Goal: Task Accomplishment & Management: Use online tool/utility

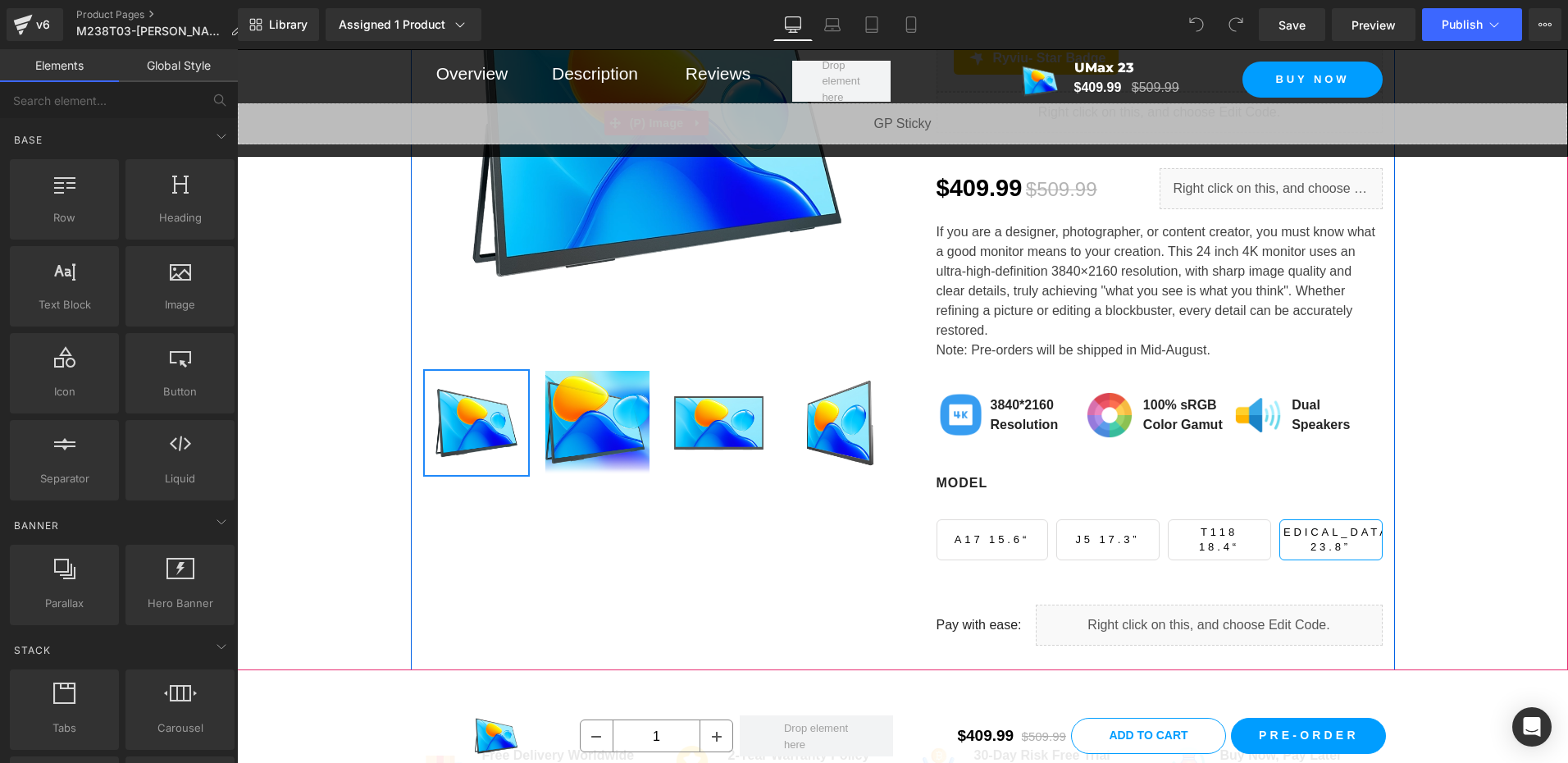
scroll to position [820, 0]
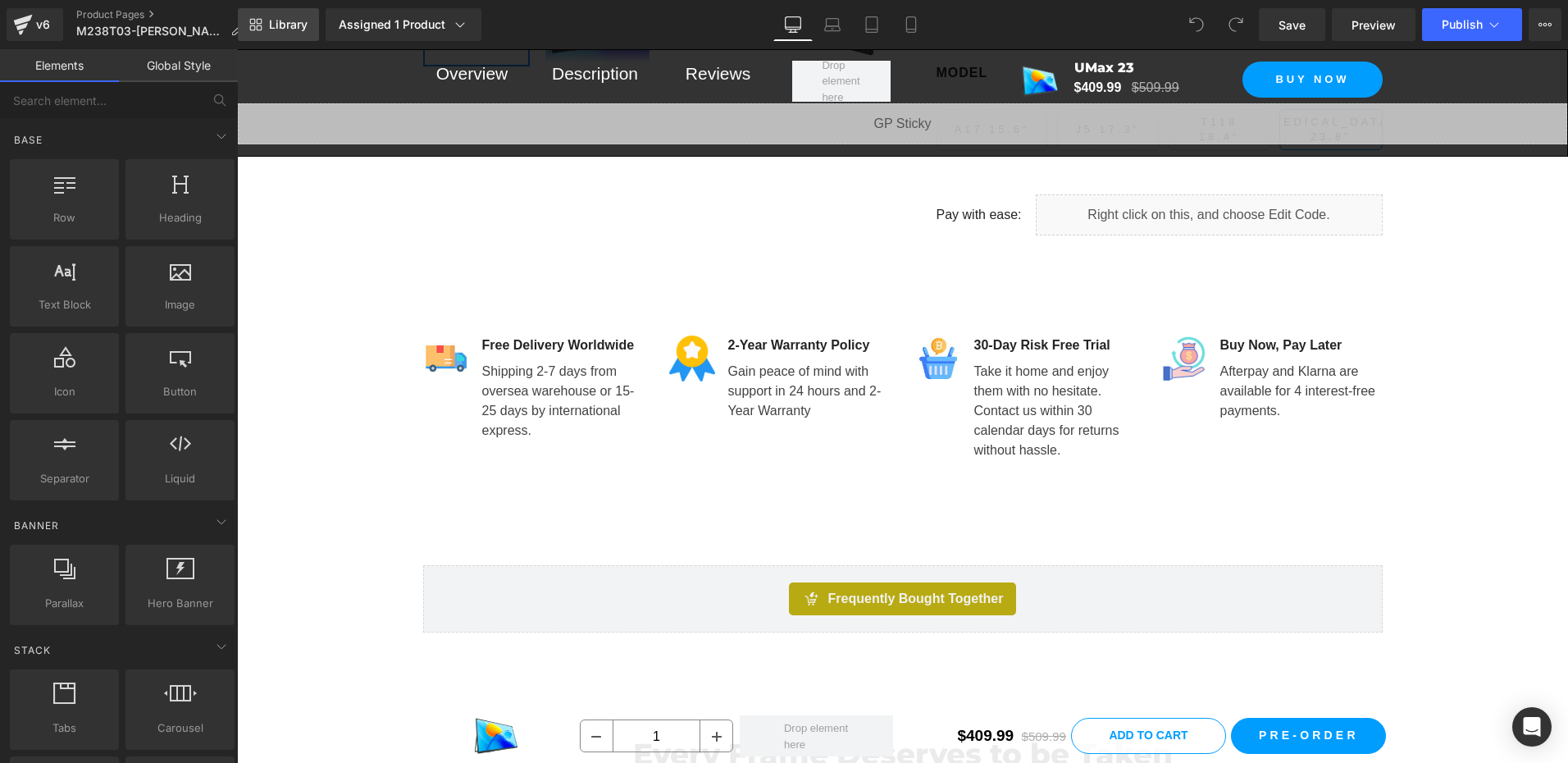
click at [284, 19] on span "Library" at bounding box center [288, 24] width 38 height 15
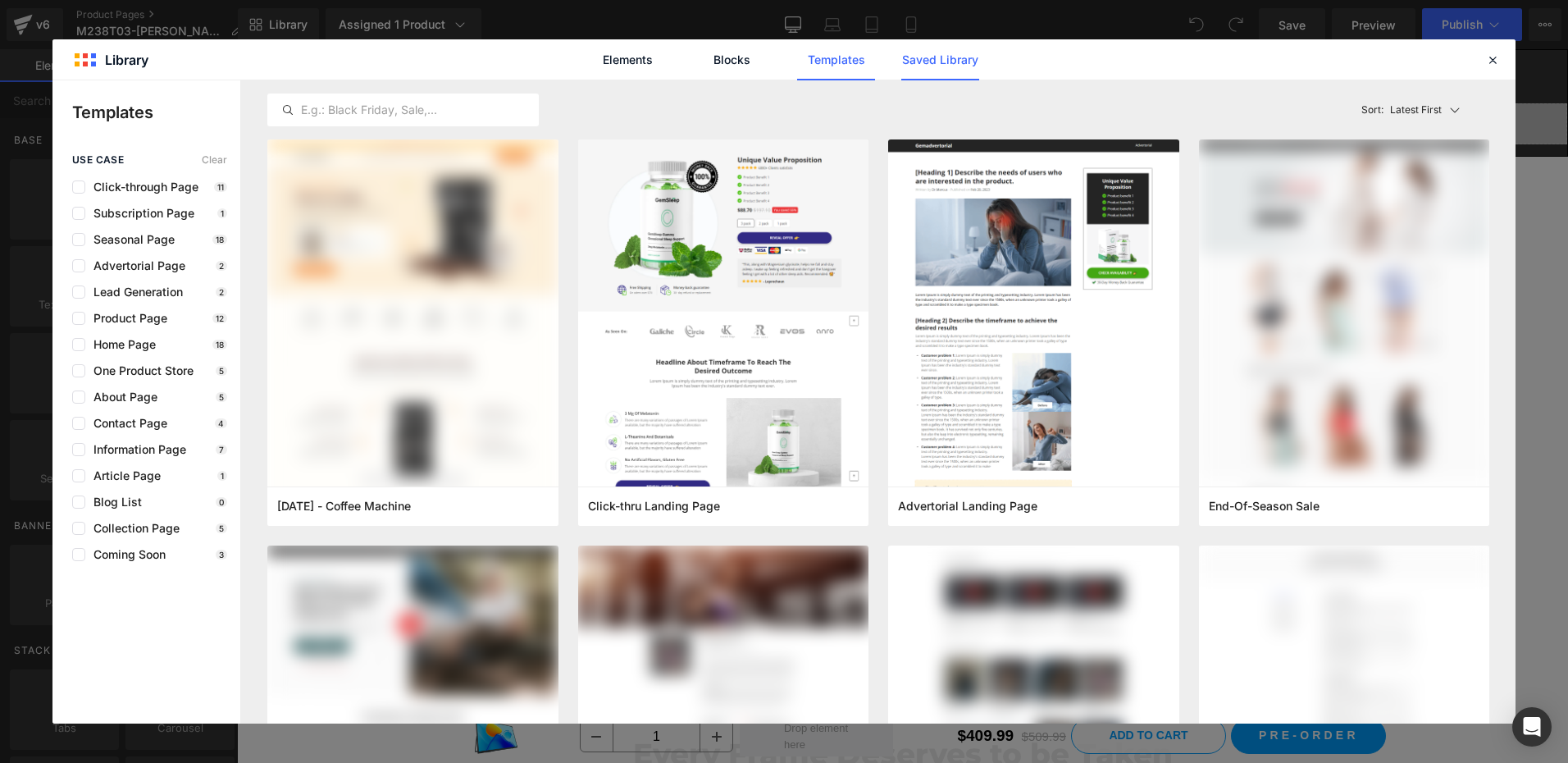
click at [938, 65] on link "Saved Library" at bounding box center [940, 60] width 78 height 41
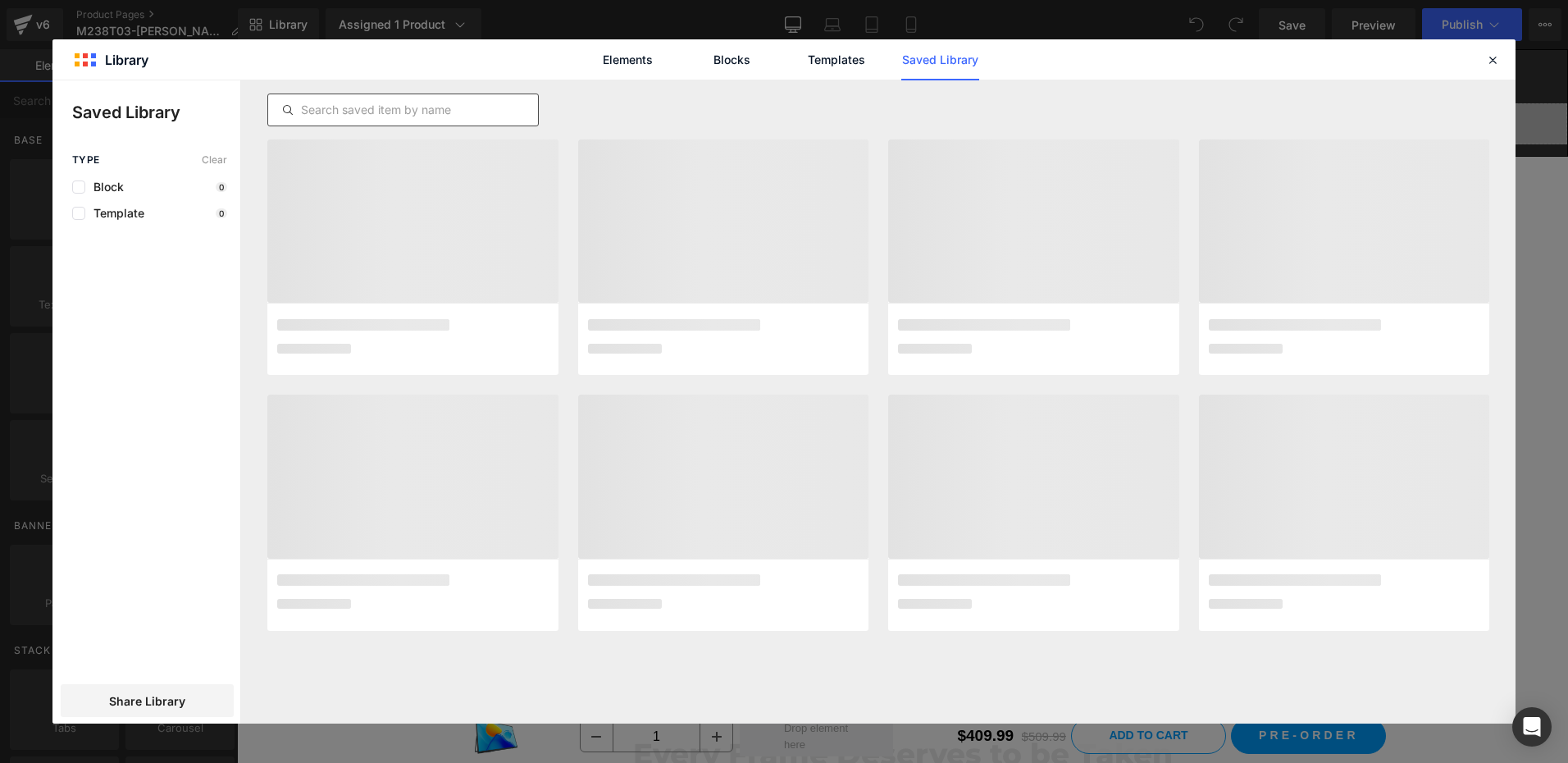
click at [437, 112] on input "text" at bounding box center [403, 110] width 270 height 20
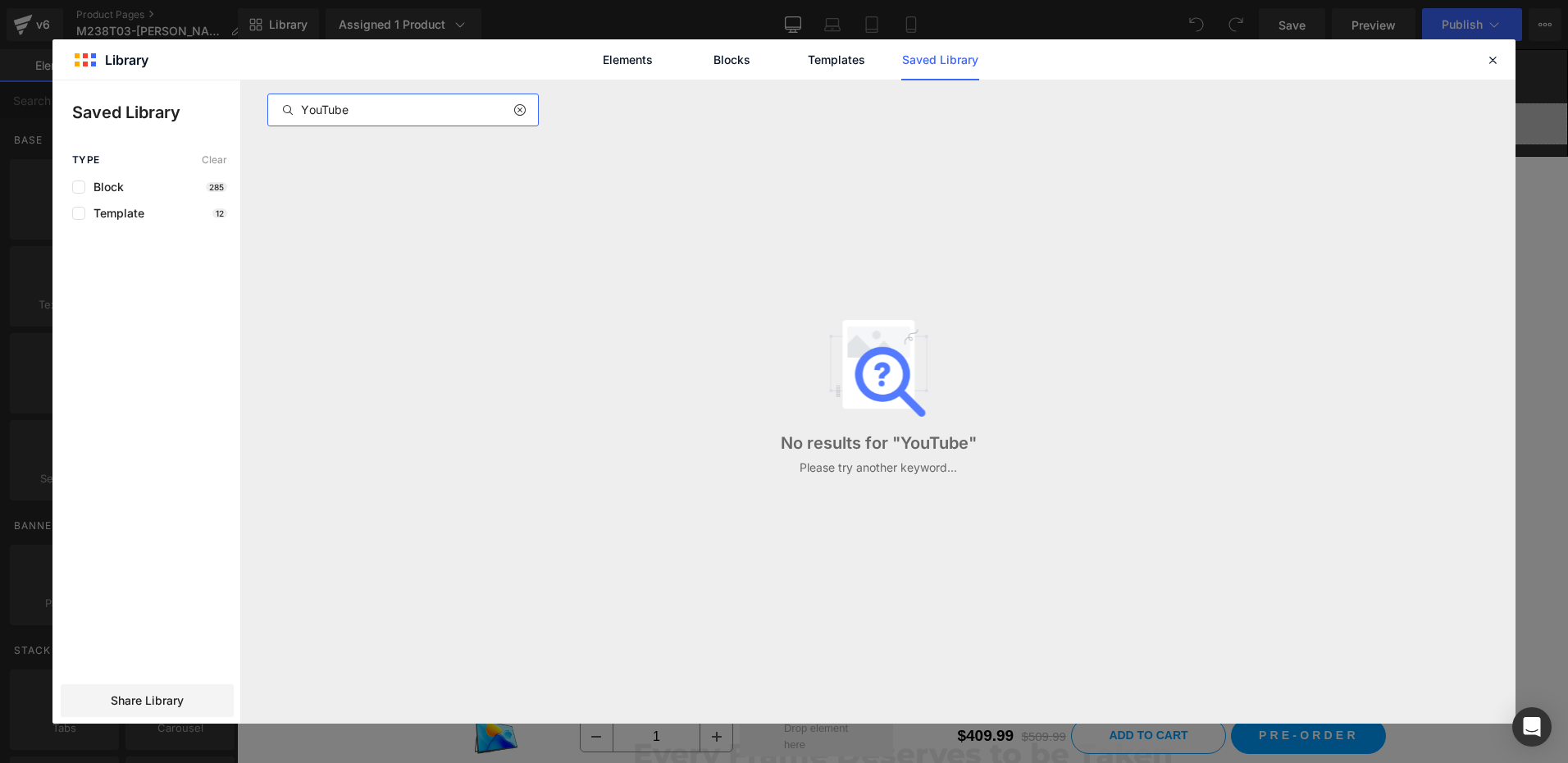
type input "YouTube"
drag, startPoint x: 369, startPoint y: 109, endPoint x: 249, endPoint y: 112, distance: 120.0
click at [249, 112] on div "YouTube No results for " YouTube " Please try another keyword..." at bounding box center [878, 402] width 1274 height 643
click at [322, 110] on input "yoyutube" at bounding box center [403, 110] width 270 height 20
type input "youtube"
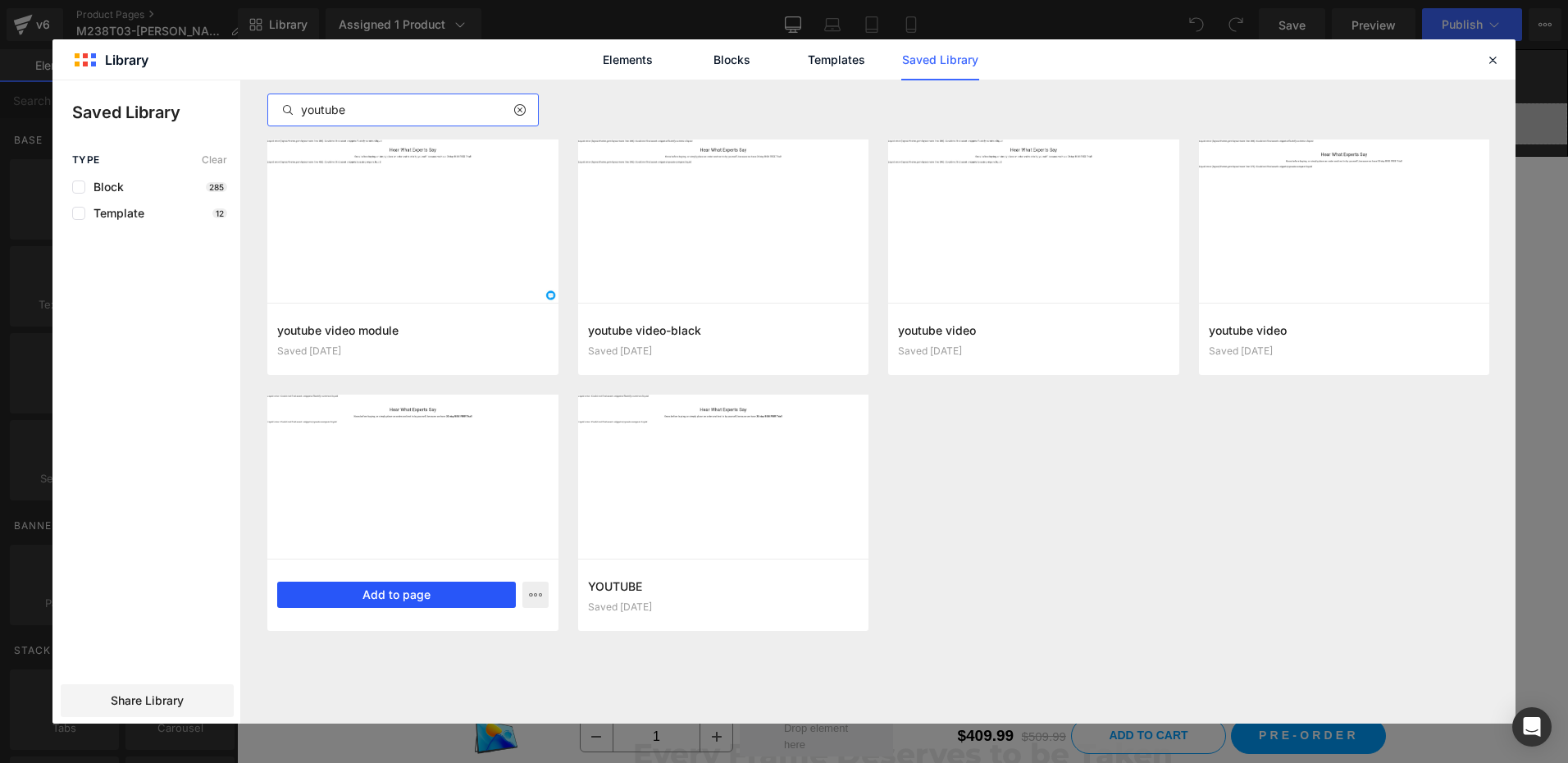
click at [412, 594] on button "Add to page" at bounding box center [396, 594] width 239 height 26
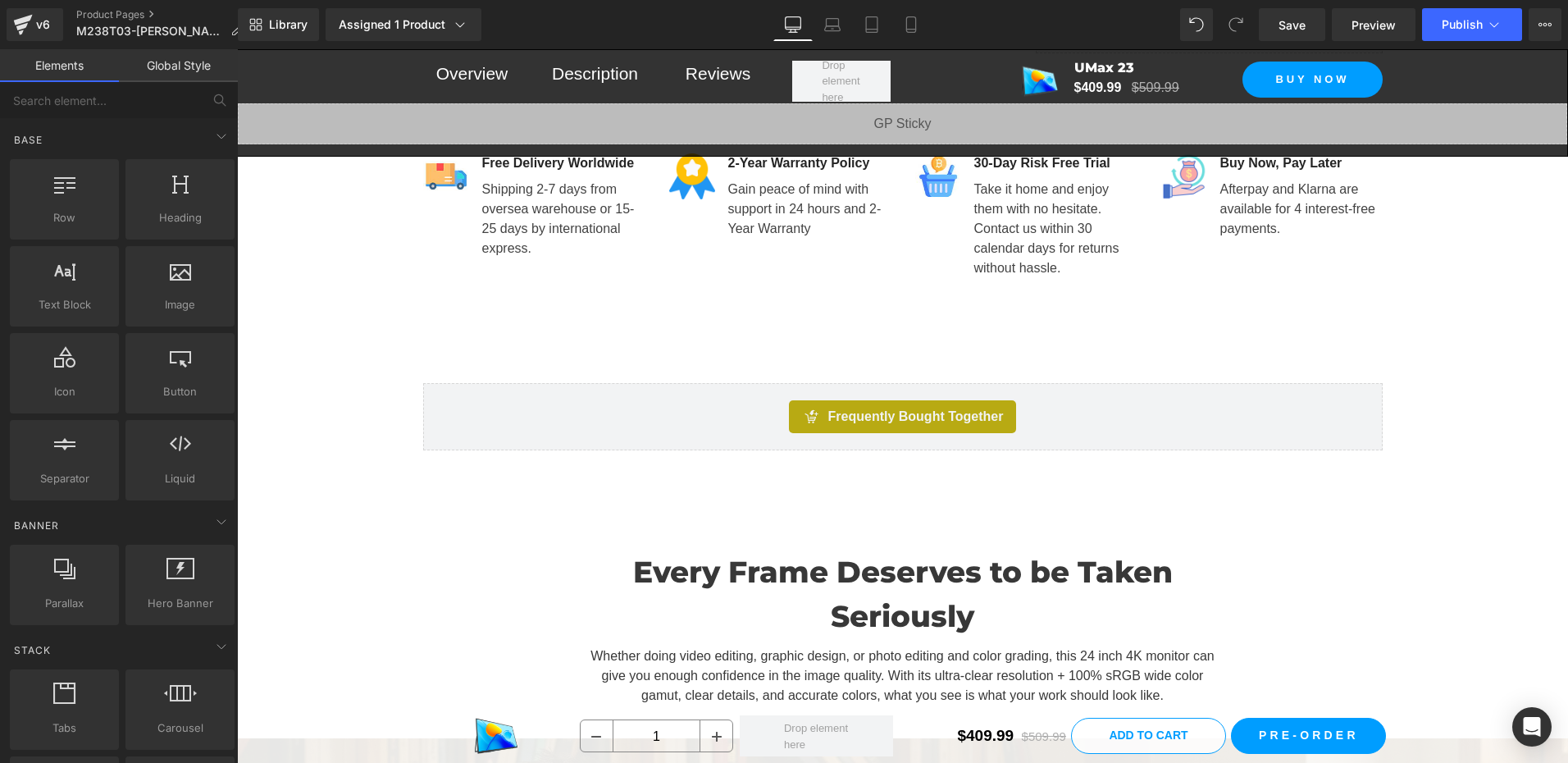
scroll to position [904, 0]
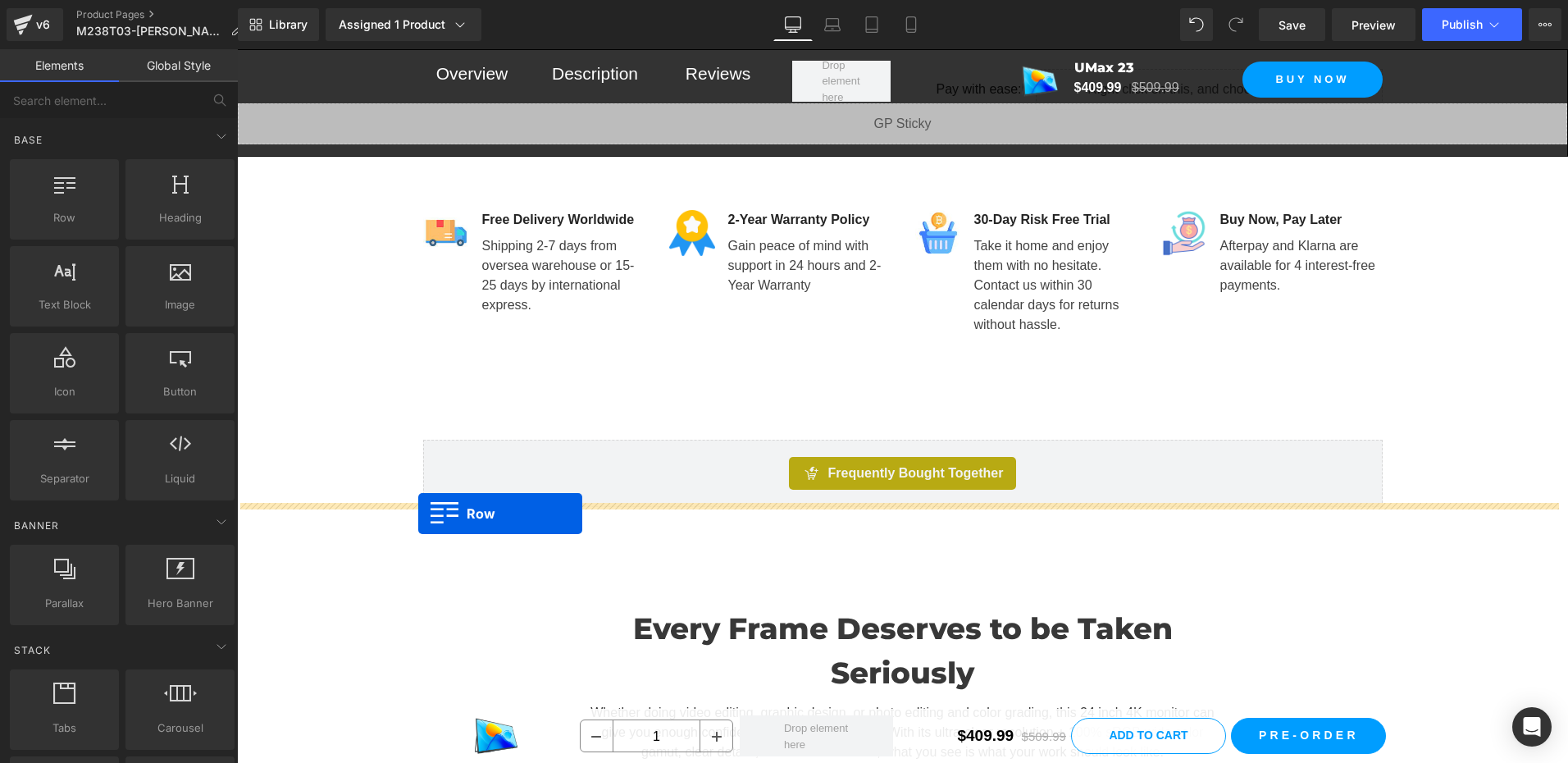
drag, startPoint x: 247, startPoint y: 391, endPoint x: 418, endPoint y: 514, distance: 210.6
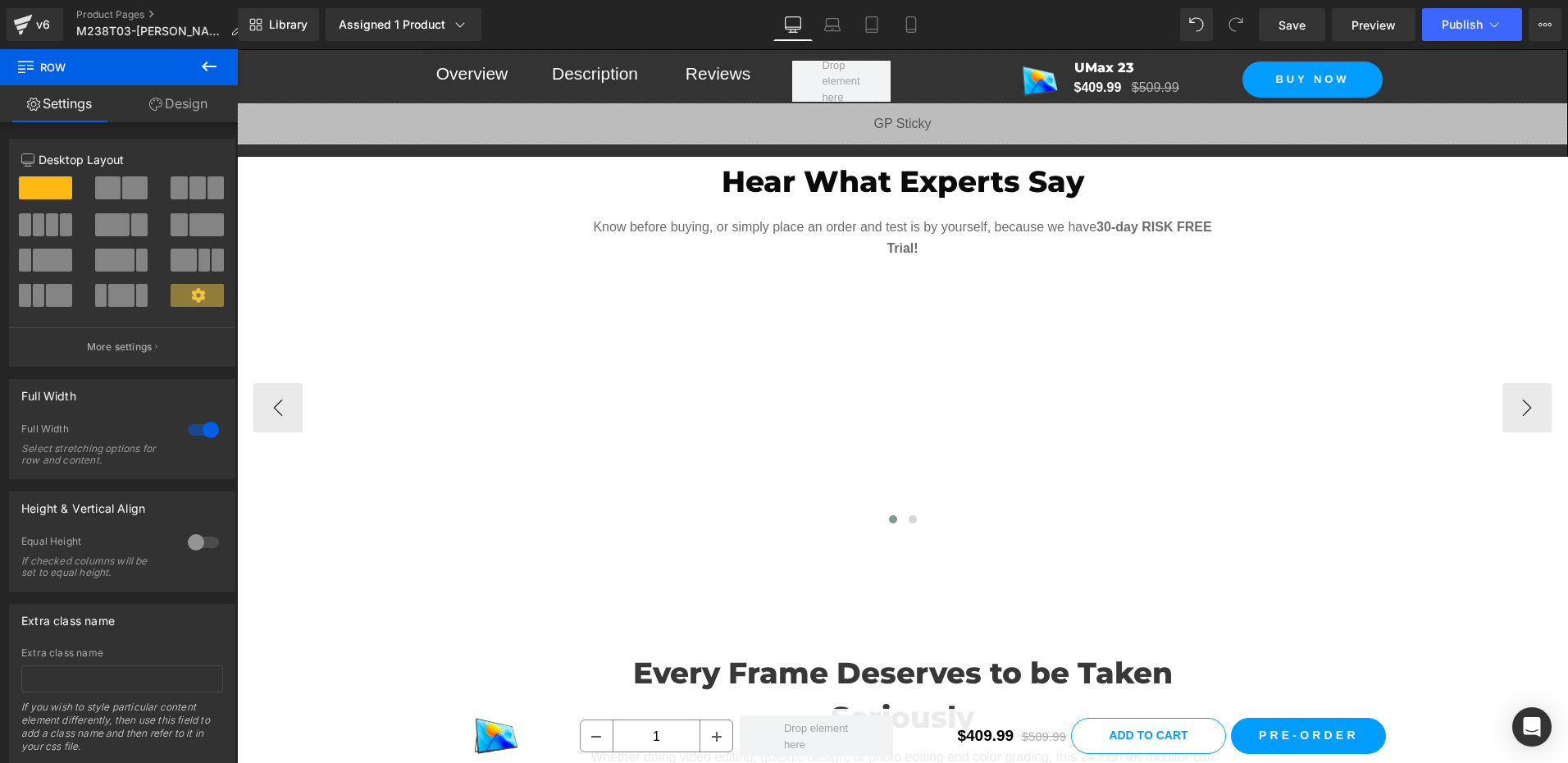
scroll to position [1314, 0]
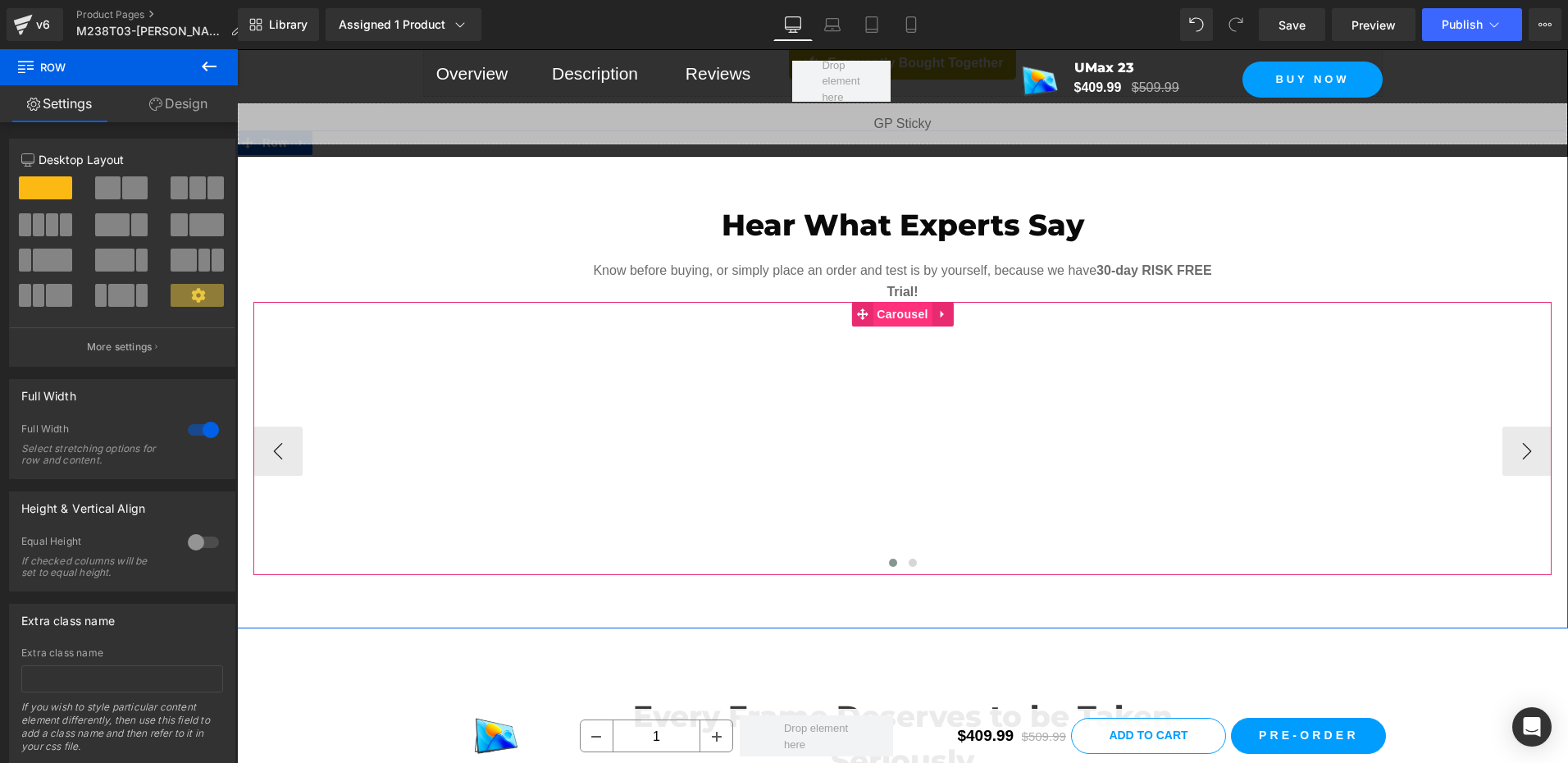
click at [901, 302] on span "Carousel" at bounding box center [901, 314] width 59 height 25
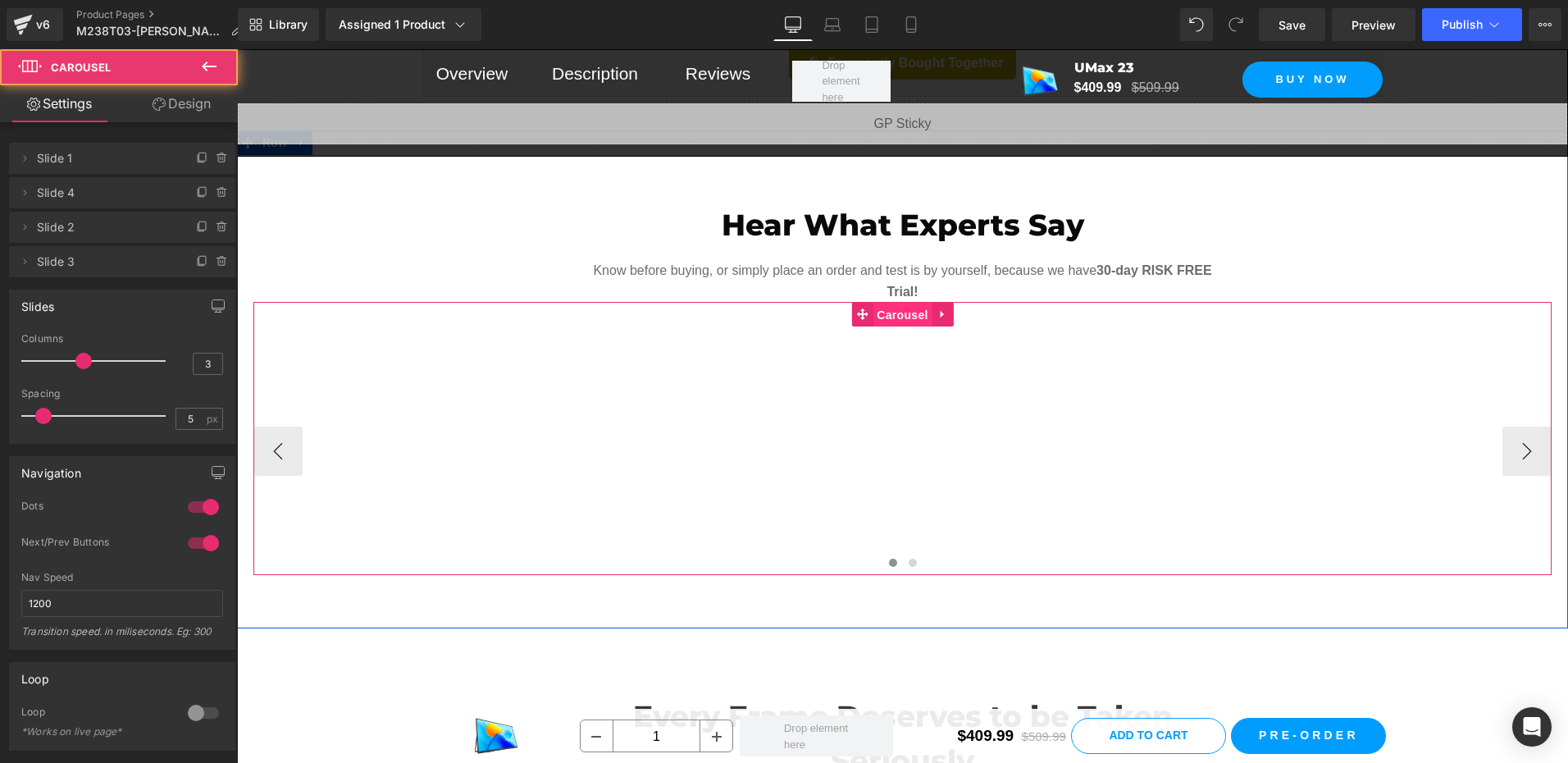
click at [901, 303] on span "Carousel" at bounding box center [901, 315] width 59 height 25
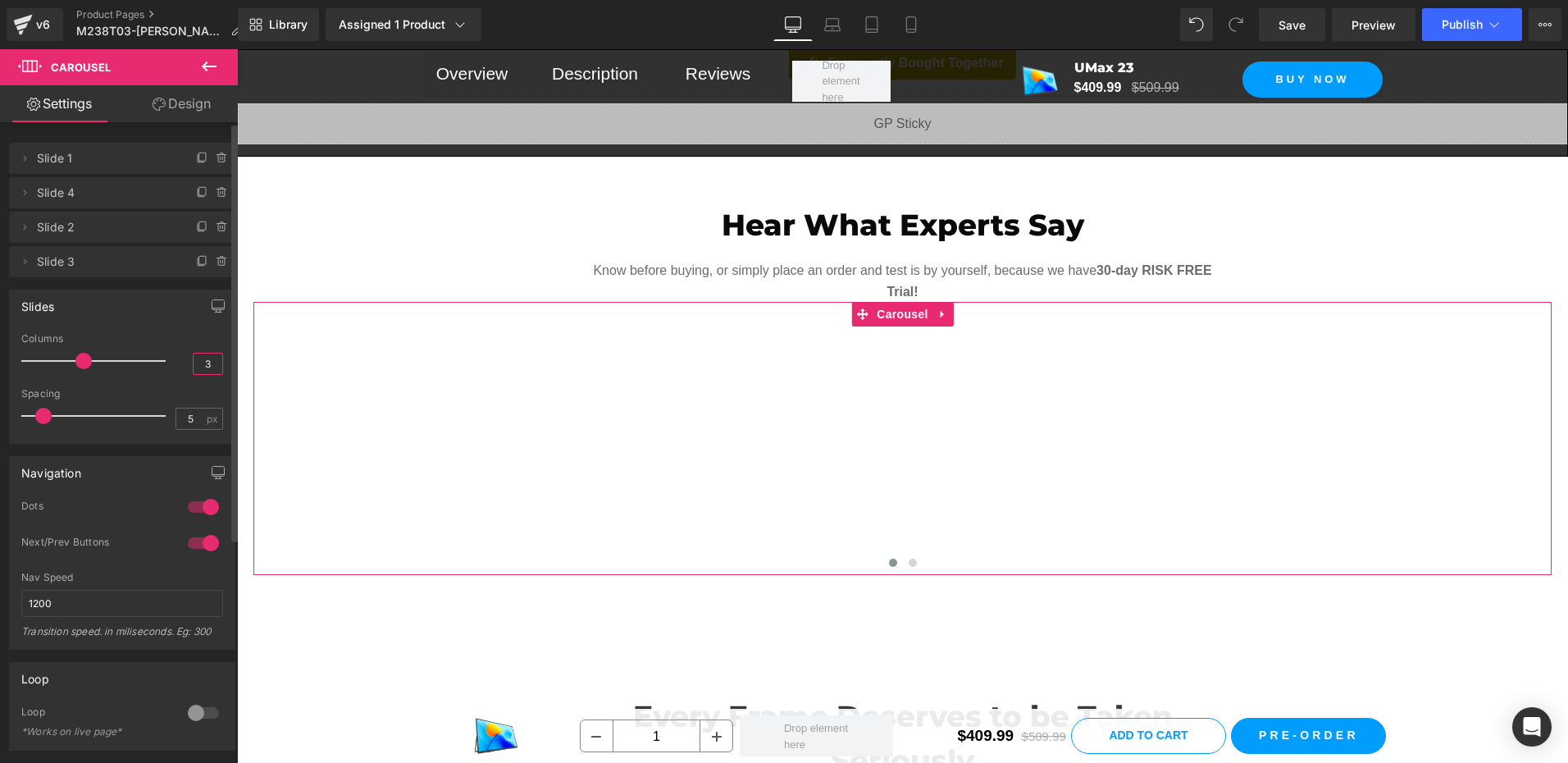
drag, startPoint x: 202, startPoint y: 365, endPoint x: 189, endPoint y: 360, distance: 13.9
click at [194, 360] on input "3" at bounding box center [208, 364] width 29 height 21
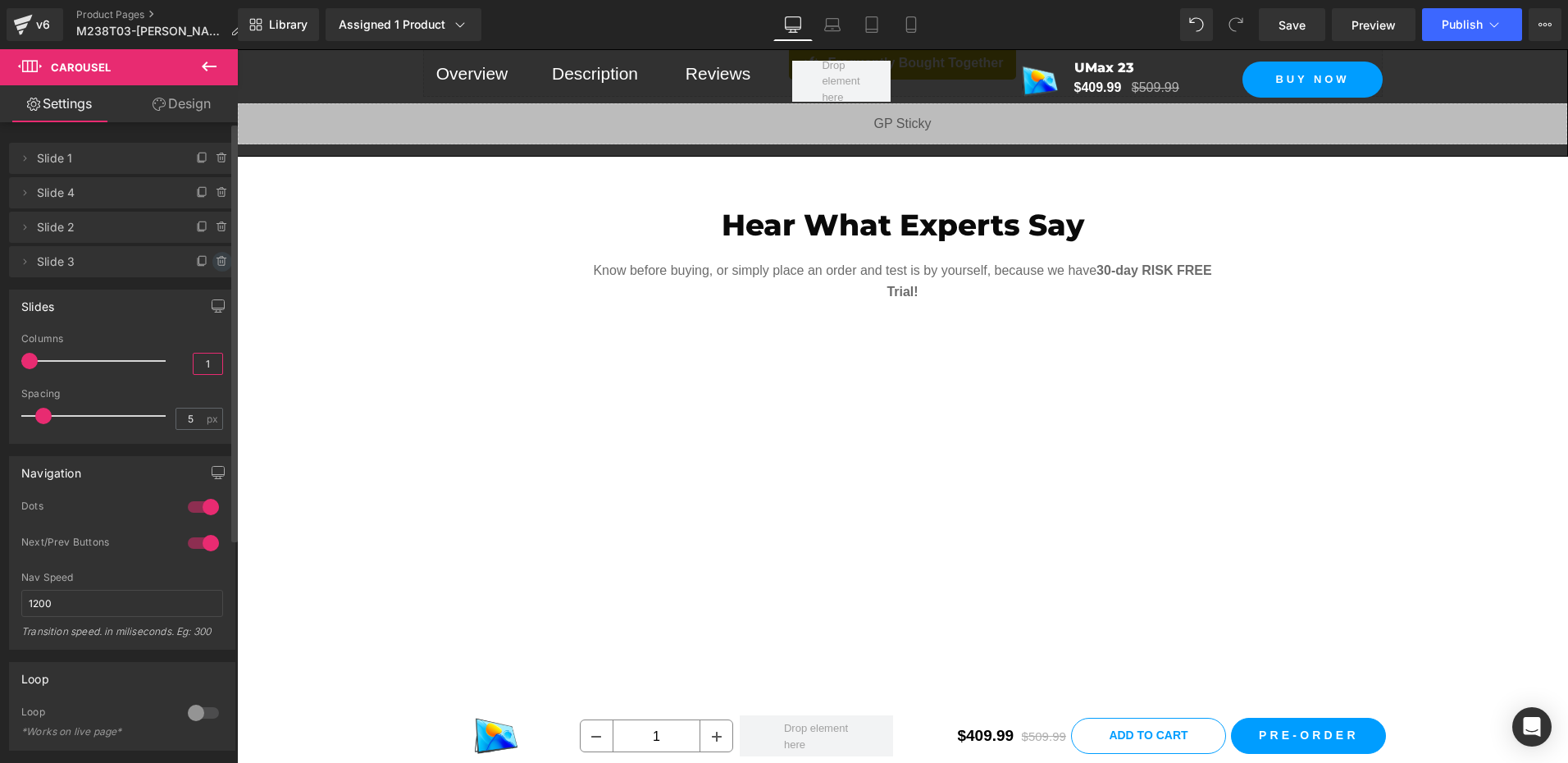
type input "1"
click at [221, 262] on icon at bounding box center [221, 262] width 0 height 4
click at [195, 255] on button "Delete" at bounding box center [205, 263] width 52 height 21
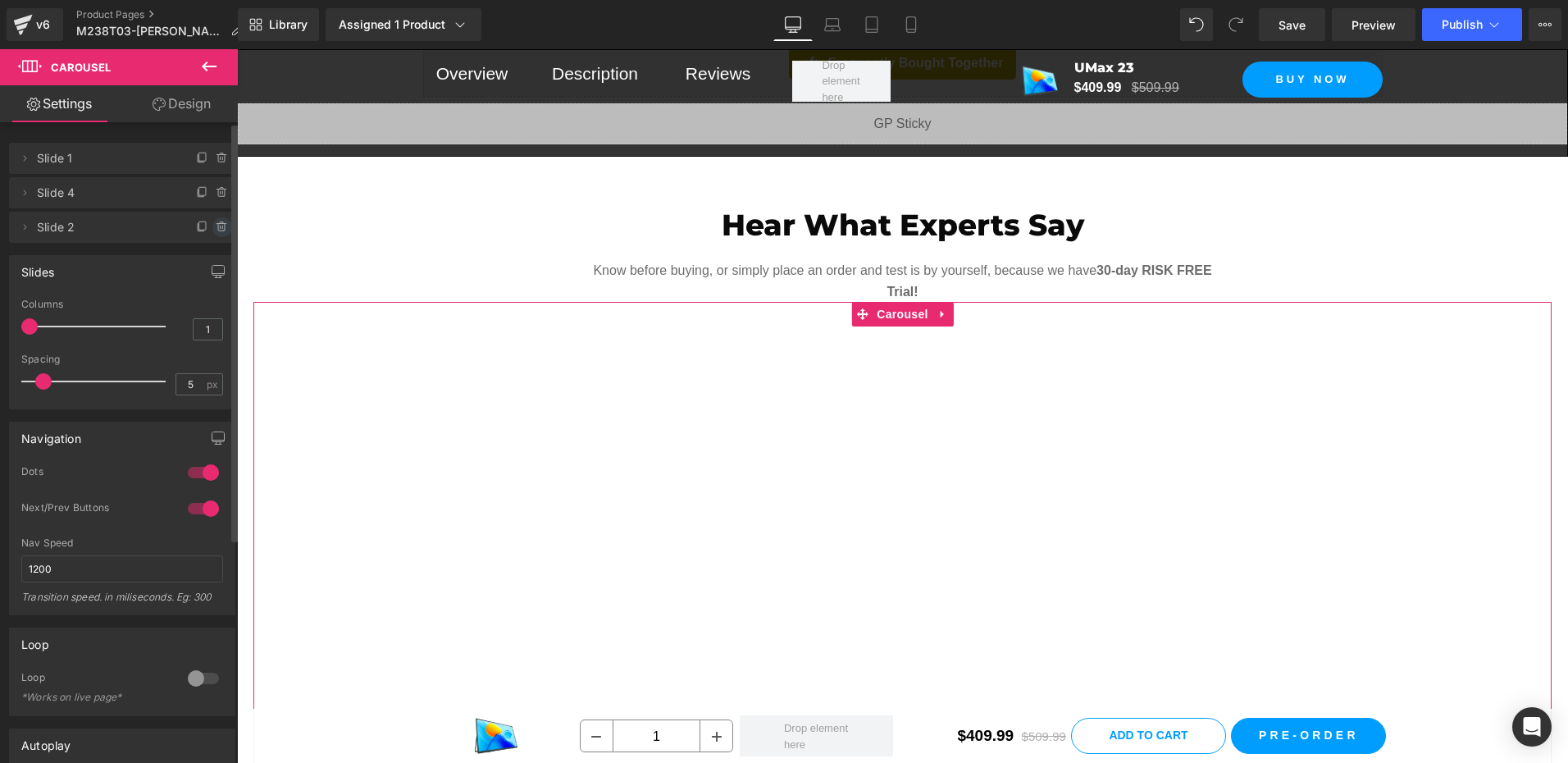
click at [218, 225] on icon at bounding box center [221, 228] width 6 height 7
click at [198, 227] on button "Delete" at bounding box center [205, 228] width 52 height 21
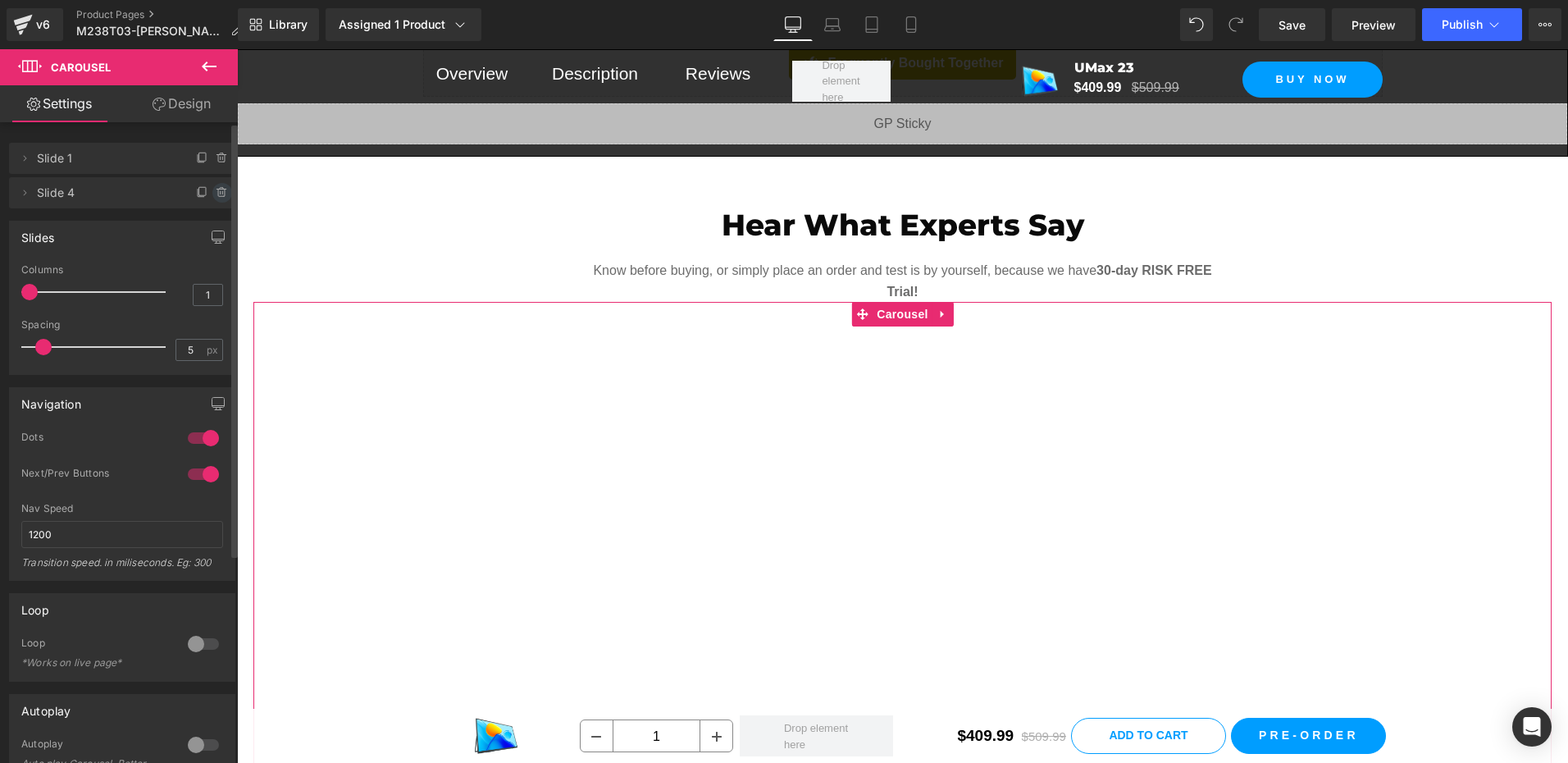
click at [213, 183] on span at bounding box center [222, 193] width 20 height 20
click at [209, 193] on button "Delete" at bounding box center [205, 194] width 52 height 21
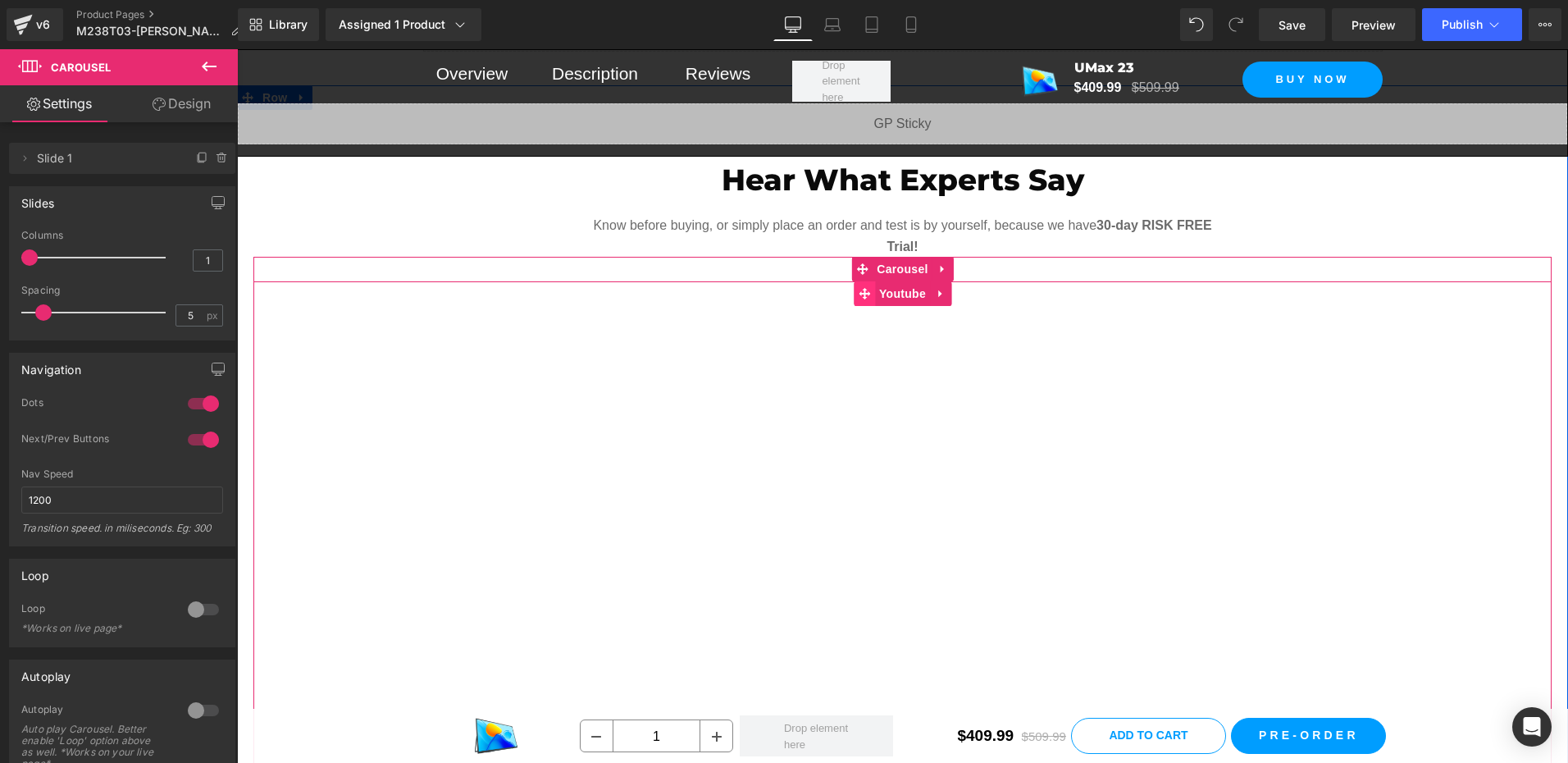
scroll to position [1396, 0]
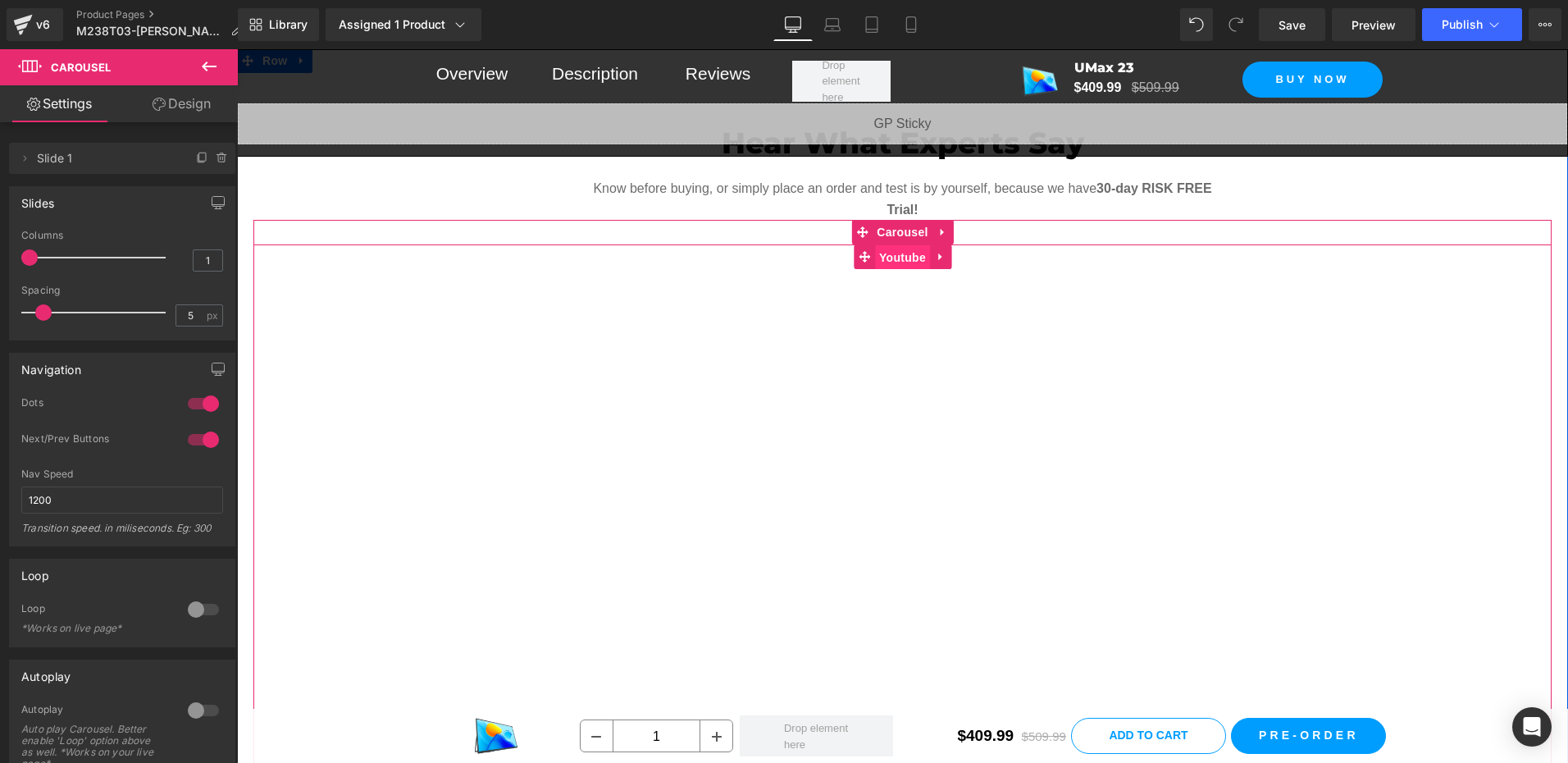
click at [893, 245] on span "Youtube" at bounding box center [901, 257] width 55 height 25
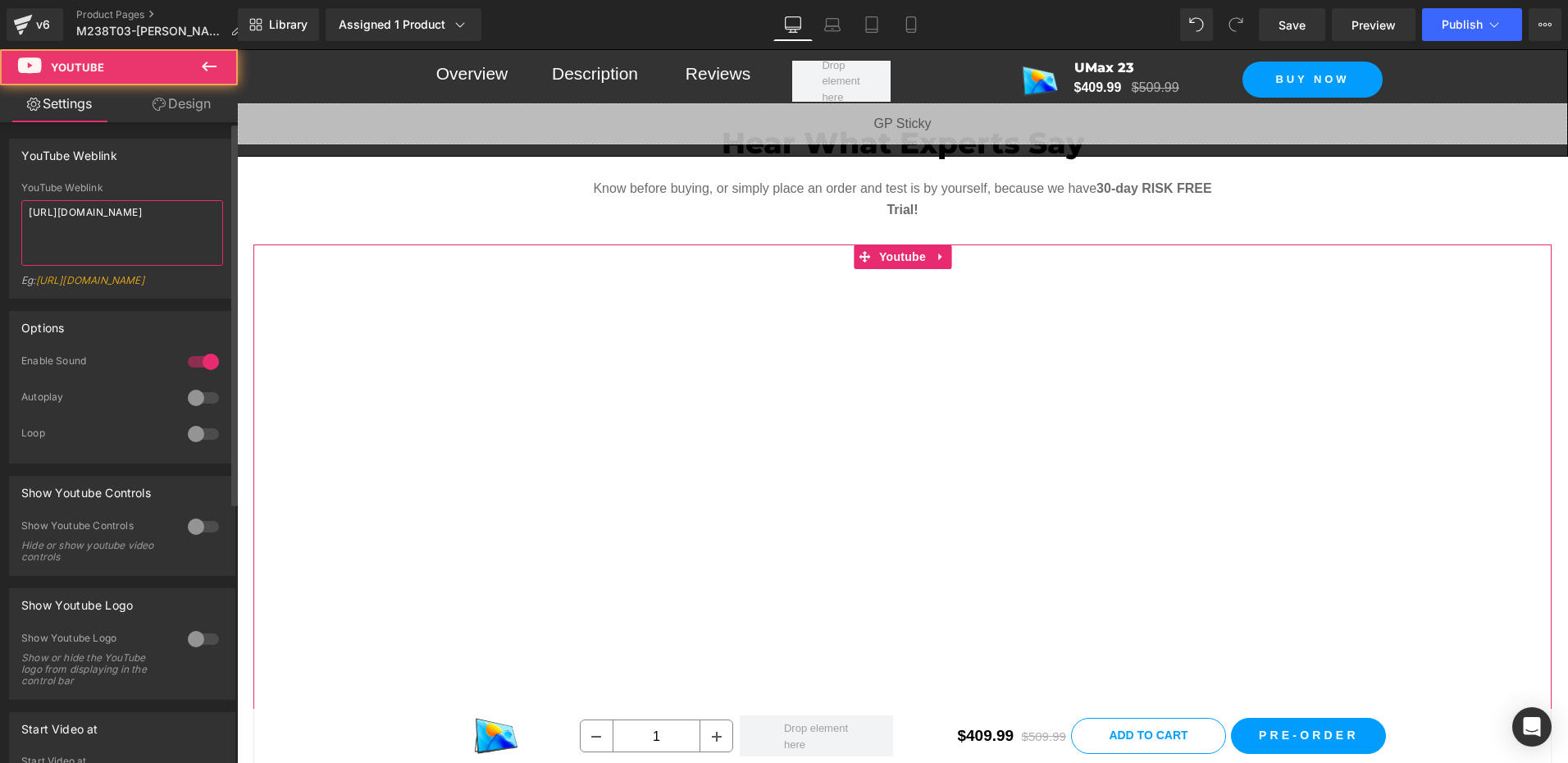
click at [159, 238] on textarea "https://www.youtube.com/watch?v=V9apSE_Ct4E" at bounding box center [122, 232] width 202 height 65
paste textarea "0S7w7ja-8eQ"
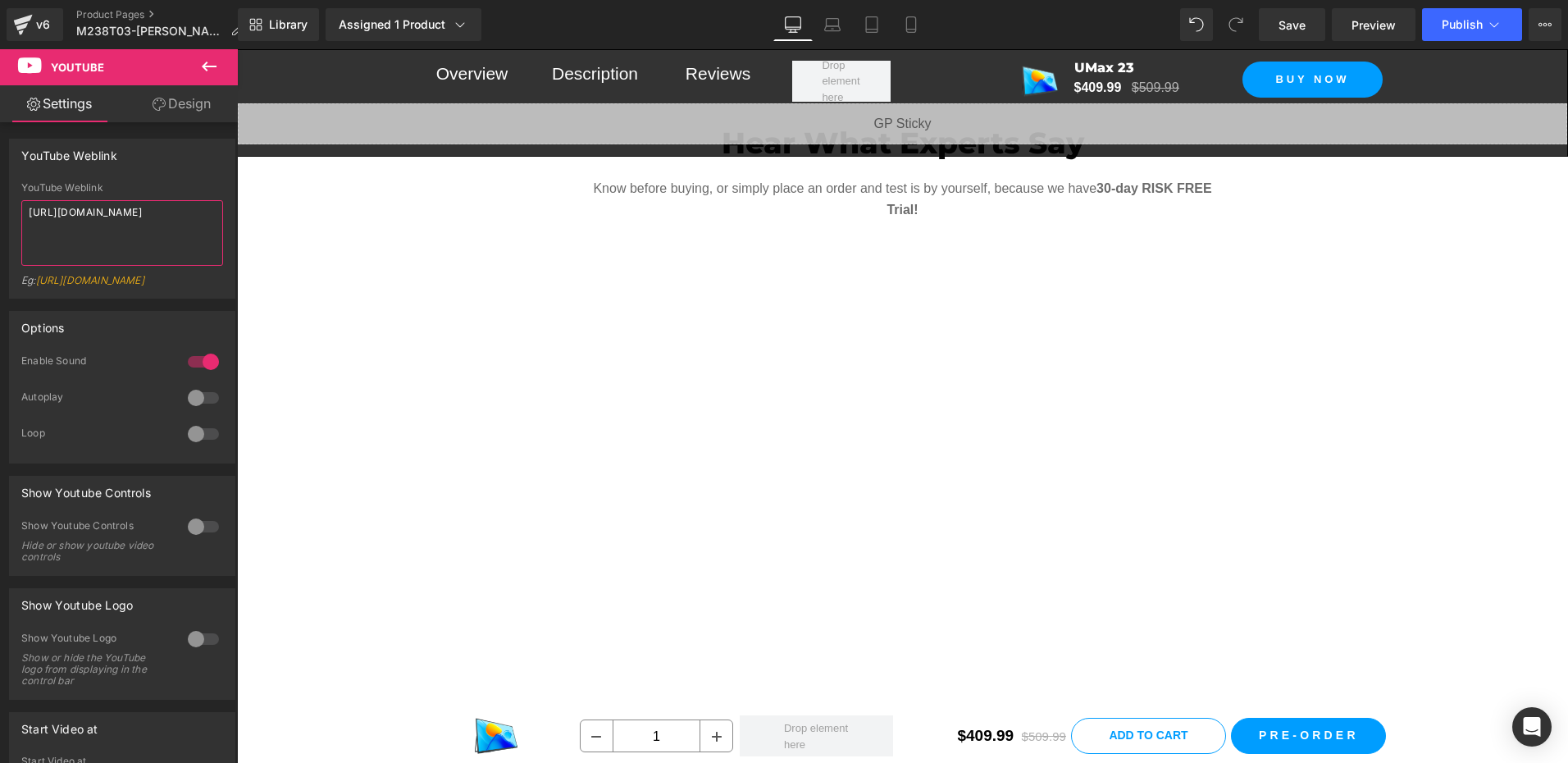
type textarea "https://www.youtube.com/watch?v=0S7w7ja-8eQ"
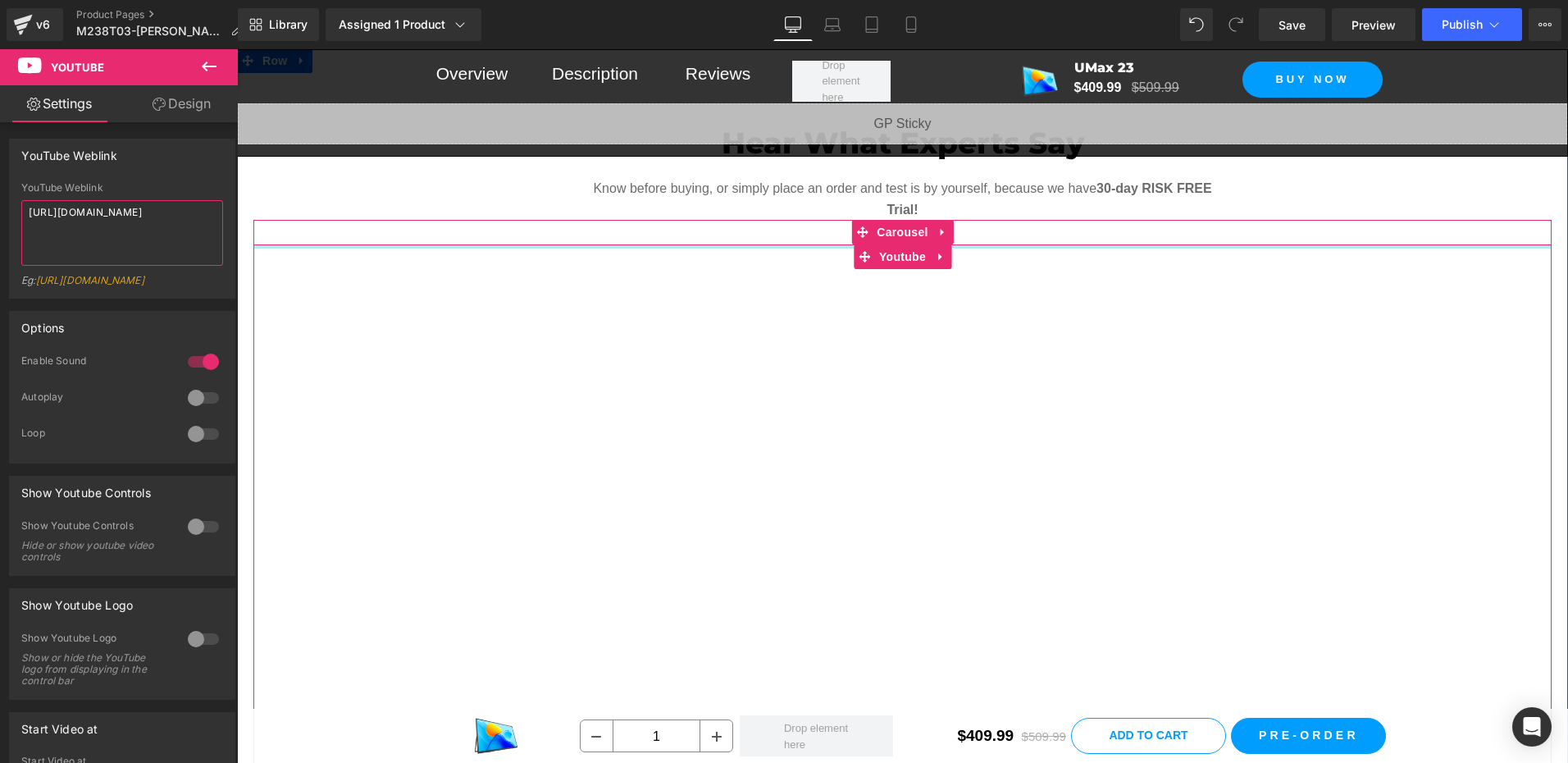
scroll to position [1314, 0]
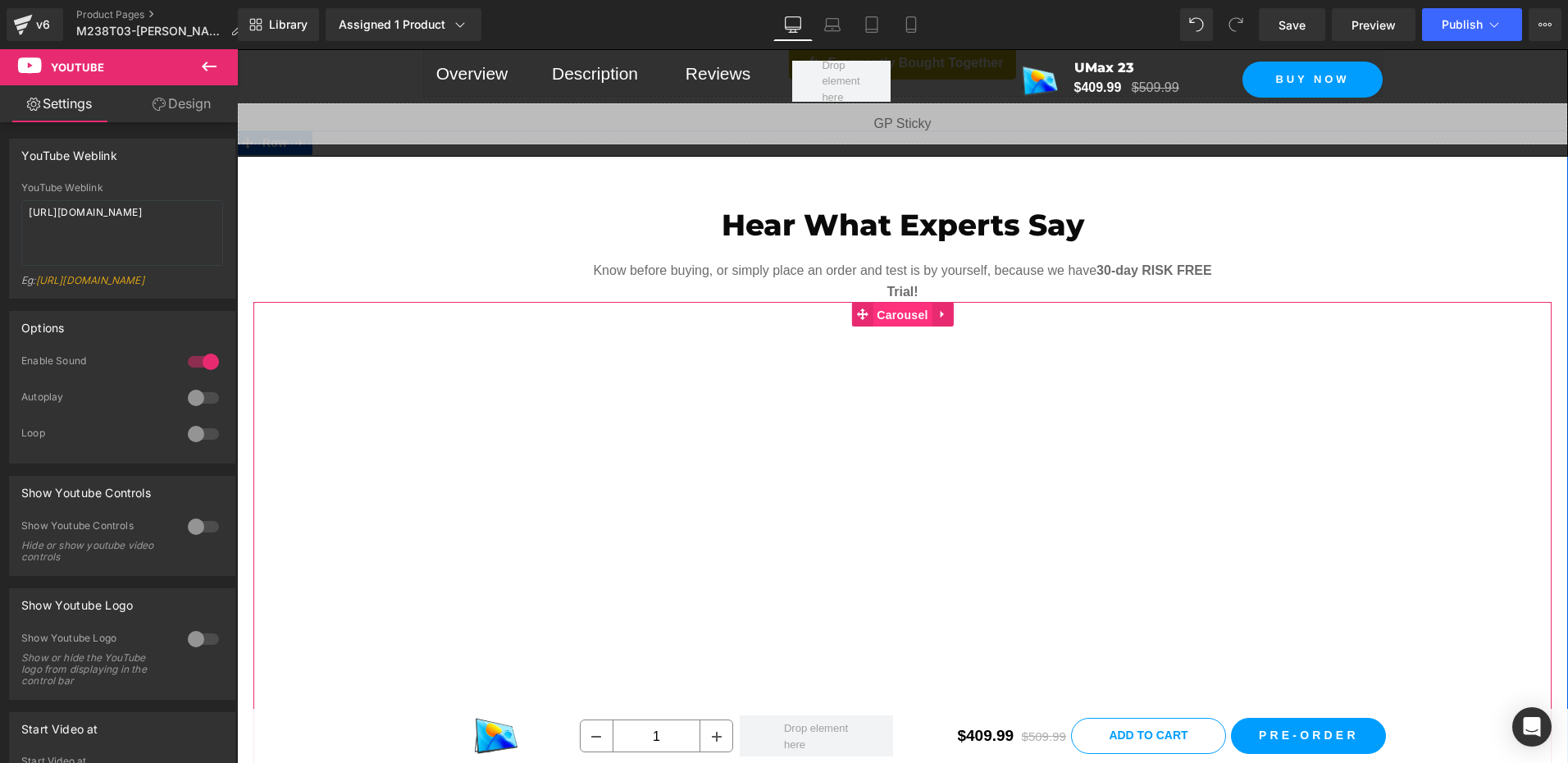
click at [878, 303] on span "Carousel" at bounding box center [901, 315] width 59 height 25
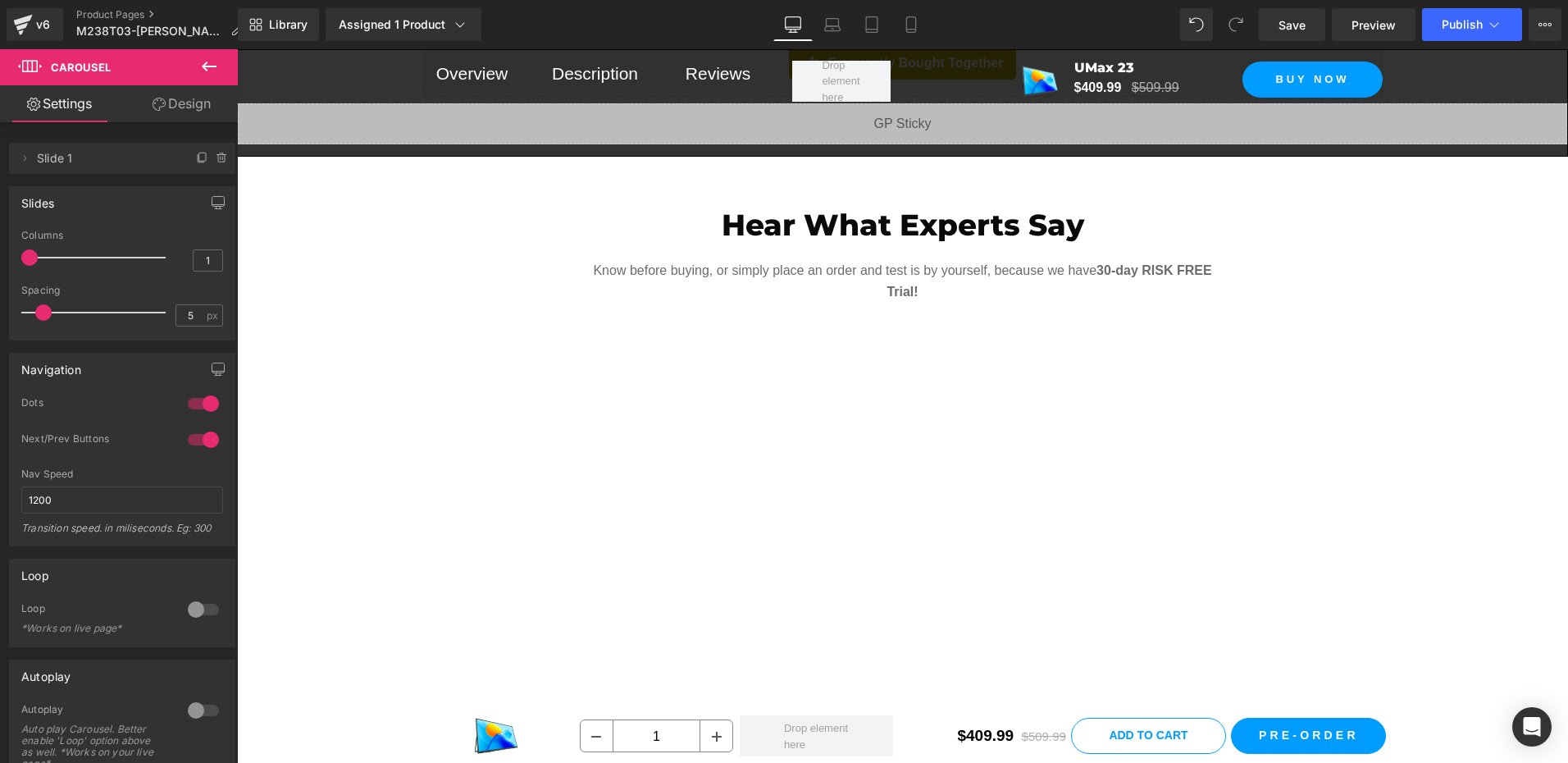
click at [218, 74] on icon at bounding box center [209, 66] width 20 height 20
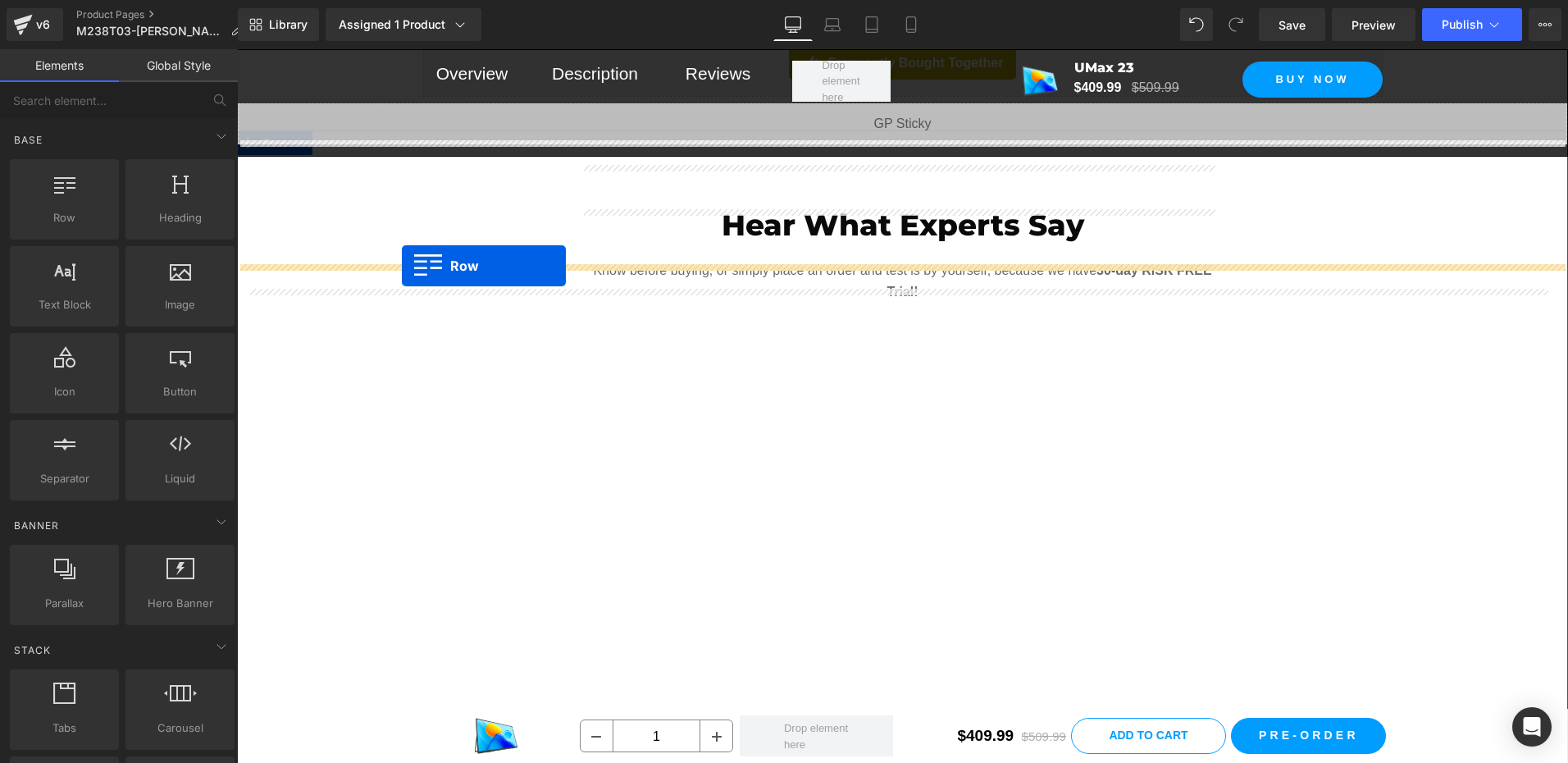
drag, startPoint x: 324, startPoint y: 270, endPoint x: 402, endPoint y: 265, distance: 78.2
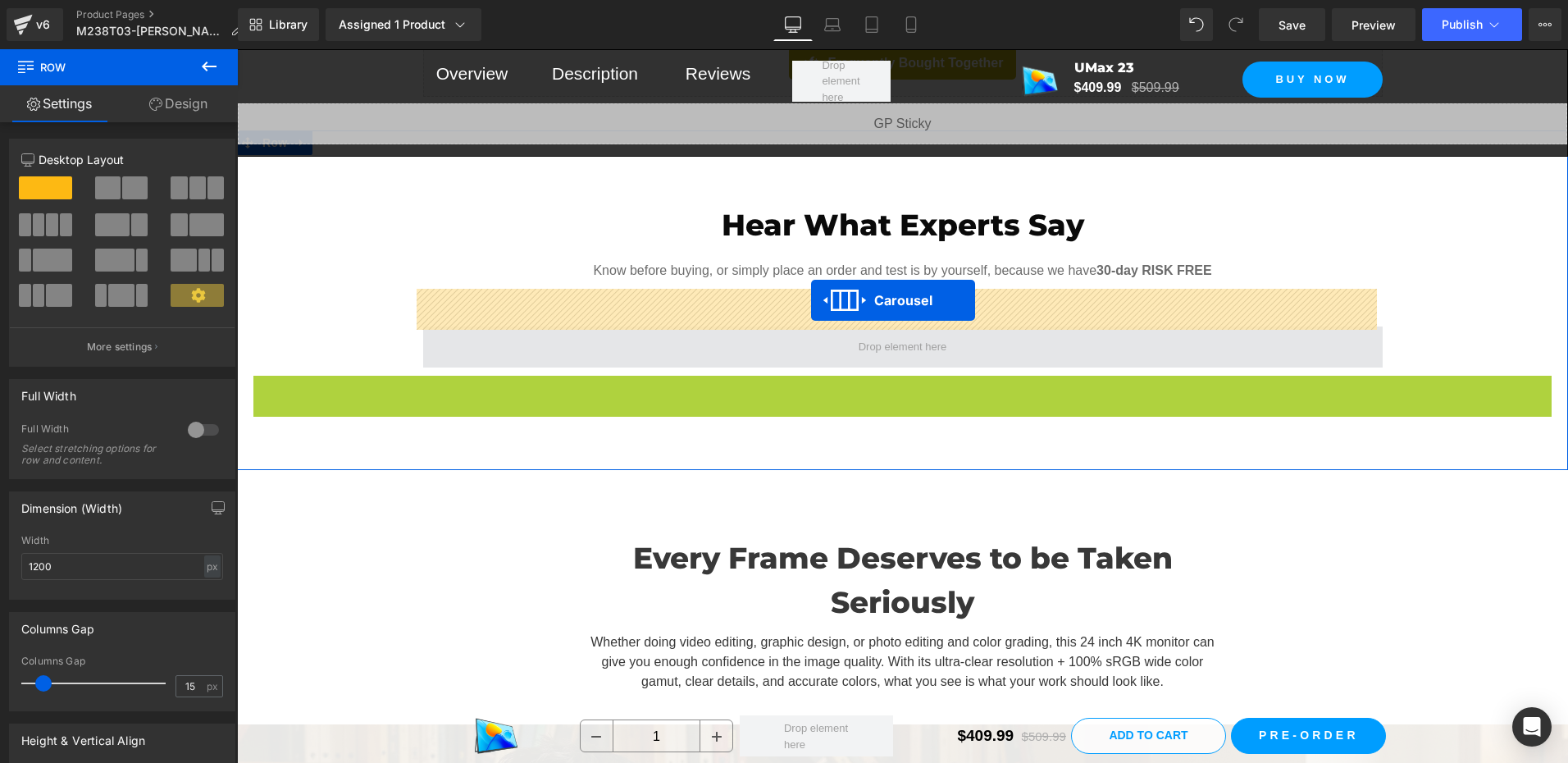
drag, startPoint x: 859, startPoint y: 354, endPoint x: 810, endPoint y: 300, distance: 72.9
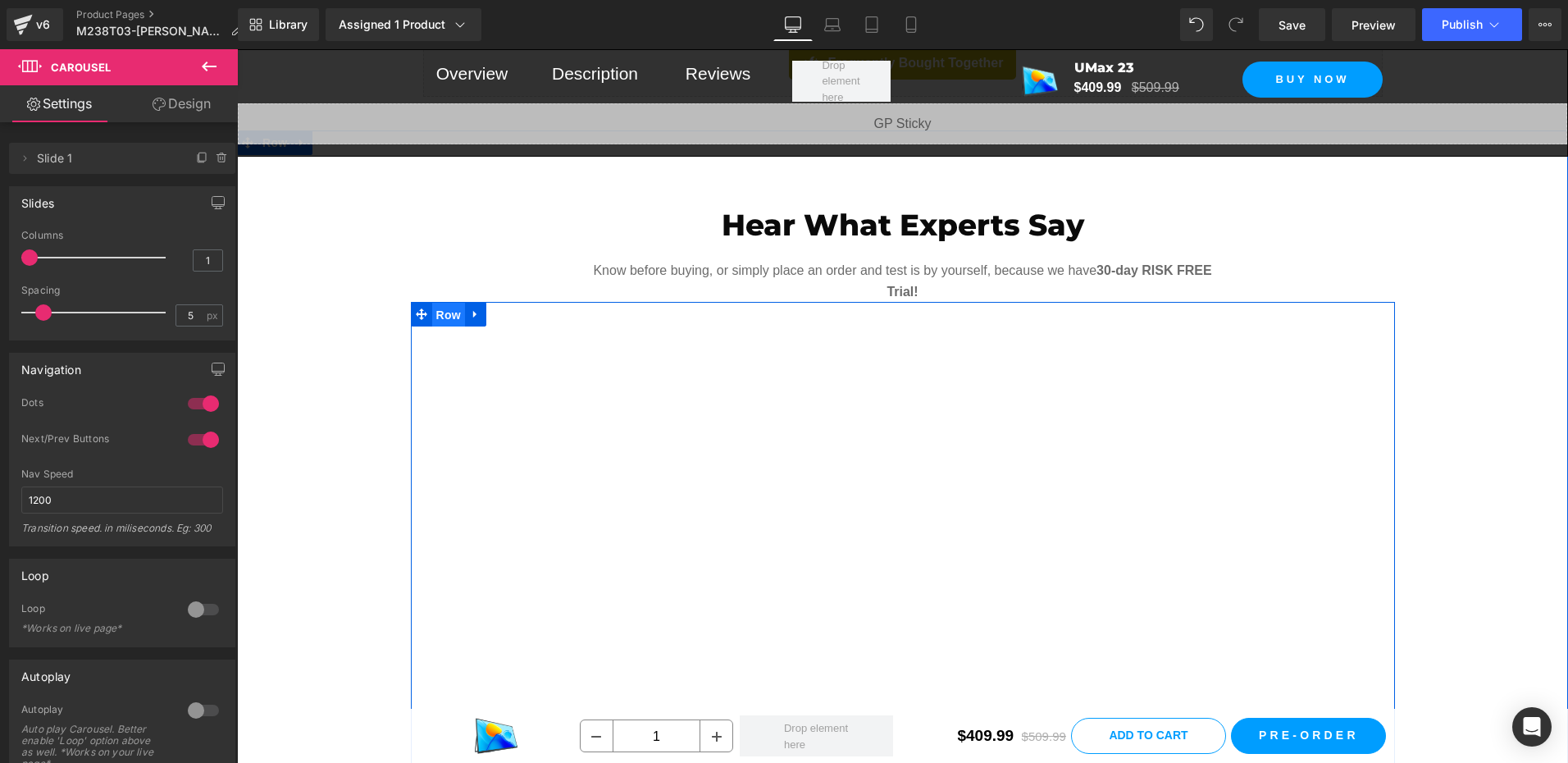
click at [444, 303] on span "Row" at bounding box center [449, 315] width 33 height 25
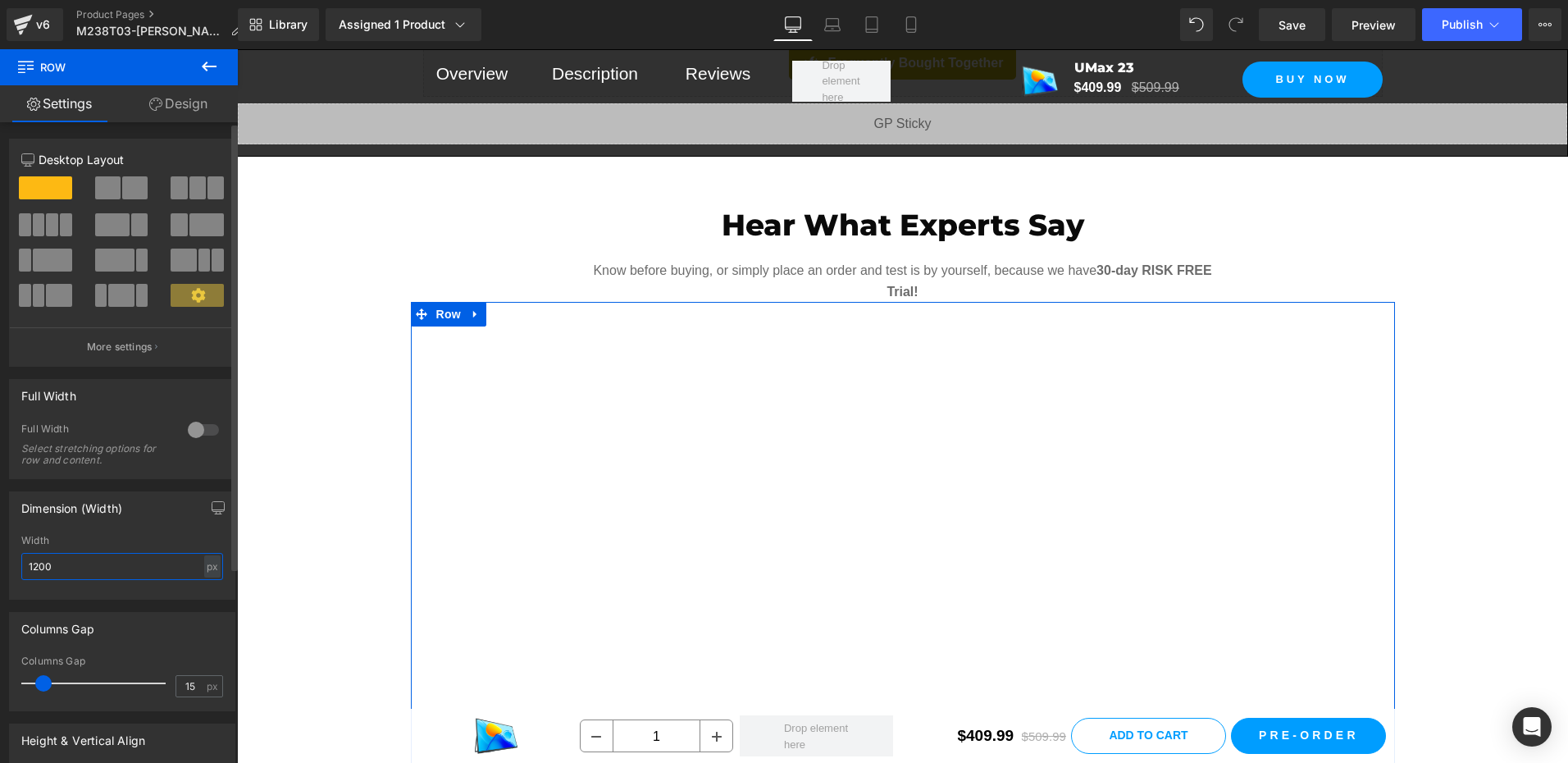
click at [34, 563] on input "1200" at bounding box center [122, 566] width 202 height 27
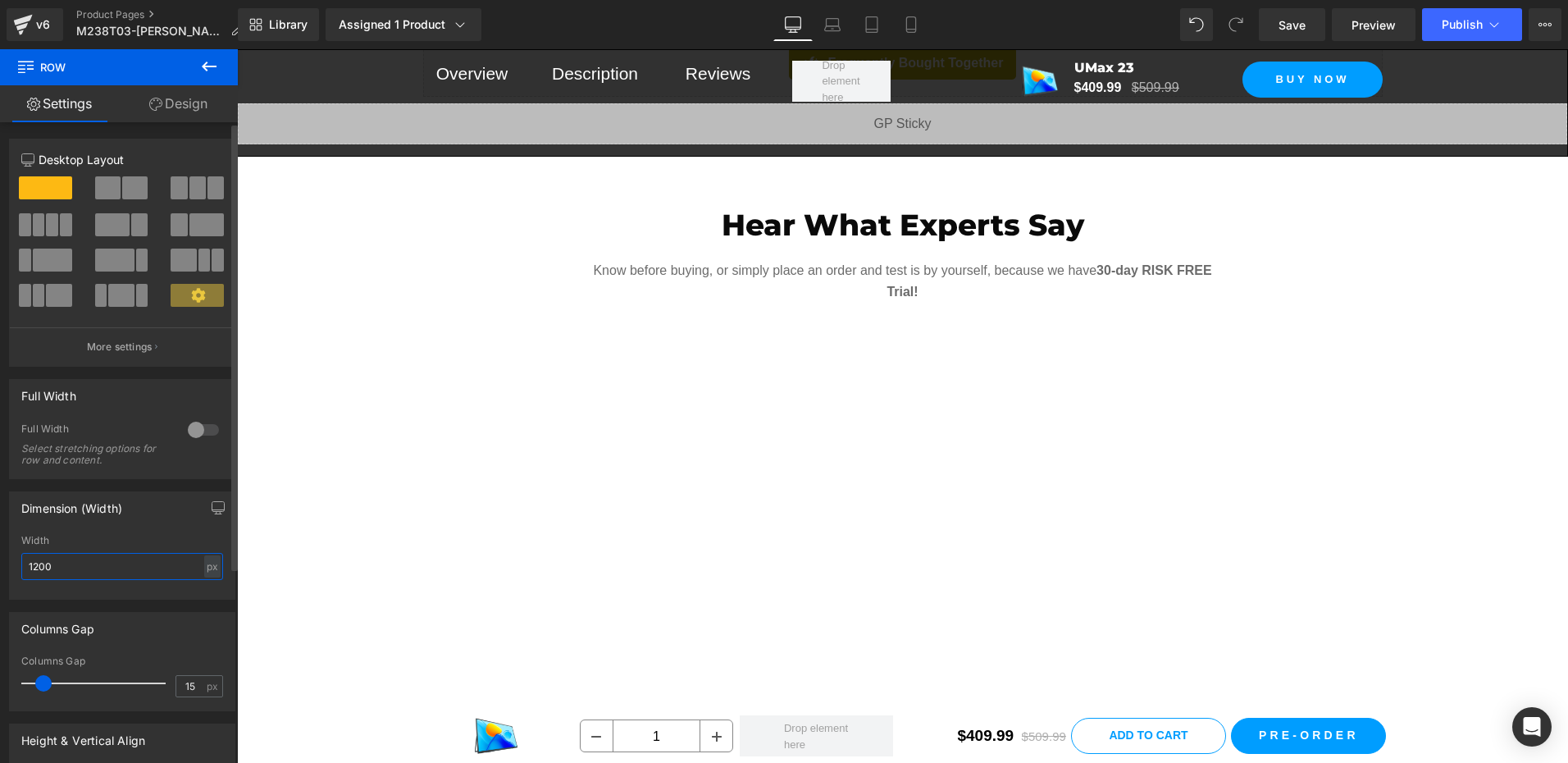
type input "1400"
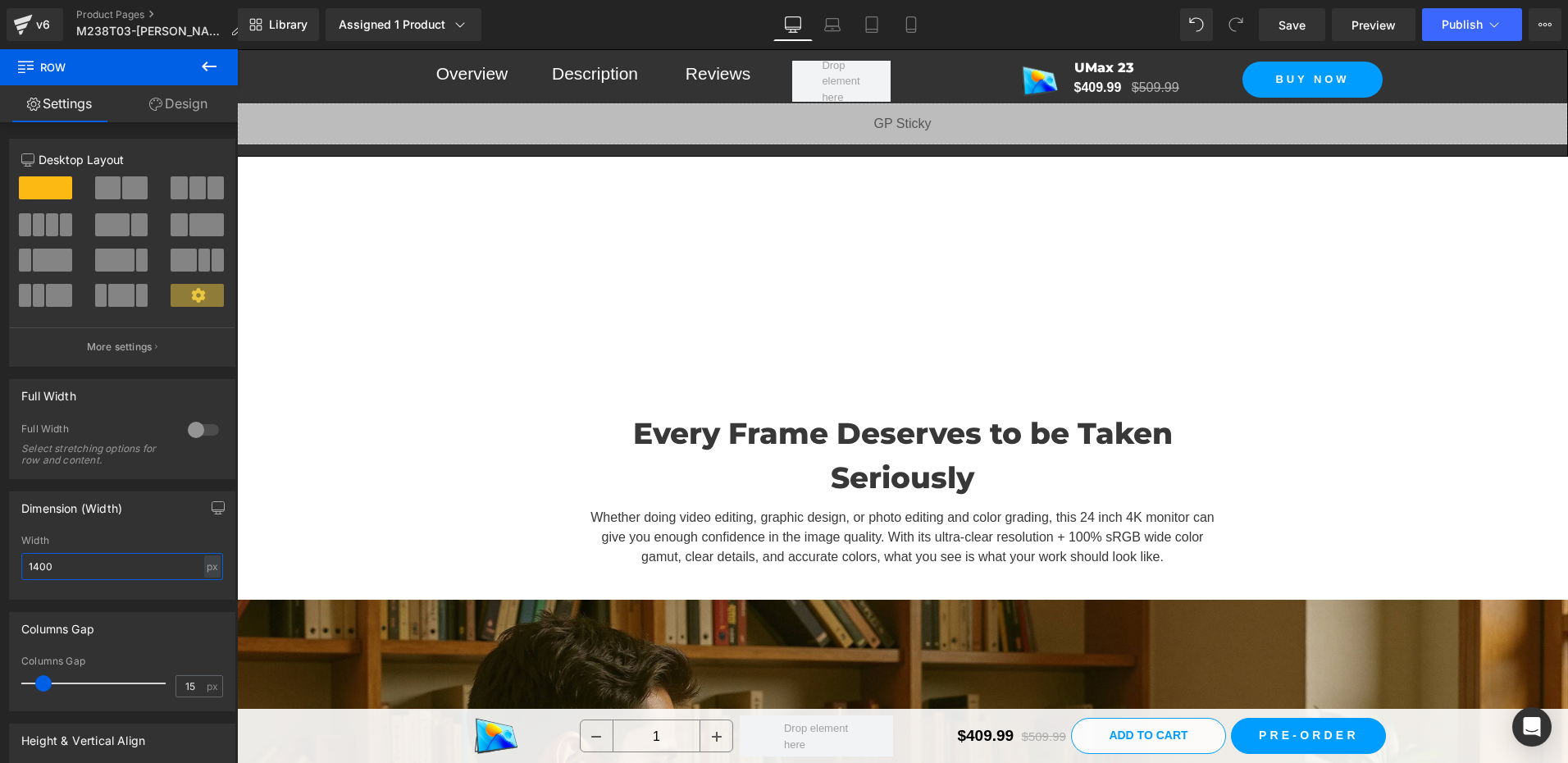
scroll to position [1889, 0]
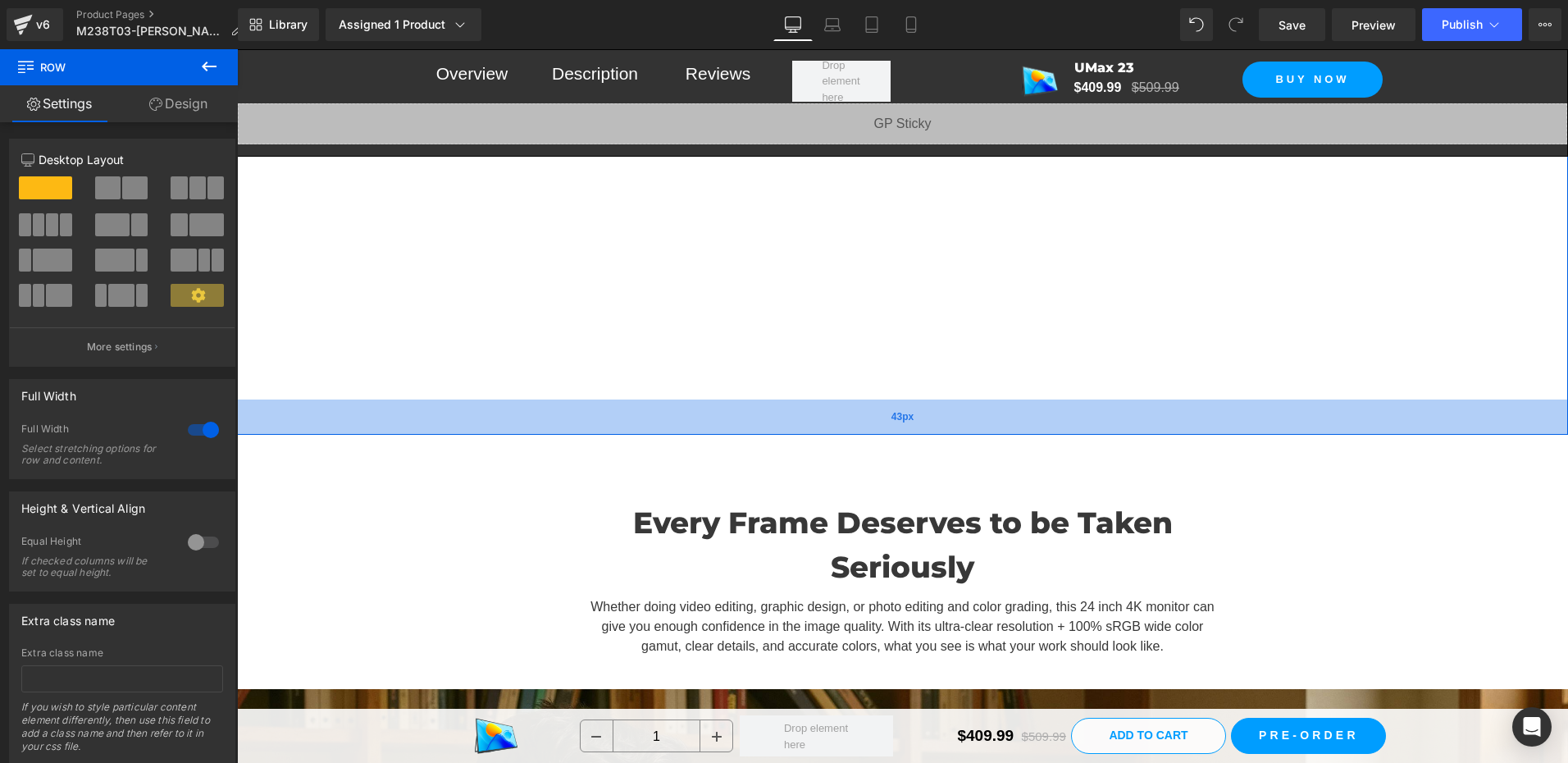
drag, startPoint x: 857, startPoint y: 385, endPoint x: 859, endPoint y: 367, distance: 18.1
click at [859, 399] on div "43px" at bounding box center [902, 416] width 1331 height 35
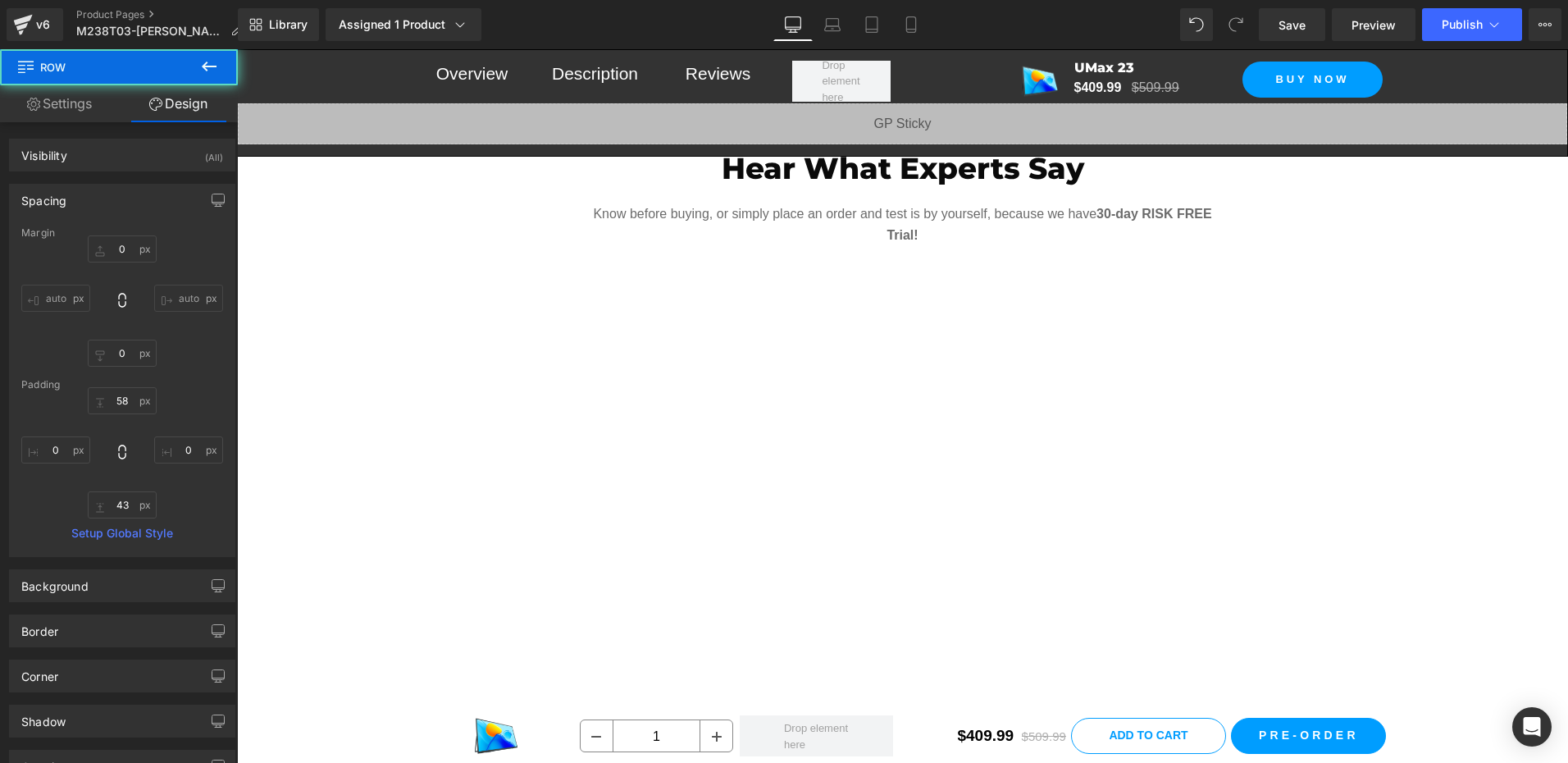
scroll to position [1151, 0]
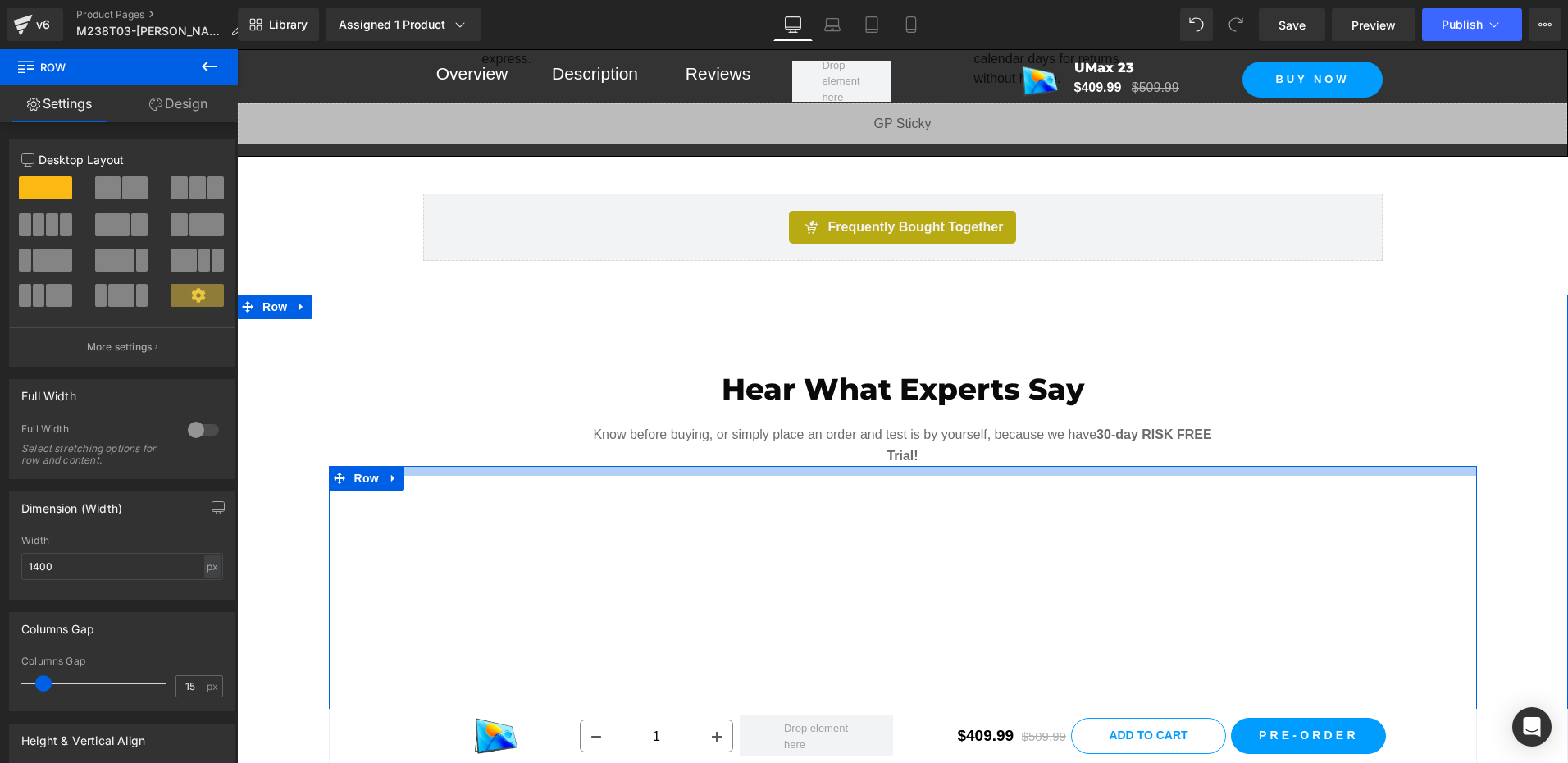
drag, startPoint x: 807, startPoint y: 441, endPoint x: 808, endPoint y: 426, distance: 15.0
click at [808, 426] on div "Hear What Experts Say Heading Know before buying, or simply place an order and …" at bounding box center [902, 733] width 1331 height 781
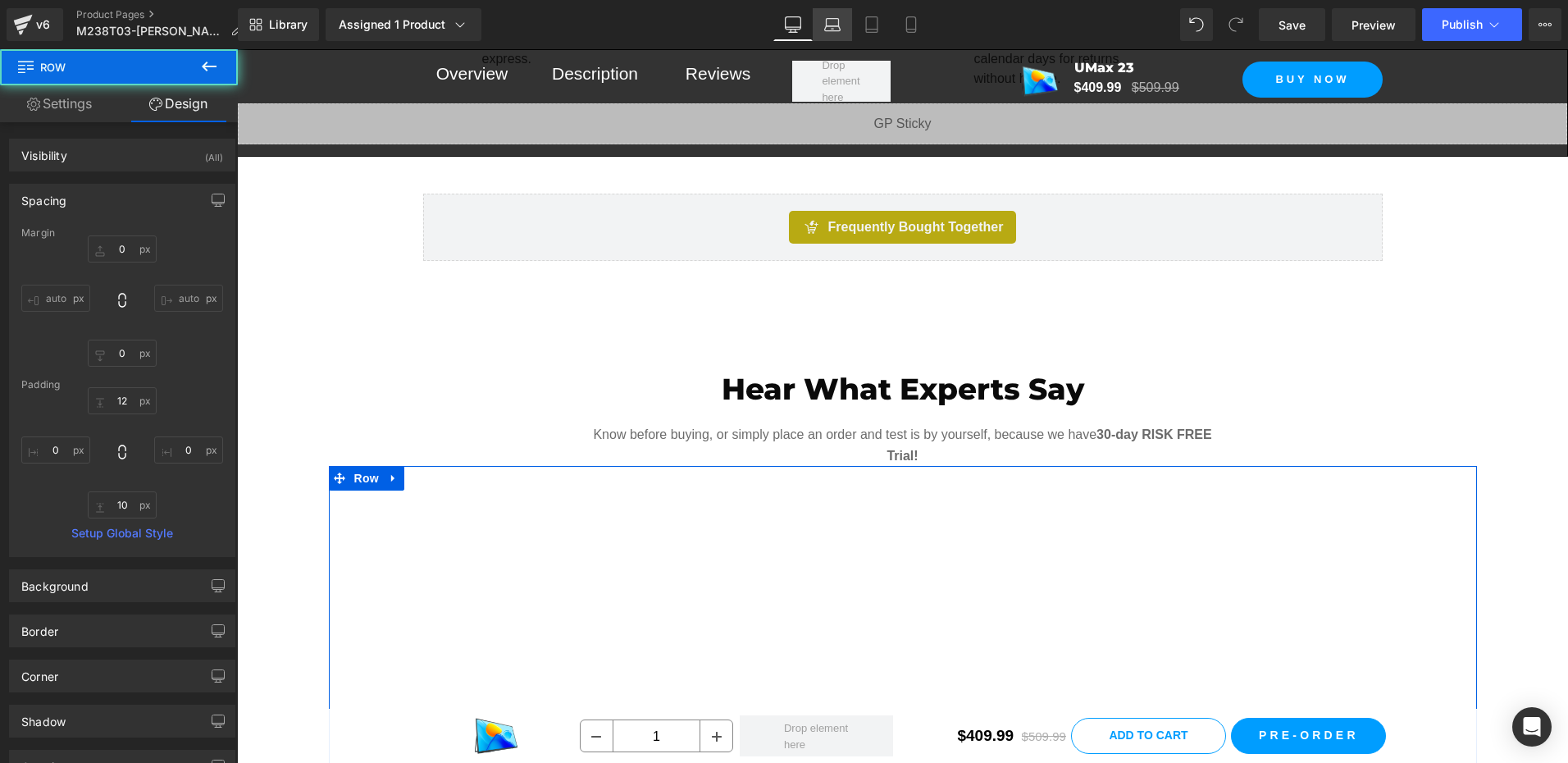
drag, startPoint x: 830, startPoint y: 21, endPoint x: 416, endPoint y: 184, distance: 444.9
click at [830, 21] on icon at bounding box center [832, 24] width 16 height 16
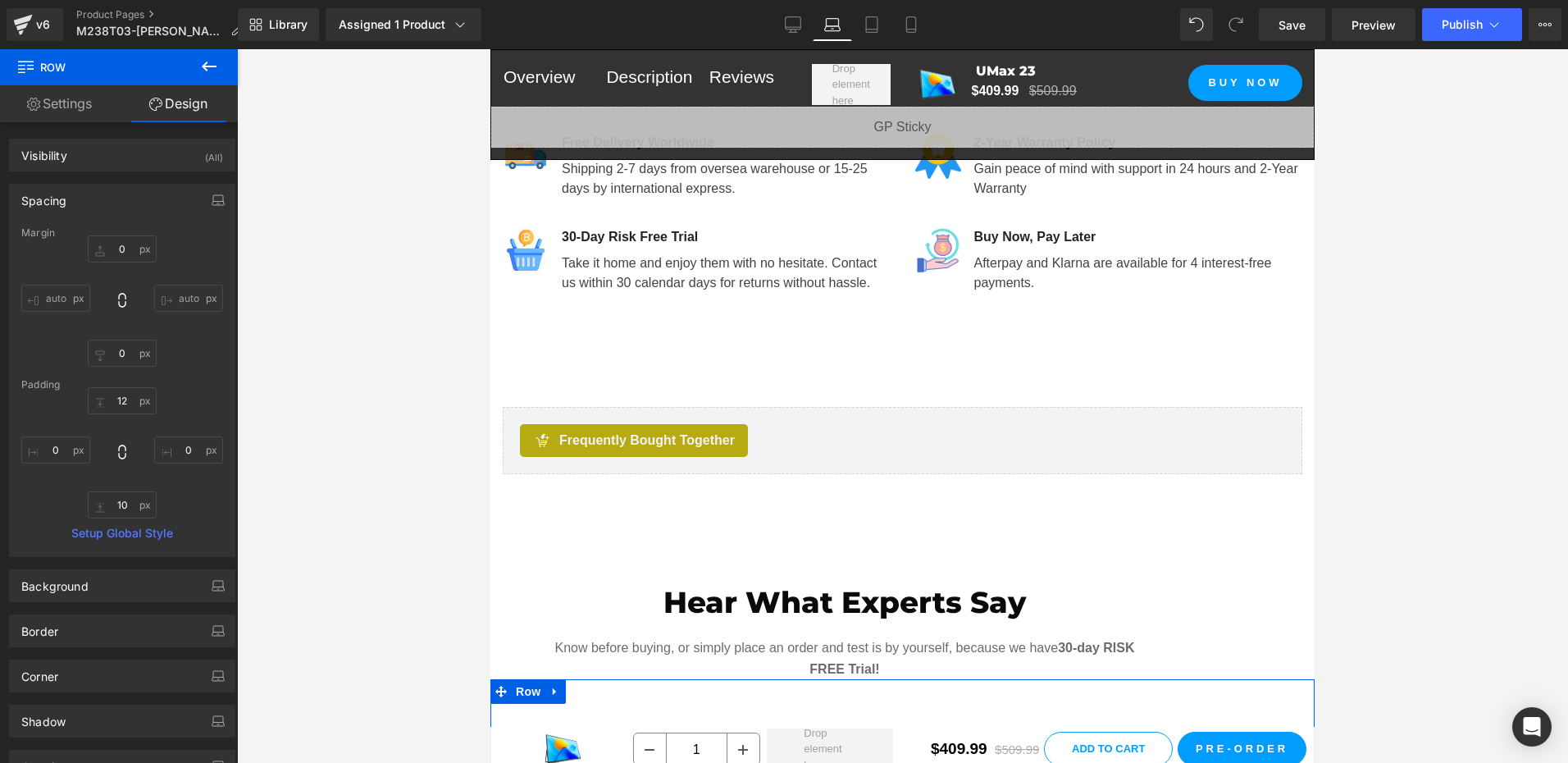
scroll to position [1500, 0]
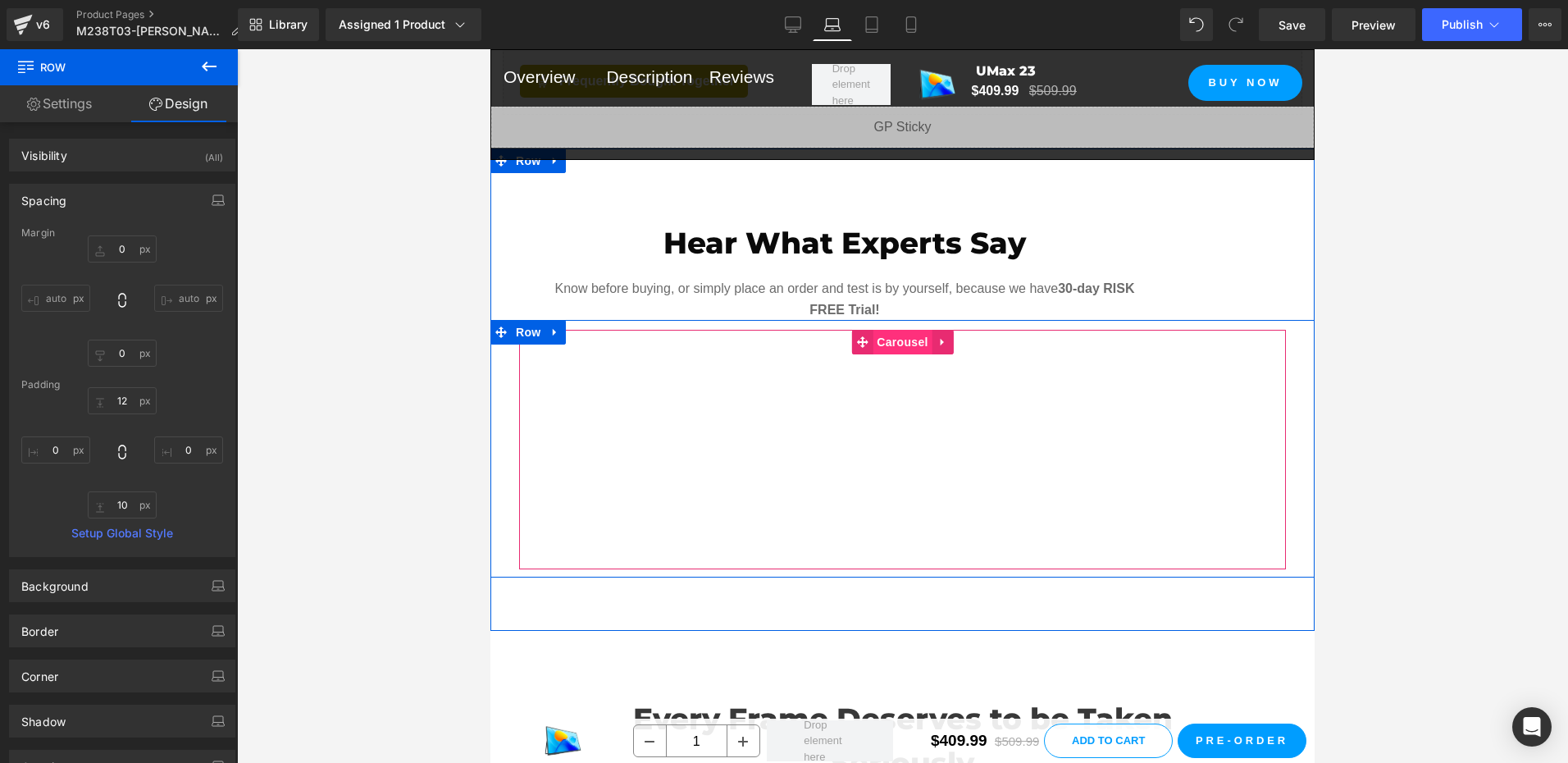
click at [892, 330] on span "Carousel" at bounding box center [901, 342] width 59 height 25
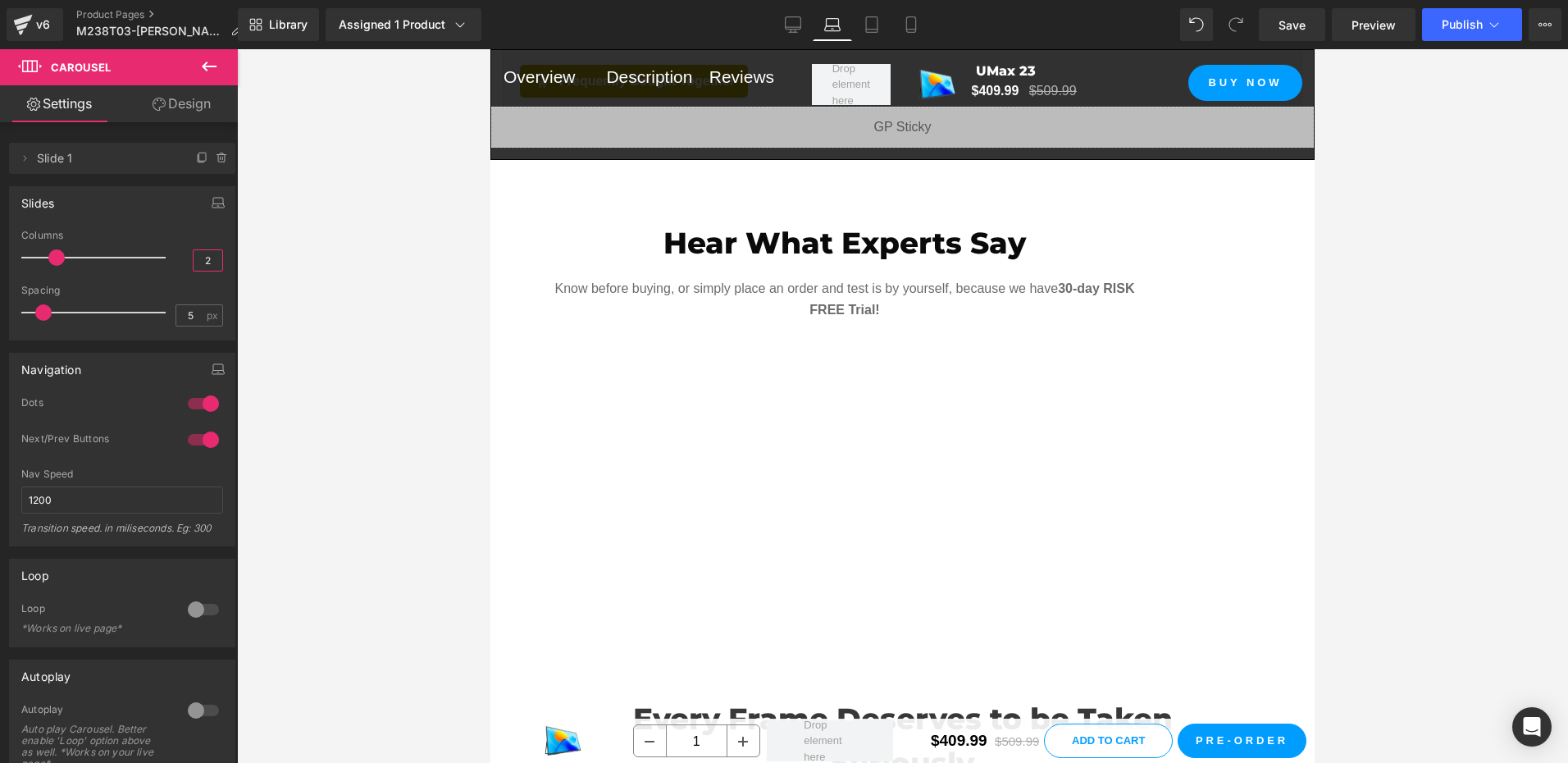
drag, startPoint x: 195, startPoint y: 260, endPoint x: 248, endPoint y: 254, distance: 53.3
click at [248, 254] on div "Carousel You are previewing how the will restyle your page. You can not edit El…" at bounding box center [784, 395] width 1568 height 791
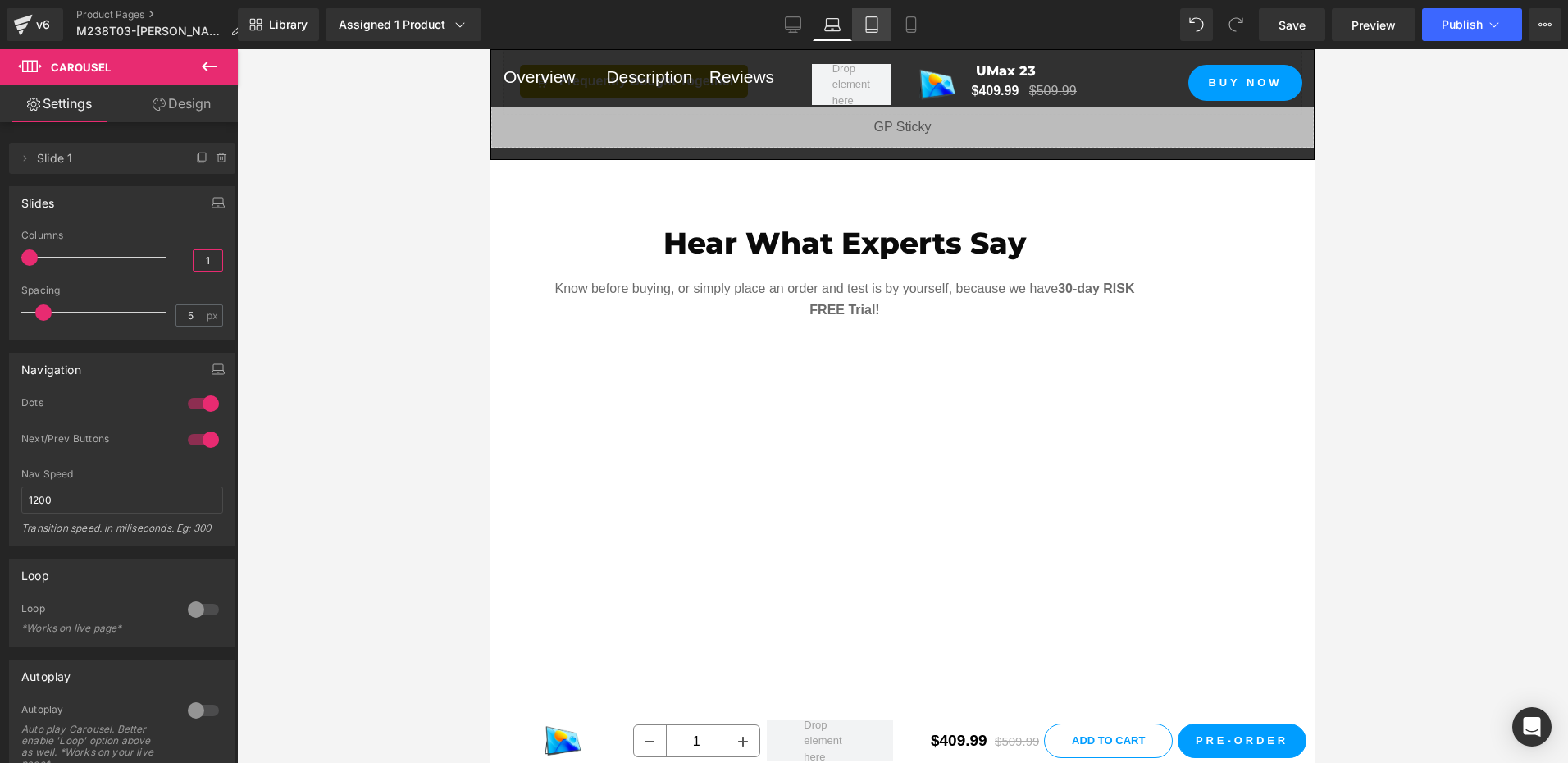
type input "1"
click at [875, 27] on icon at bounding box center [871, 24] width 16 height 16
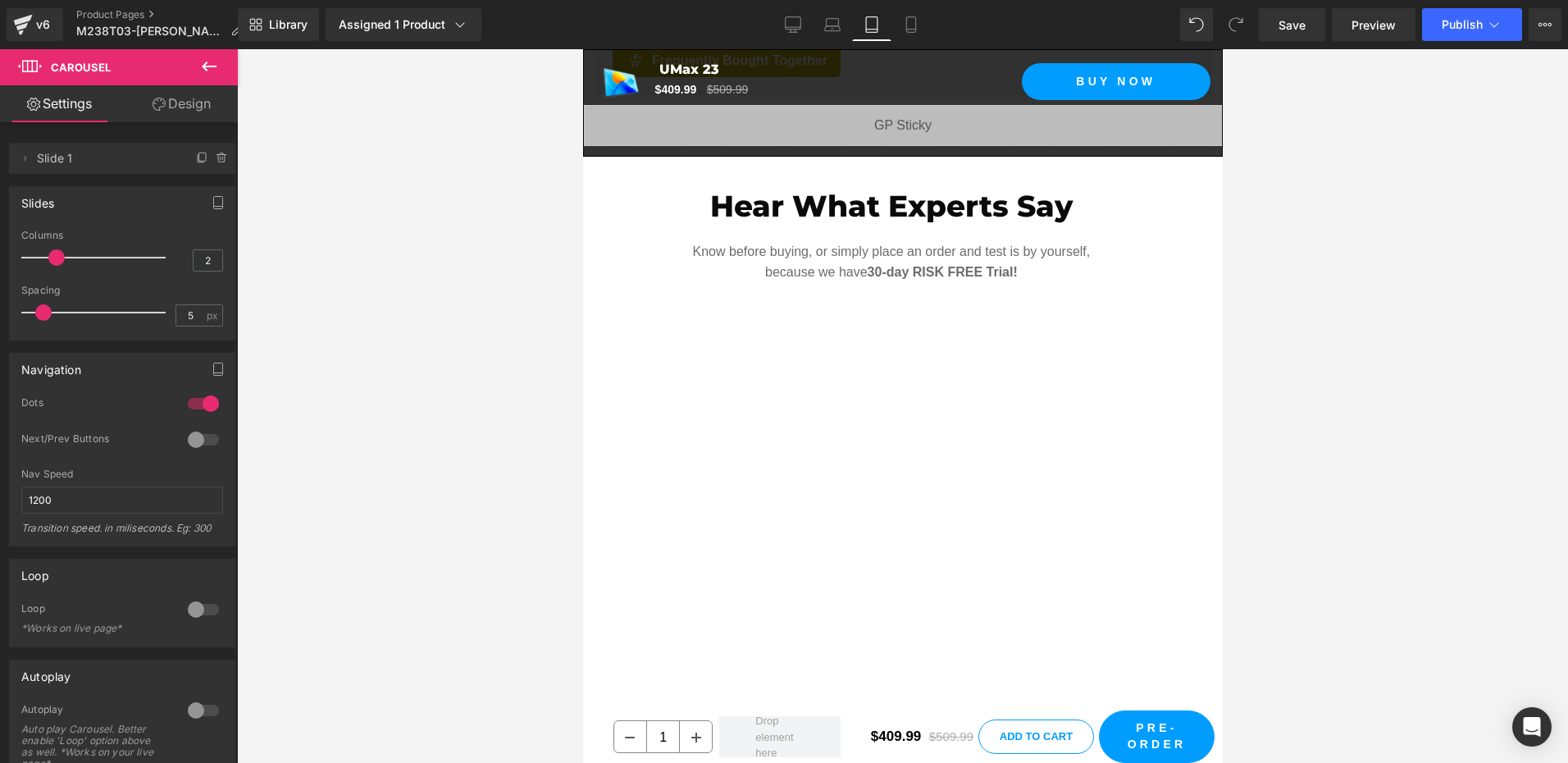
scroll to position [2209, 0]
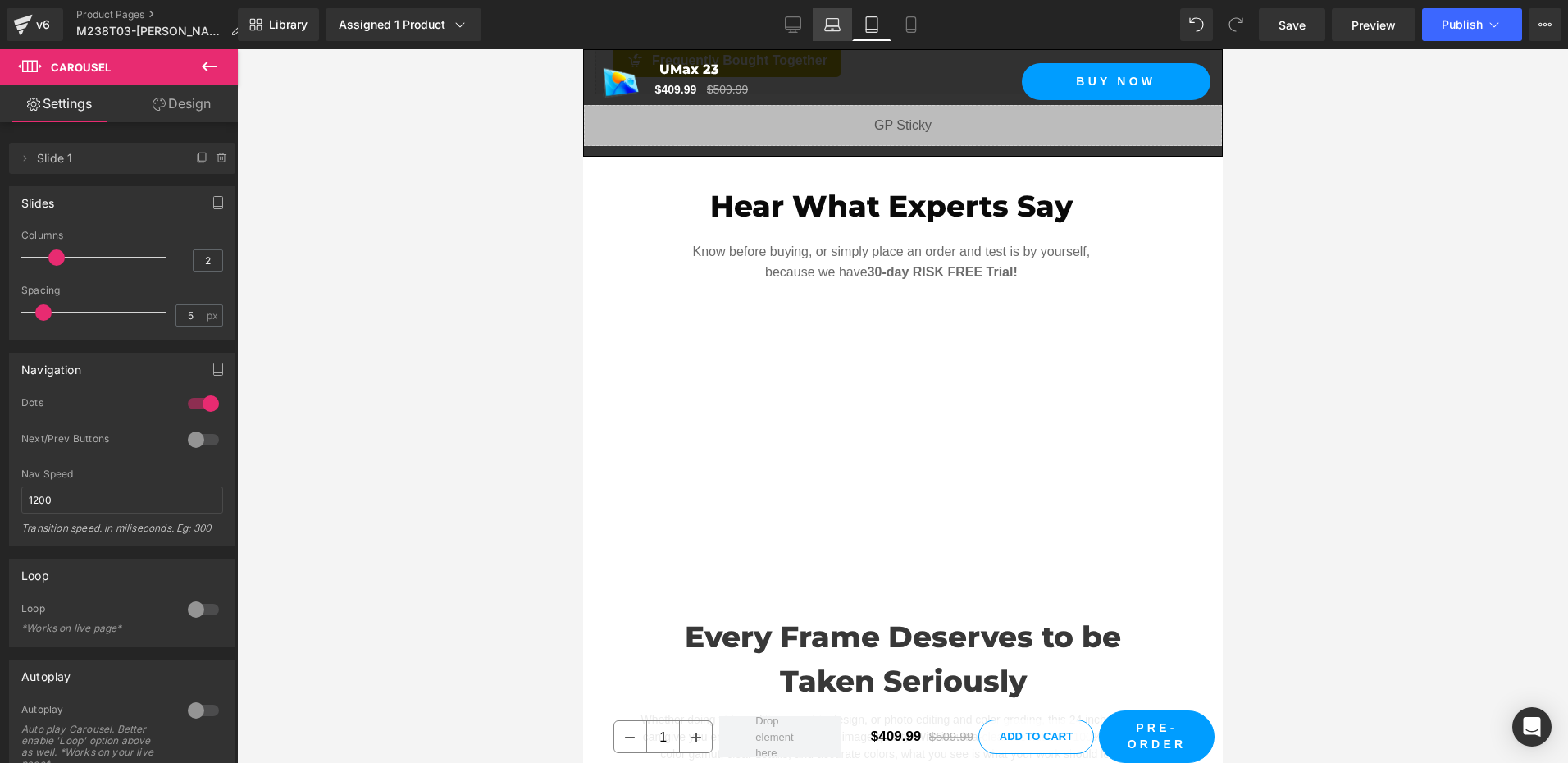
drag, startPoint x: 830, startPoint y: 27, endPoint x: 340, endPoint y: 230, distance: 530.4
click at [830, 27] on icon at bounding box center [832, 24] width 16 height 16
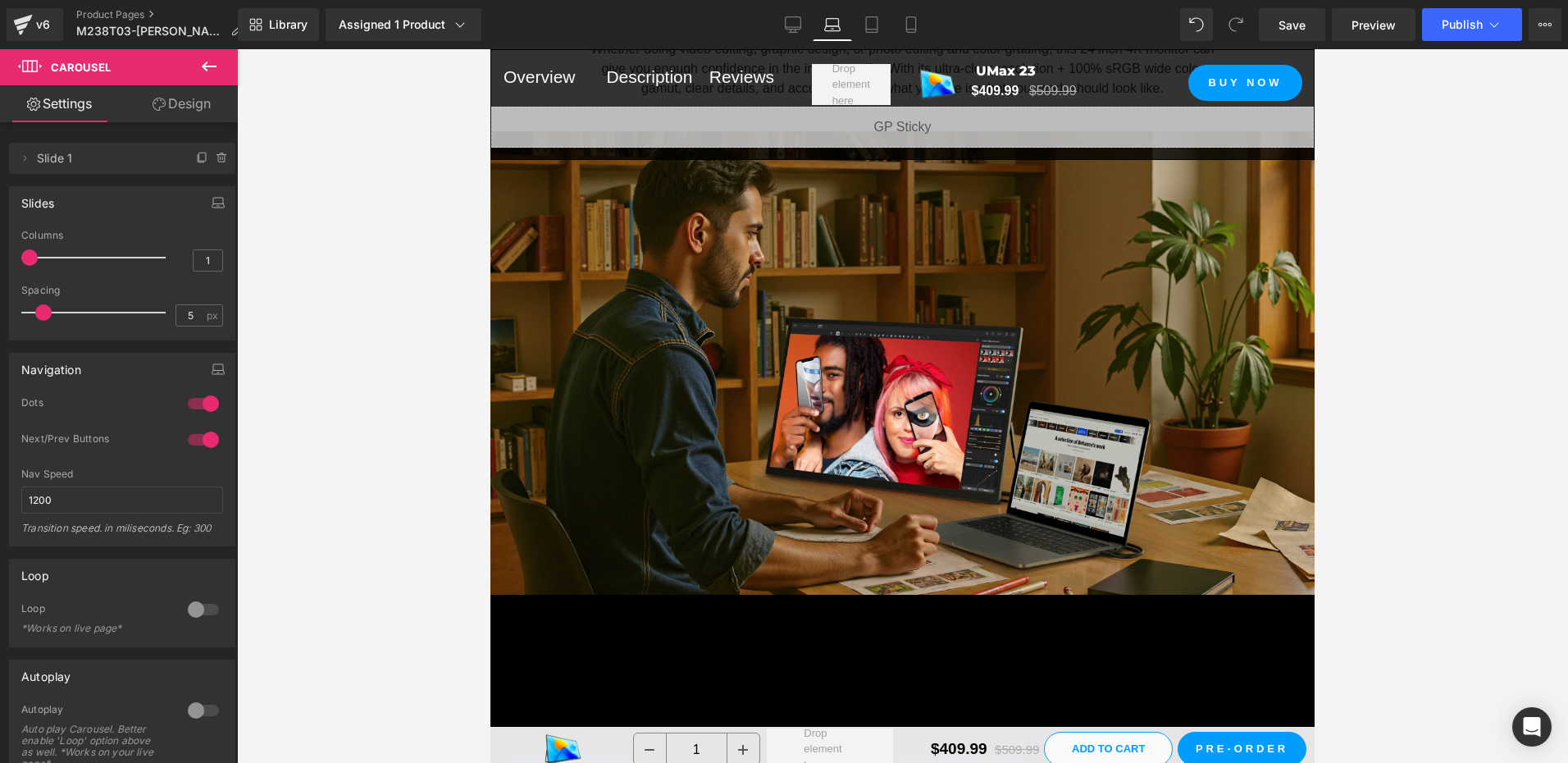
scroll to position [1500, 0]
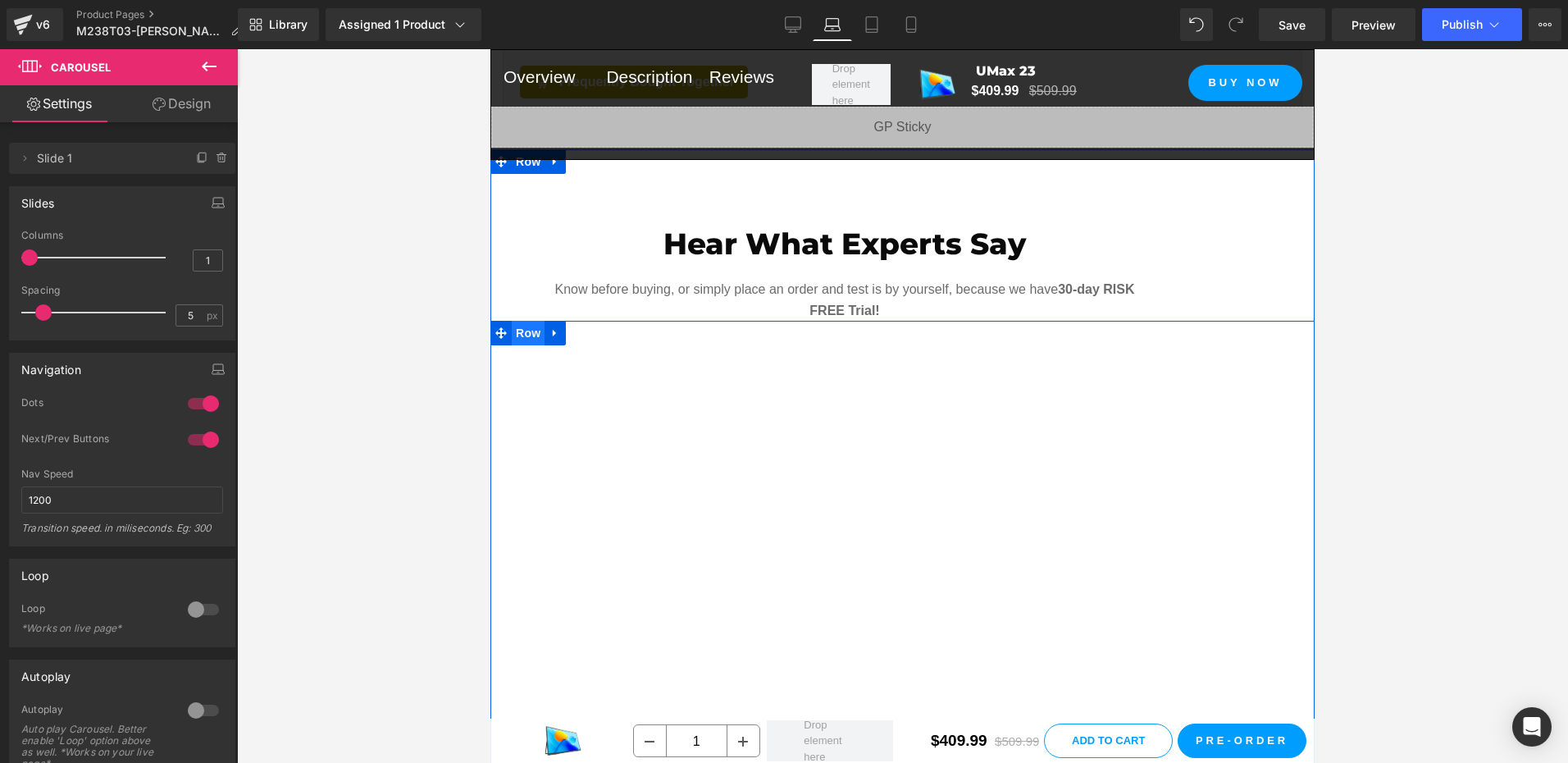
click at [513, 321] on span "Row" at bounding box center [528, 333] width 33 height 25
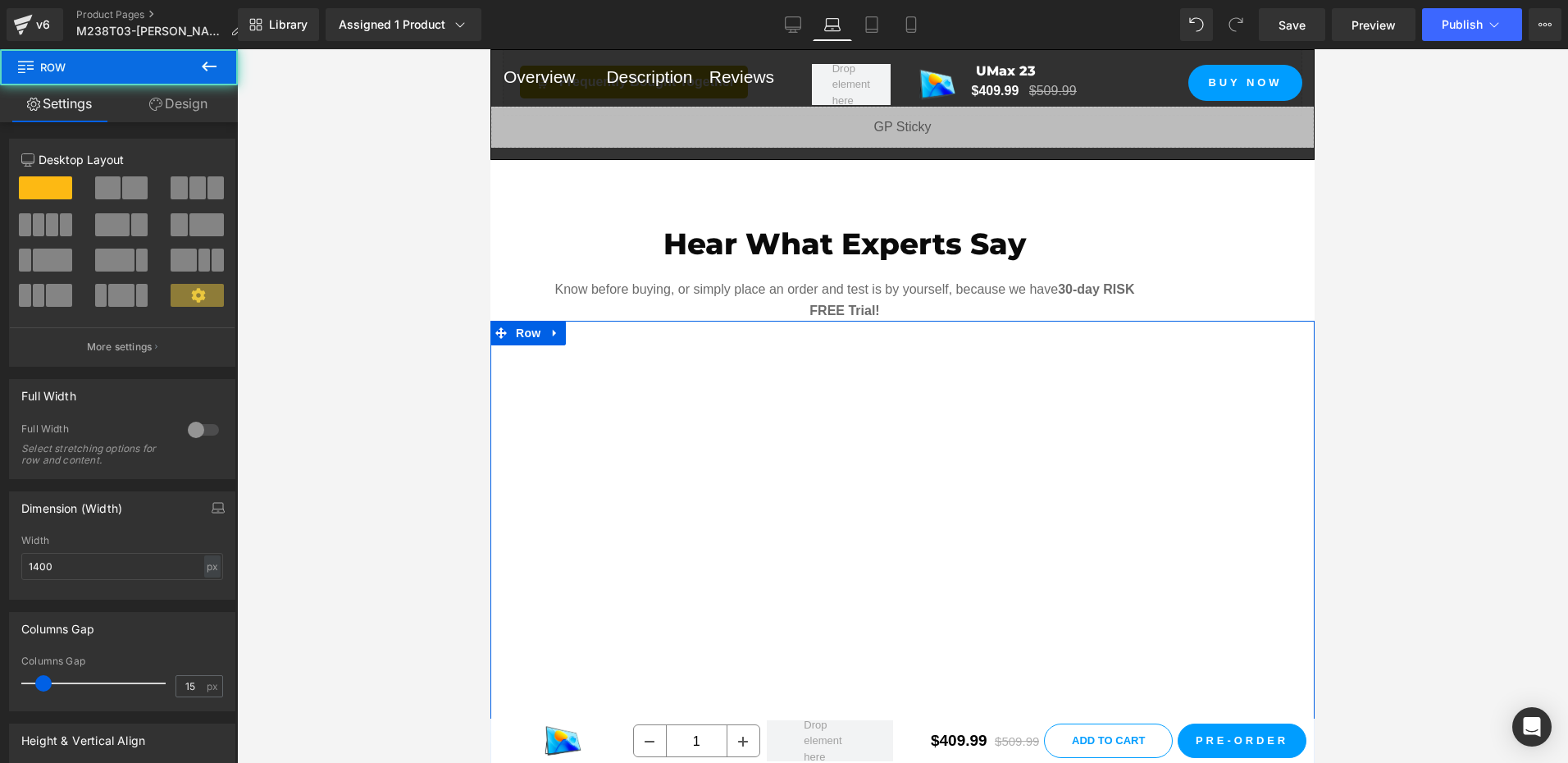
click at [195, 109] on link "Design" at bounding box center [178, 103] width 119 height 37
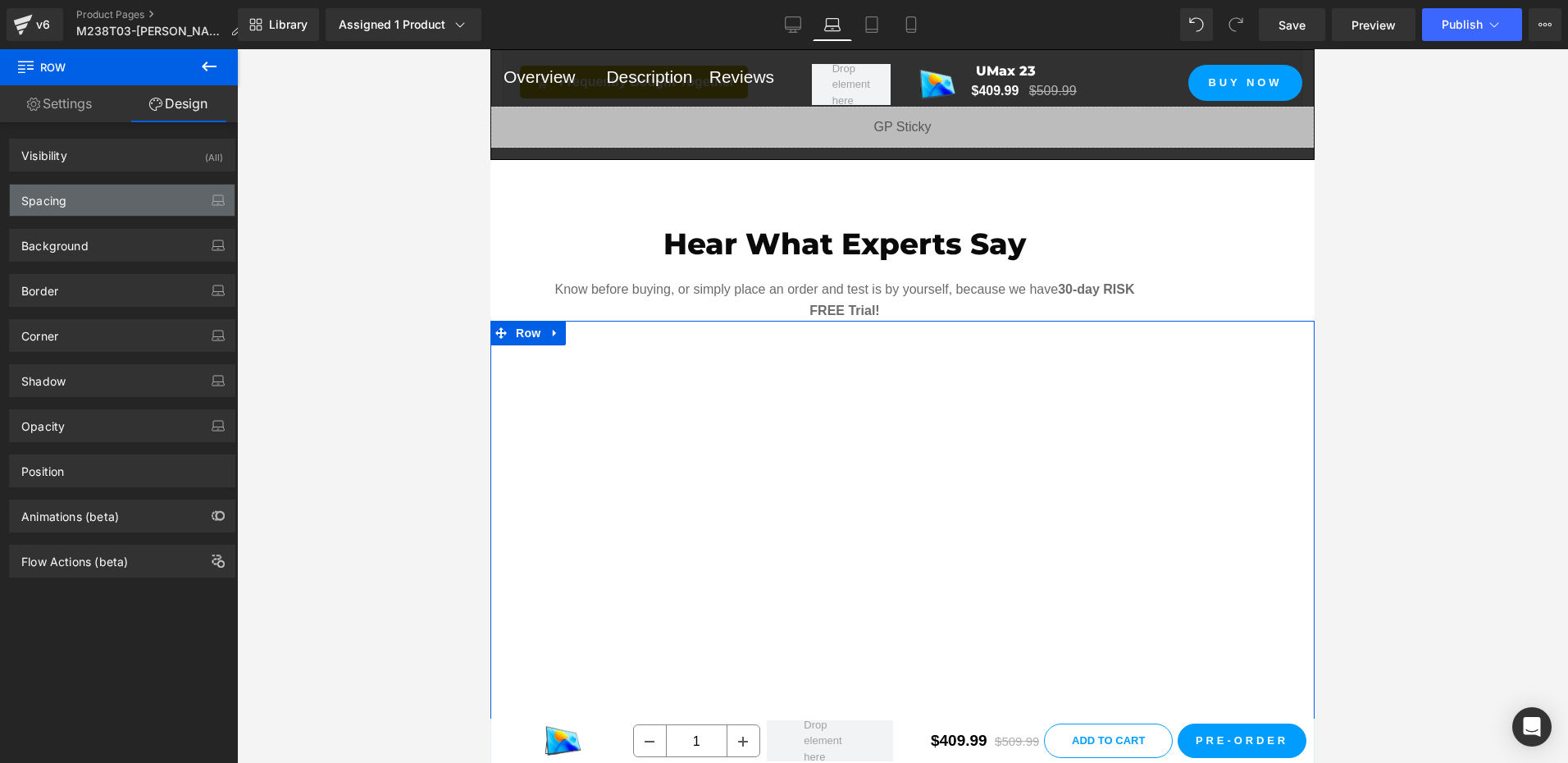
click at [76, 202] on div "Spacing" at bounding box center [122, 199] width 224 height 31
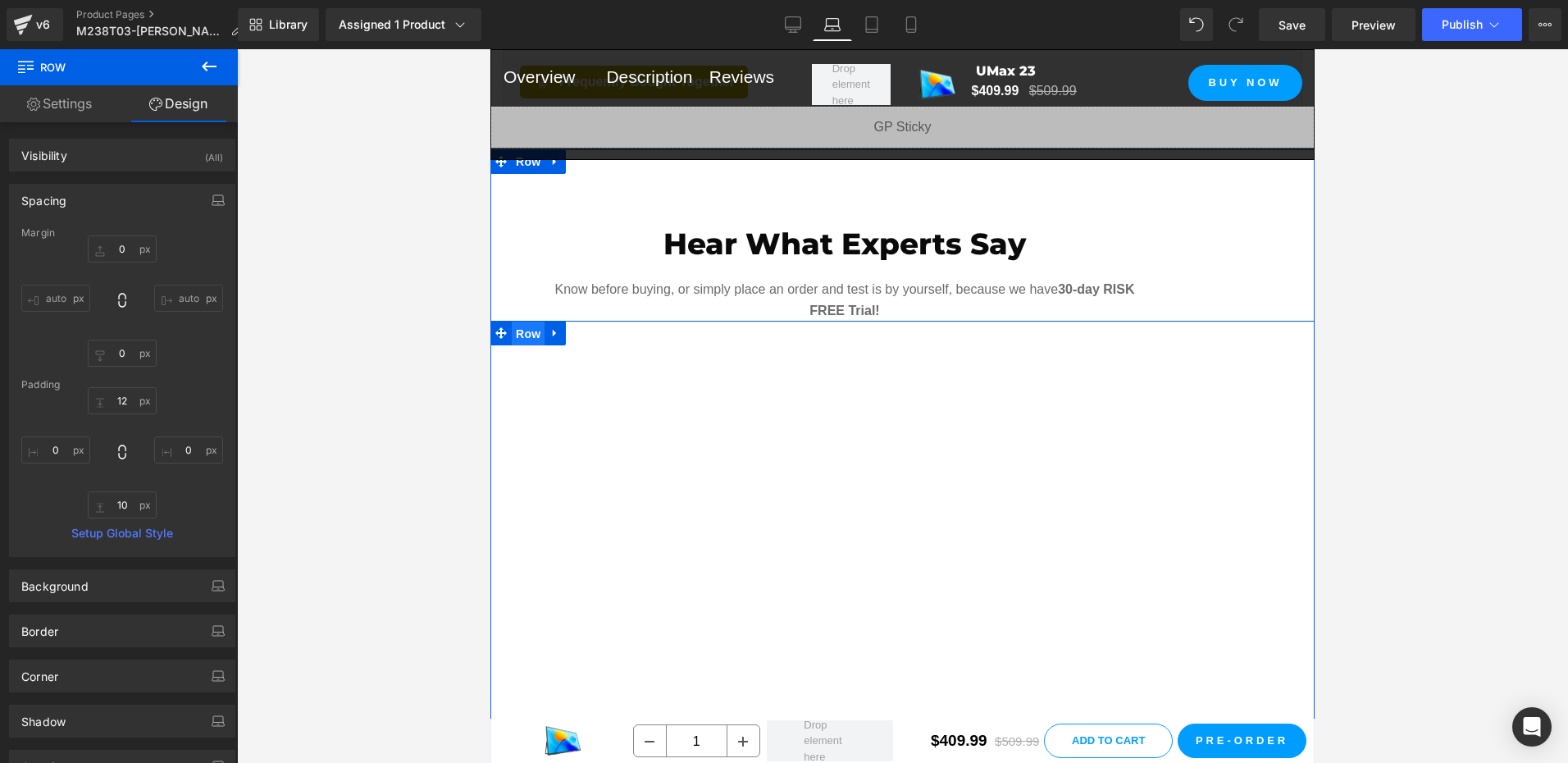
click at [512, 322] on span "Row" at bounding box center [528, 334] width 33 height 25
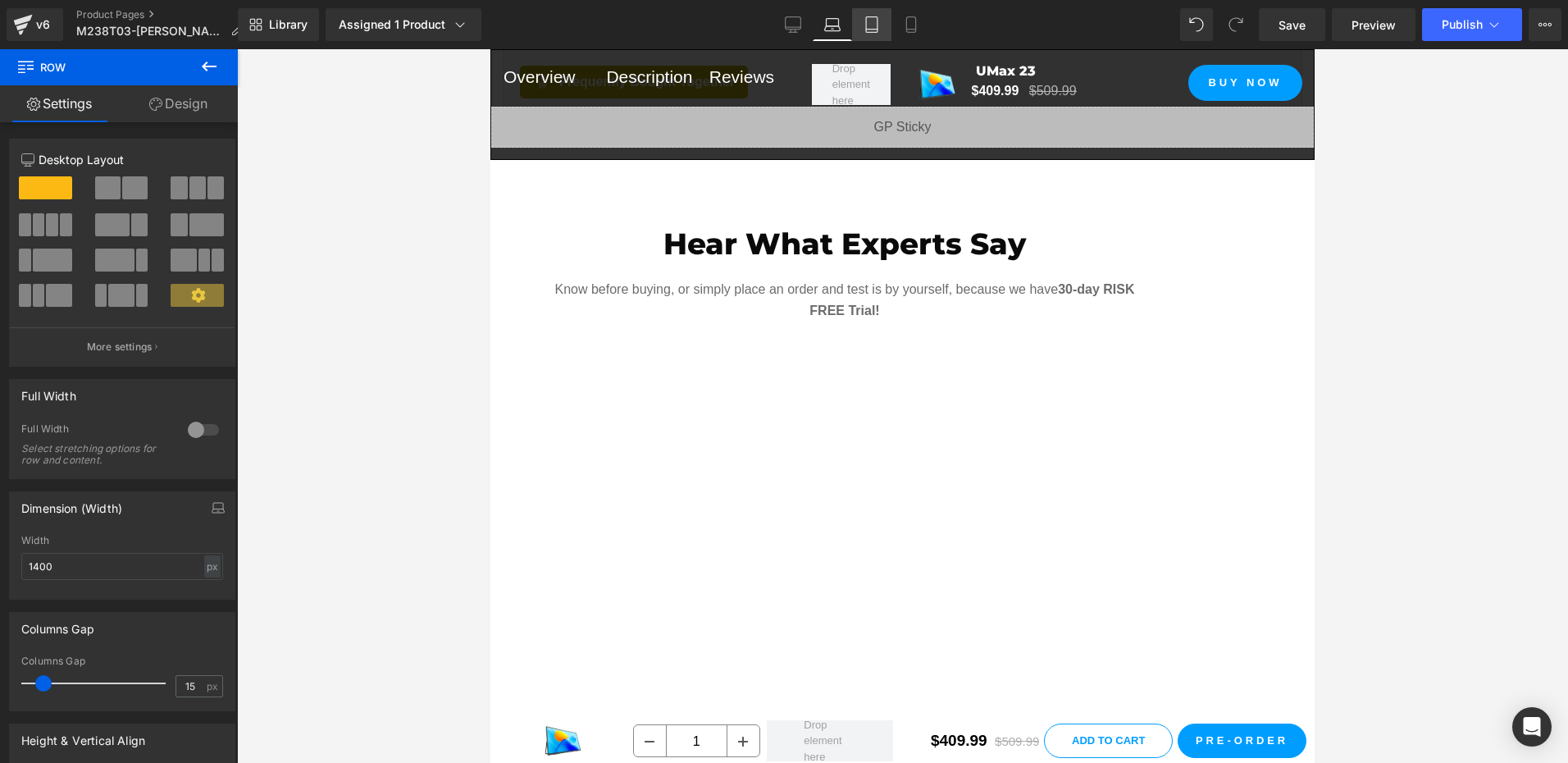
click at [881, 30] on link "Tablet" at bounding box center [872, 24] width 39 height 33
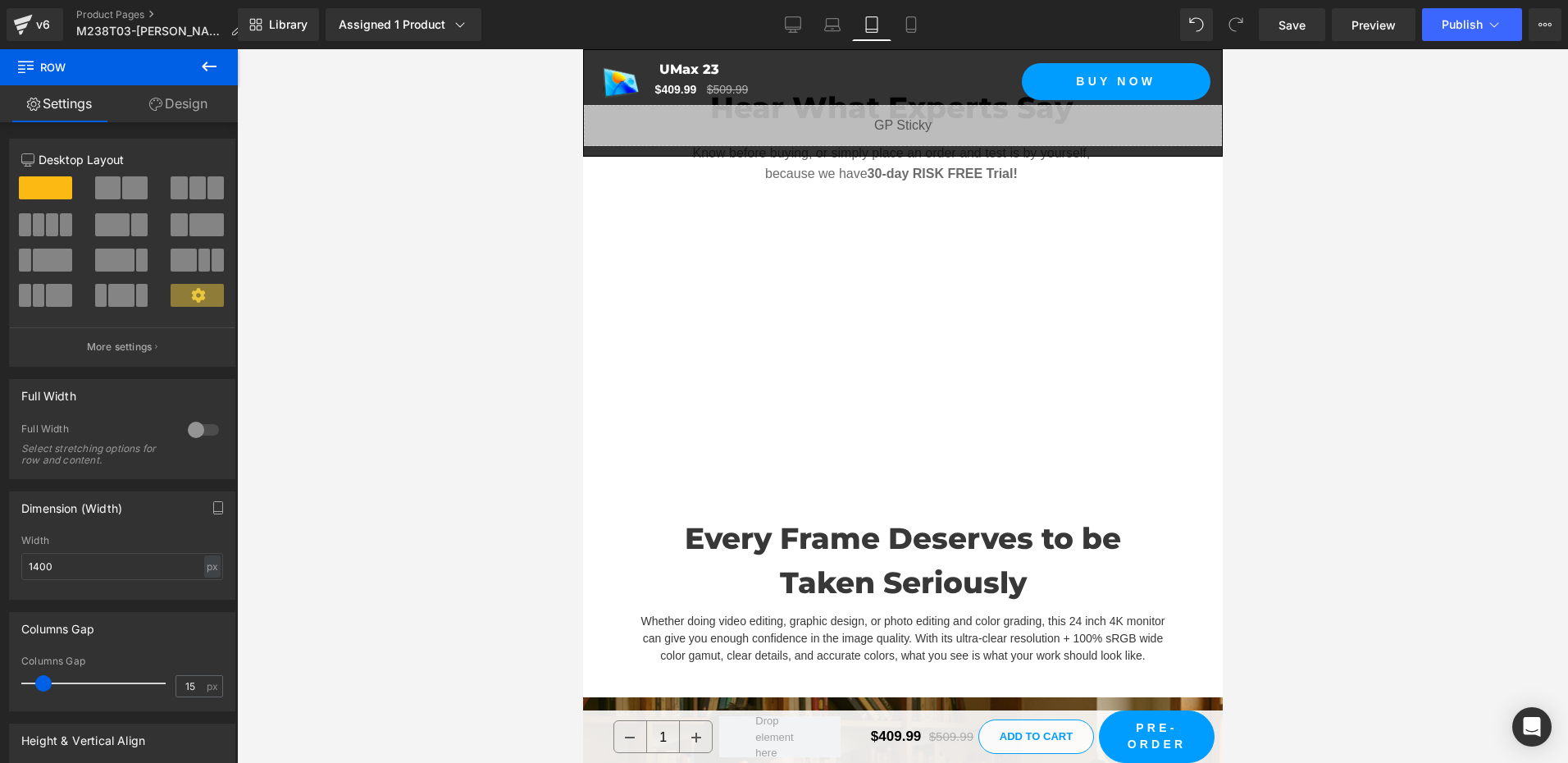
scroll to position [2209, 0]
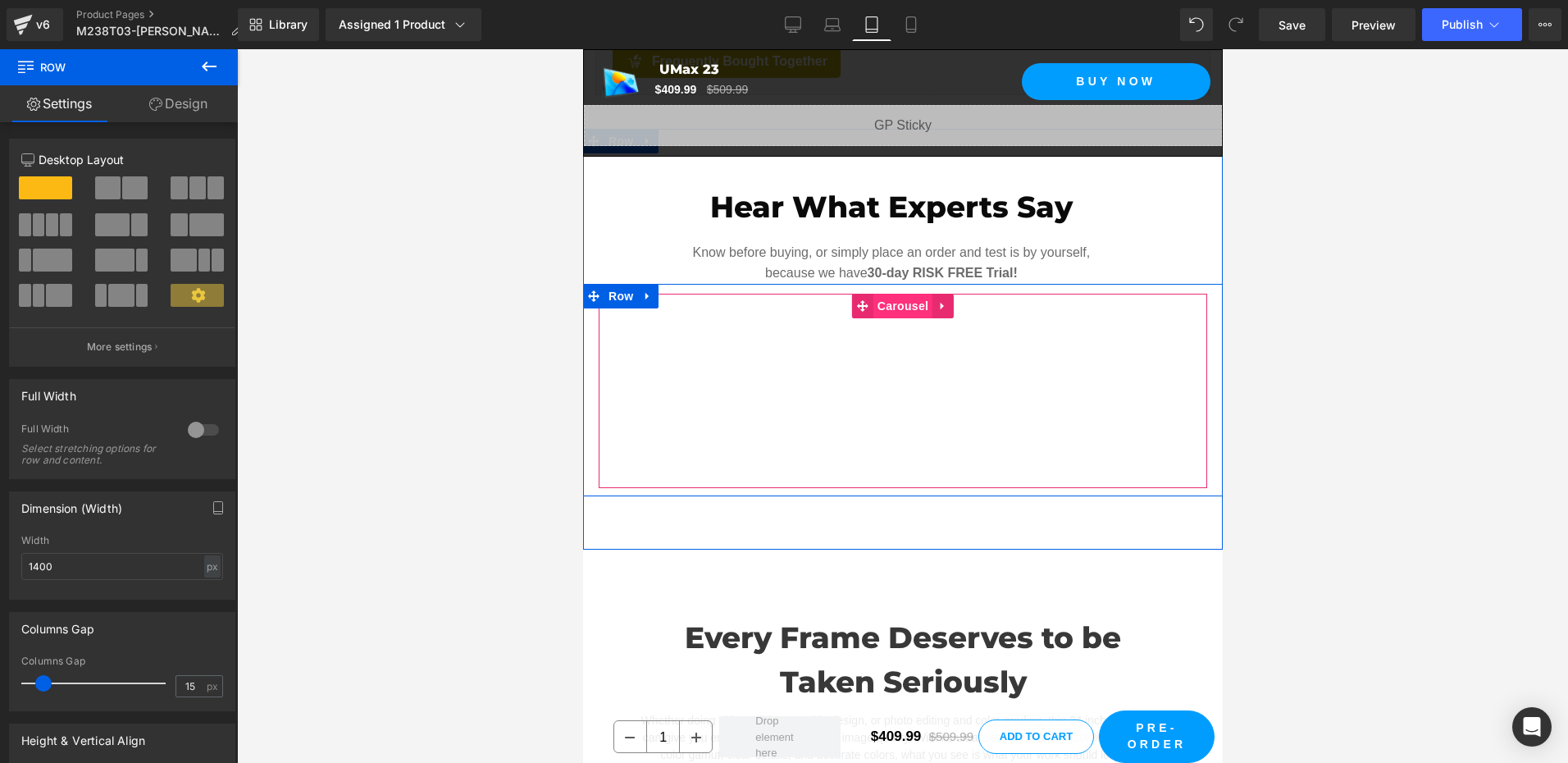
click at [902, 306] on span "Carousel" at bounding box center [901, 306] width 59 height 25
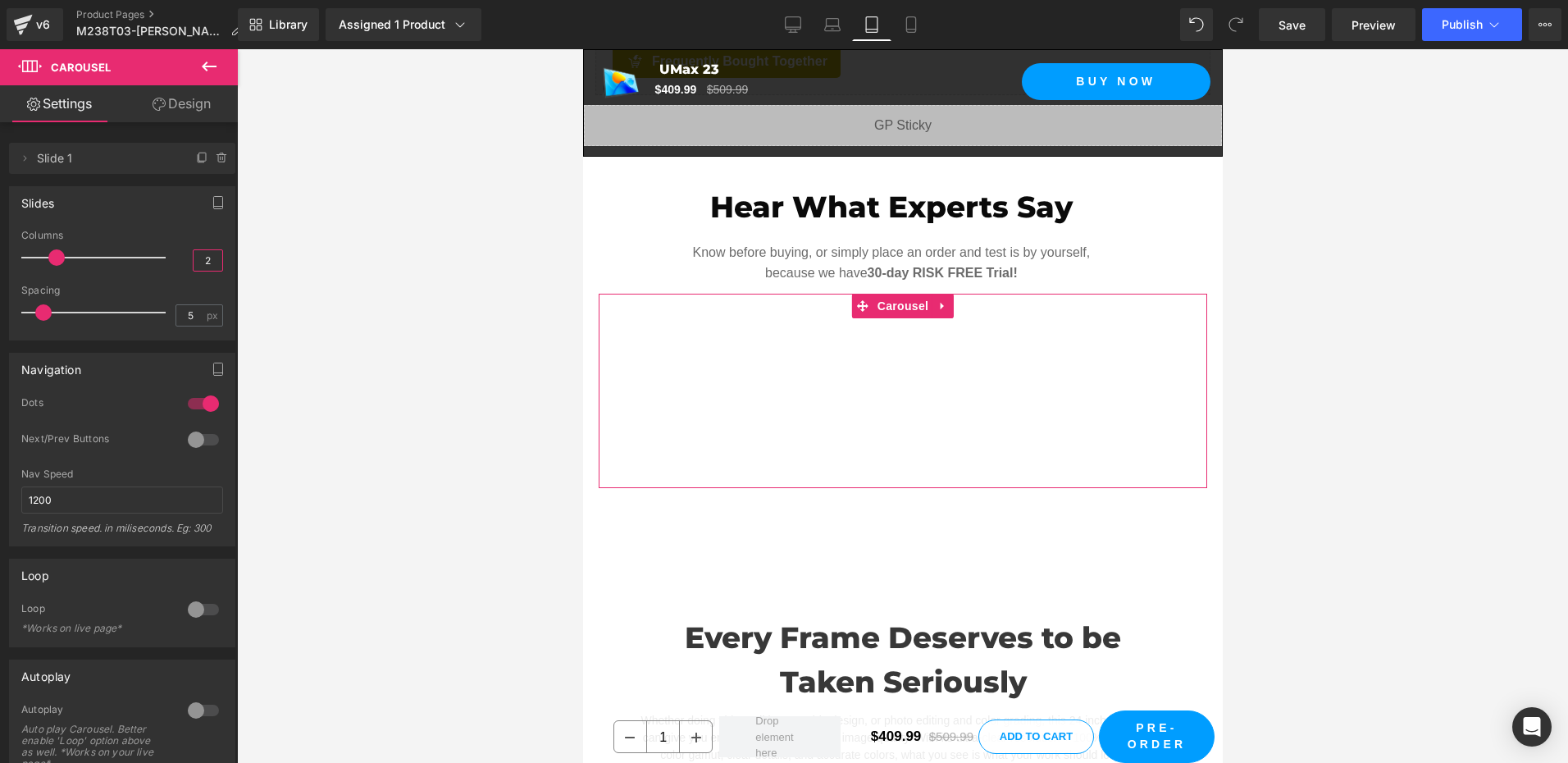
drag, startPoint x: 192, startPoint y: 260, endPoint x: 217, endPoint y: 261, distance: 25.0
click at [217, 261] on div "1 Columns 1 1 Columns 1 2 Columns 2 1 Columns 1 5px Spacing 5 px 5px Spacing 5 …" at bounding box center [122, 284] width 224 height 110
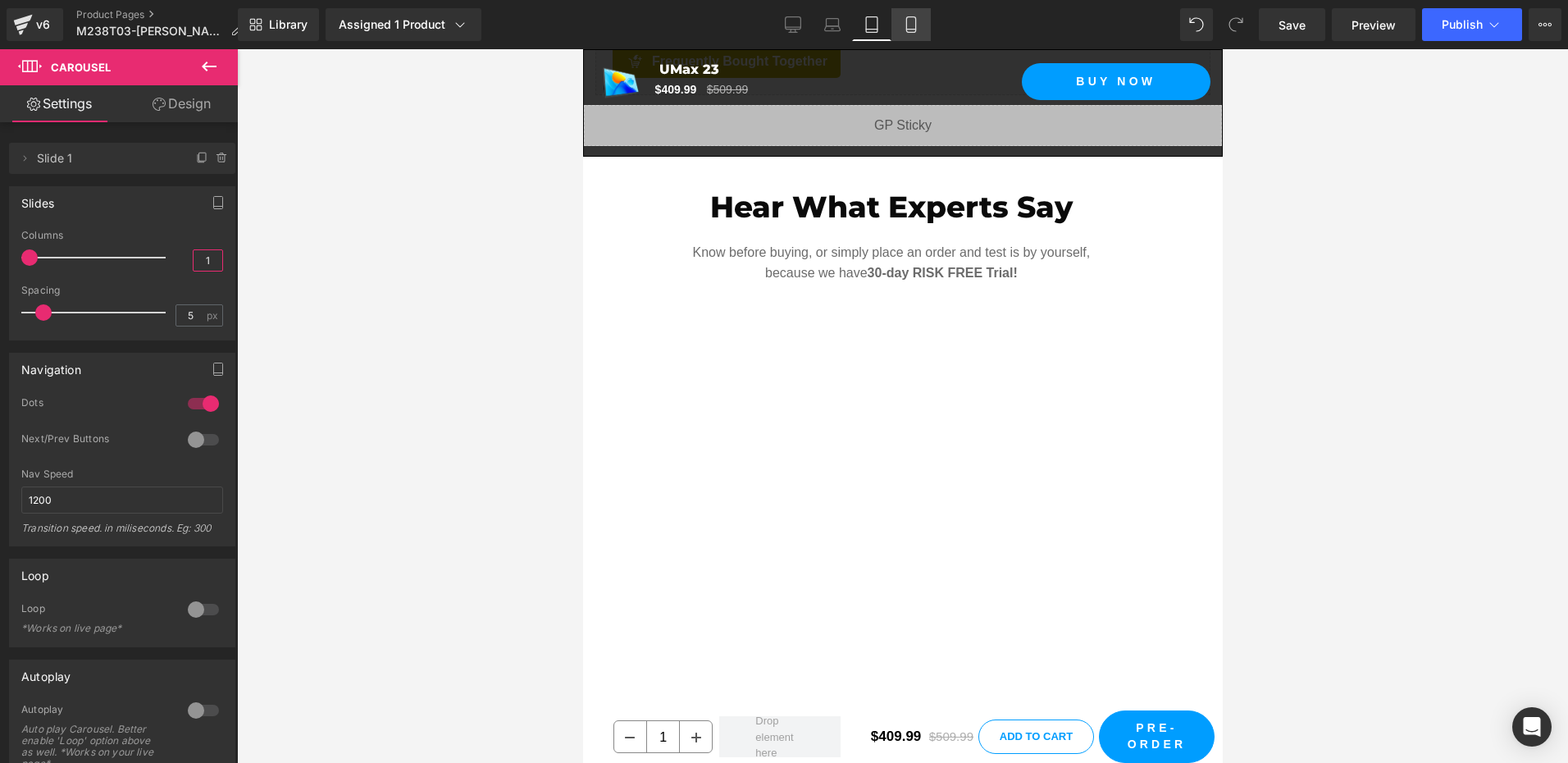
type input "1"
click at [927, 29] on link "Mobile" at bounding box center [911, 24] width 39 height 33
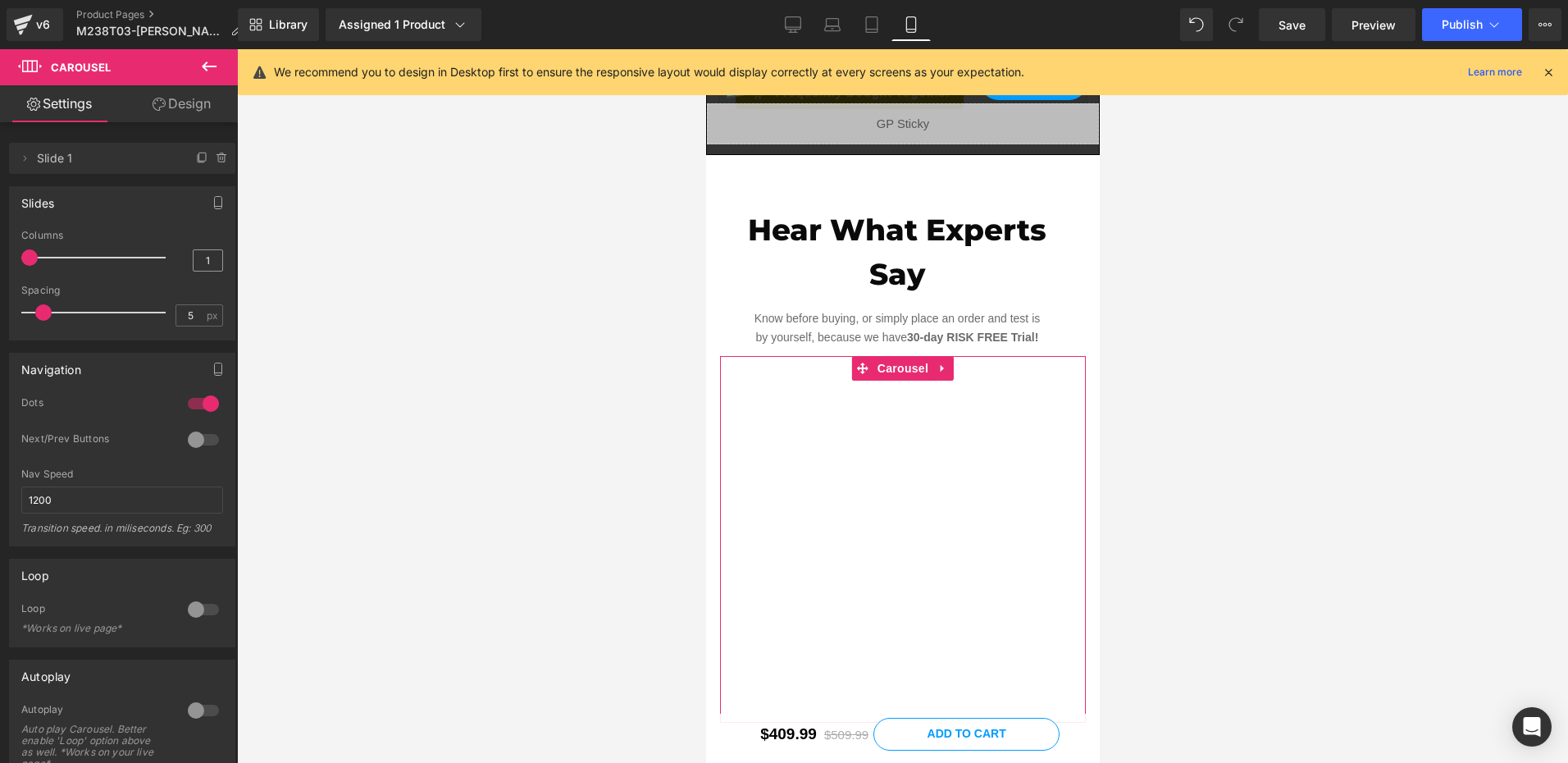
scroll to position [2310, 0]
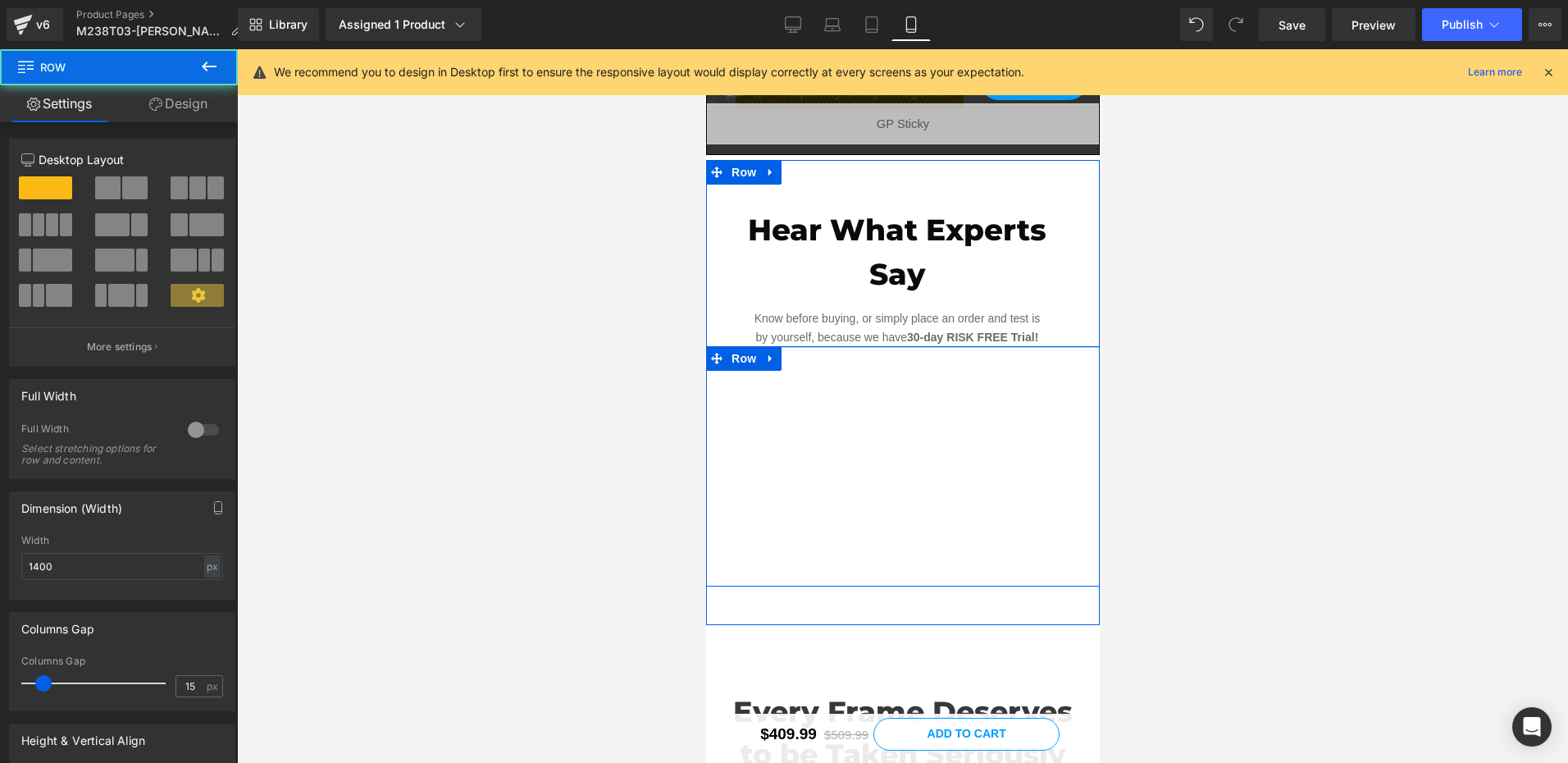
click at [866, 281] on div "Hear What Experts Say Heading Know before buying, or simply place an order and …" at bounding box center [901, 397] width 394 height 379
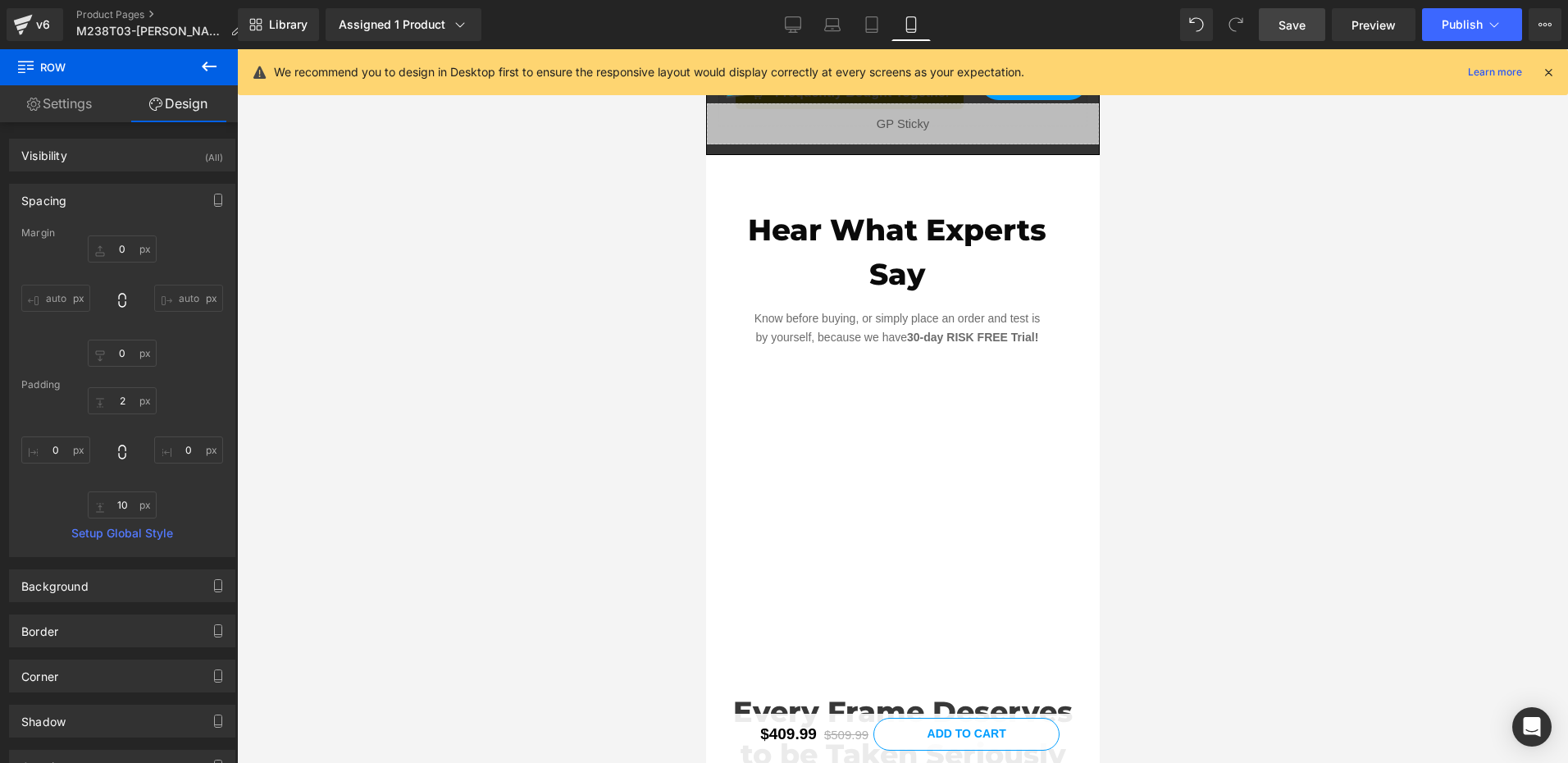
drag, startPoint x: 1276, startPoint y: 18, endPoint x: 250, endPoint y: 378, distance: 1087.3
click at [1276, 18] on link "Save" at bounding box center [1292, 24] width 66 height 33
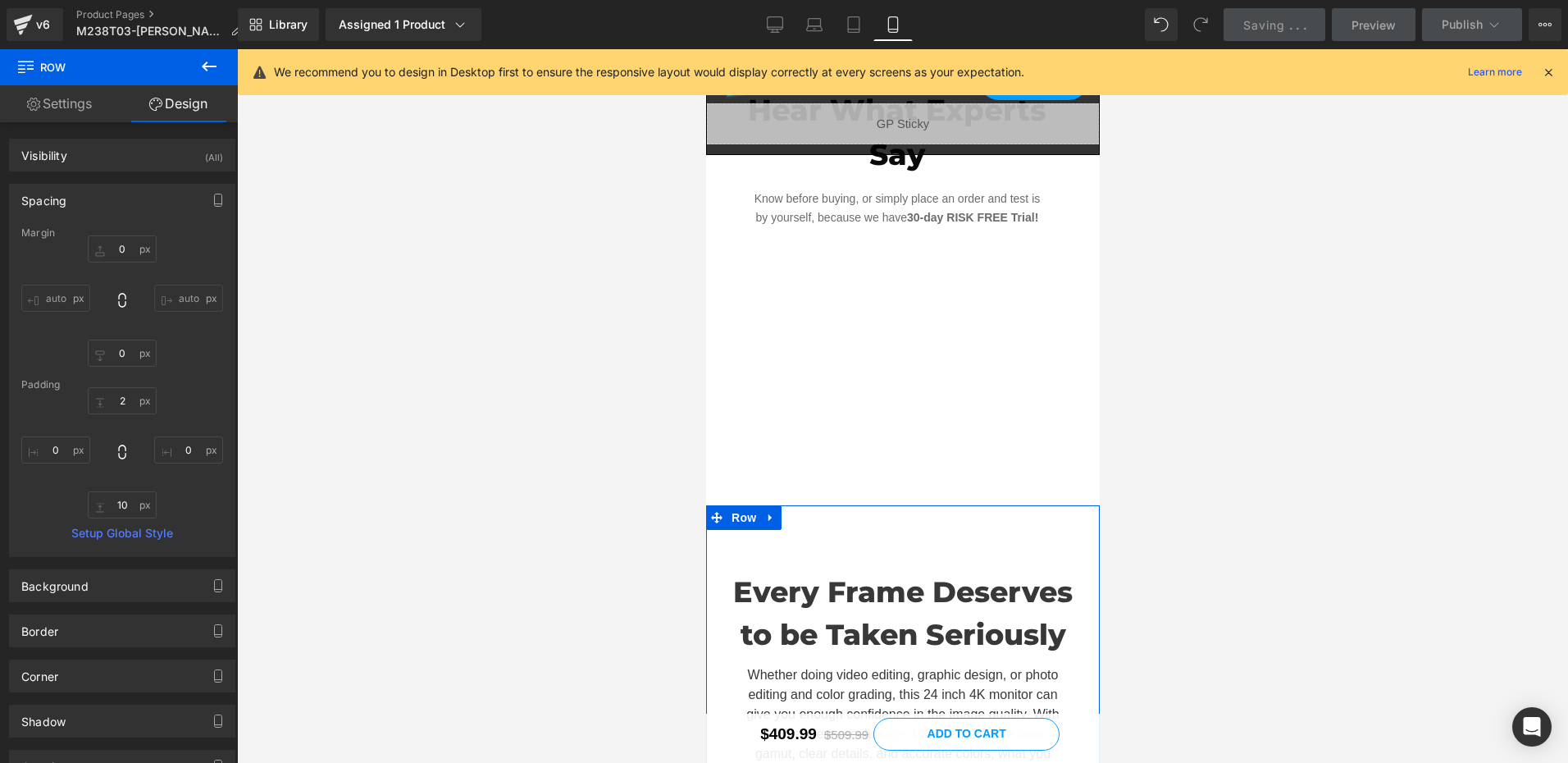
scroll to position [2392, 0]
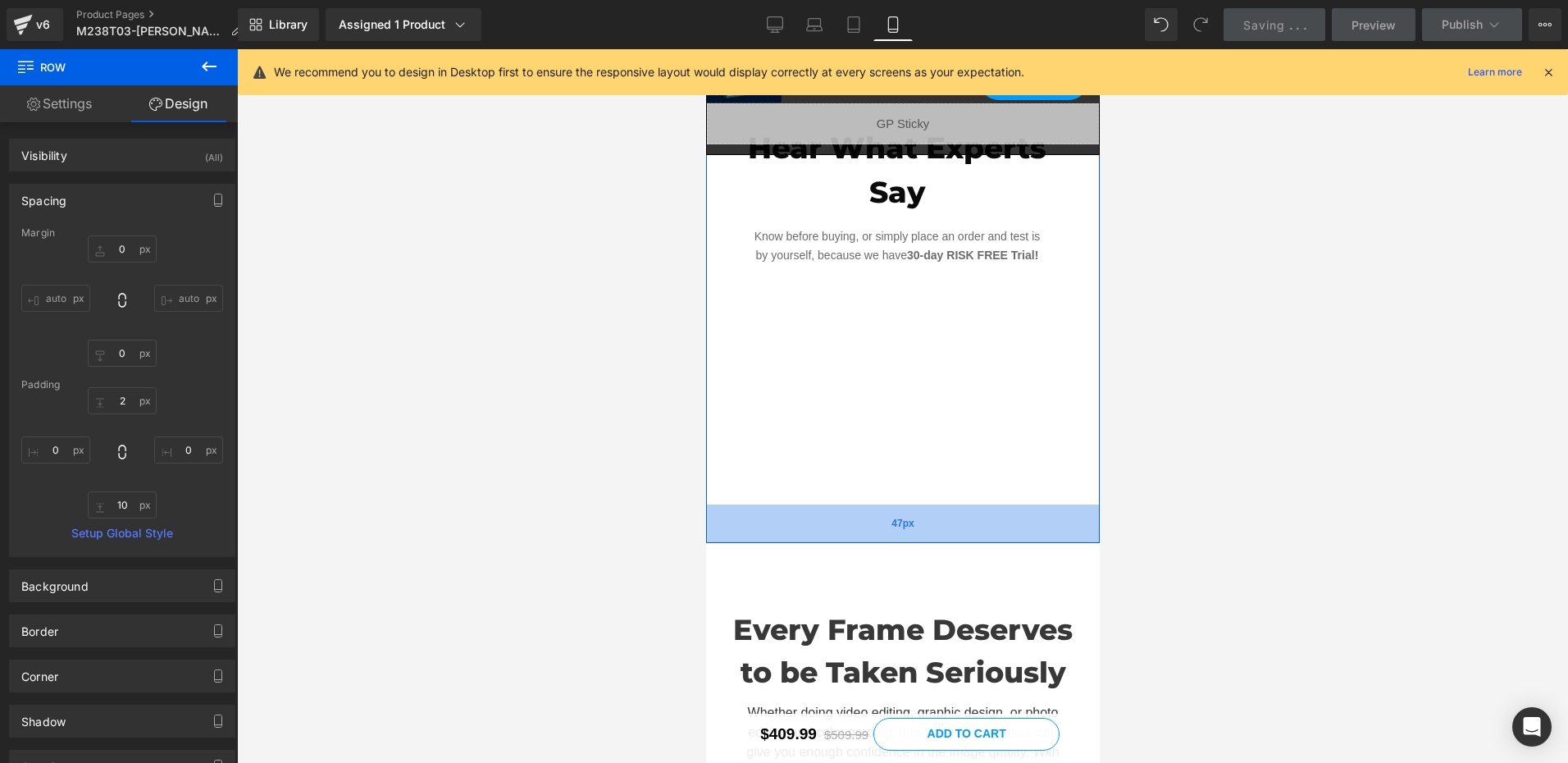
click at [871, 504] on div "47px" at bounding box center [901, 523] width 394 height 38
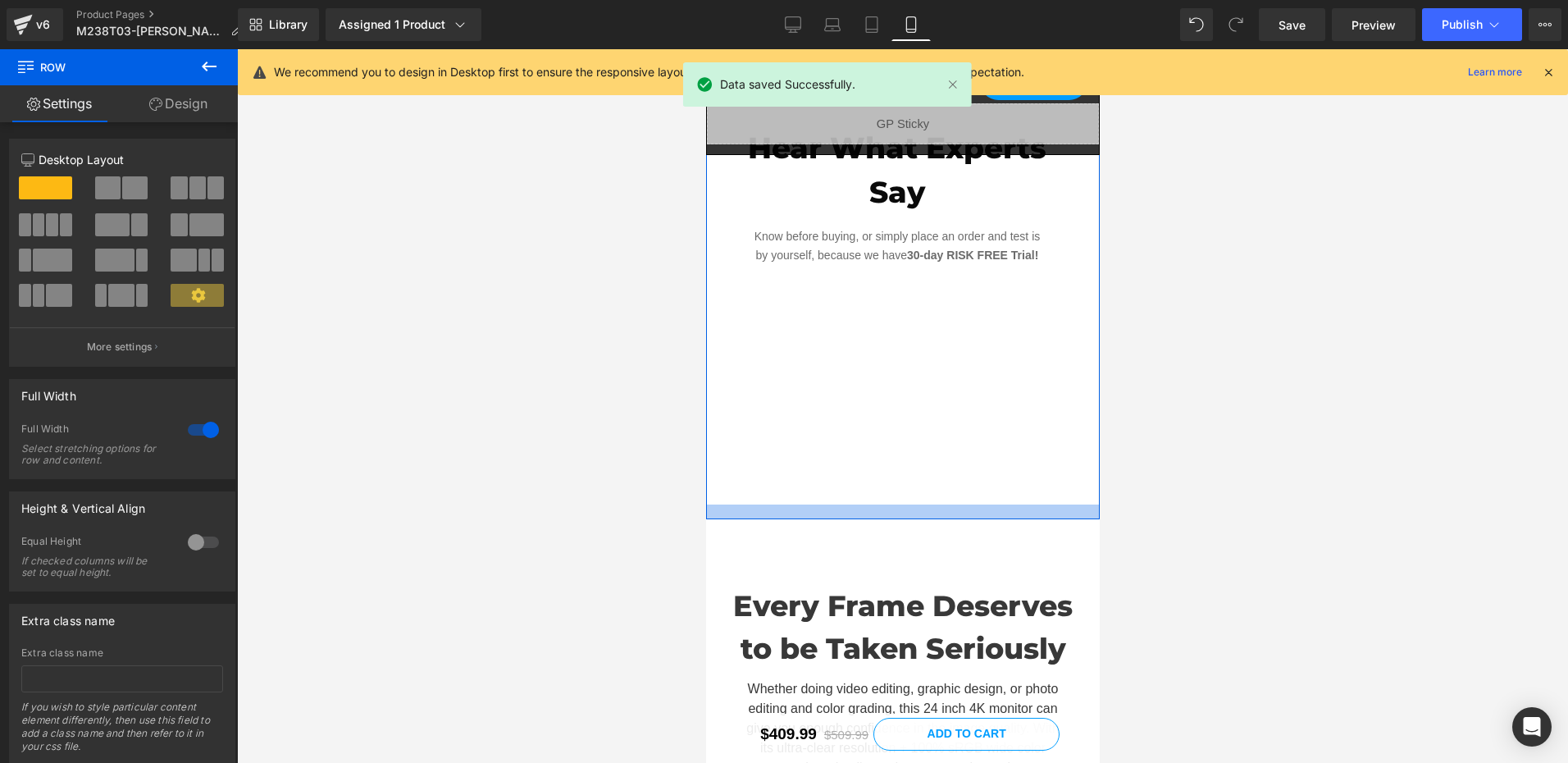
drag, startPoint x: 893, startPoint y: 470, endPoint x: 894, endPoint y: 446, distance: 24.0
click at [894, 504] on div at bounding box center [901, 511] width 394 height 15
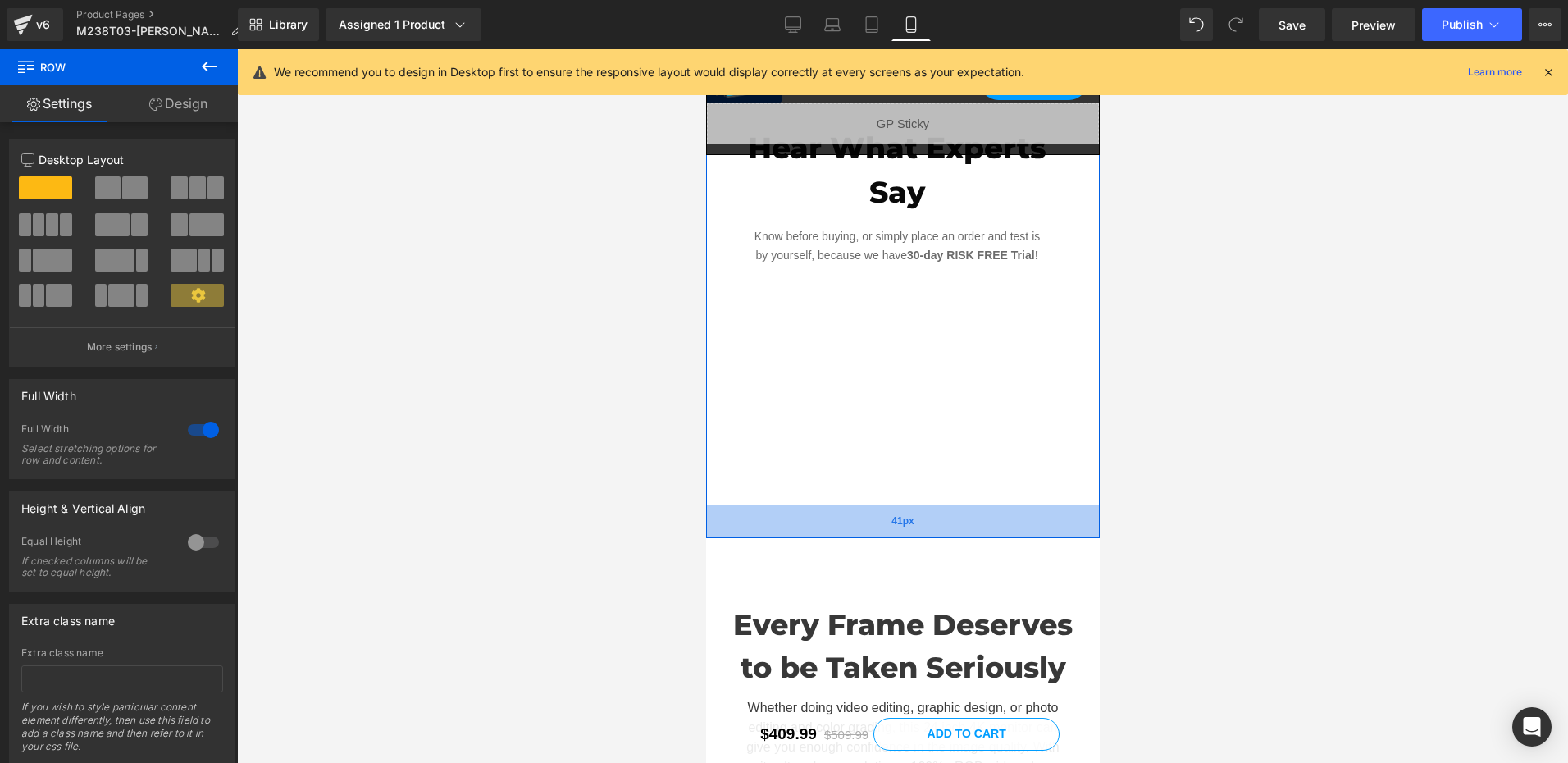
drag, startPoint x: 891, startPoint y: 450, endPoint x: 893, endPoint y: 469, distance: 19.1
click at [893, 504] on div "41px" at bounding box center [901, 521] width 394 height 34
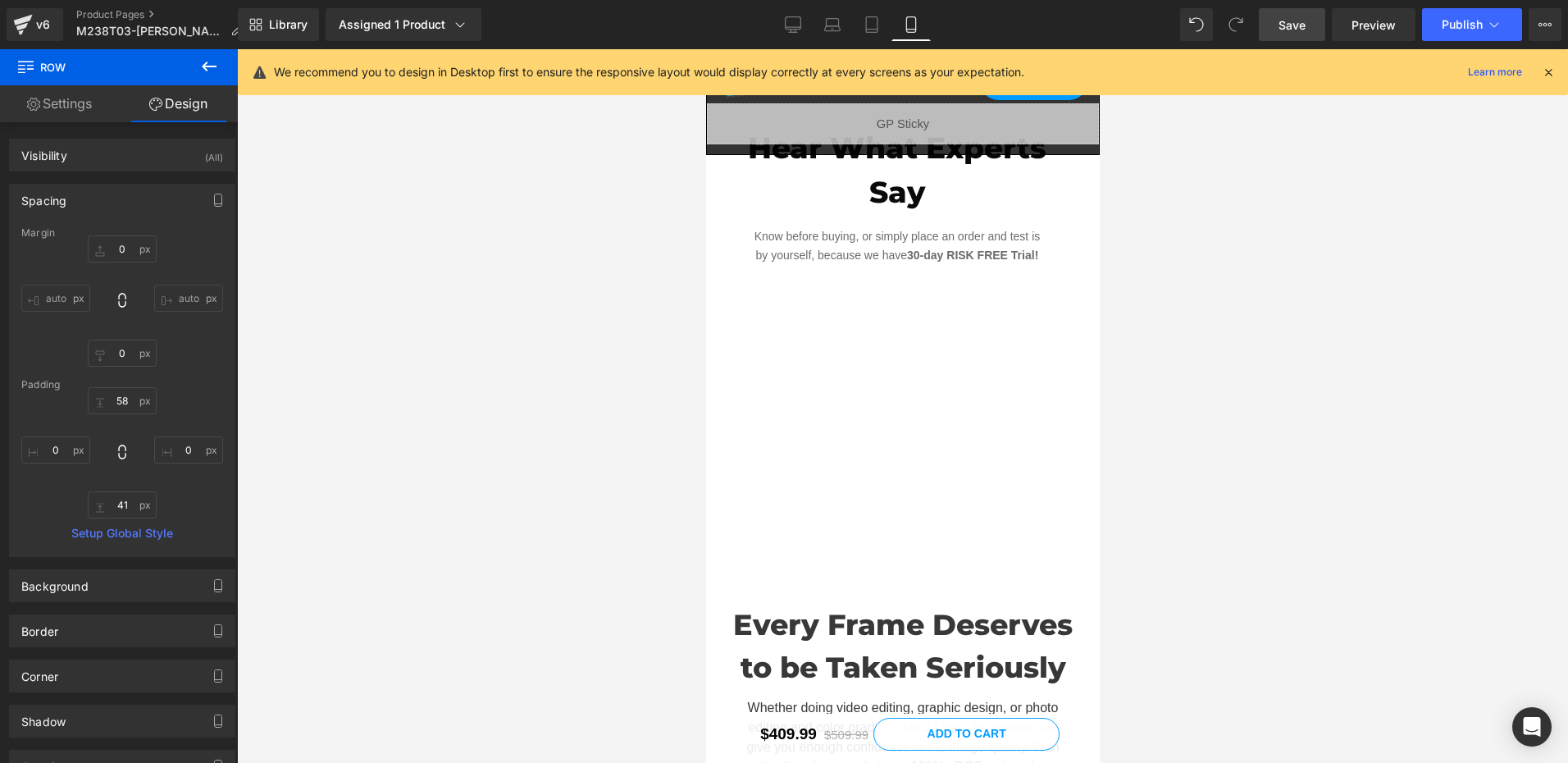
click at [1286, 20] on span "Save" at bounding box center [1292, 24] width 27 height 17
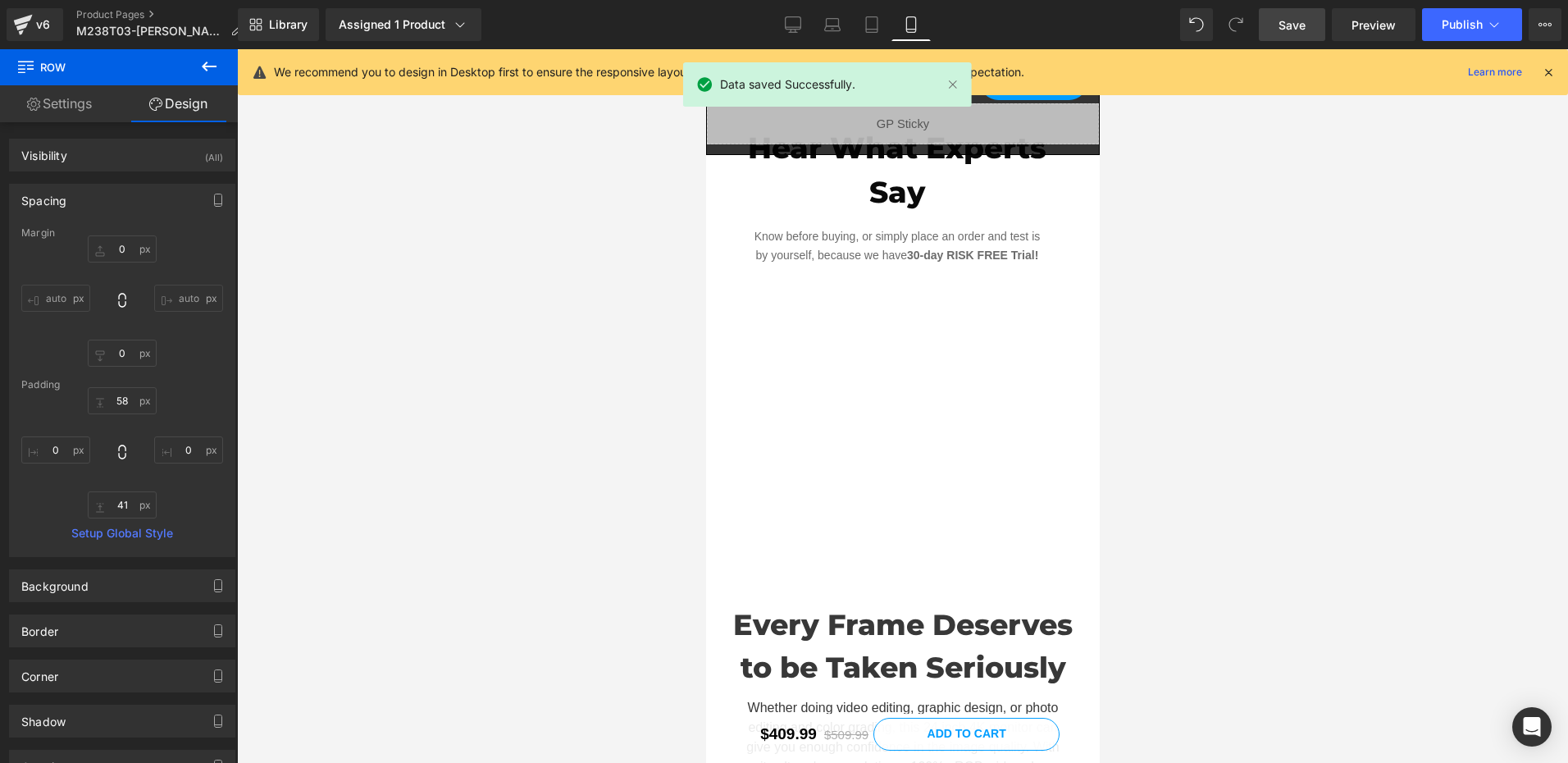
click at [1539, 69] on div "We recommend you to design in Desktop first to ensure the responsive layout wou…" at bounding box center [908, 72] width 1268 height 20
click at [1554, 74] on icon at bounding box center [1547, 72] width 15 height 15
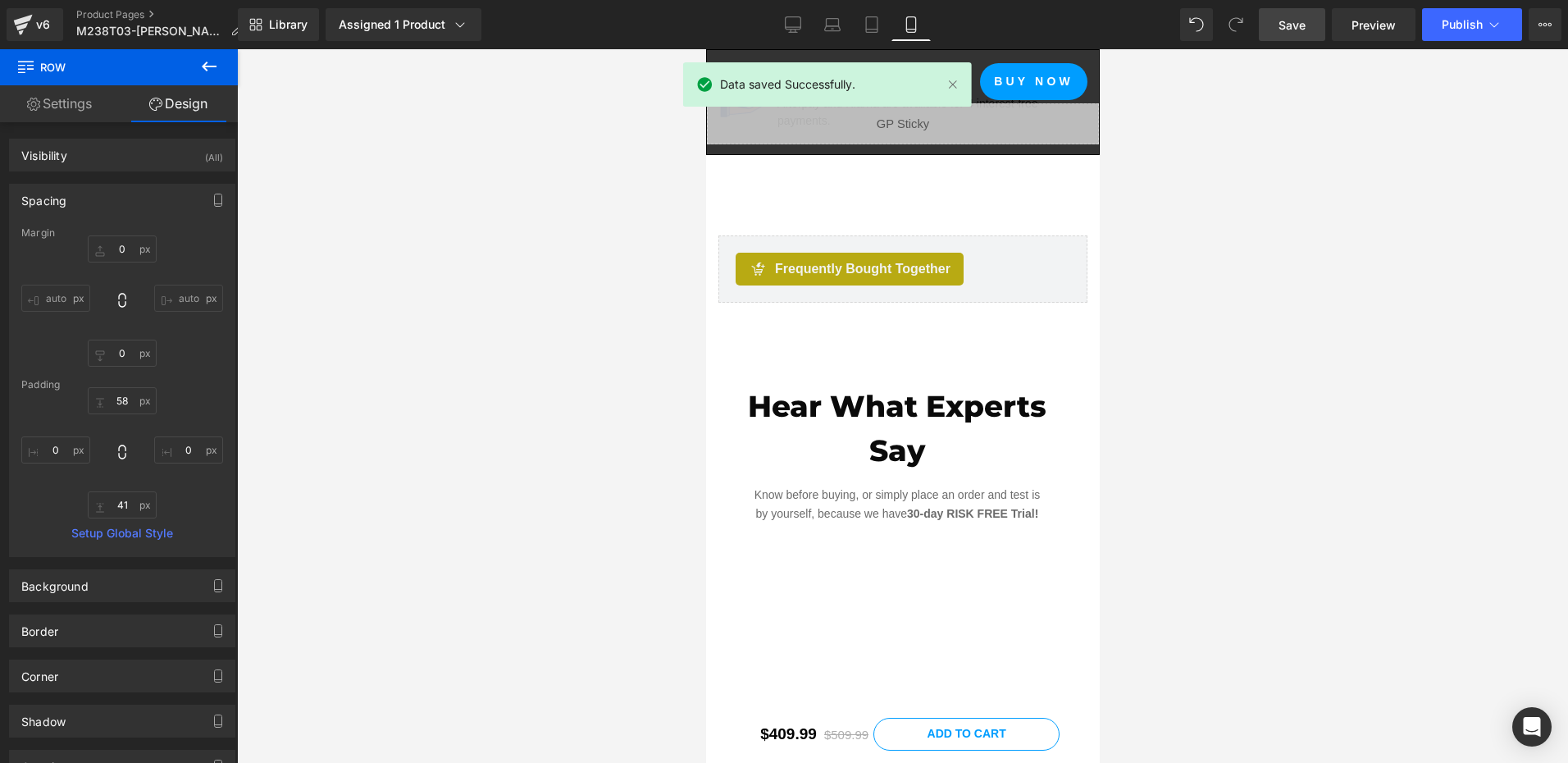
scroll to position [2228, 0]
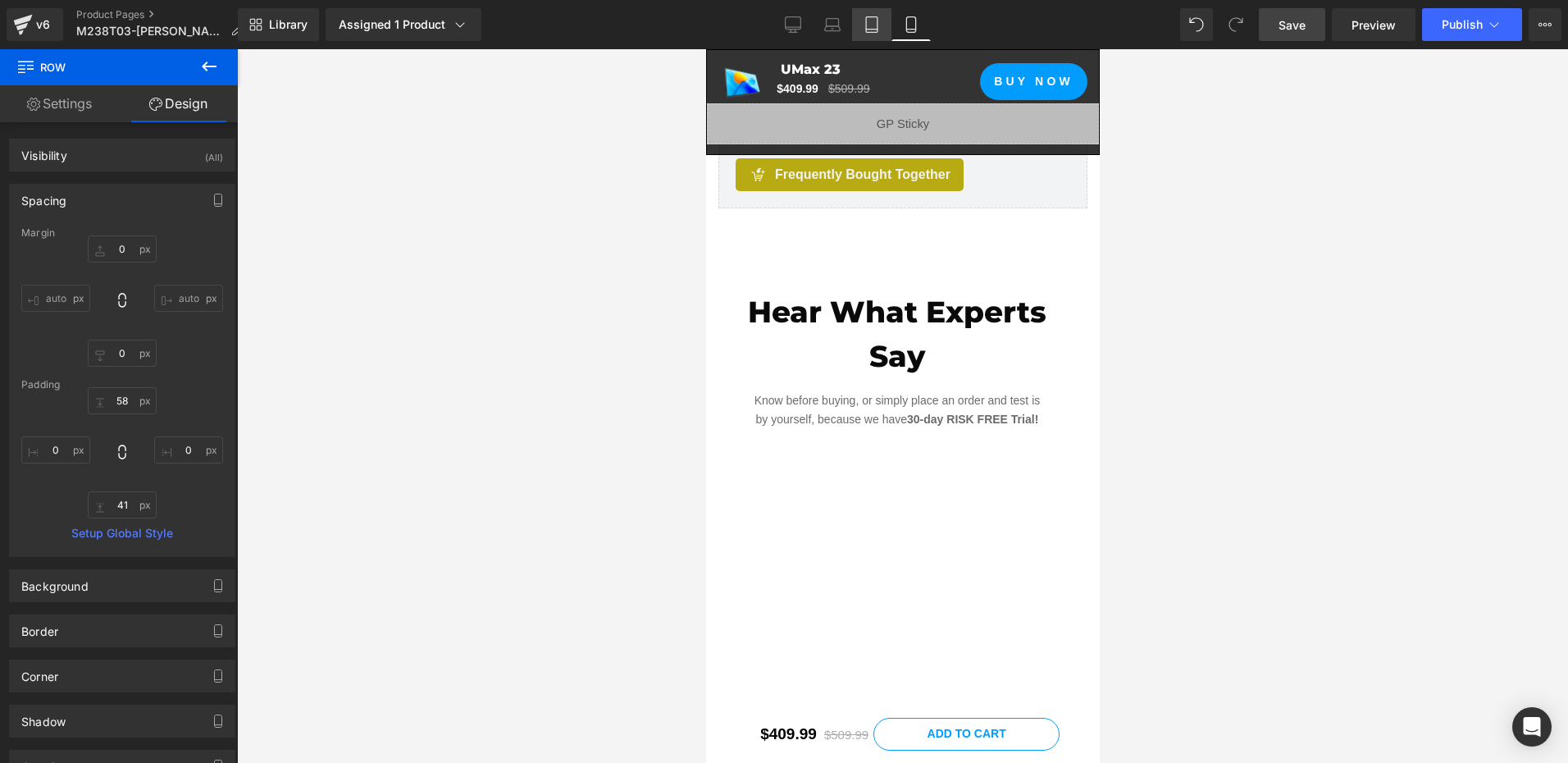
click at [877, 24] on icon at bounding box center [871, 24] width 16 height 16
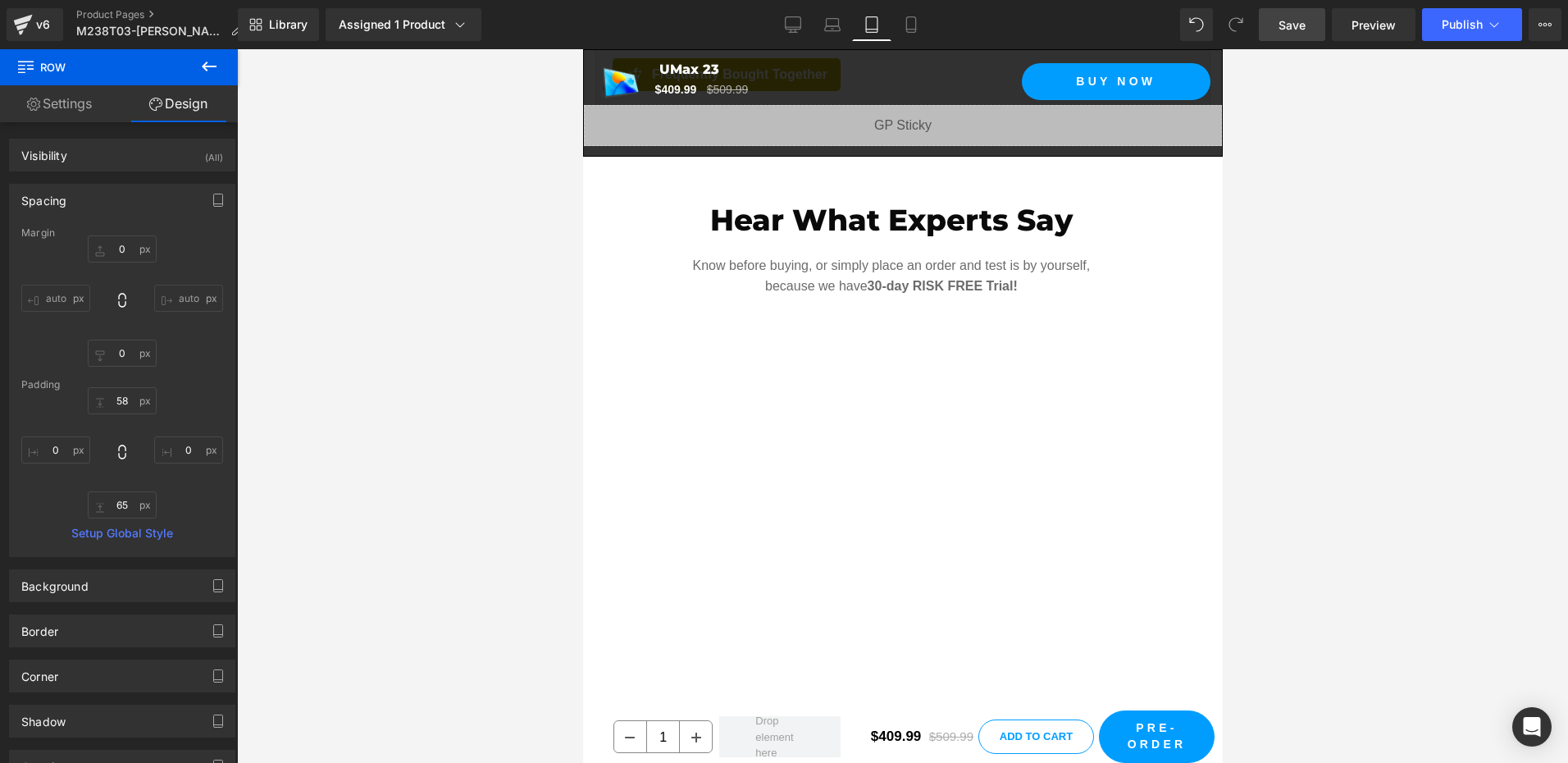
scroll to position [2195, 0]
click at [846, 37] on link "Laptop" at bounding box center [832, 24] width 39 height 33
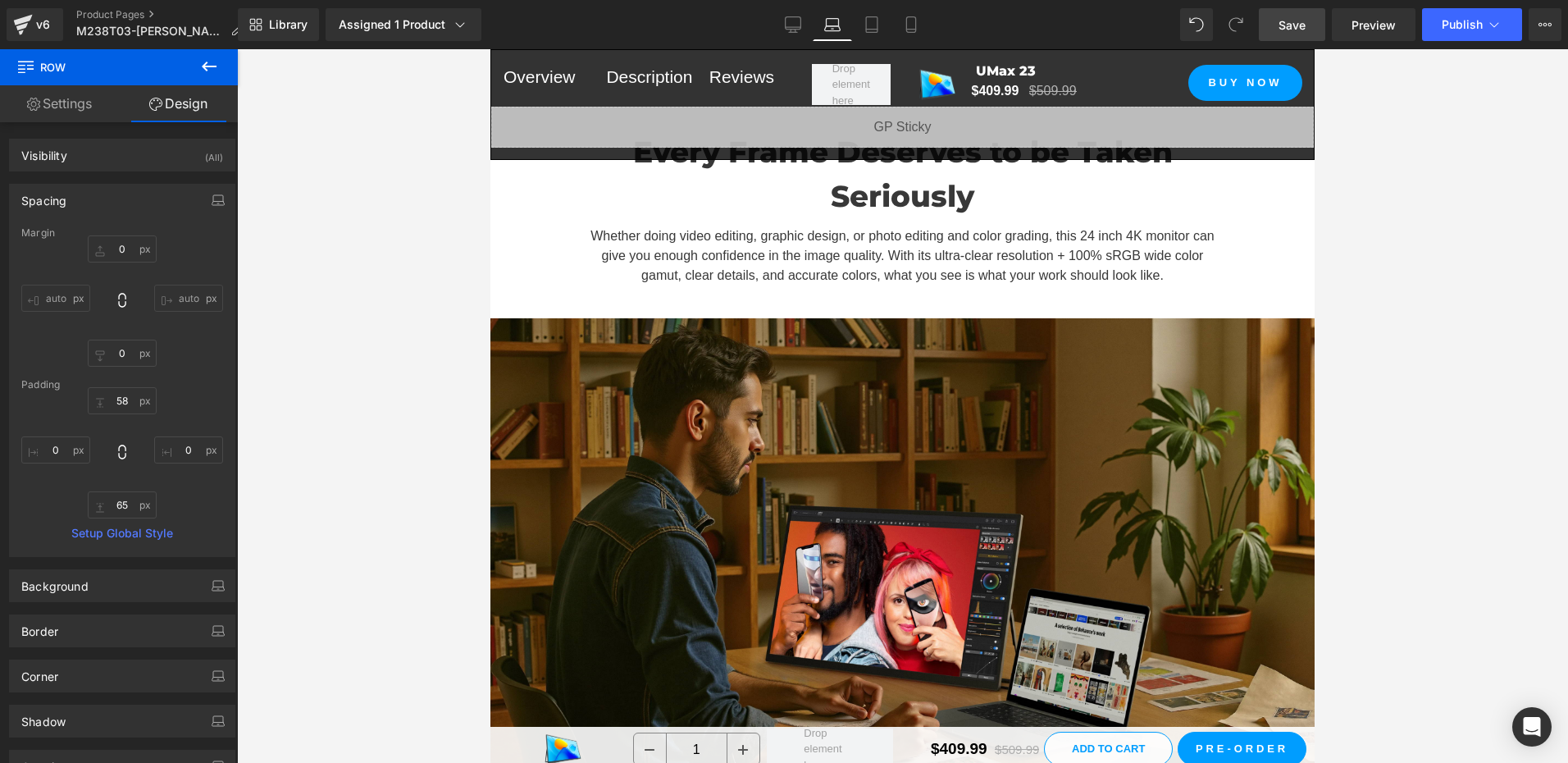
scroll to position [1469, 0]
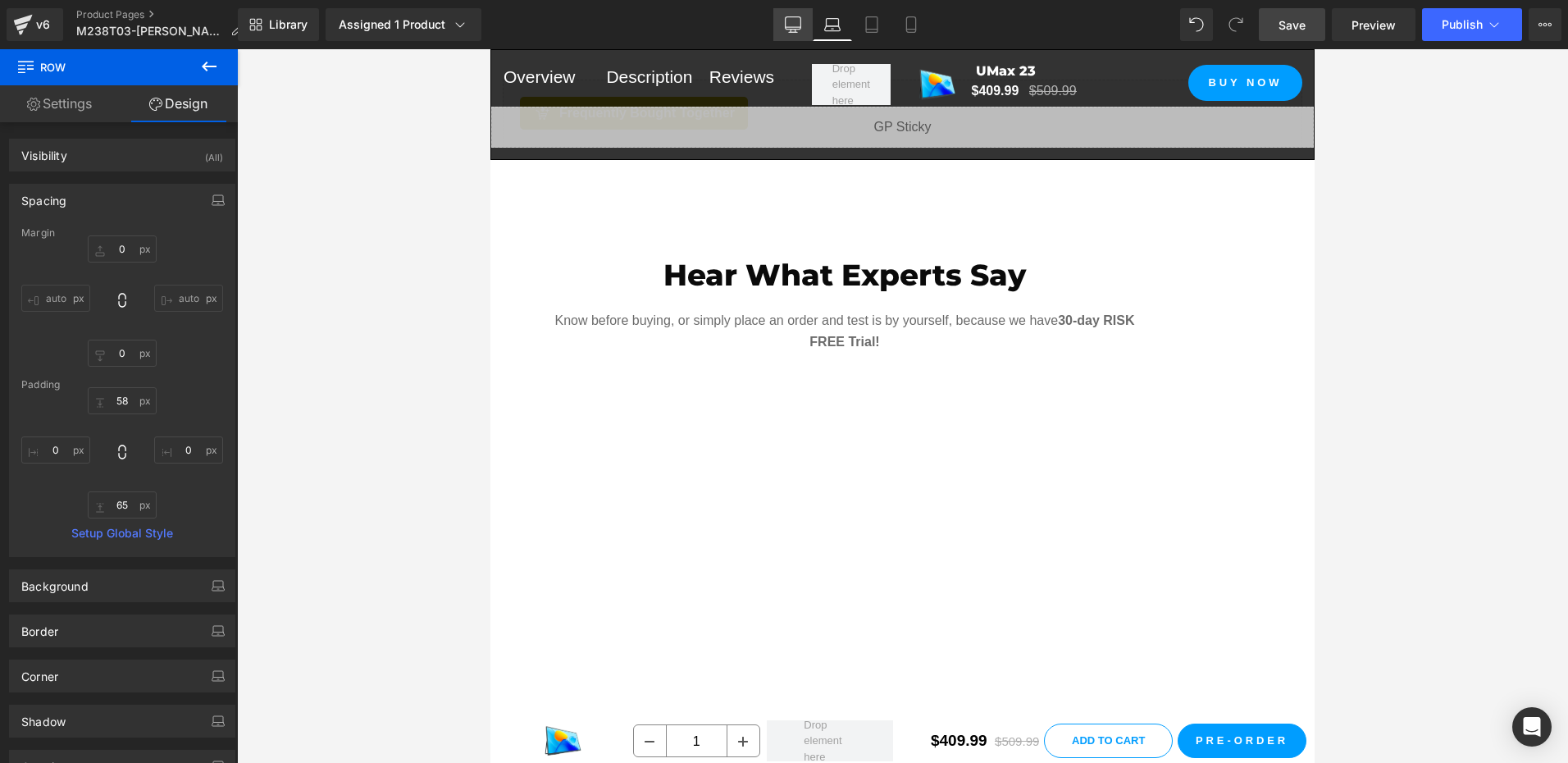
click at [802, 17] on link "Desktop" at bounding box center [792, 24] width 39 height 33
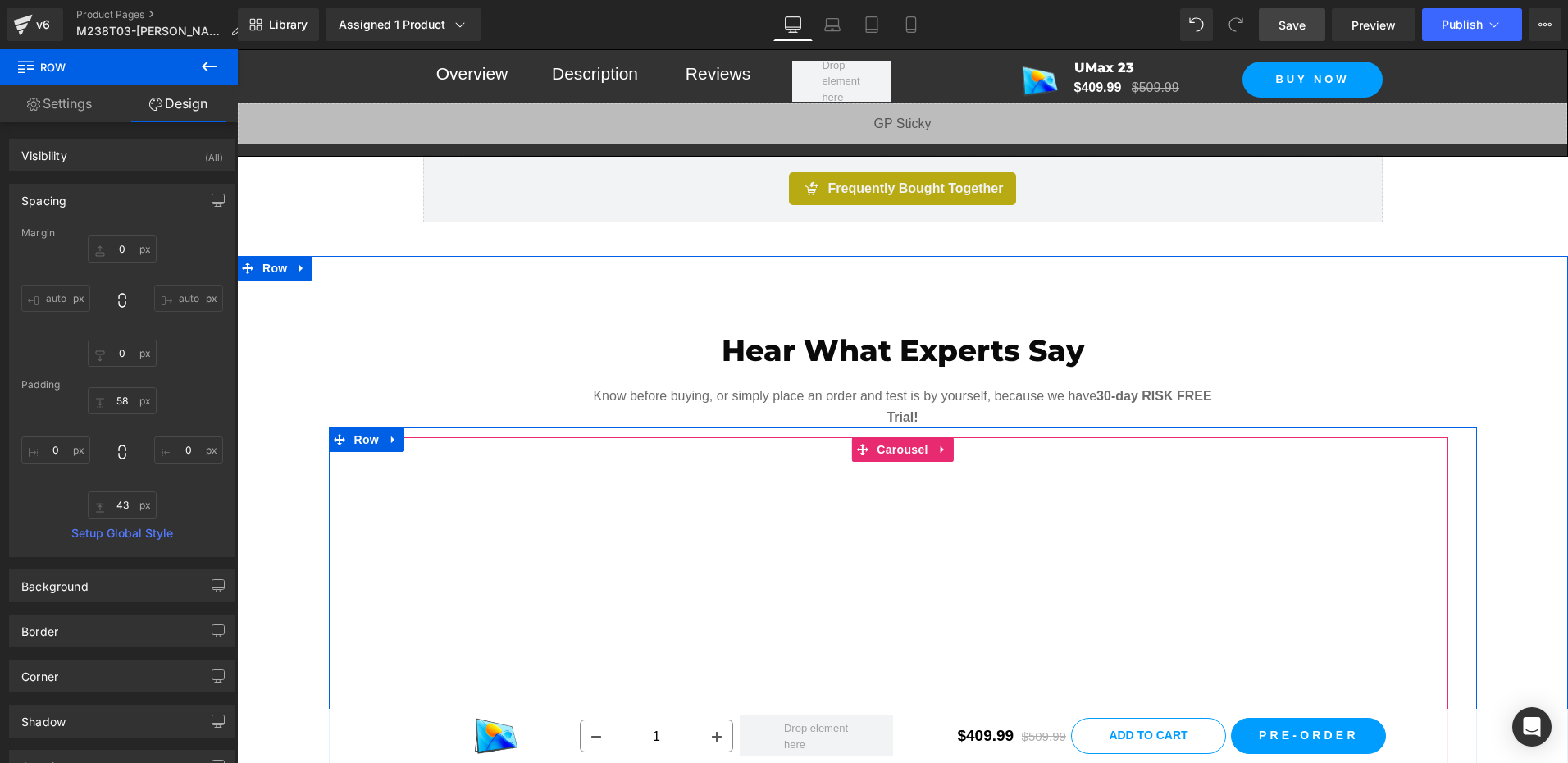
scroll to position [1183, 0]
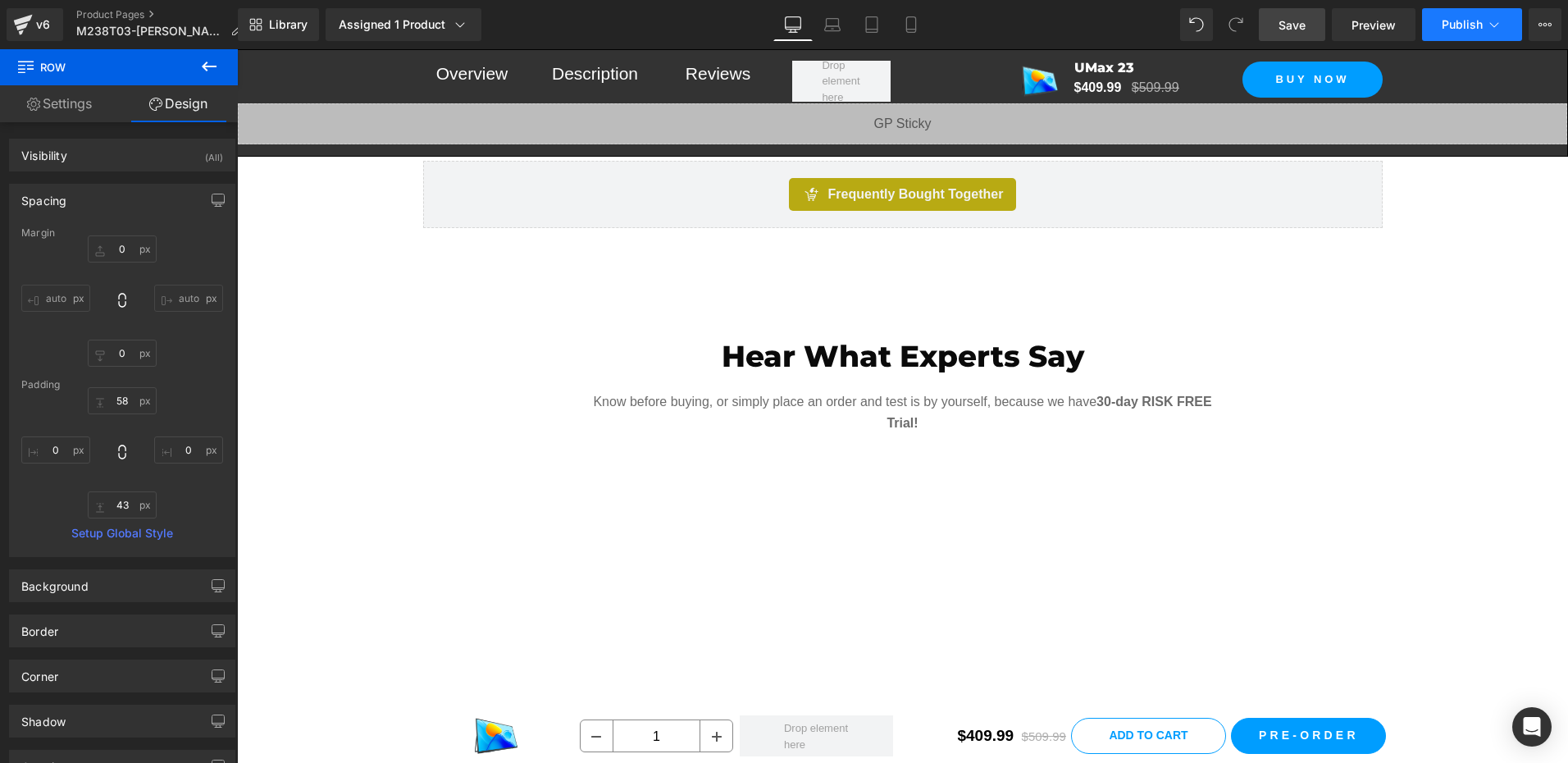
click at [1441, 30] on span "Publish" at bounding box center [1462, 24] width 41 height 13
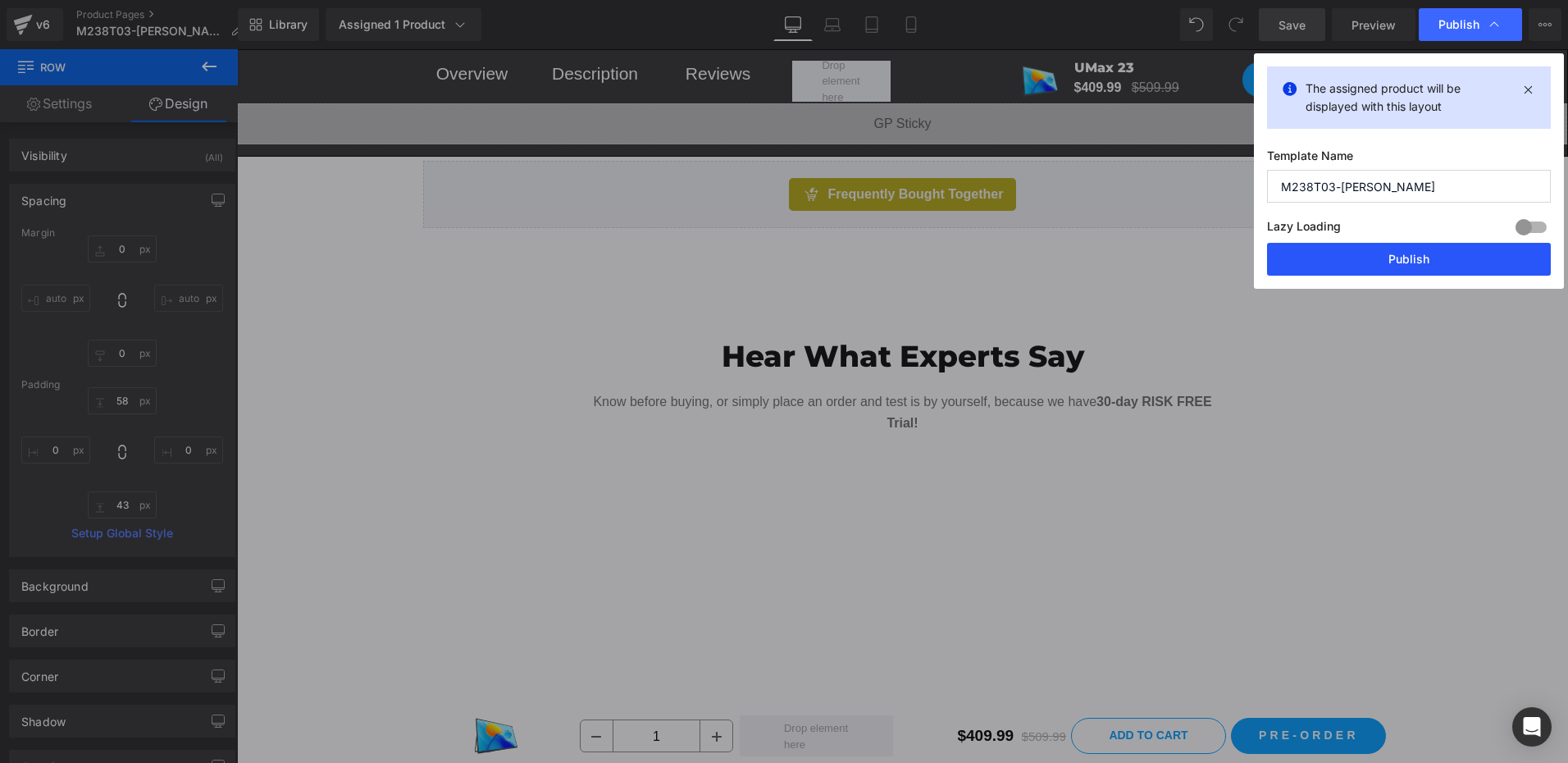
click at [1378, 268] on button "Publish" at bounding box center [1409, 259] width 284 height 33
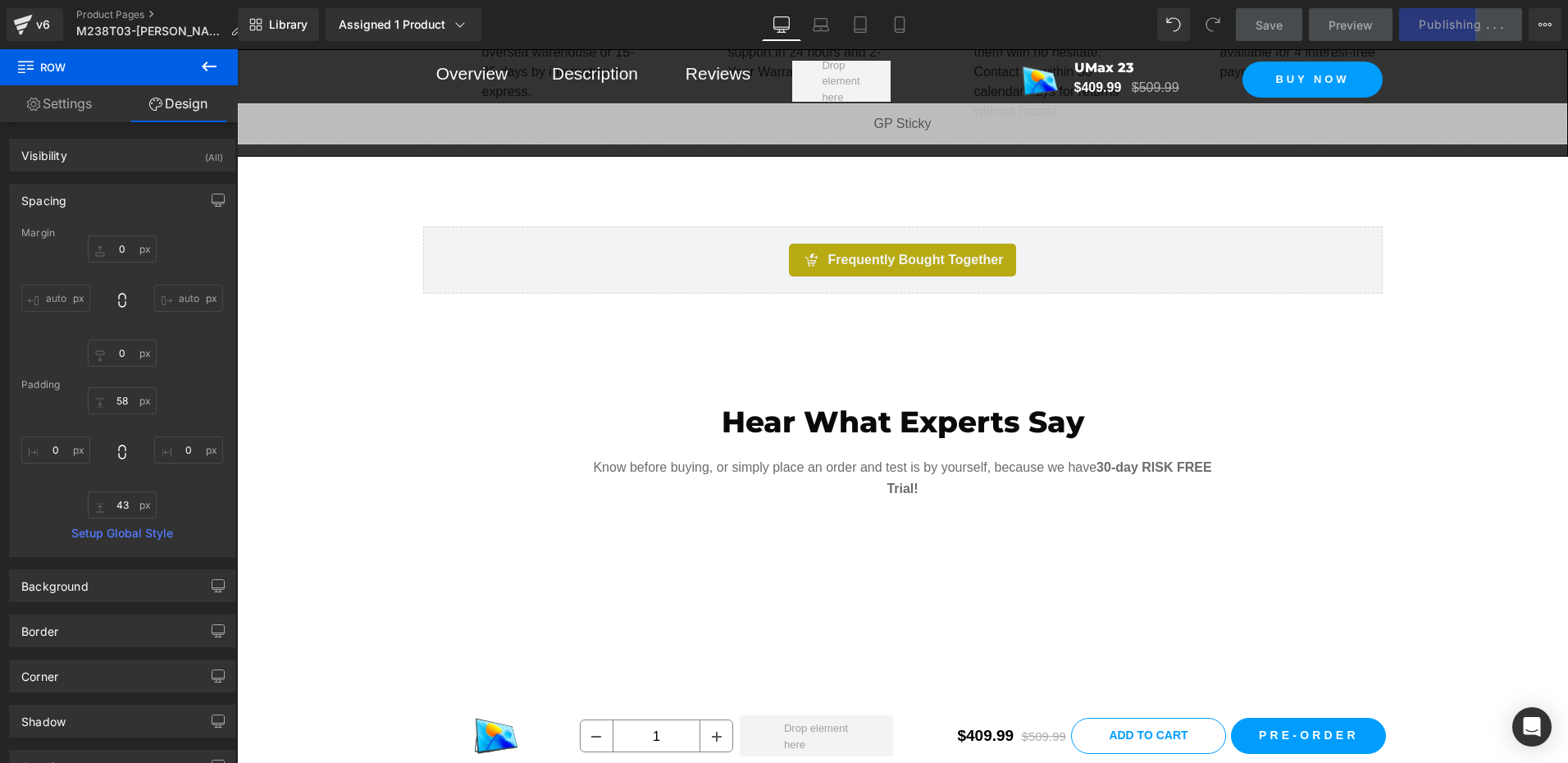
scroll to position [1102, 0]
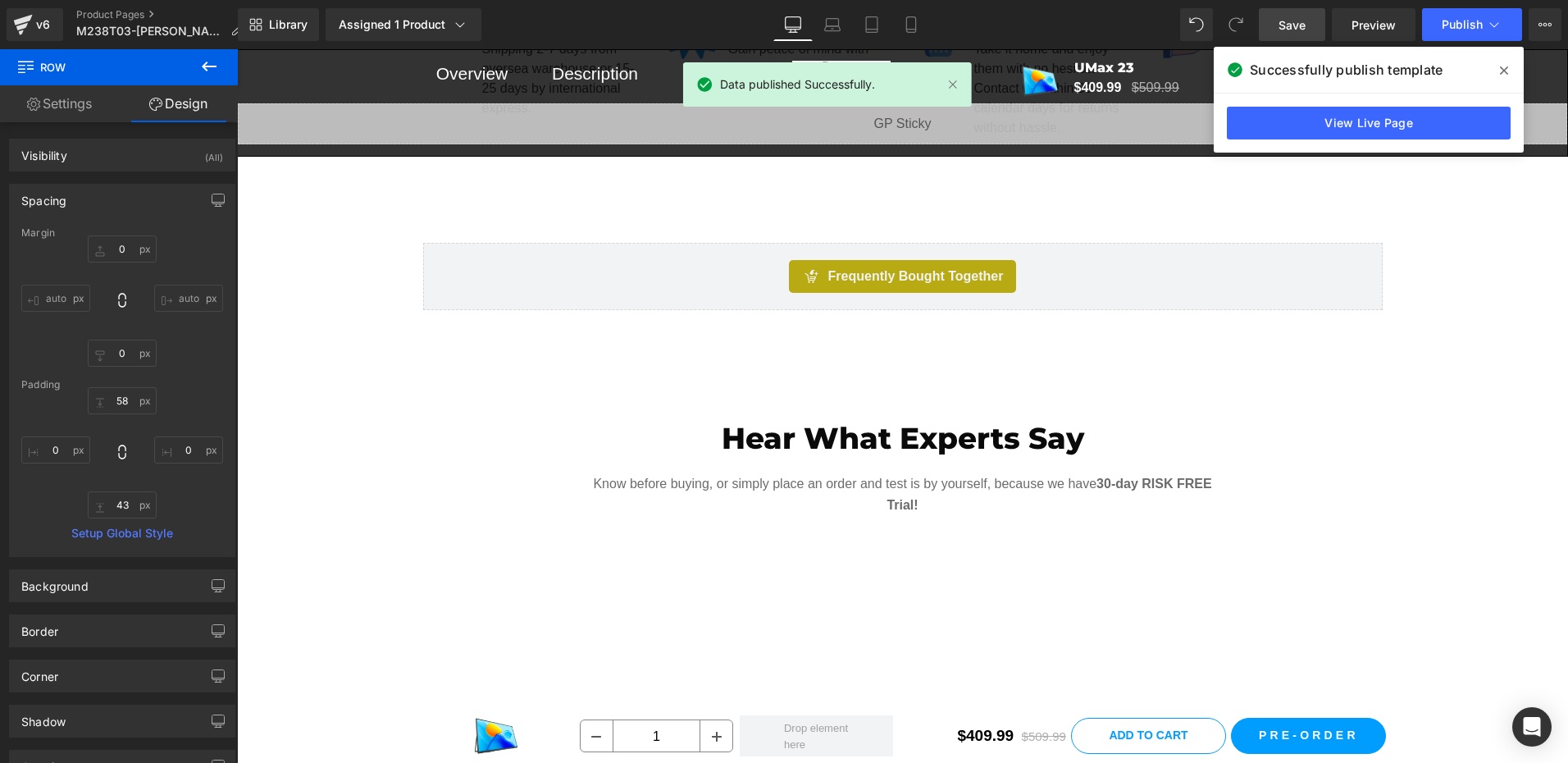
click at [1286, 25] on span "Save" at bounding box center [1292, 24] width 27 height 17
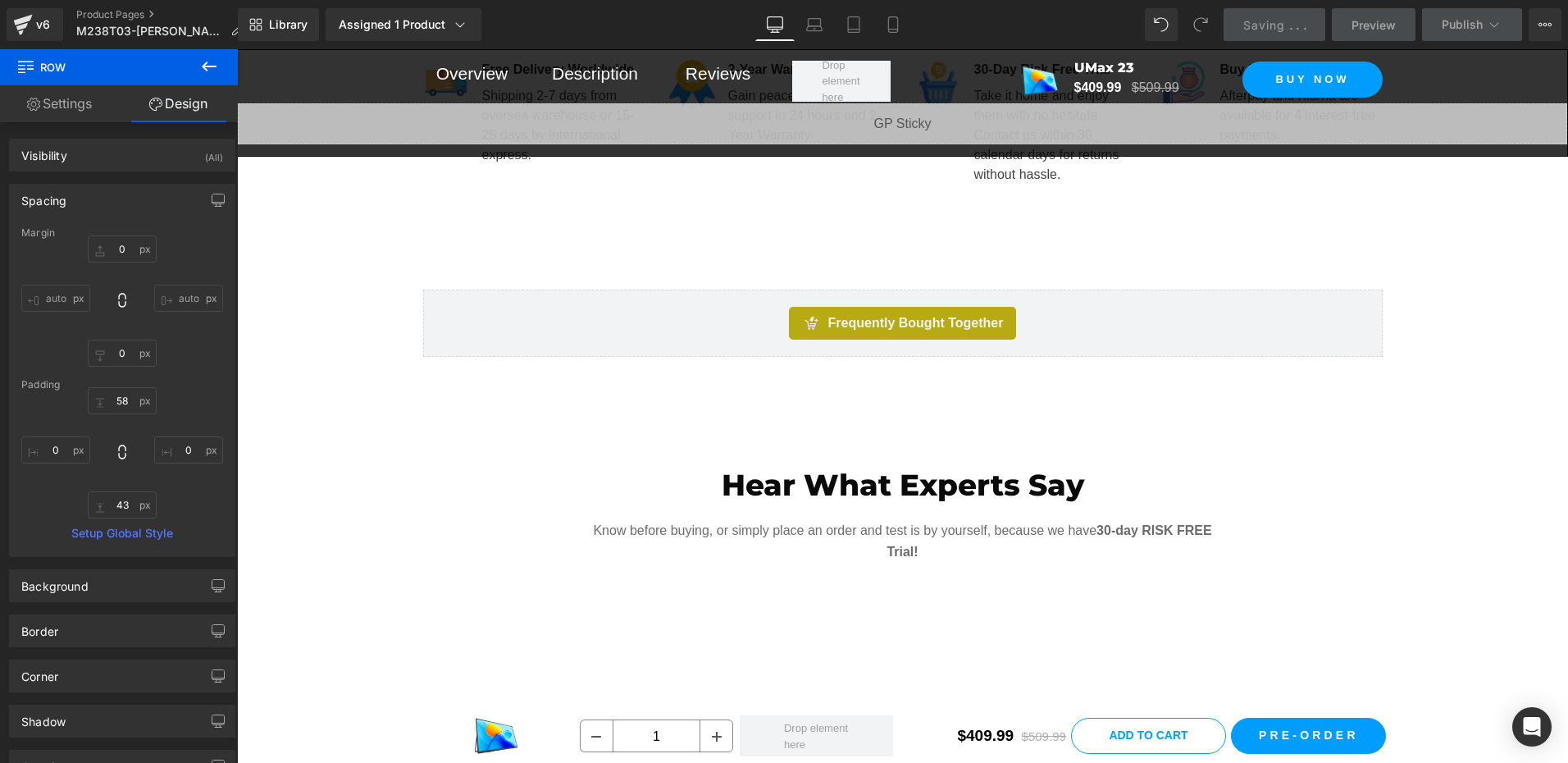
scroll to position [1019, 0]
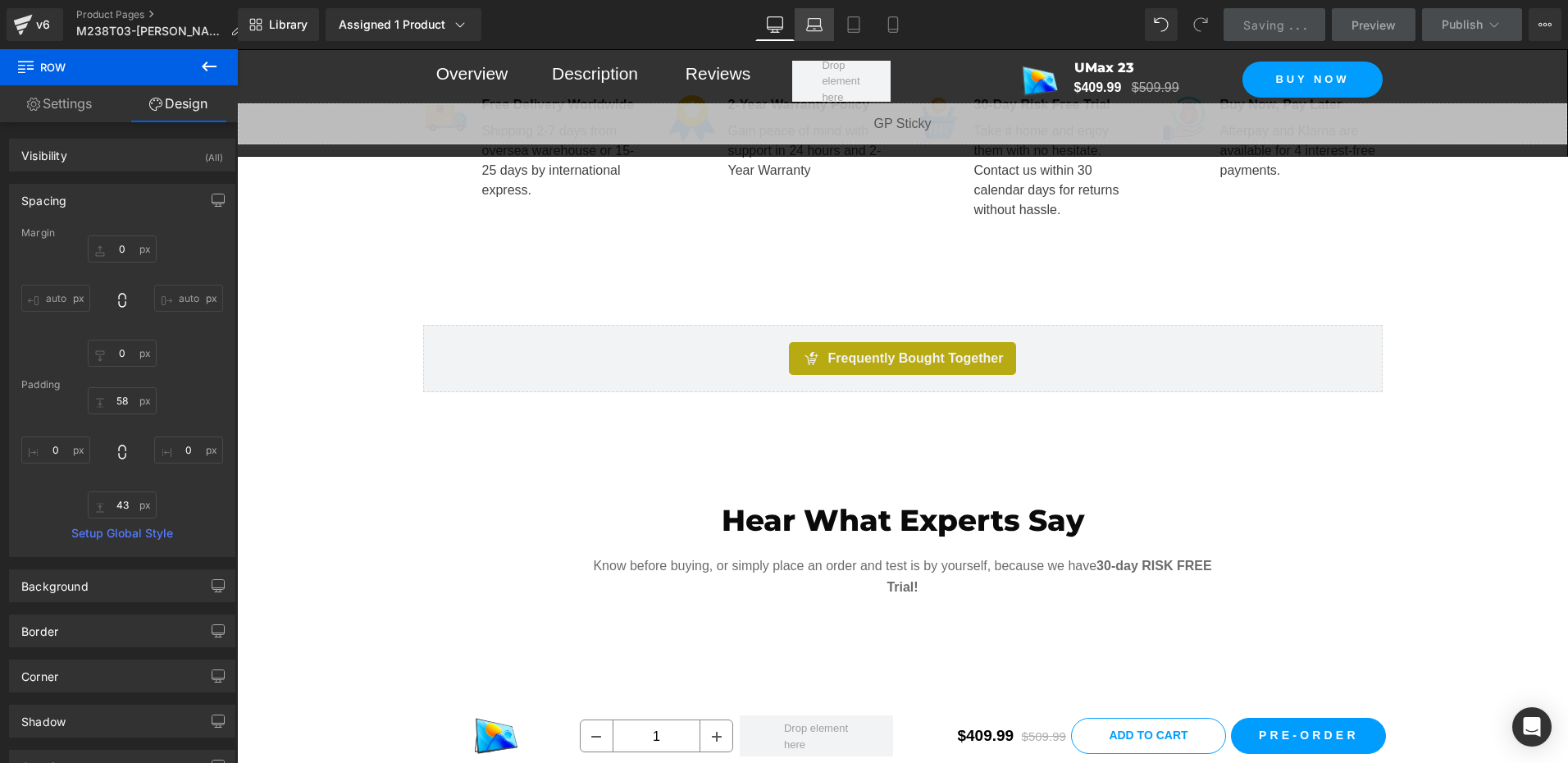
click at [826, 23] on link "Laptop" at bounding box center [814, 24] width 39 height 33
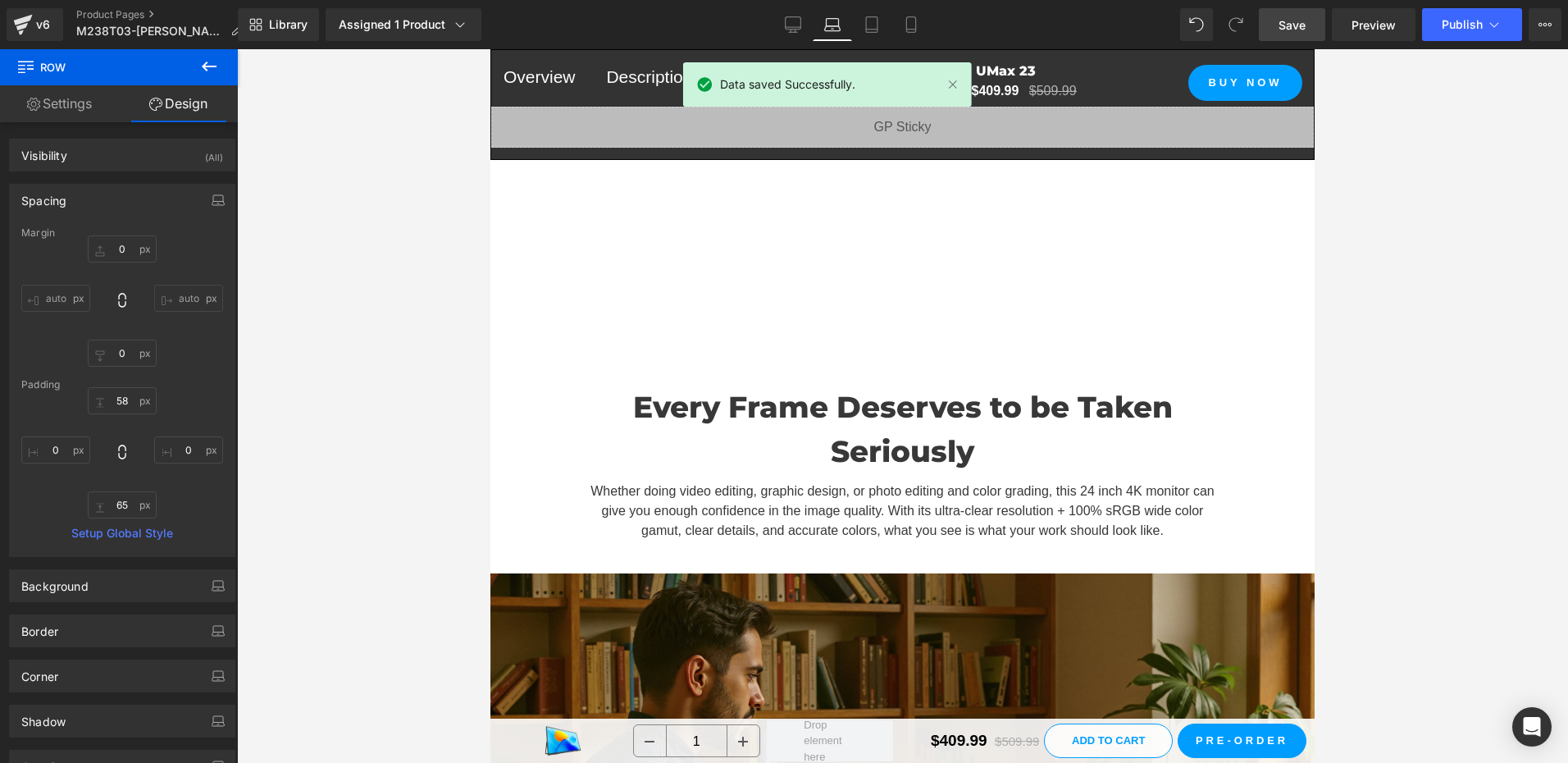
scroll to position [2051, 0]
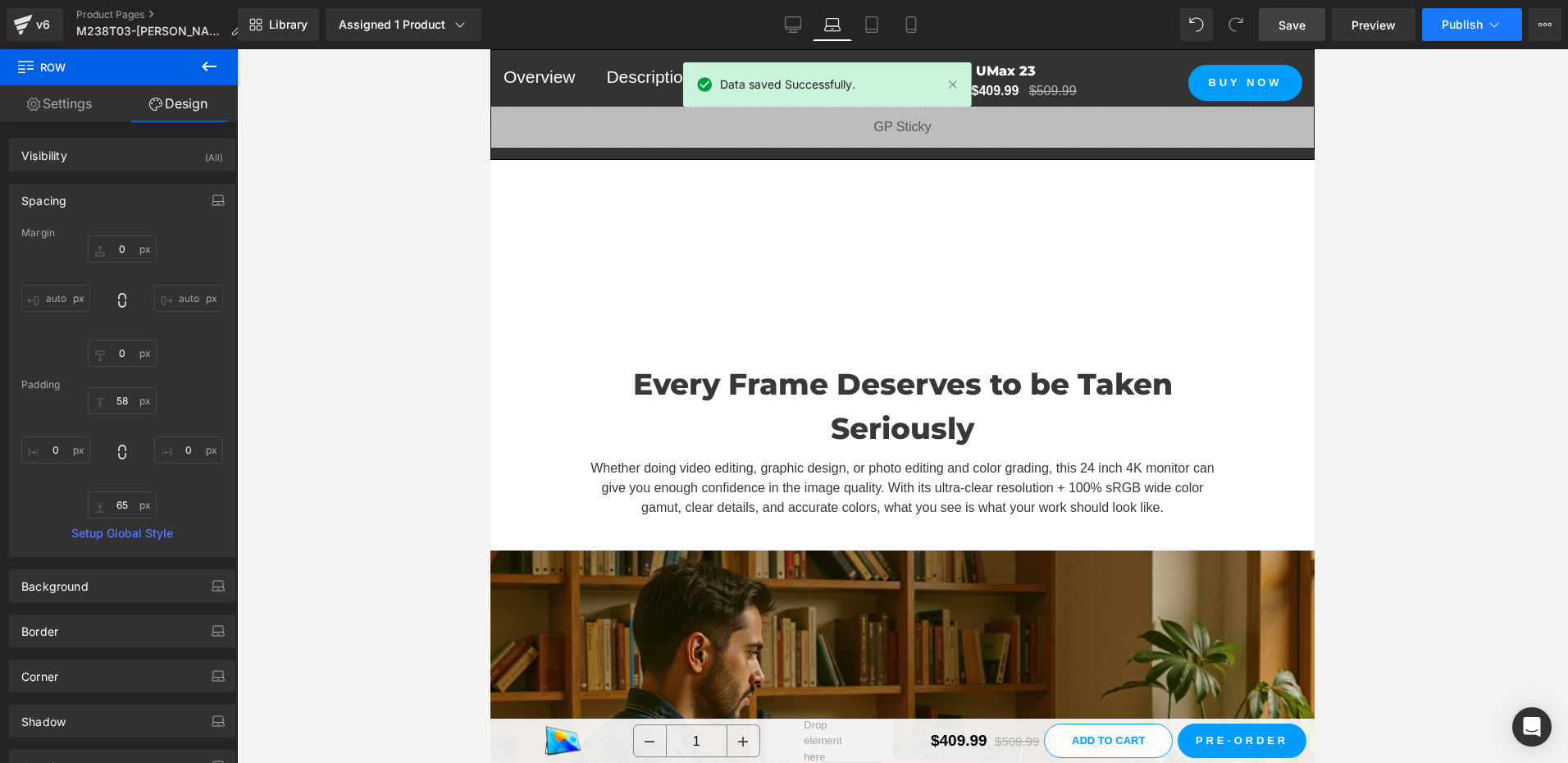
click at [1486, 27] on icon at bounding box center [1494, 24] width 16 height 16
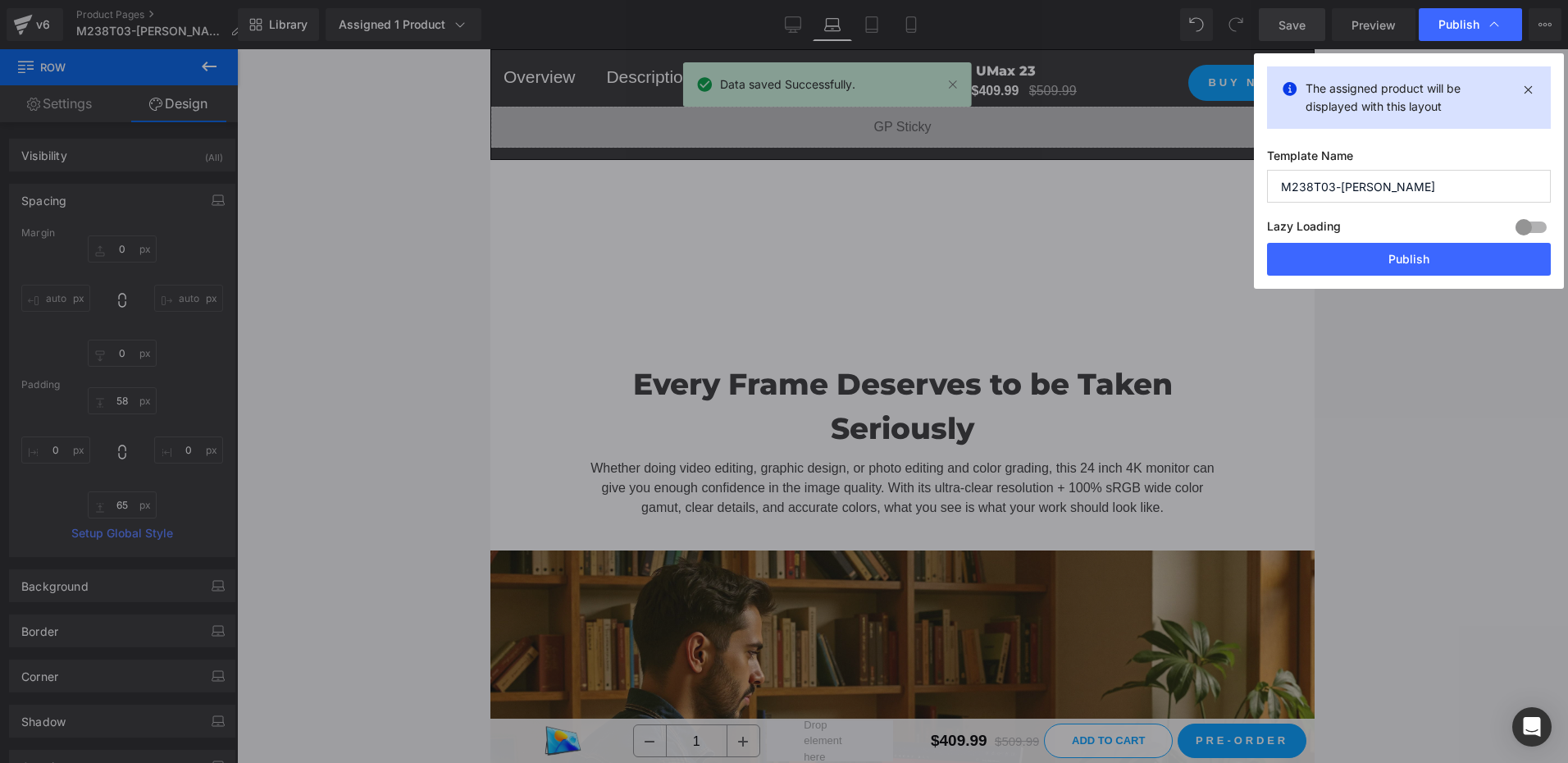
click at [1414, 251] on button "Publish" at bounding box center [1409, 259] width 284 height 33
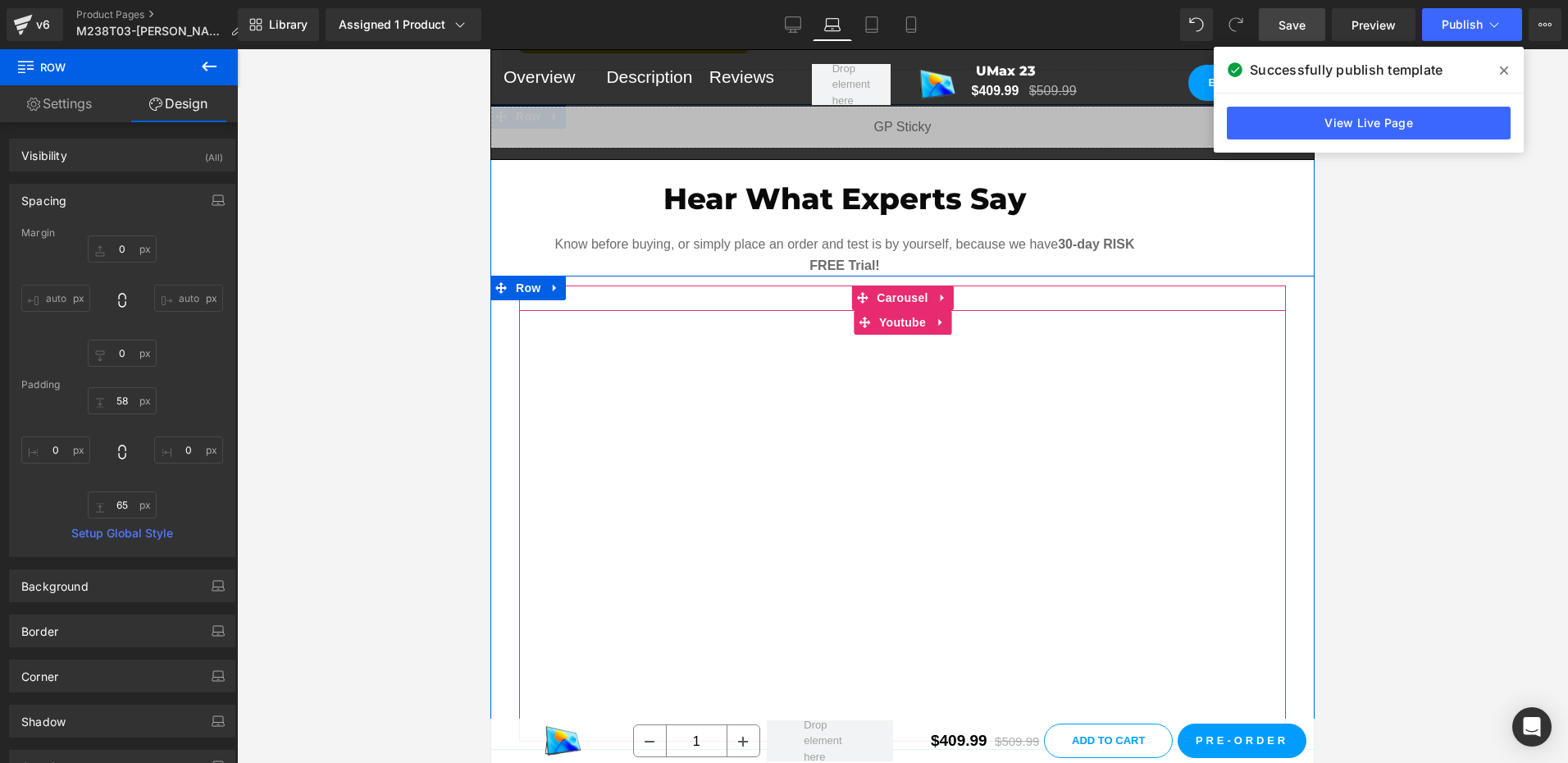
scroll to position [1478, 0]
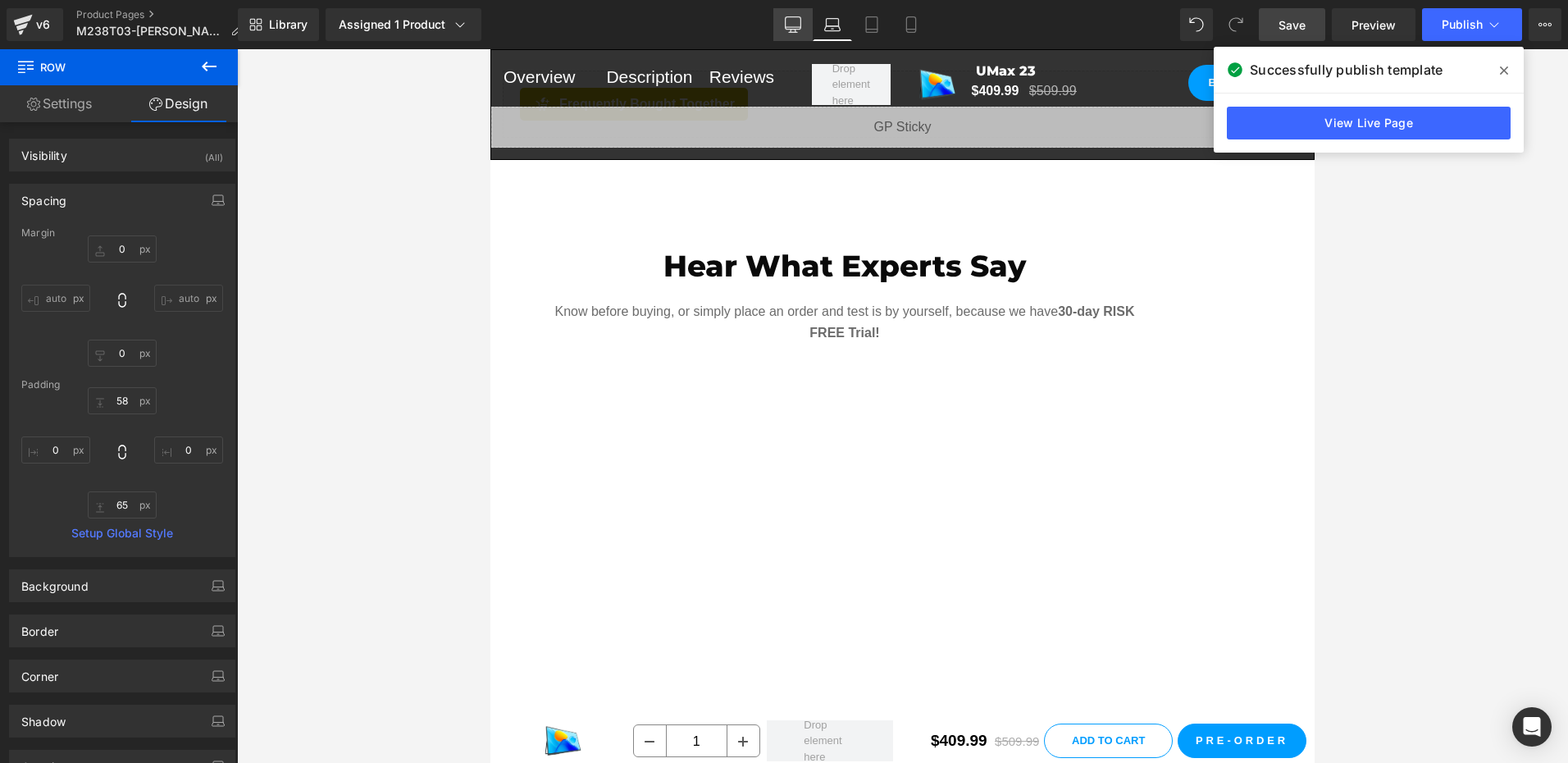
click at [797, 33] on link "Desktop" at bounding box center [792, 24] width 39 height 33
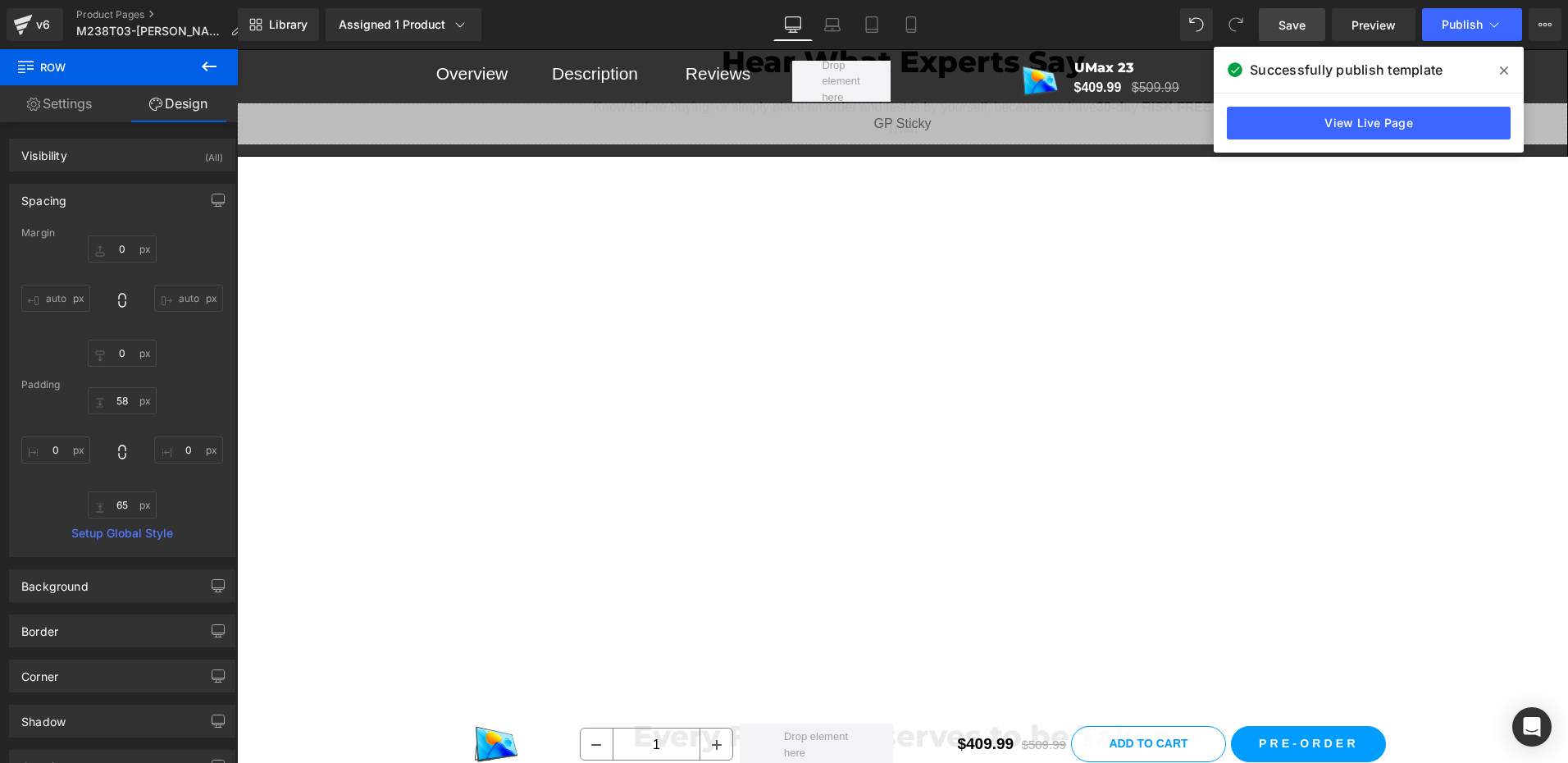
scroll to position [1274, 0]
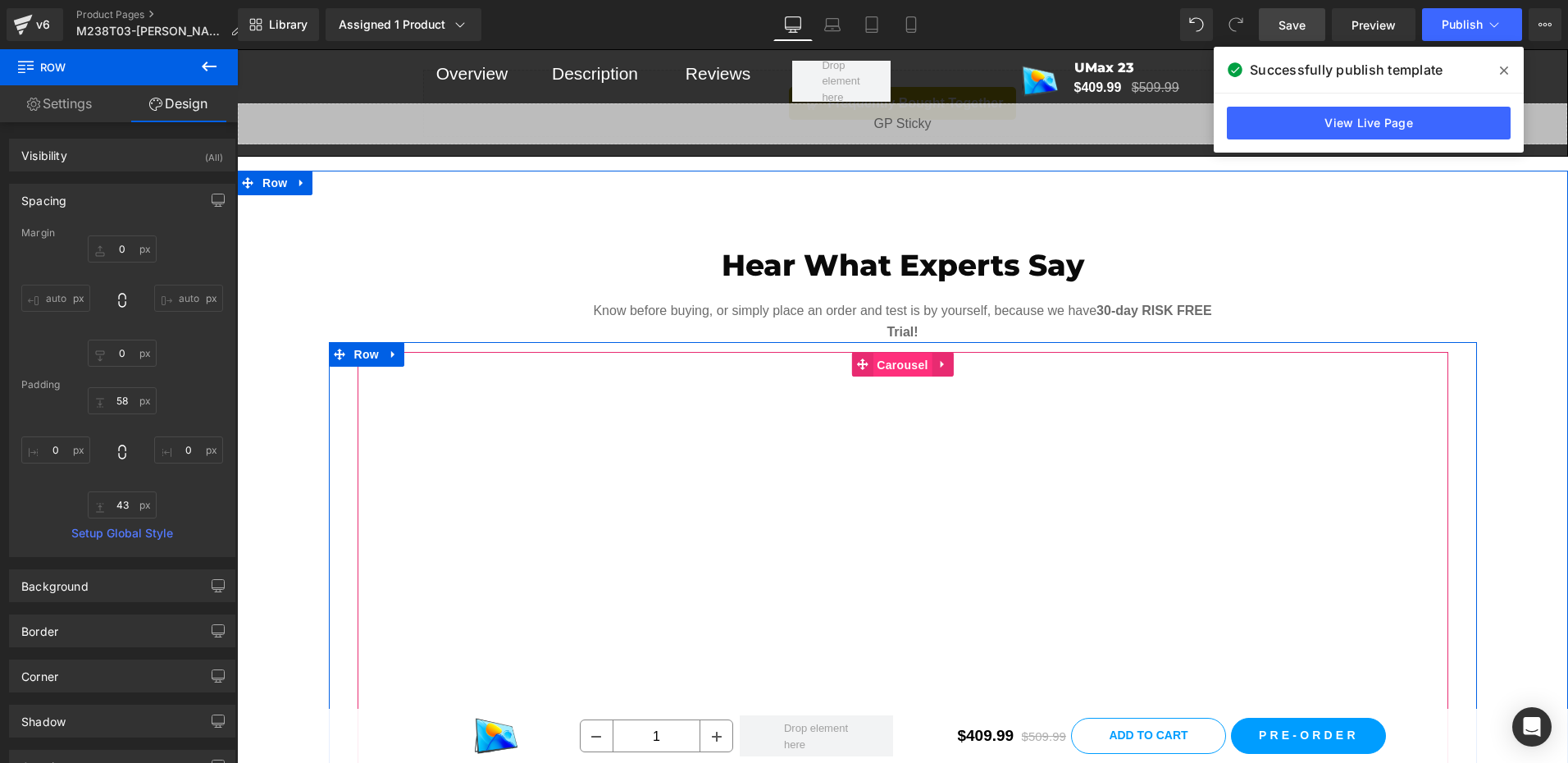
click at [893, 353] on span "Carousel" at bounding box center [901, 365] width 59 height 25
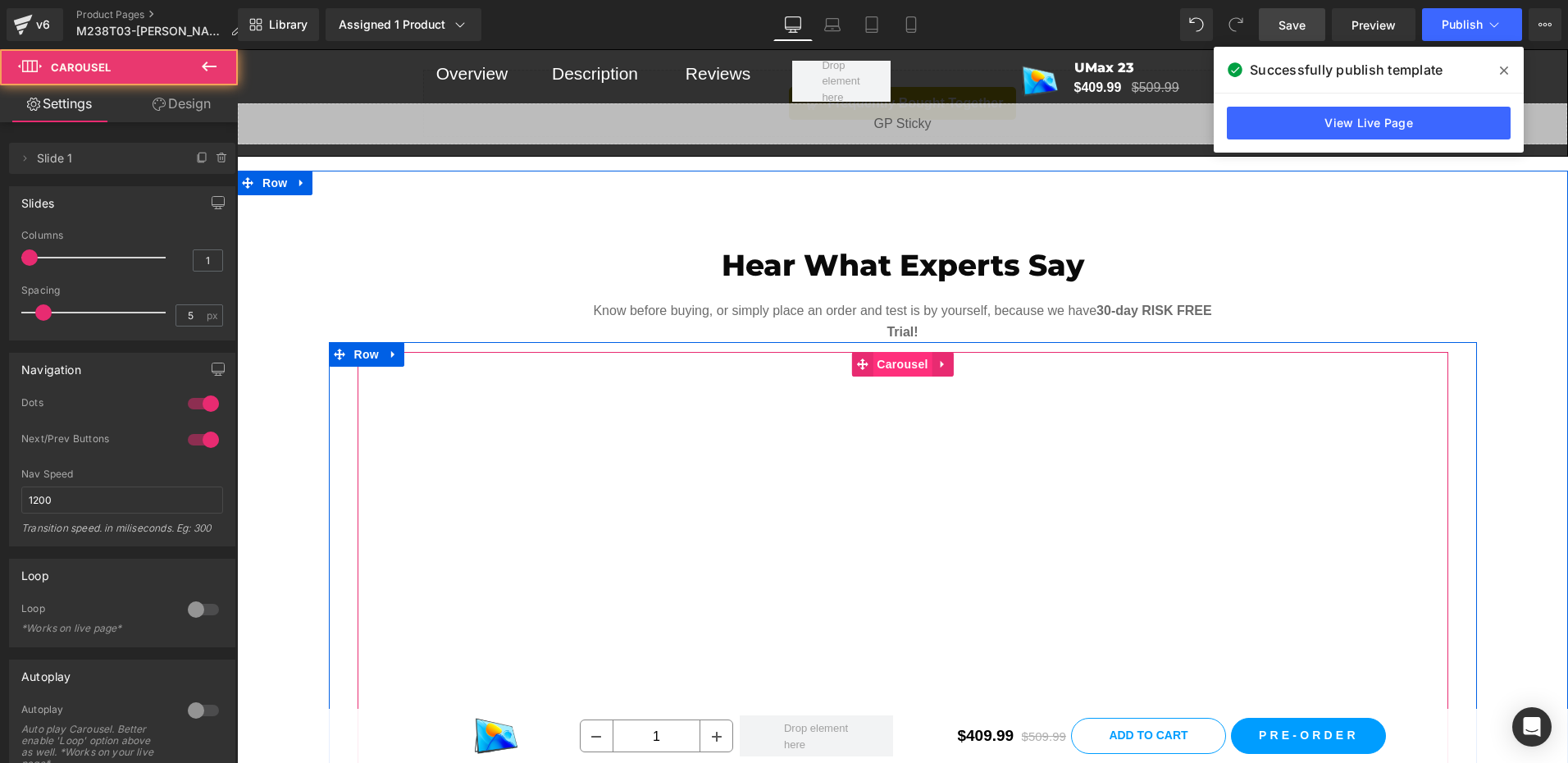
click at [893, 352] on span "Carousel" at bounding box center [901, 365] width 59 height 25
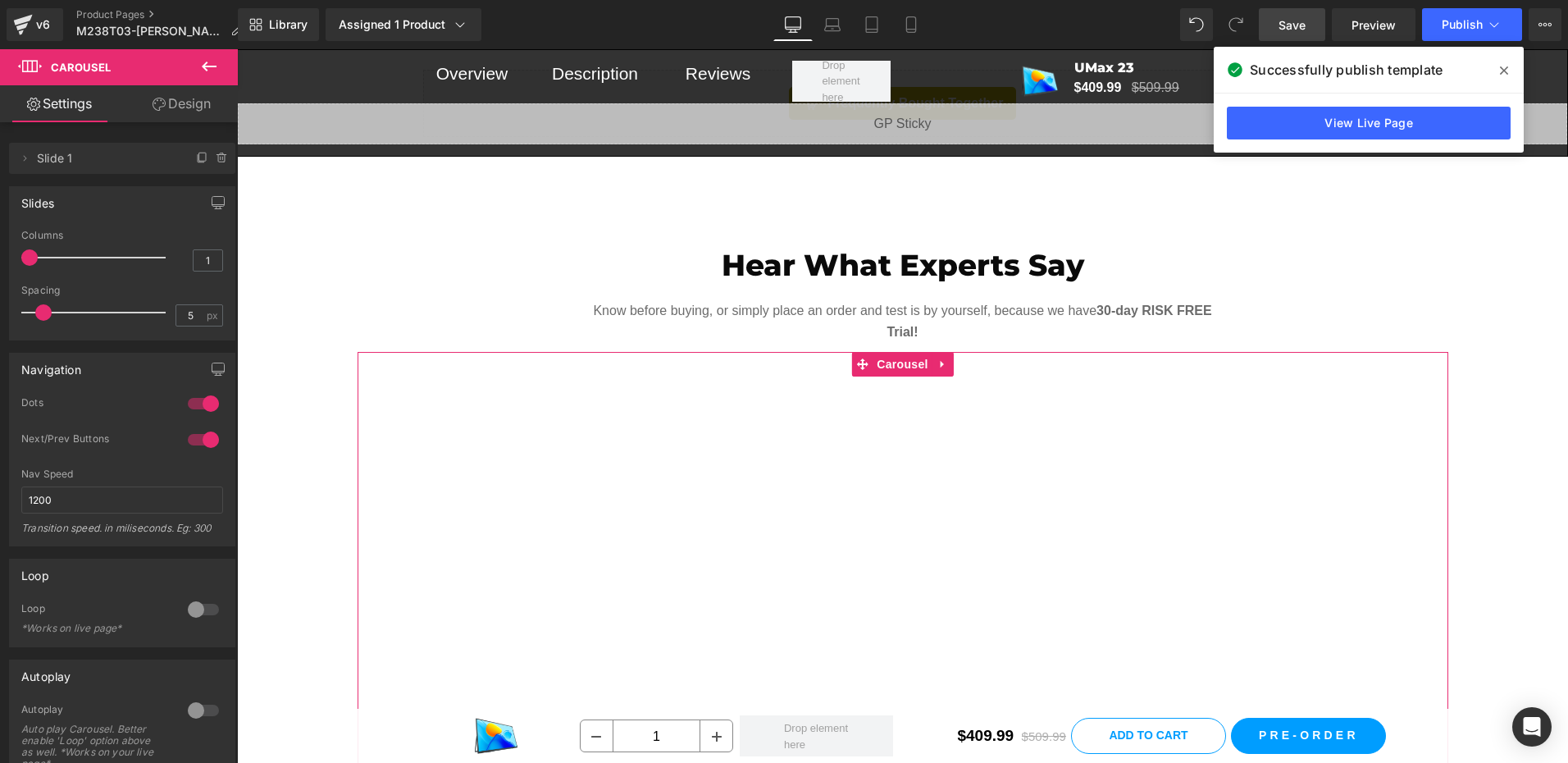
click at [219, 109] on link "Design" at bounding box center [181, 103] width 119 height 37
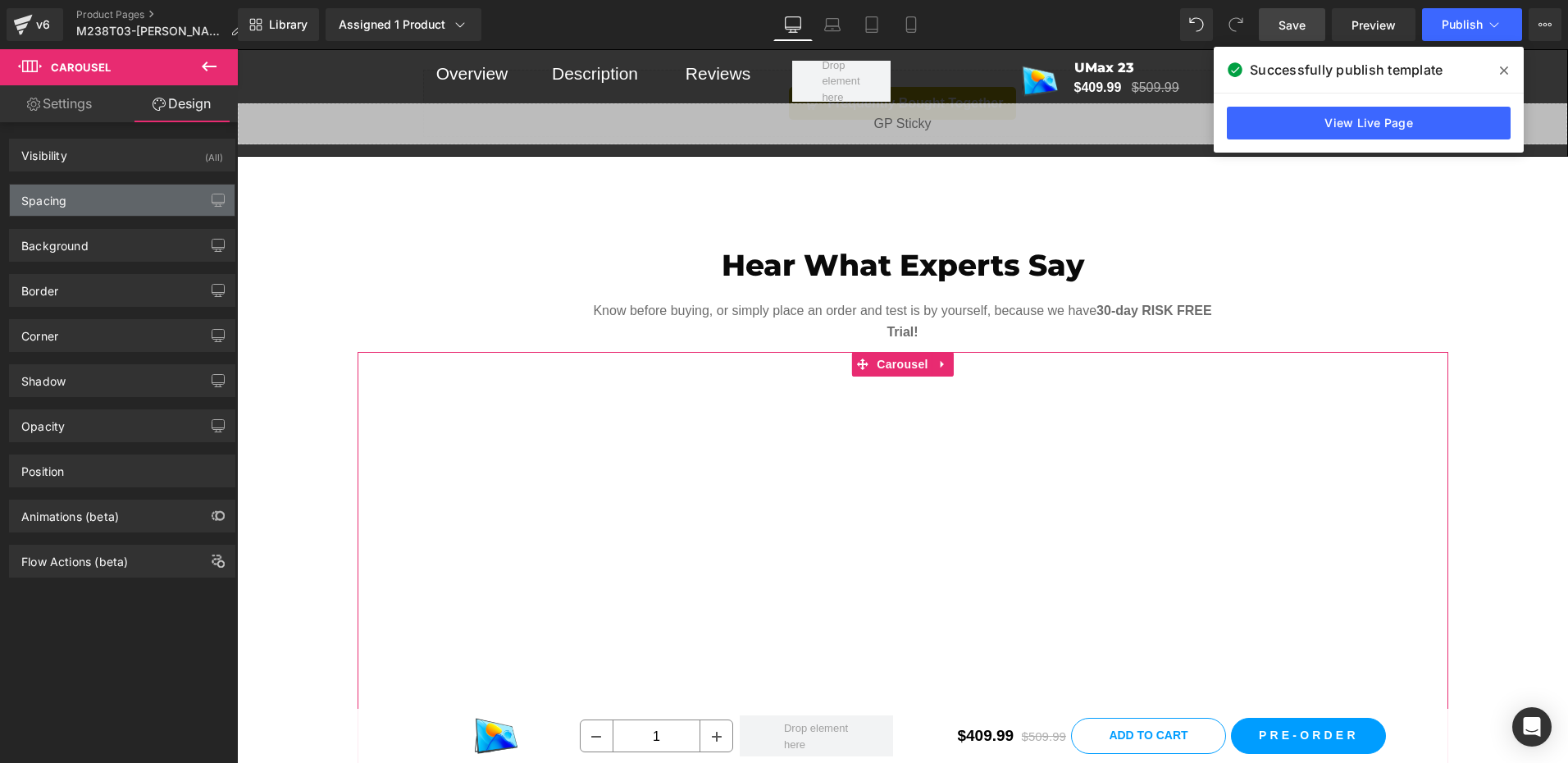
click at [93, 209] on div "Spacing" at bounding box center [122, 199] width 224 height 31
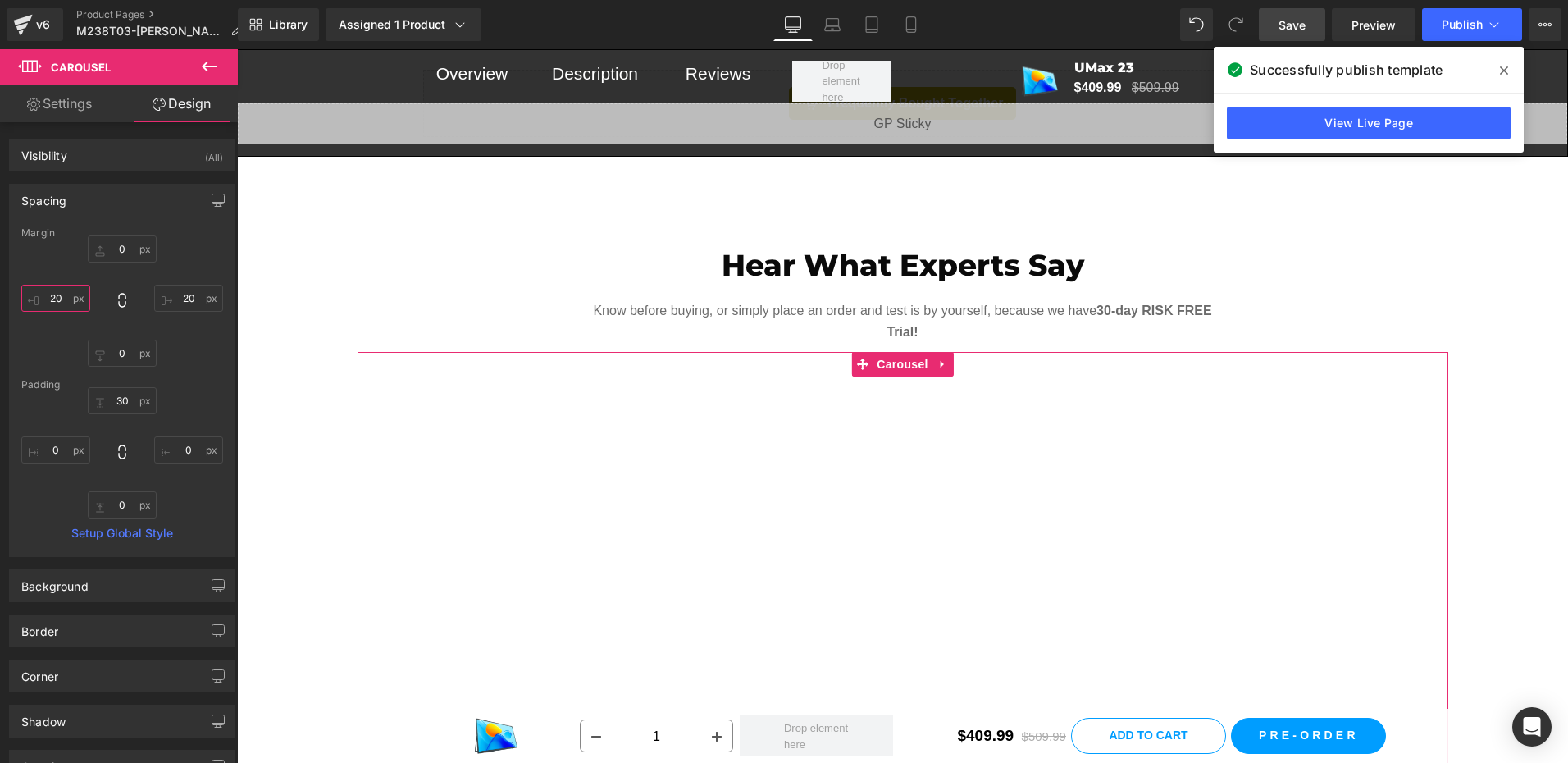
click at [71, 298] on input "text" at bounding box center [55, 298] width 69 height 27
type input "0"
click at [184, 291] on input "text" at bounding box center [189, 298] width 69 height 27
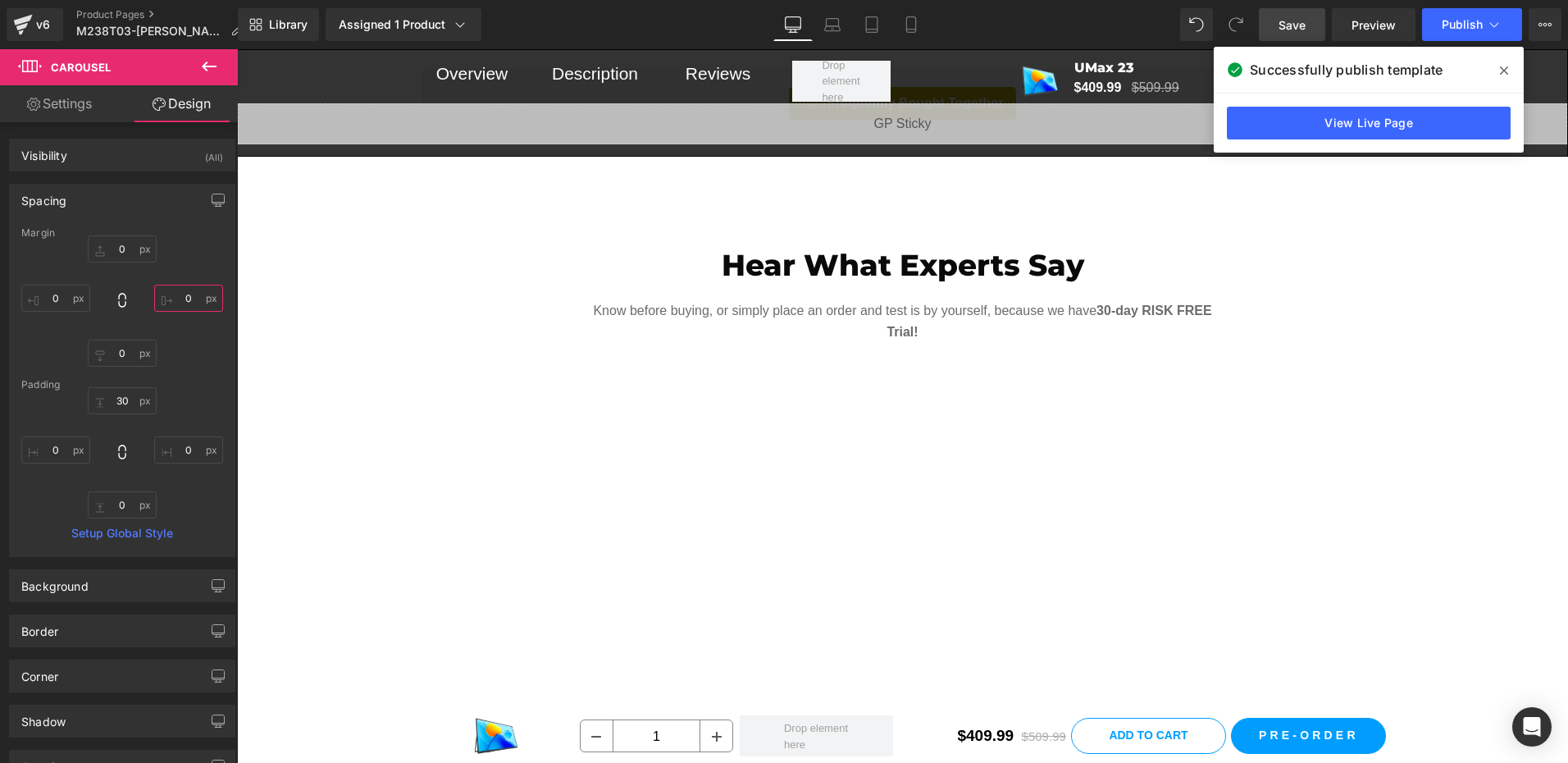
type input "0"
drag, startPoint x: 1304, startPoint y: 34, endPoint x: 665, endPoint y: 292, distance: 689.1
click at [1304, 34] on link "Save" at bounding box center [1292, 24] width 66 height 33
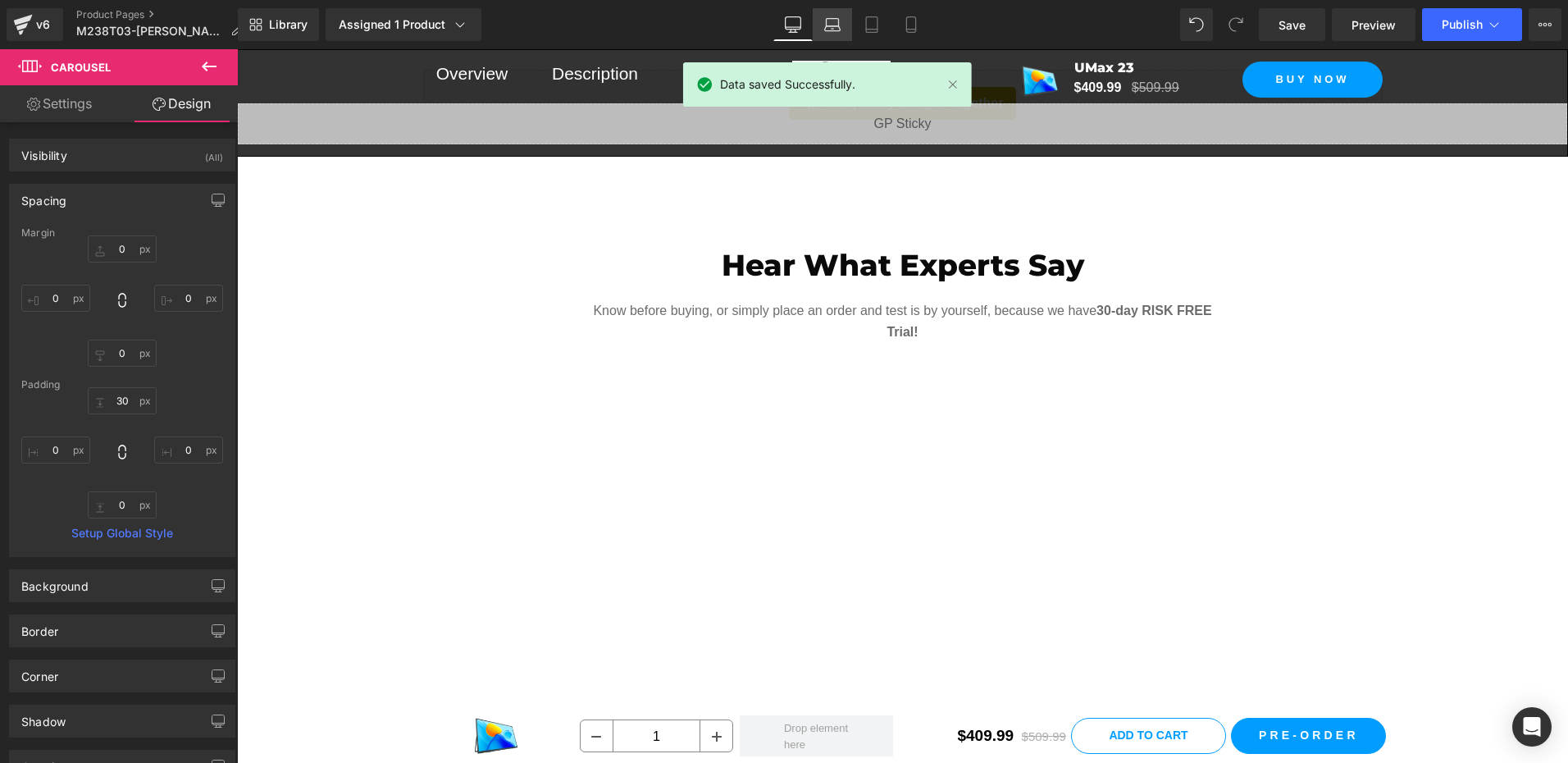
click at [823, 22] on link "Laptop" at bounding box center [832, 24] width 39 height 33
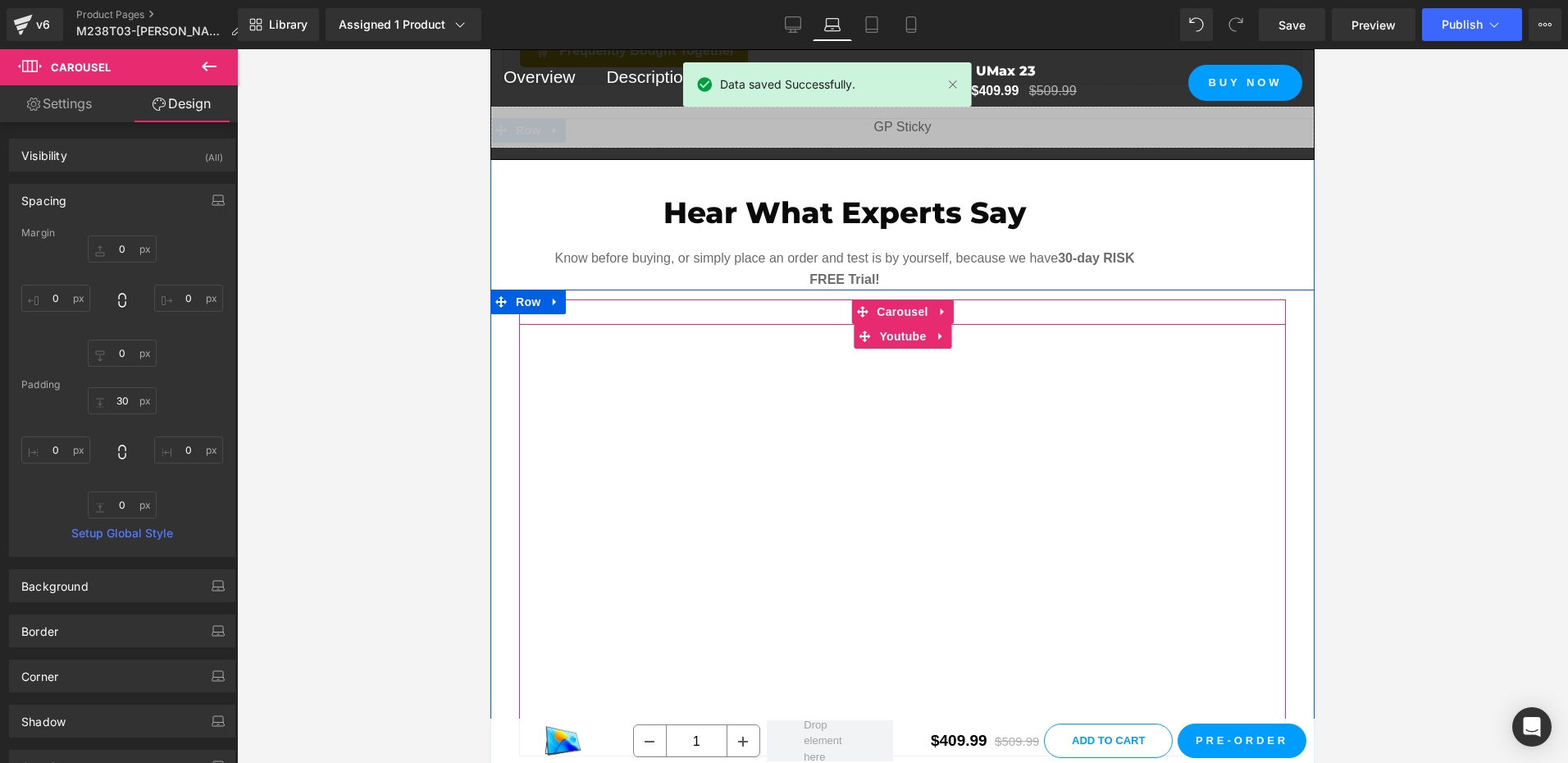
scroll to position [1569, 0]
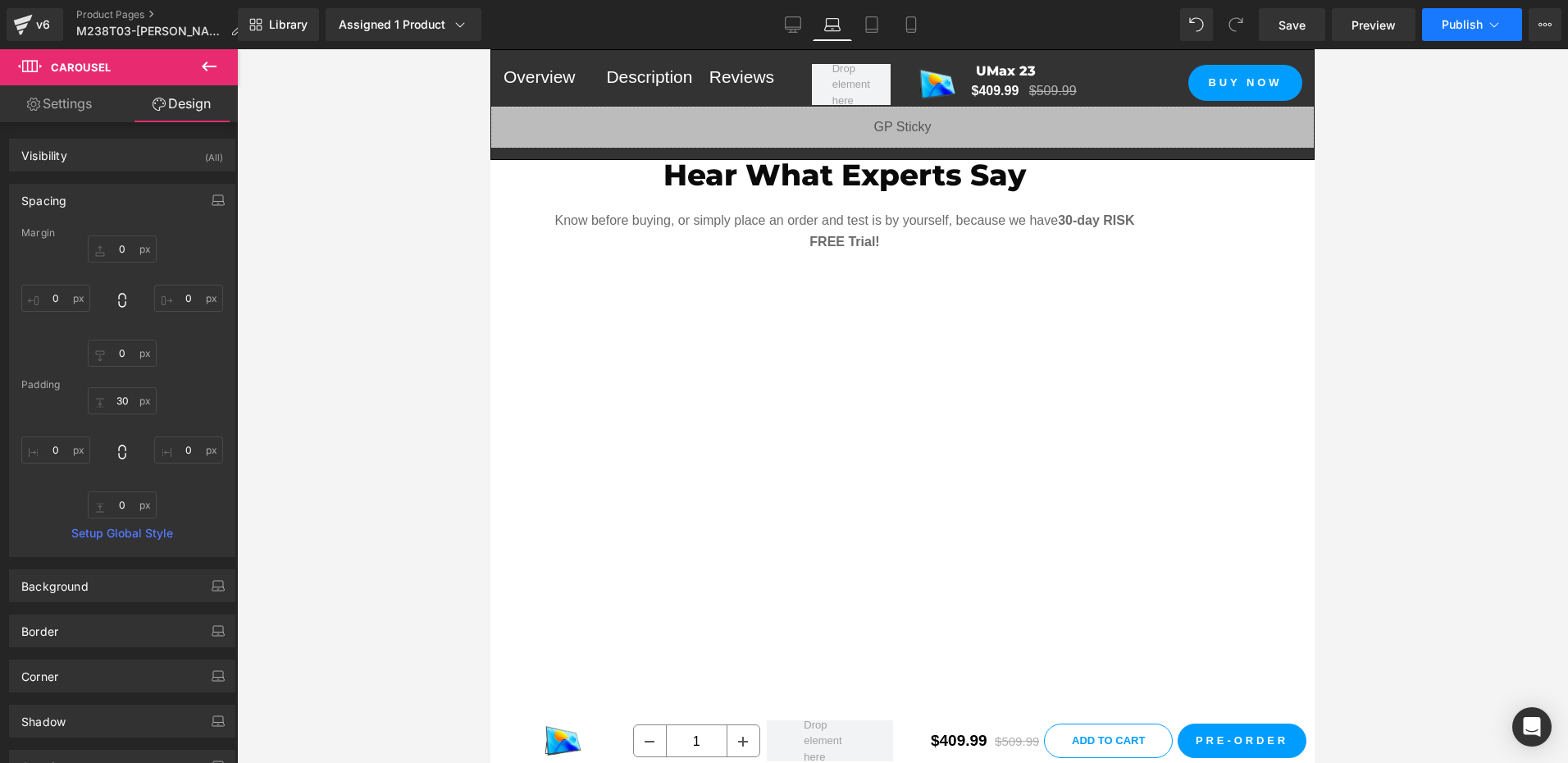
click at [1450, 38] on button "Publish" at bounding box center [1472, 24] width 100 height 33
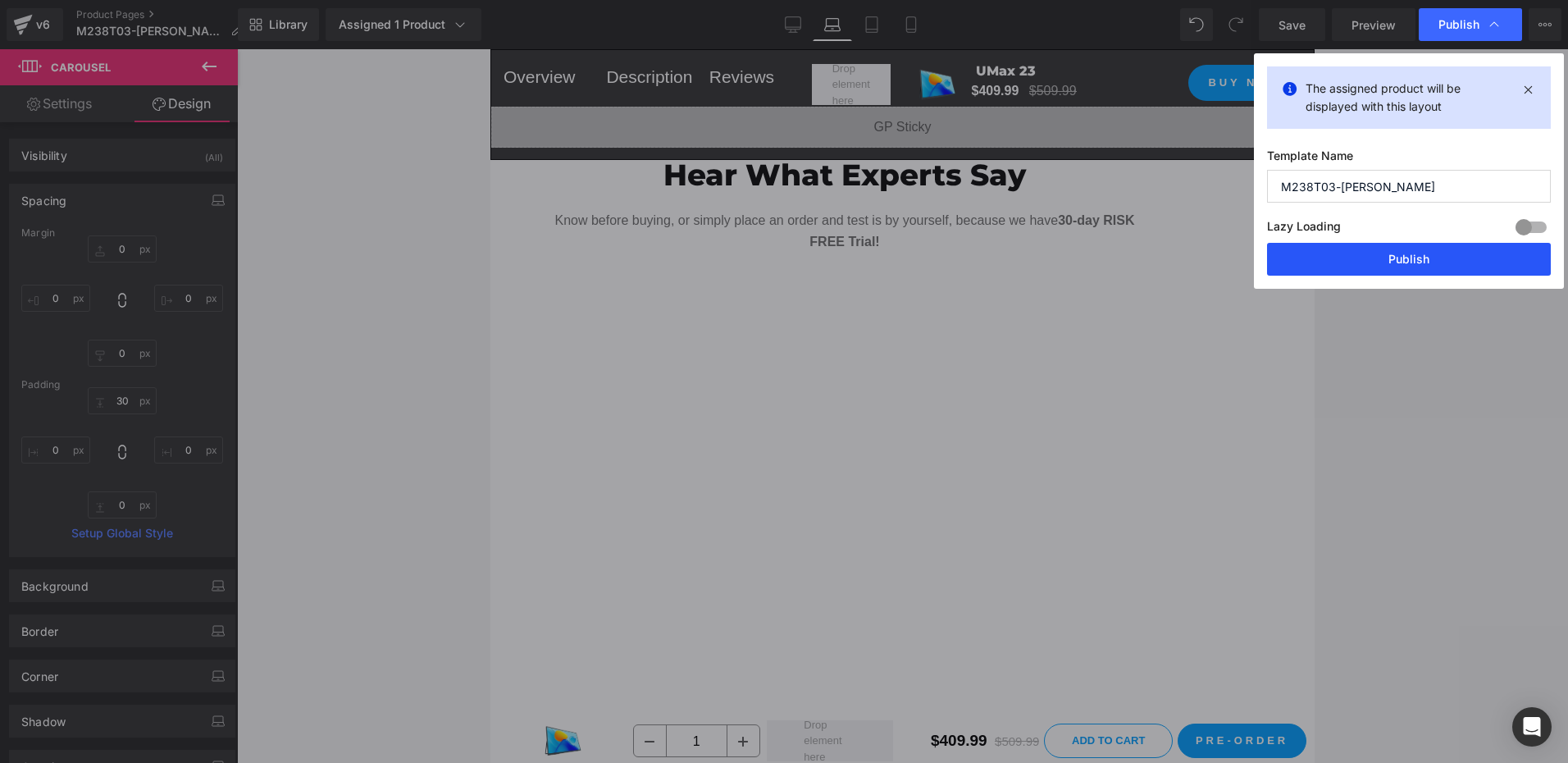
drag, startPoint x: 1436, startPoint y: 269, endPoint x: 287, endPoint y: 189, distance: 1151.8
click at [1436, 269] on button "Publish" at bounding box center [1409, 259] width 284 height 33
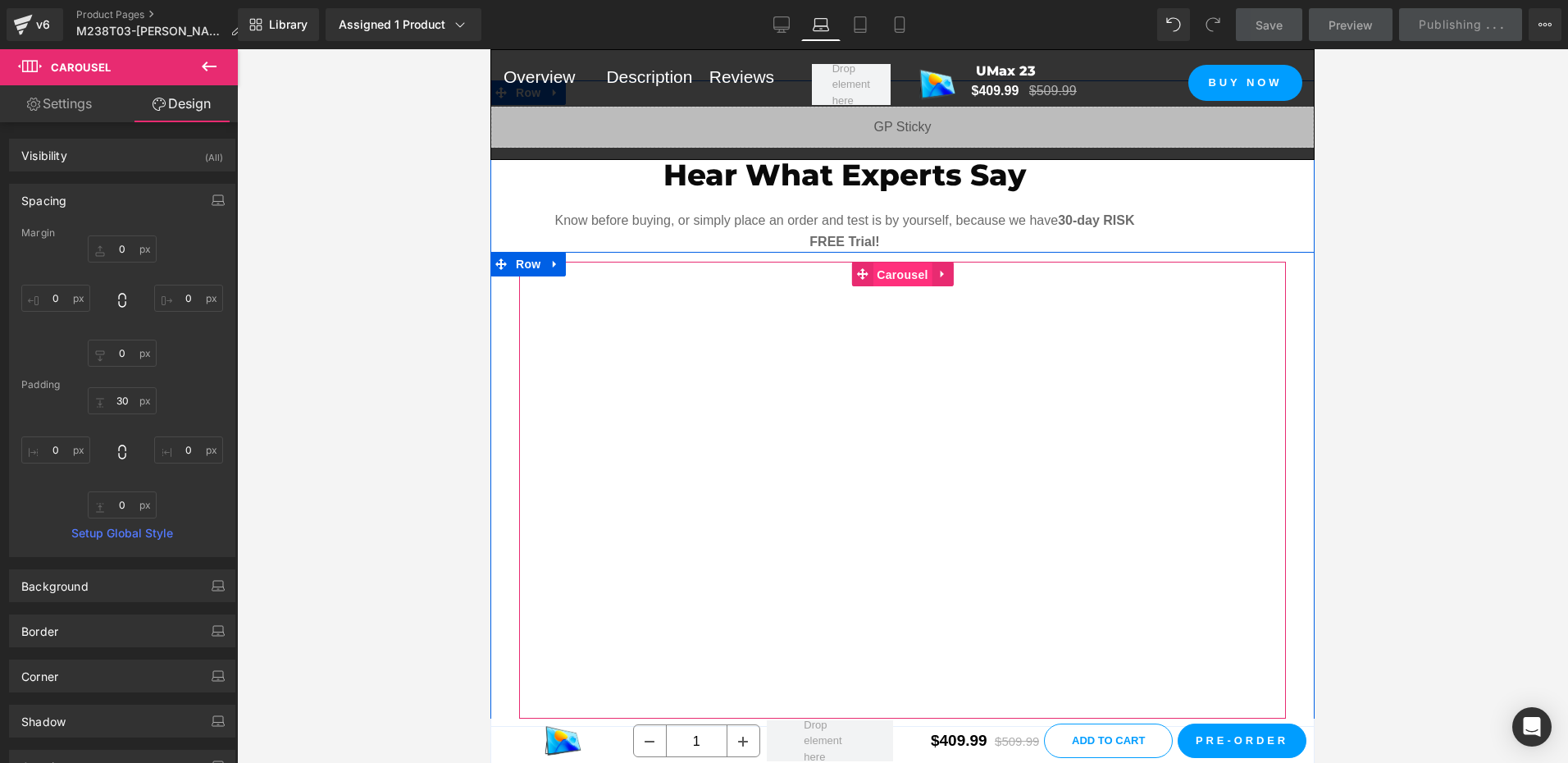
click at [881, 263] on span "Carousel" at bounding box center [901, 275] width 59 height 25
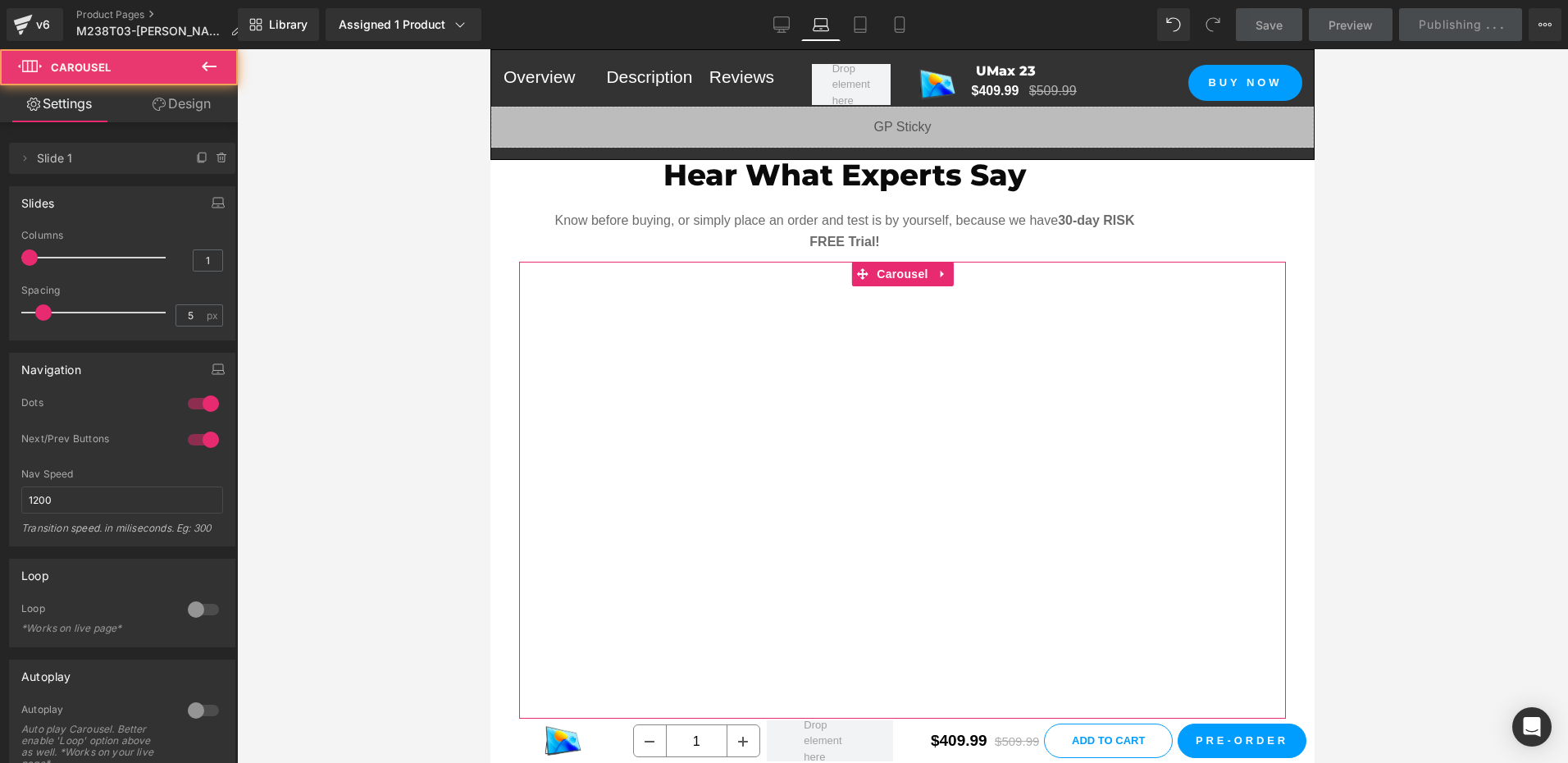
click at [197, 91] on link "Design" at bounding box center [181, 103] width 119 height 37
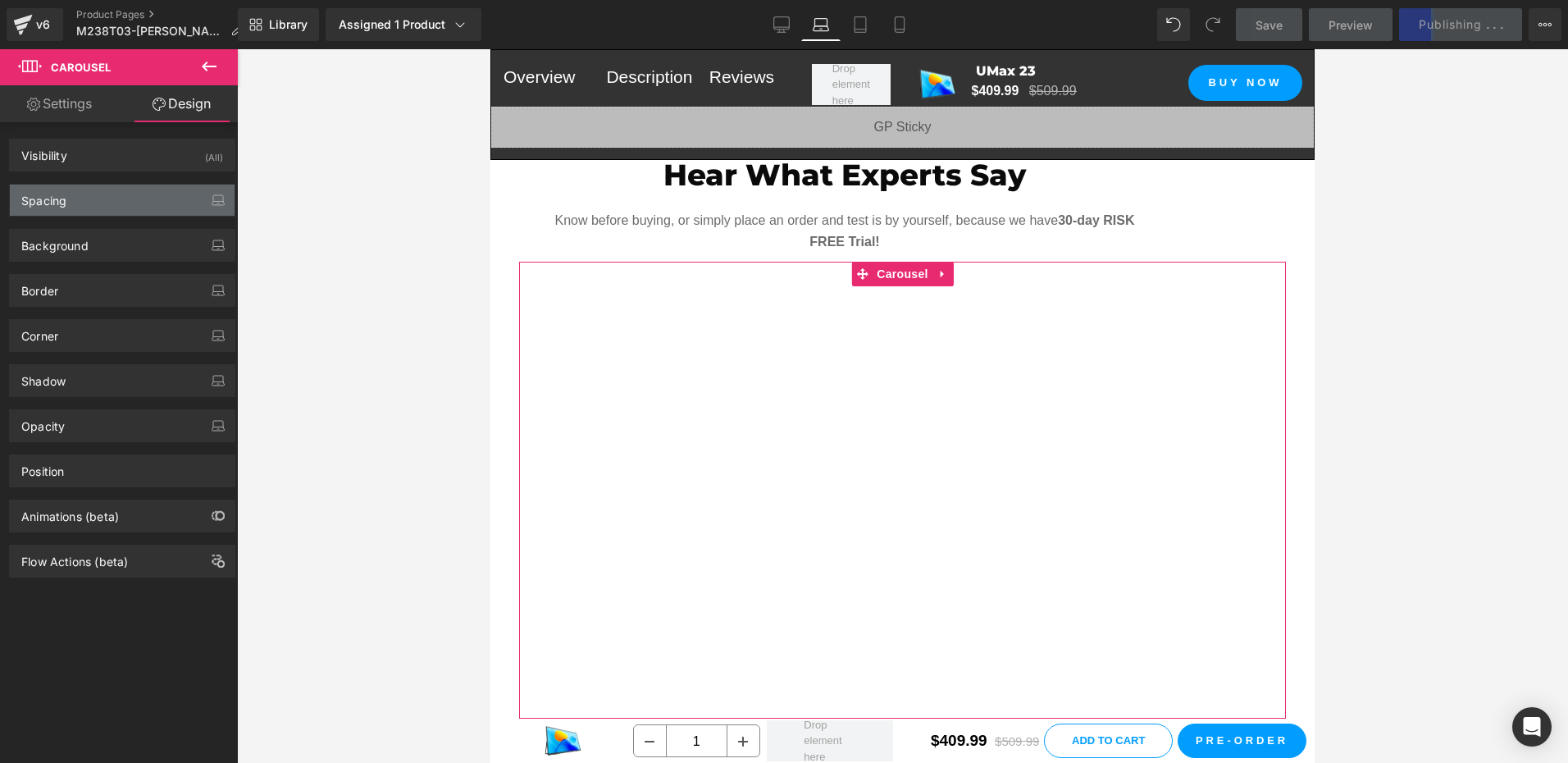
click at [92, 205] on div "Spacing" at bounding box center [122, 199] width 224 height 31
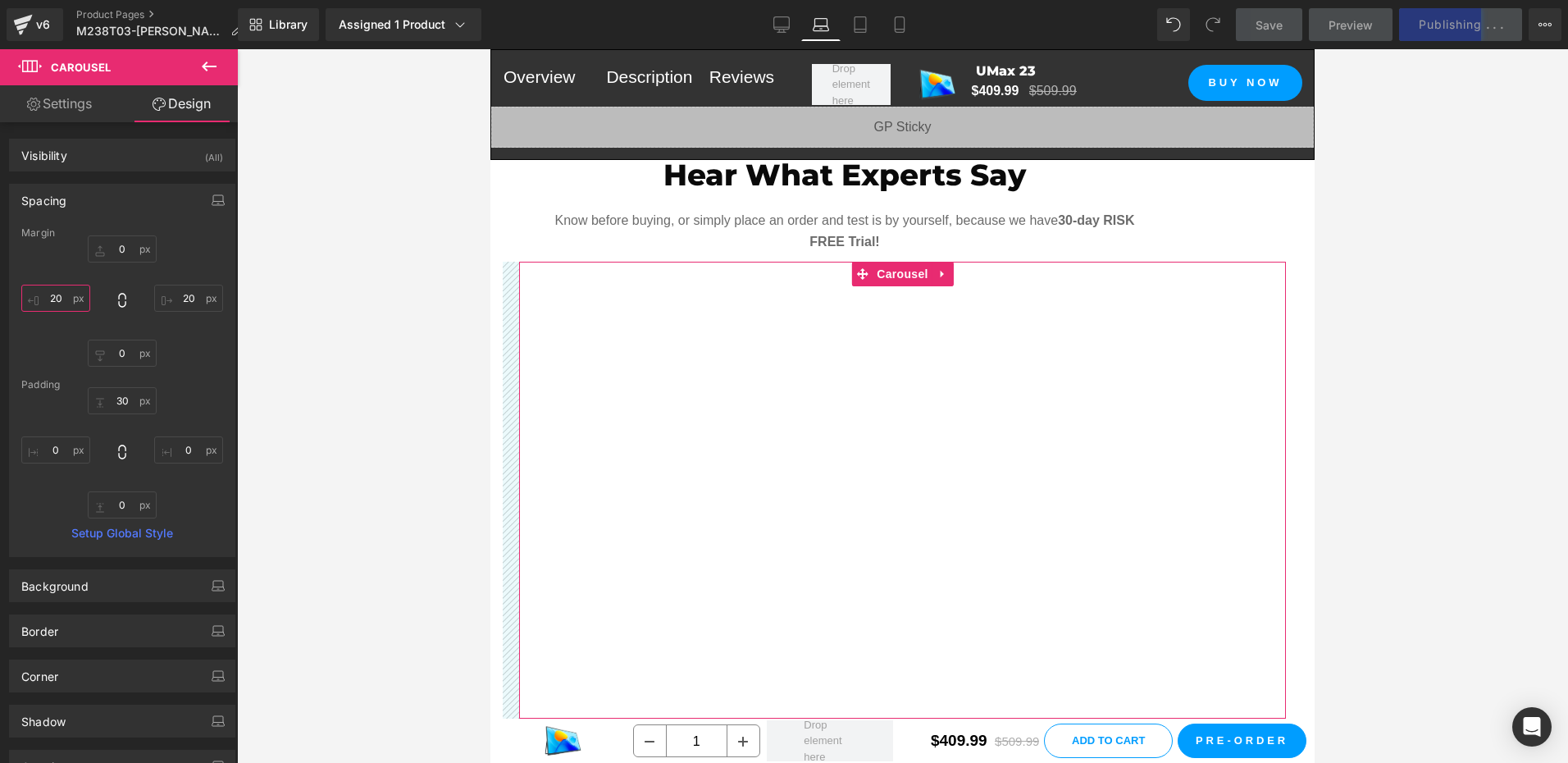
click at [70, 304] on input "20" at bounding box center [55, 298] width 69 height 27
type input "0"
click at [184, 301] on input "20" at bounding box center [189, 298] width 69 height 27
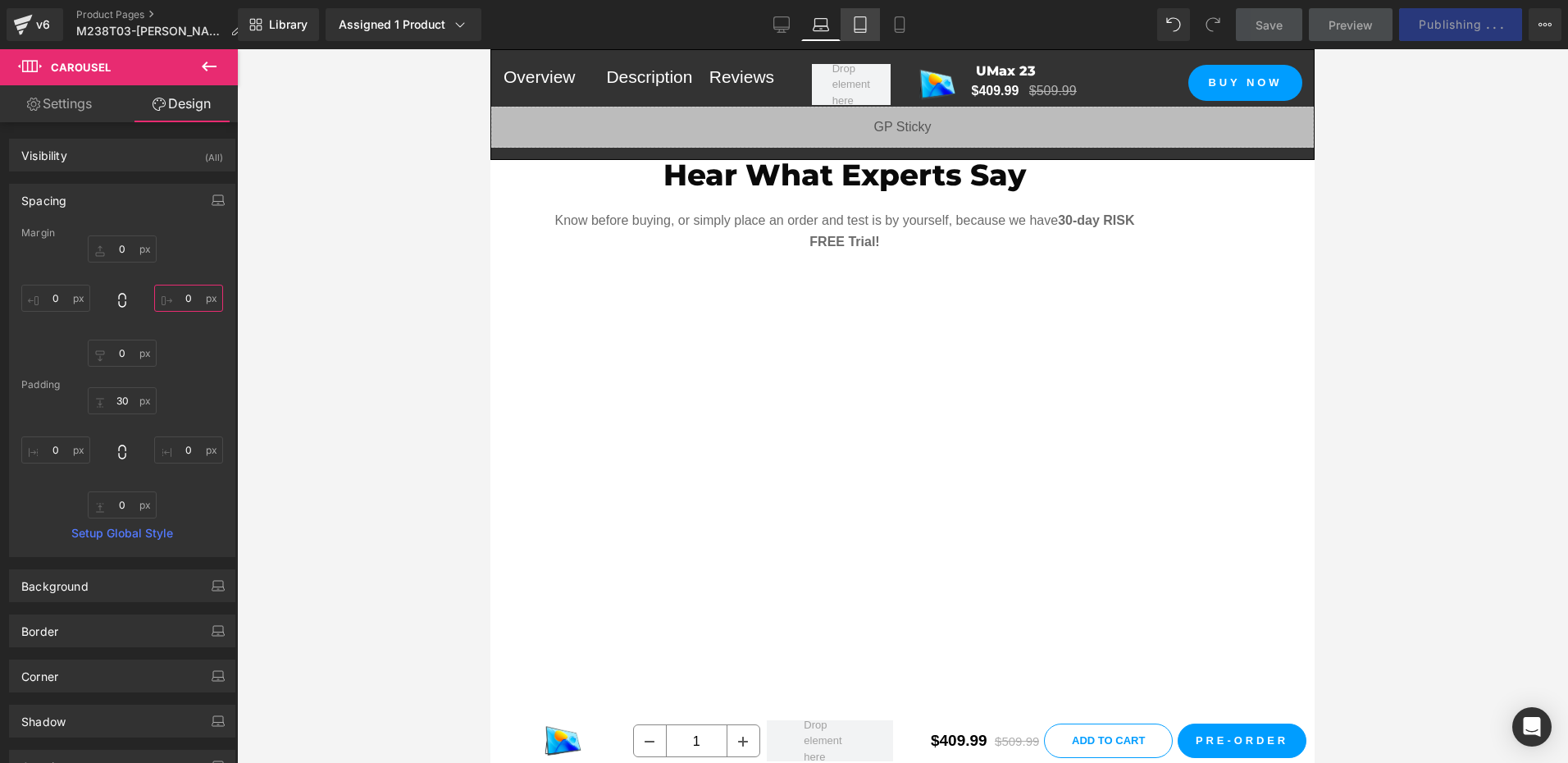
type input "0"
drag, startPoint x: 854, startPoint y: 30, endPoint x: 312, endPoint y: 113, distance: 548.3
click at [854, 30] on icon at bounding box center [859, 24] width 12 height 15
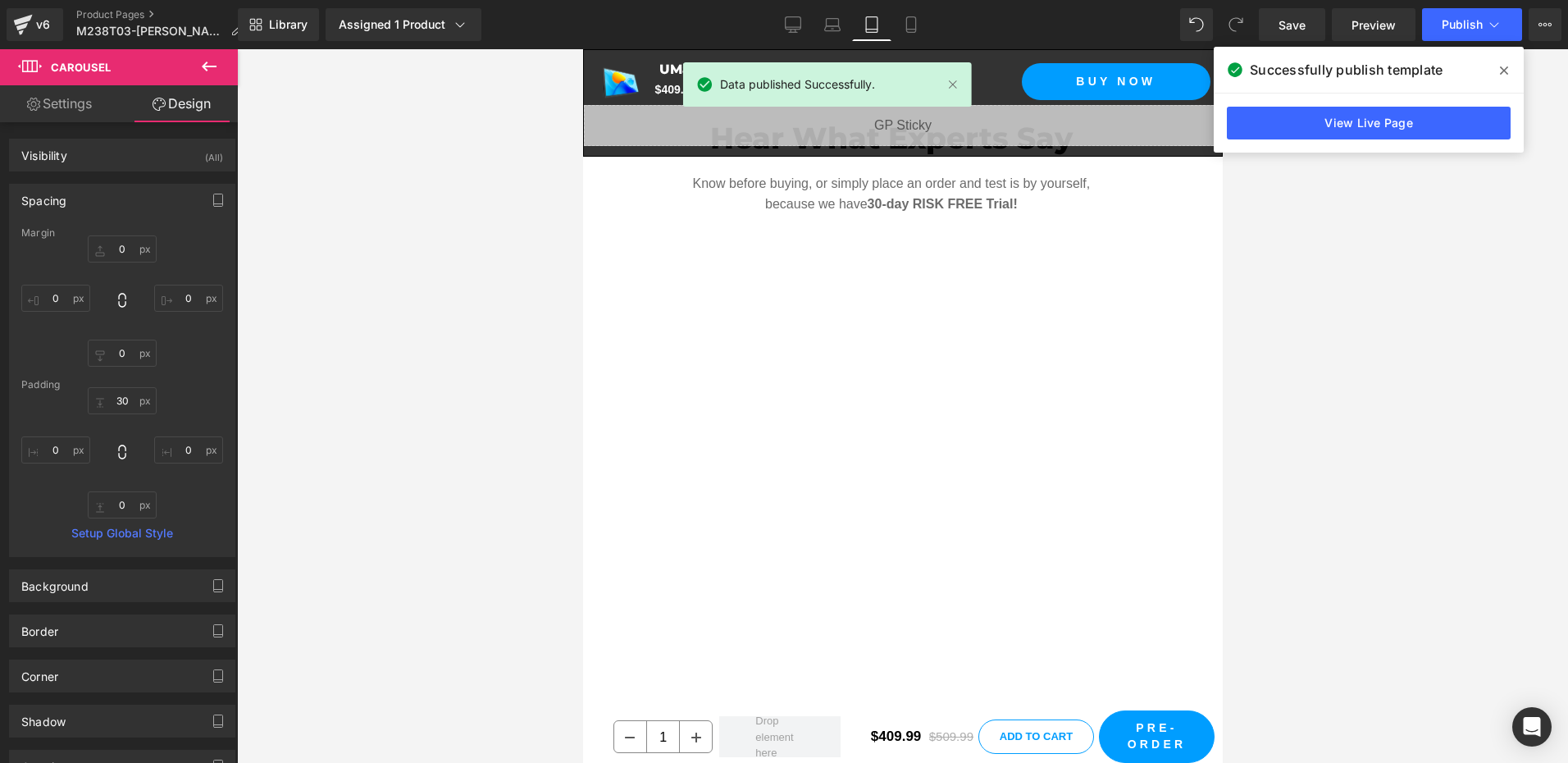
scroll to position [2278, 0]
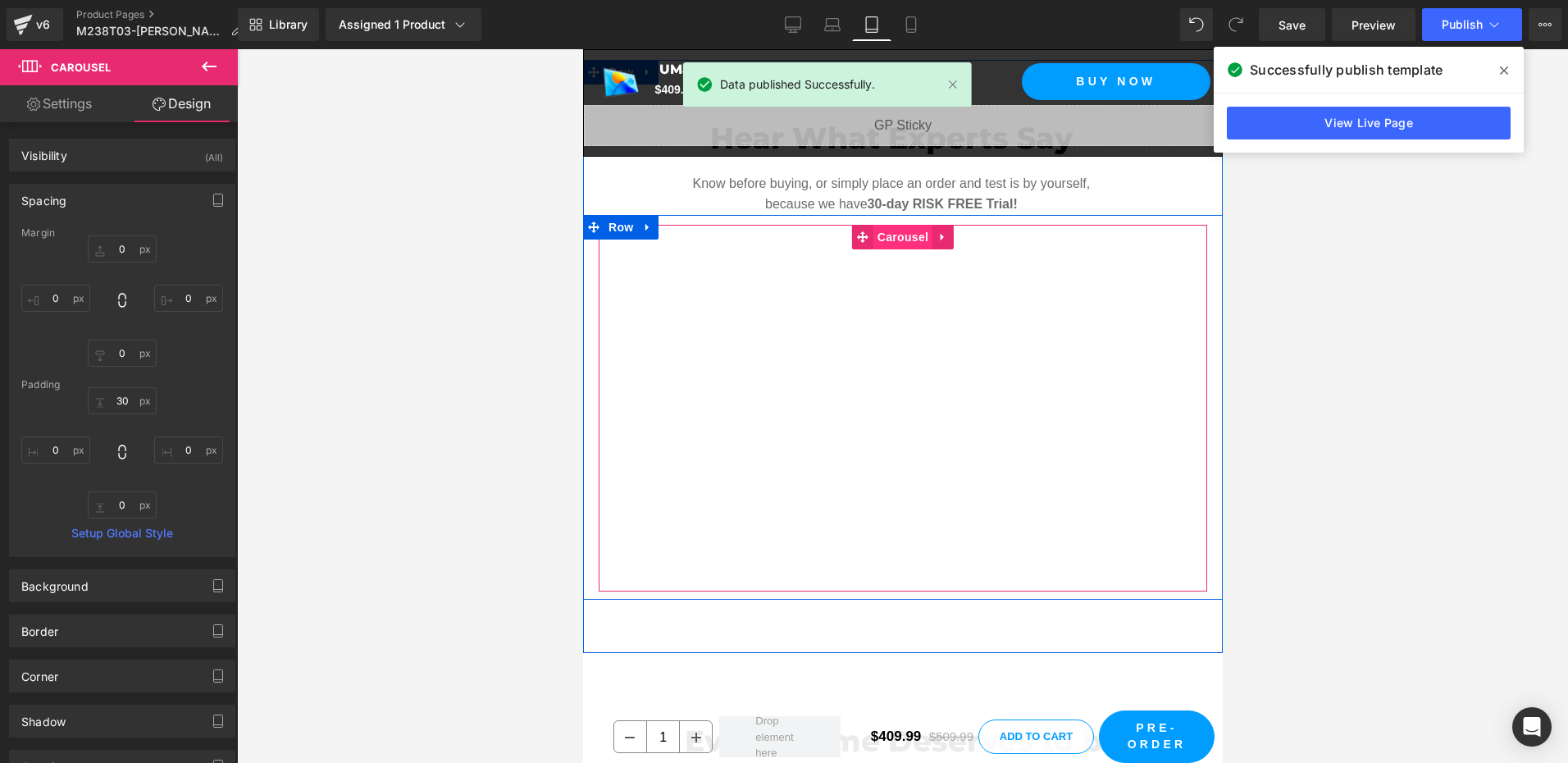
click at [884, 236] on span "Carousel" at bounding box center [901, 237] width 59 height 25
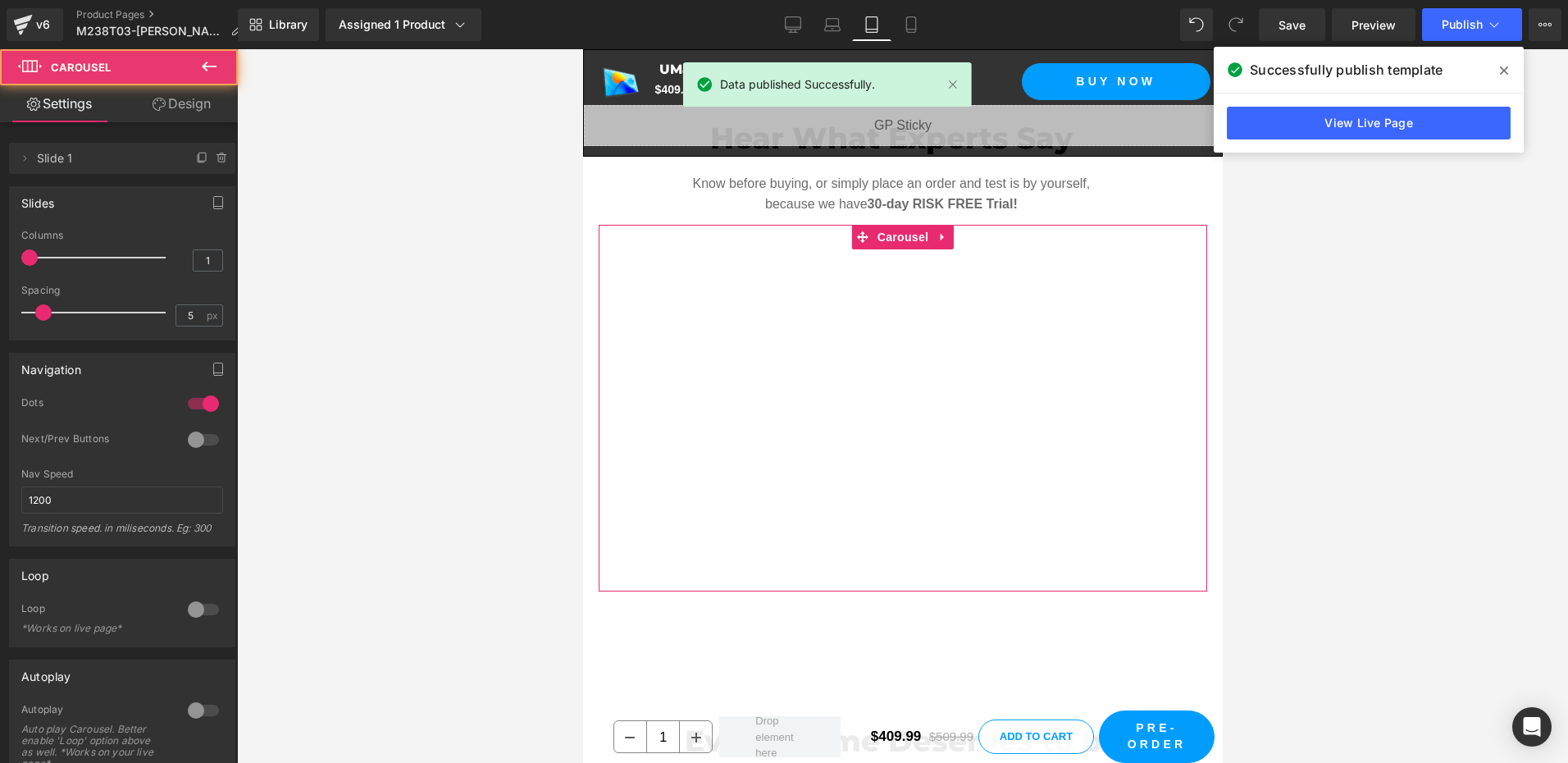
click at [172, 108] on link "Design" at bounding box center [181, 103] width 119 height 37
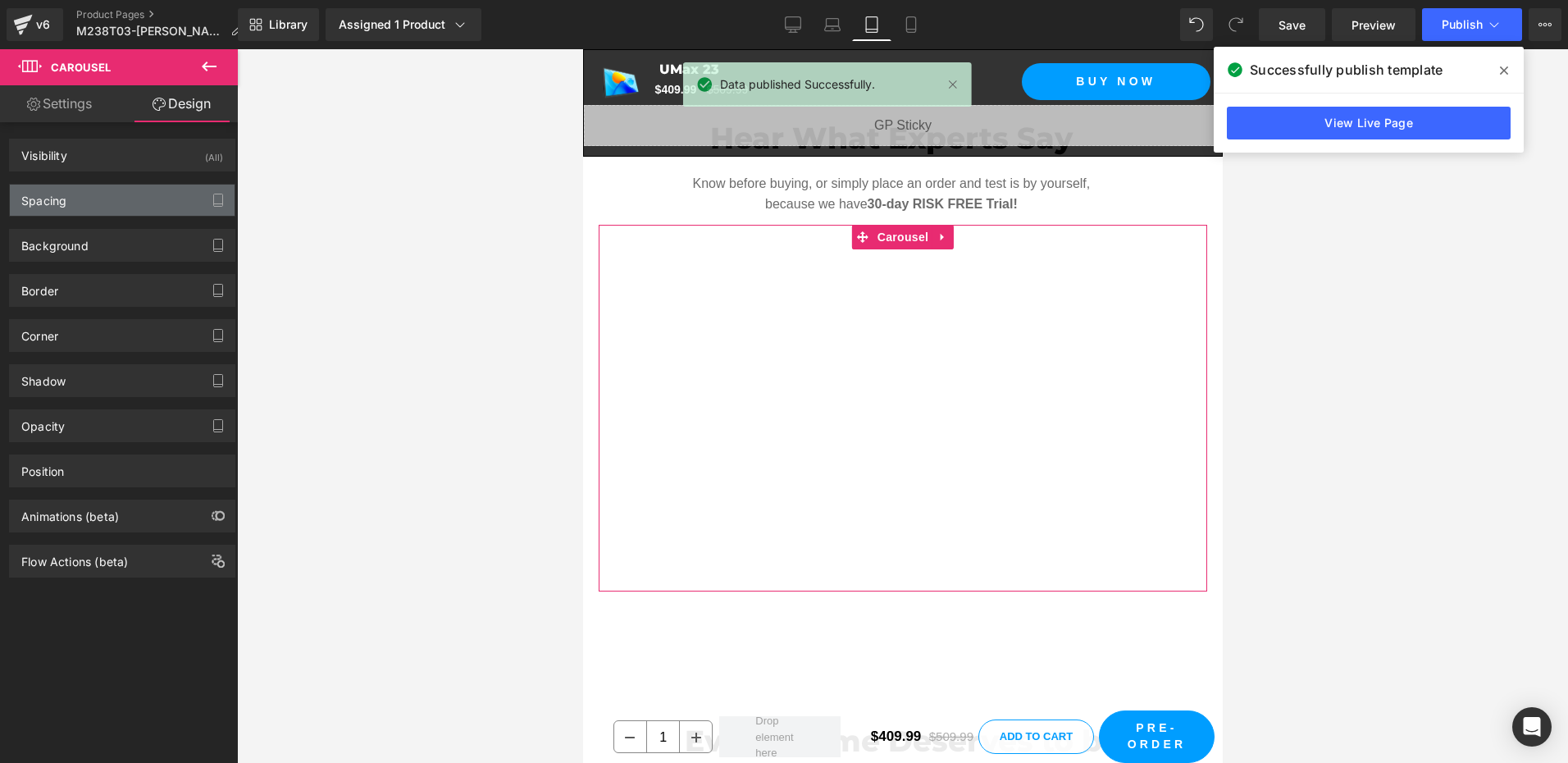
click at [112, 202] on div "Spacing" at bounding box center [122, 199] width 224 height 31
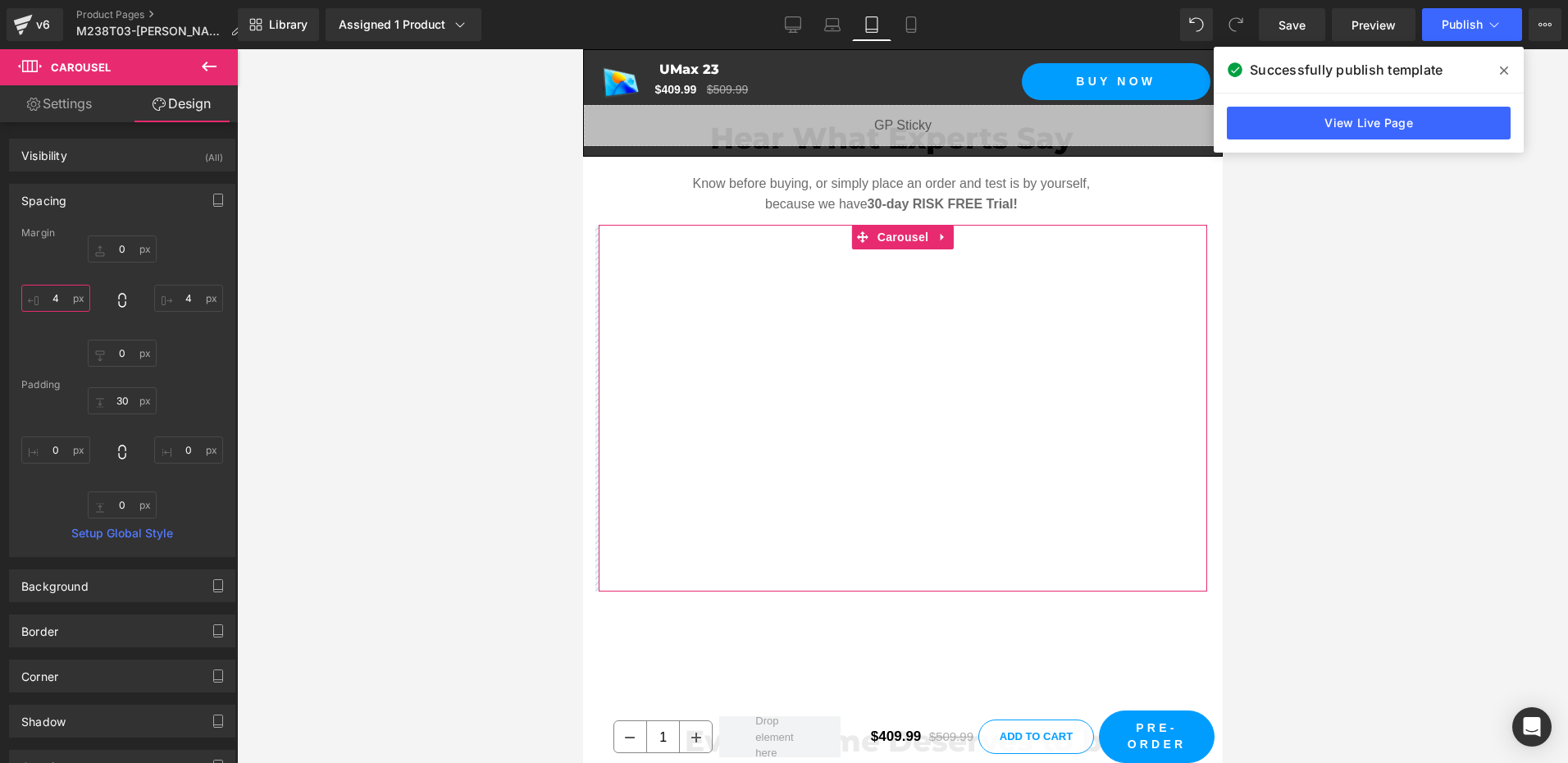
click at [64, 303] on input "4" at bounding box center [55, 298] width 69 height 27
type input "0"
click at [195, 304] on input "4" at bounding box center [189, 298] width 69 height 27
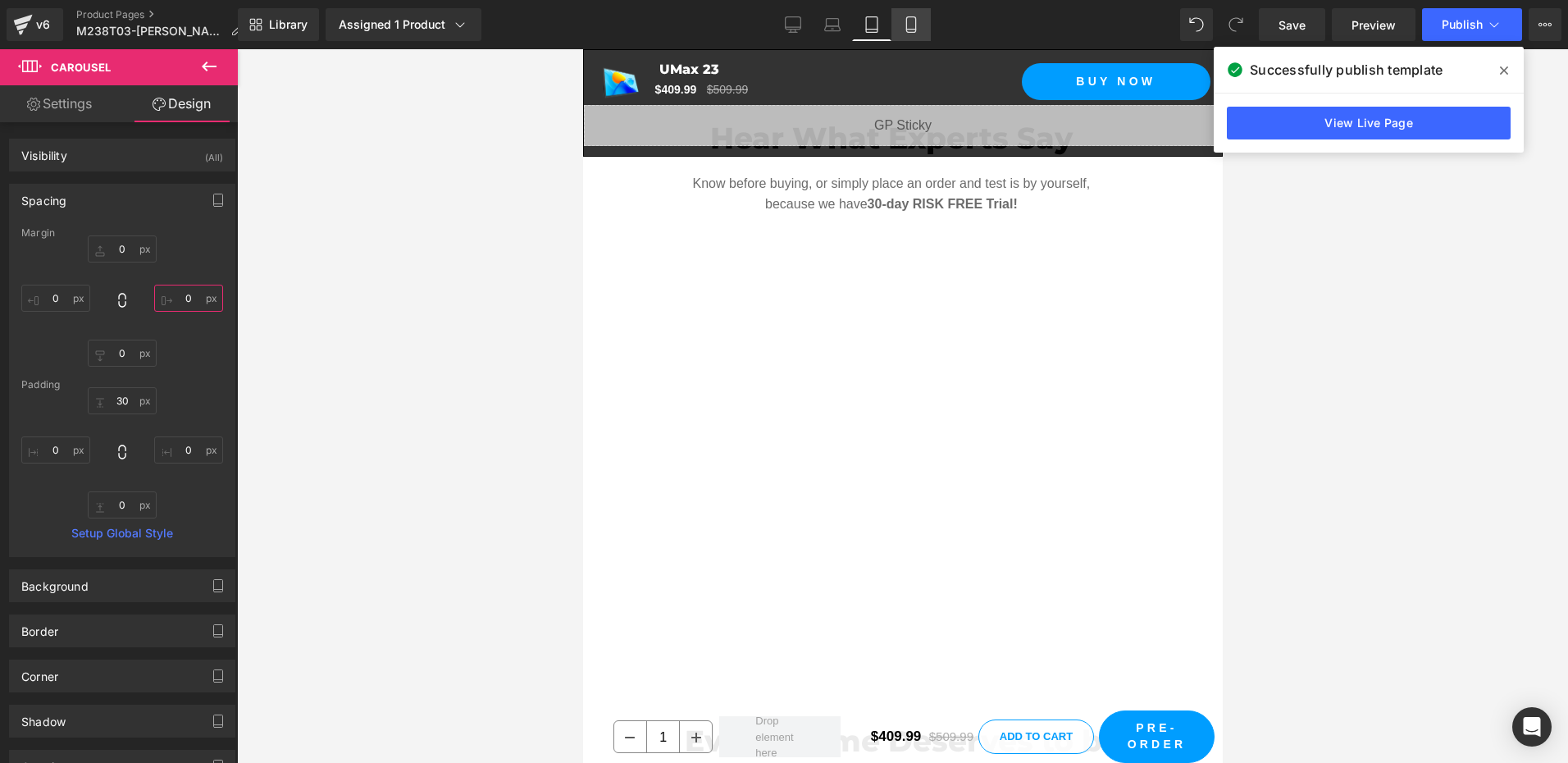
type input "0"
drag, startPoint x: 910, startPoint y: 22, endPoint x: 199, endPoint y: 133, distance: 719.6
click at [910, 22] on icon at bounding box center [910, 24] width 16 height 16
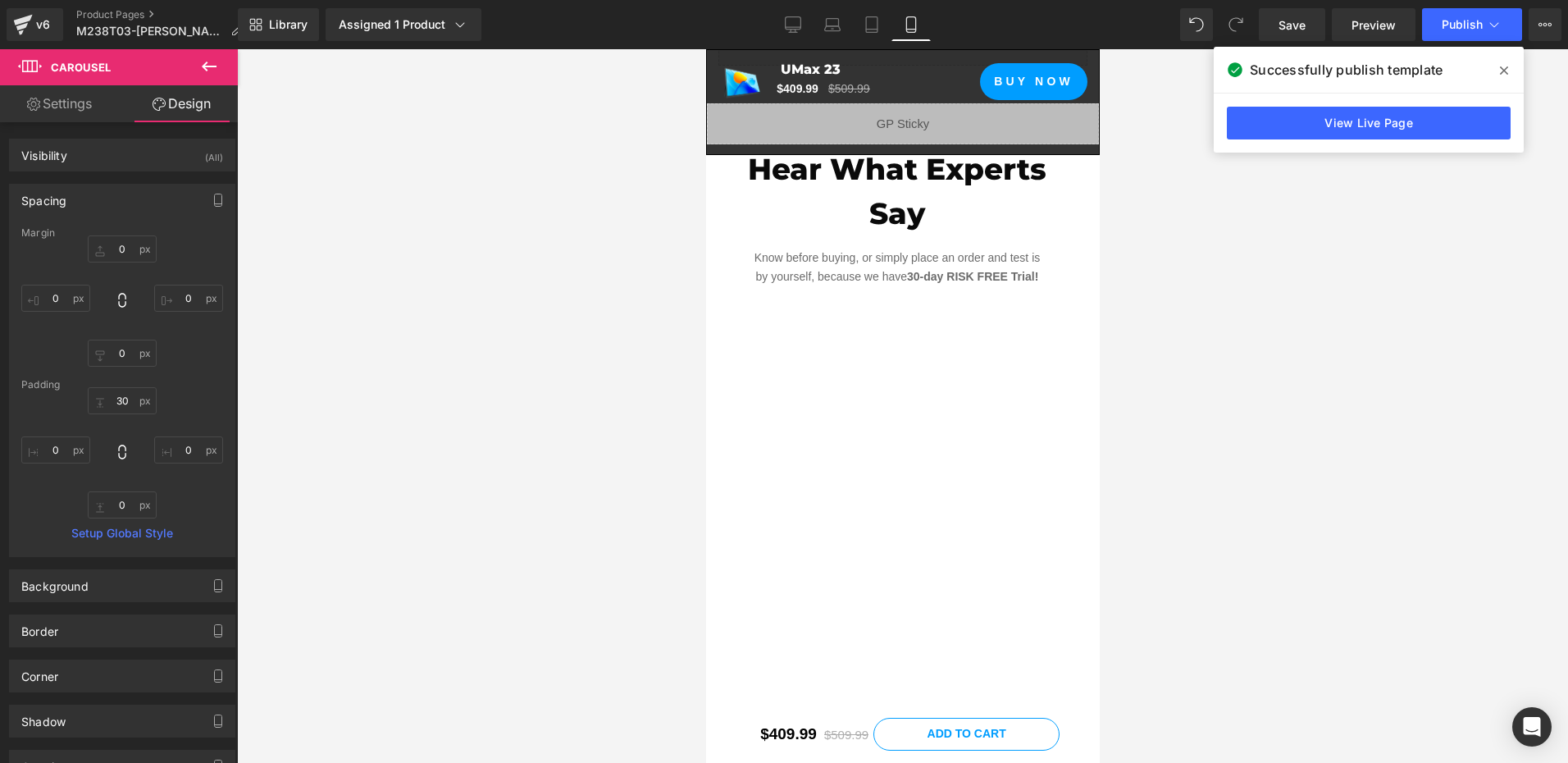
scroll to position [2370, 0]
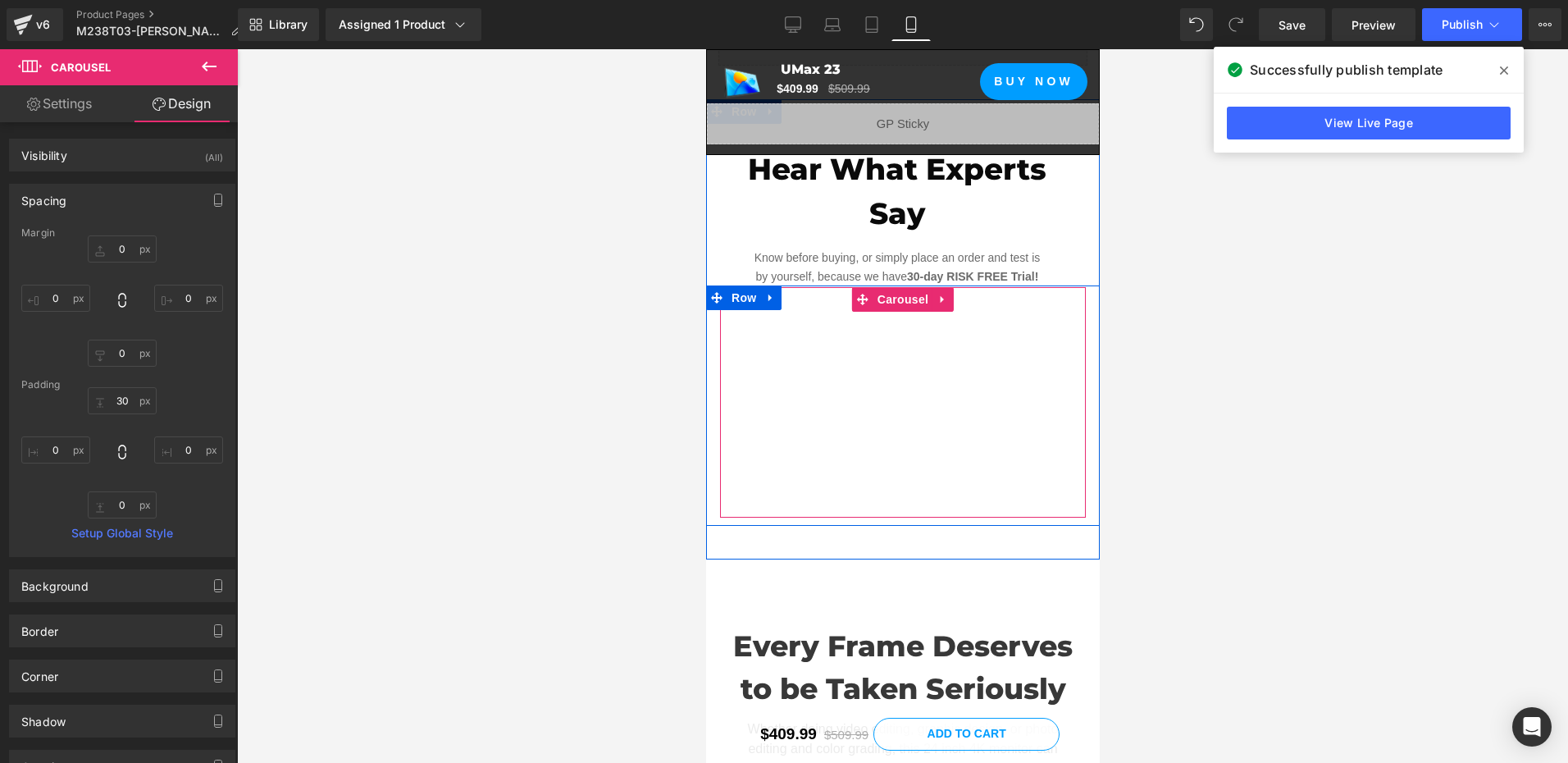
click at [890, 314] on span "Youtube" at bounding box center [902, 323] width 45 height 20
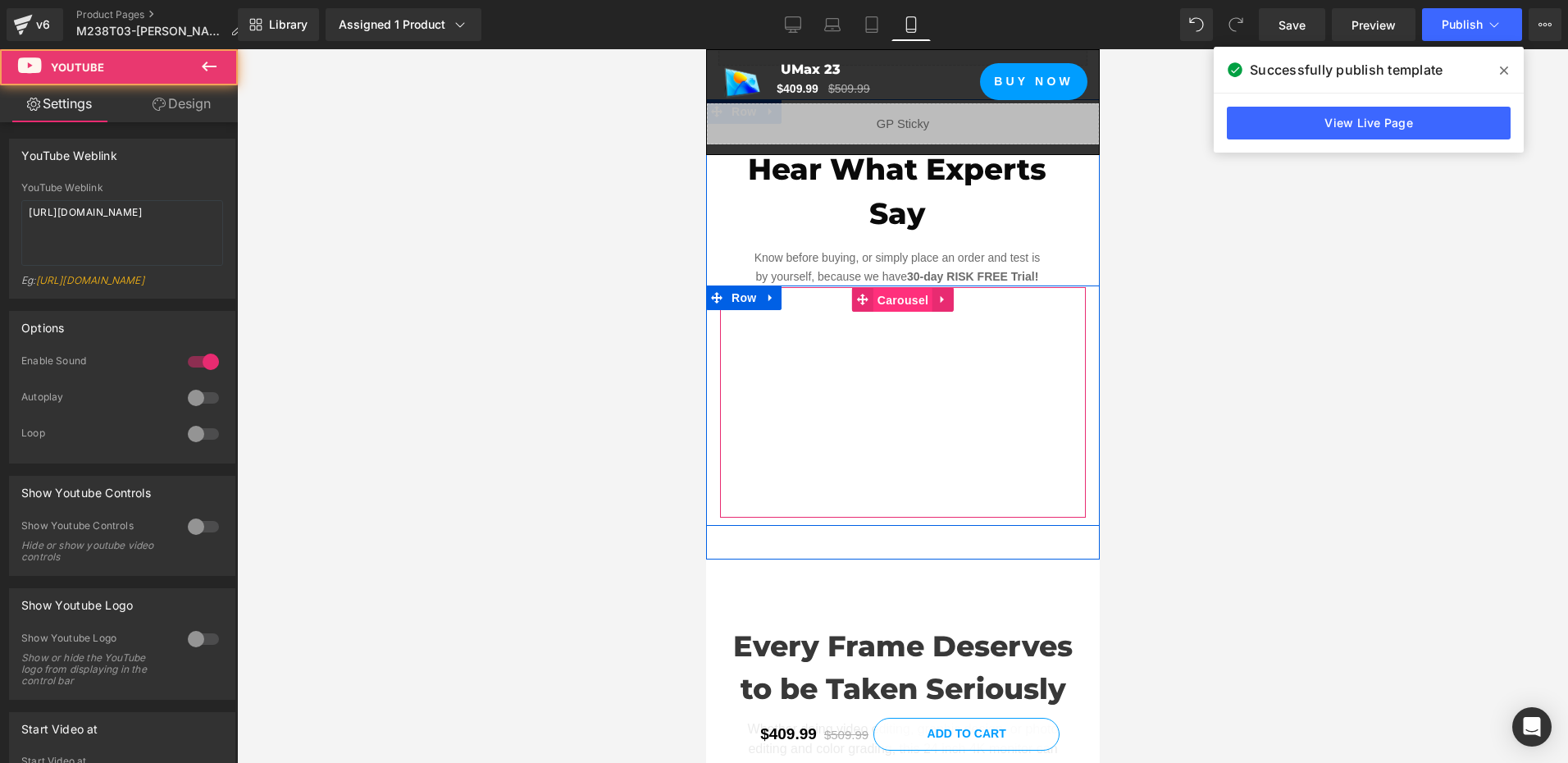
click at [893, 288] on span "Carousel" at bounding box center [901, 300] width 59 height 25
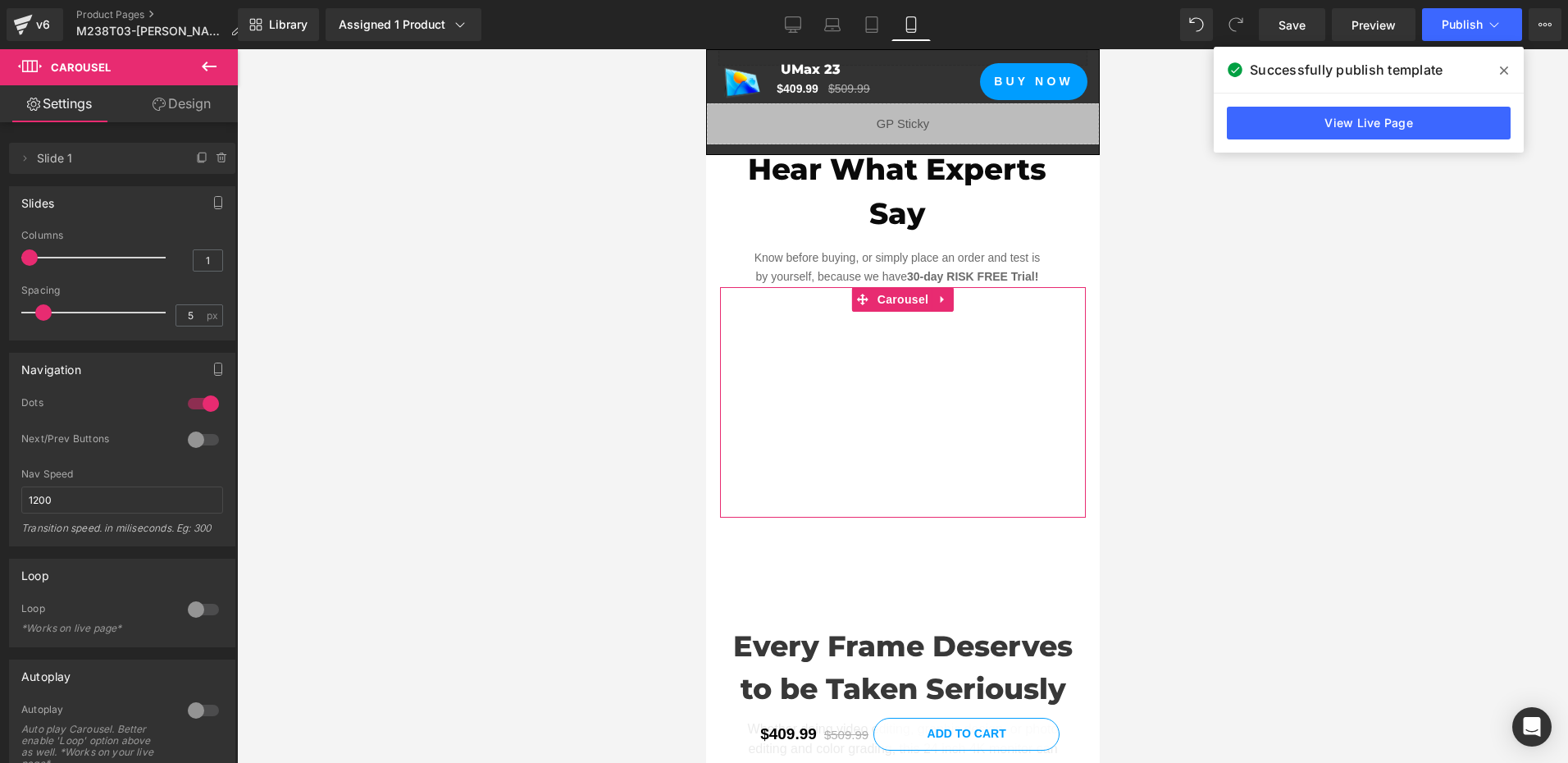
click at [184, 104] on link "Design" at bounding box center [181, 103] width 119 height 37
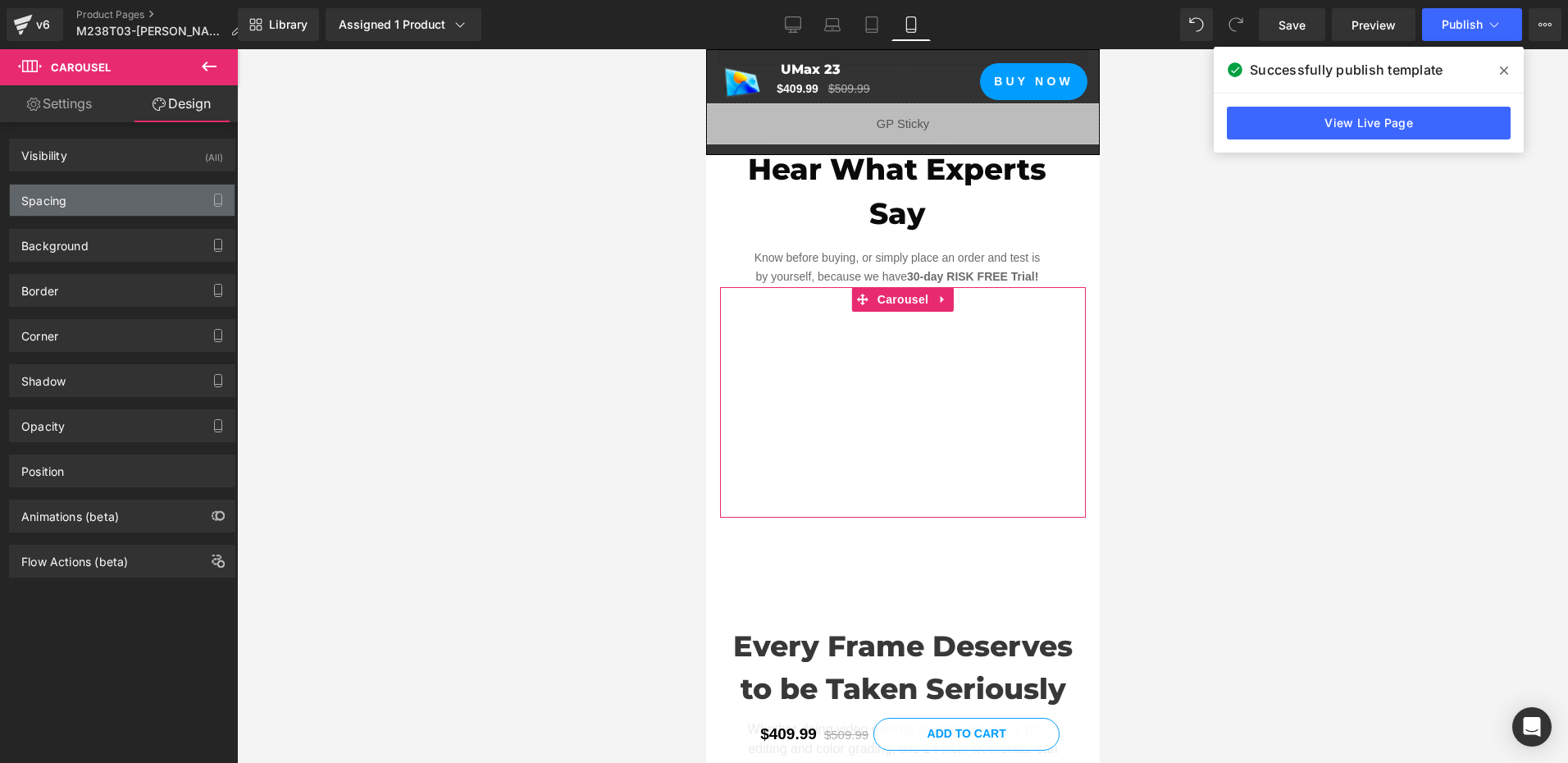
click at [92, 208] on div "Spacing" at bounding box center [122, 199] width 224 height 31
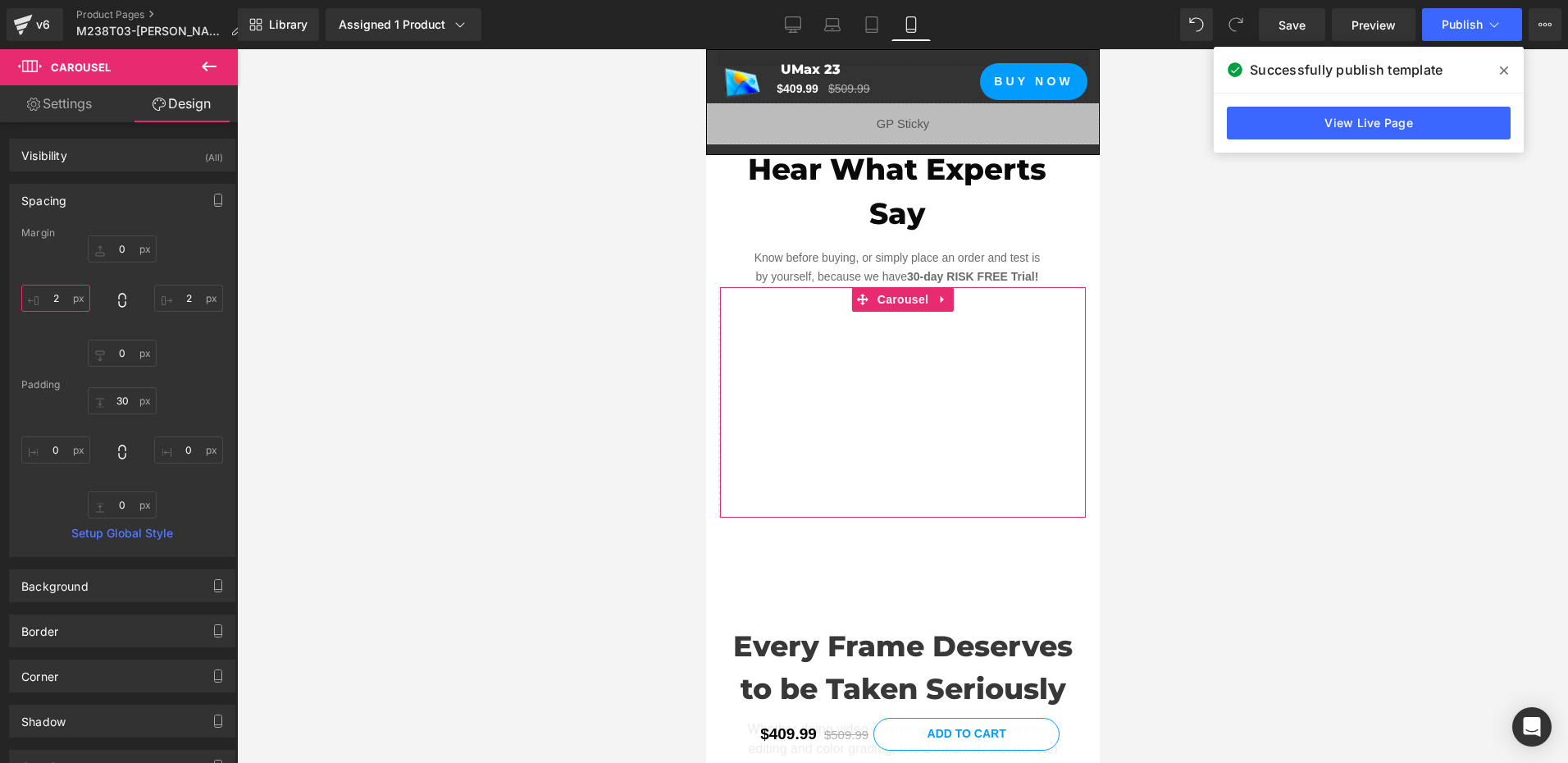
click at [70, 304] on input "2" at bounding box center [55, 298] width 69 height 27
type input "0"
click at [204, 302] on input "2" at bounding box center [189, 298] width 69 height 27
type input "0"
drag, startPoint x: 1268, startPoint y: 18, endPoint x: 84, endPoint y: 364, distance: 1233.5
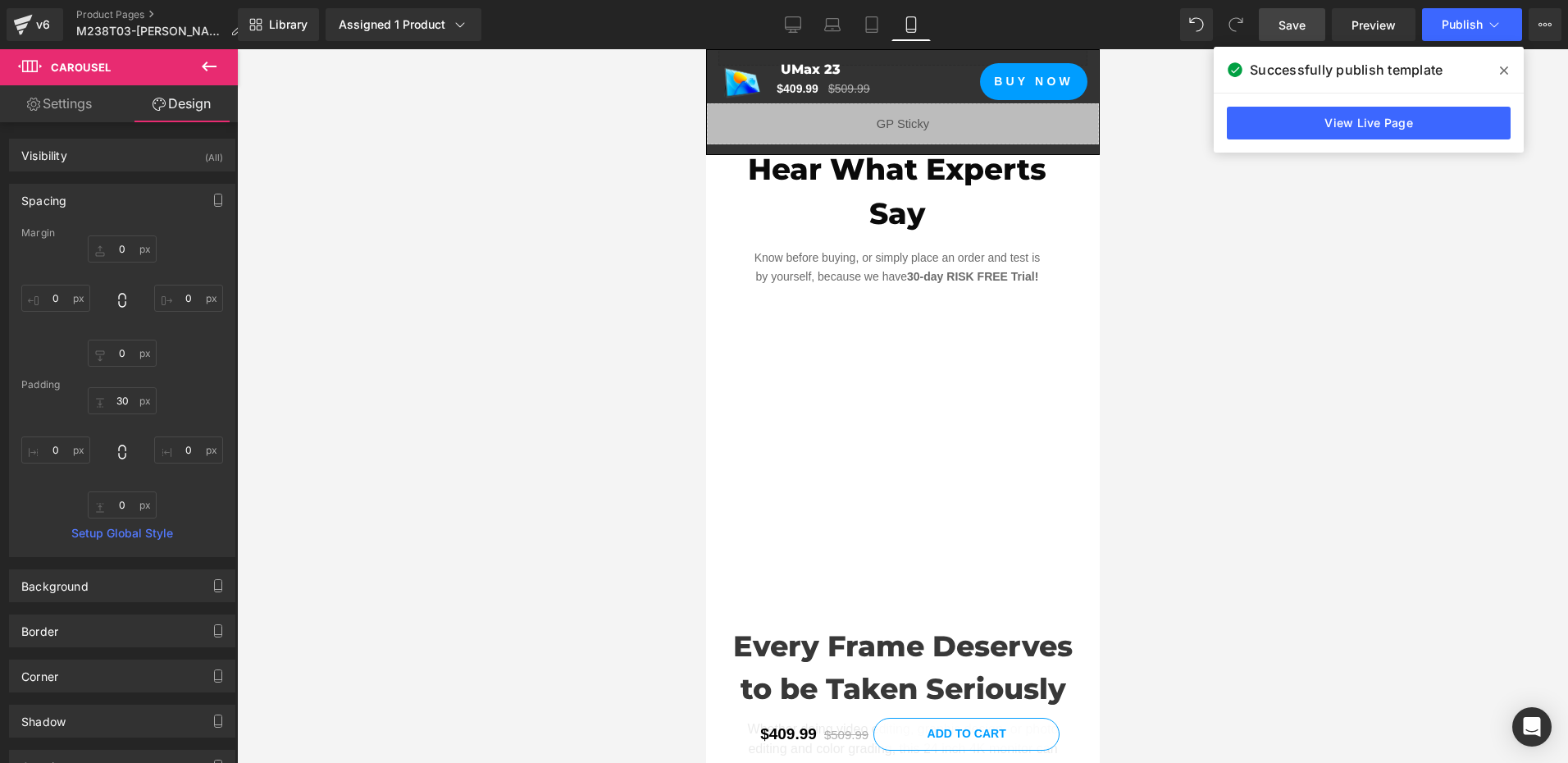
click at [1268, 18] on link "Save" at bounding box center [1292, 24] width 66 height 33
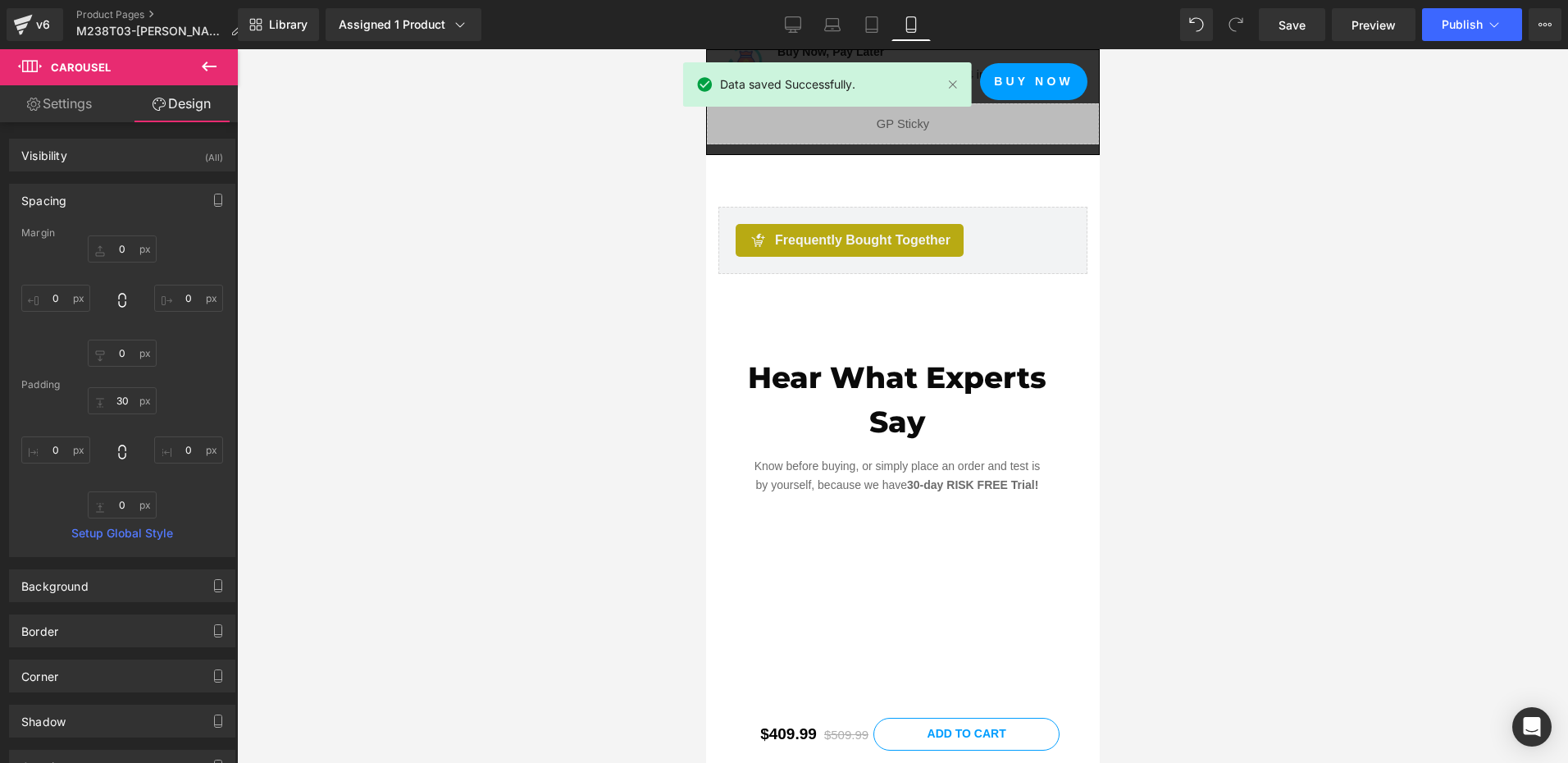
scroll to position [2207, 0]
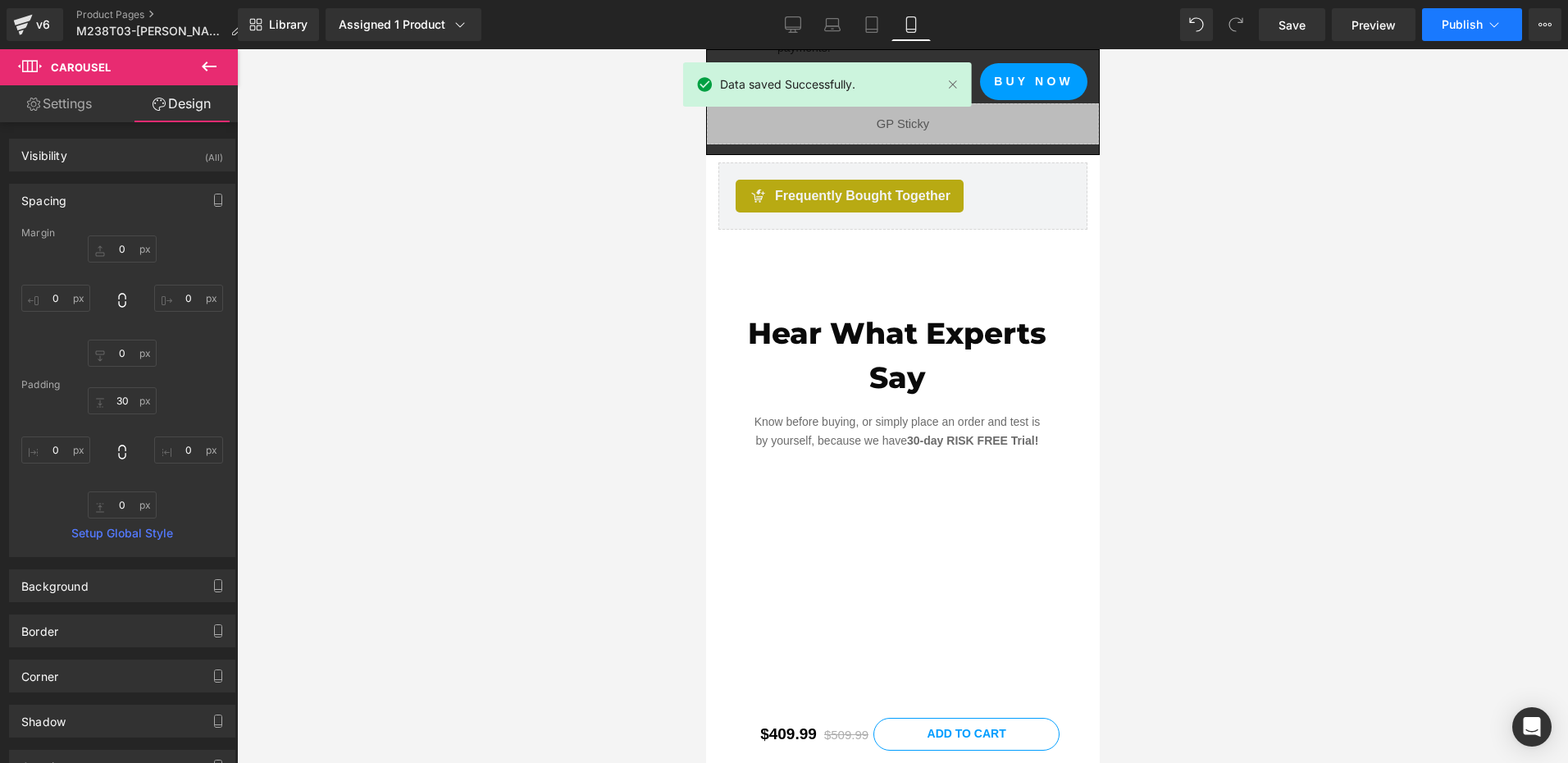
click at [1448, 28] on span "Publish" at bounding box center [1462, 24] width 41 height 13
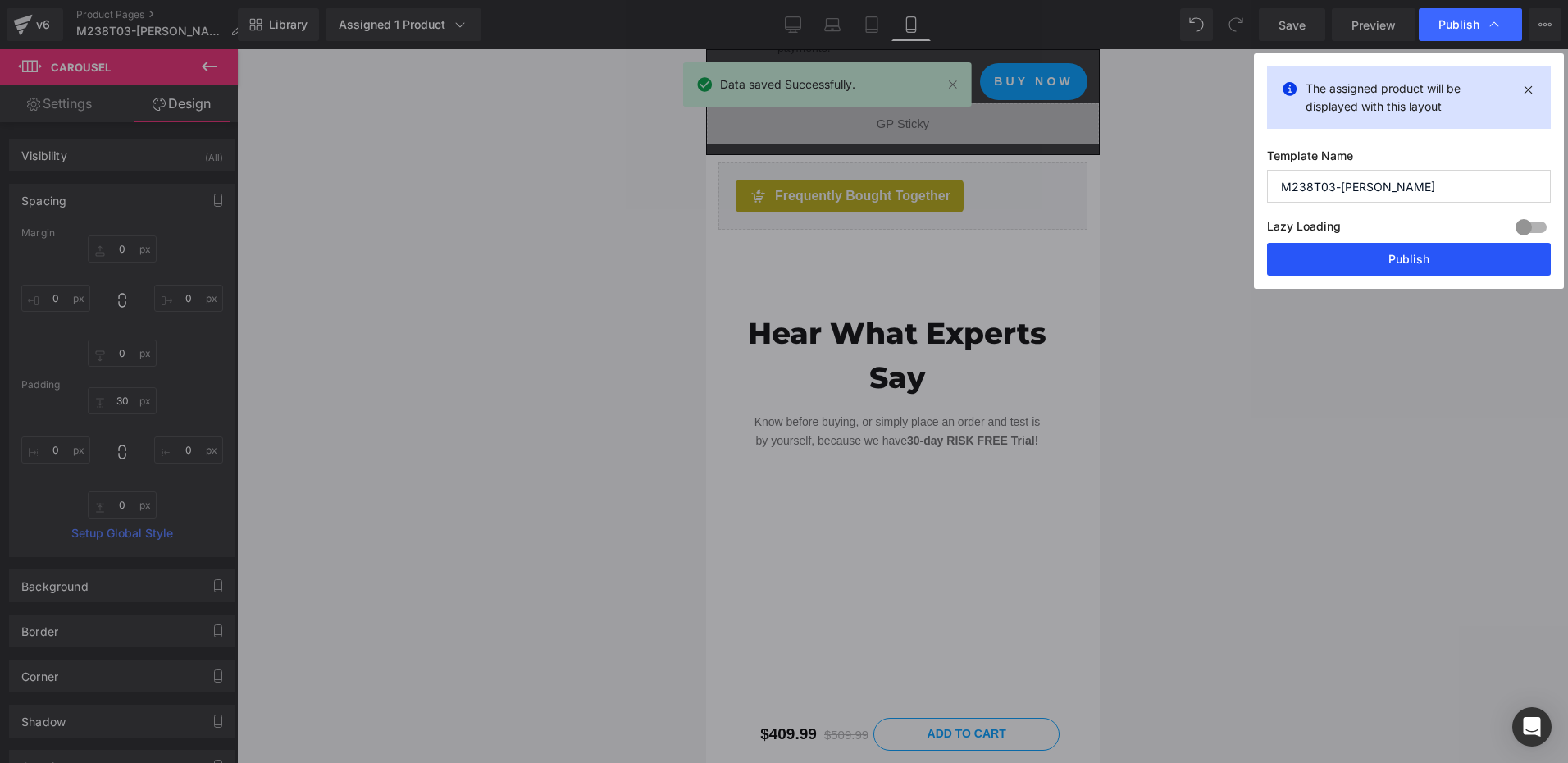
click at [1421, 257] on button "Publish" at bounding box center [1409, 259] width 284 height 33
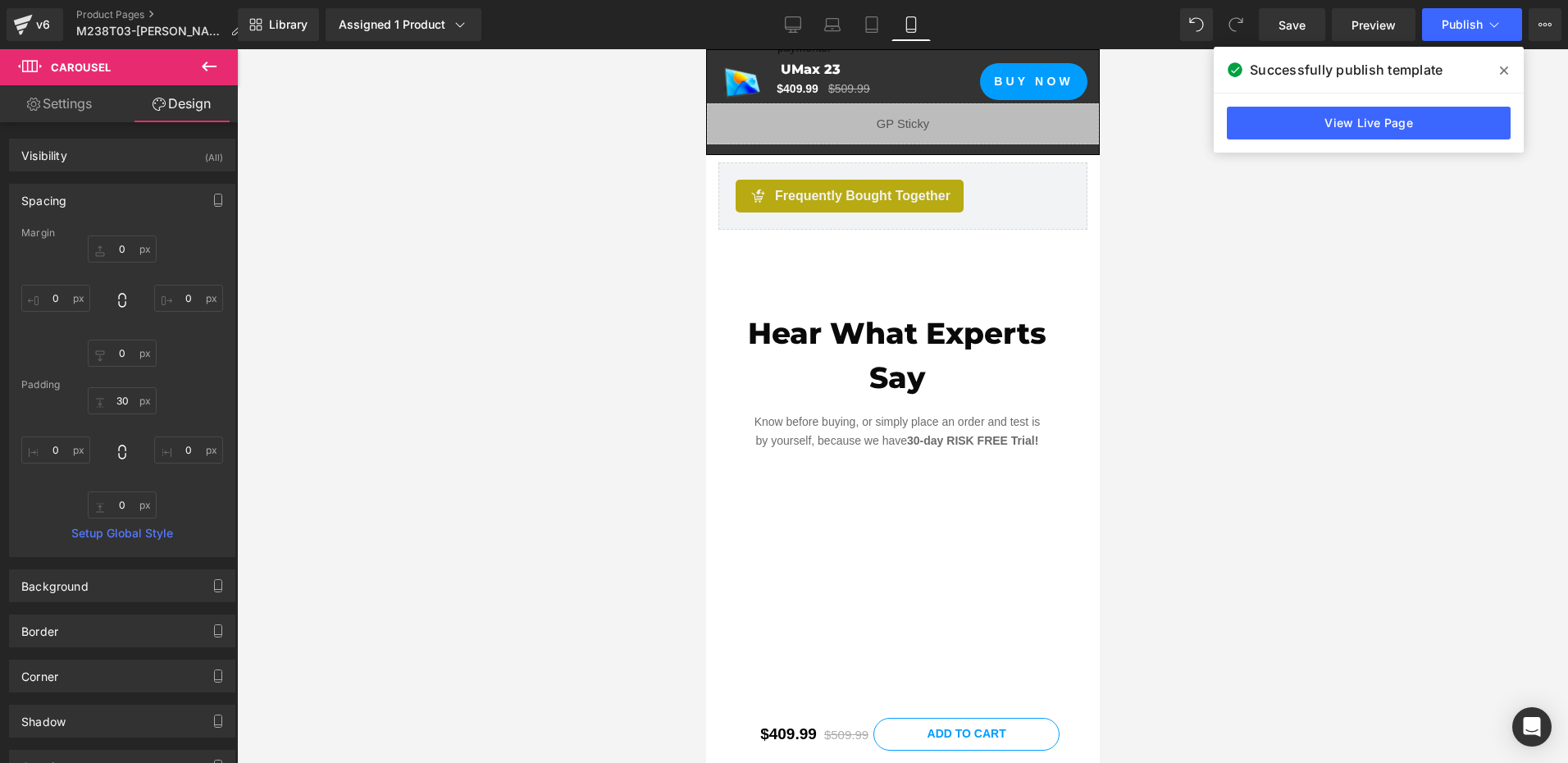
click at [603, 343] on div at bounding box center [902, 406] width 1331 height 713
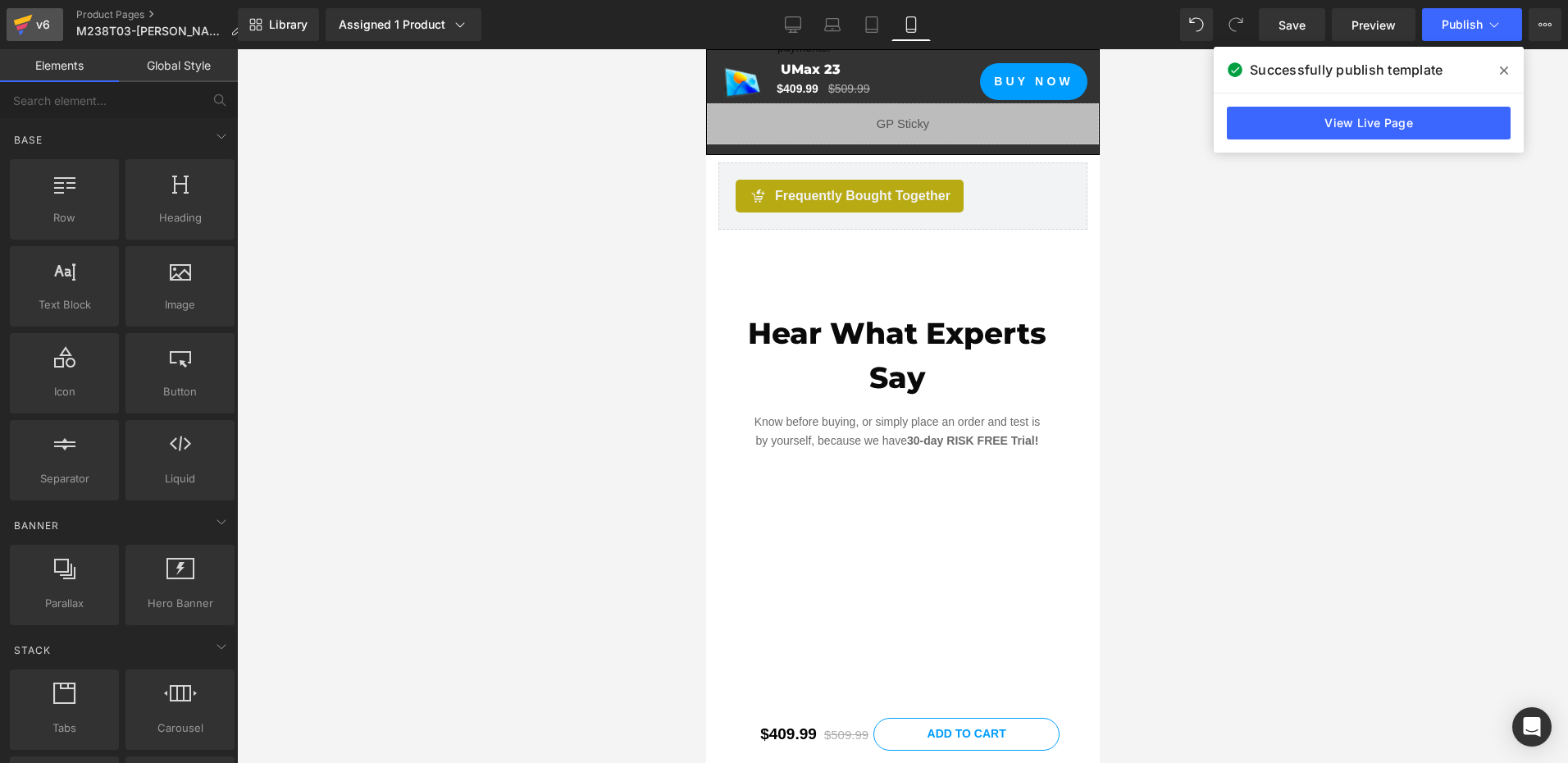
click at [39, 31] on div "v6" at bounding box center [43, 25] width 21 height 21
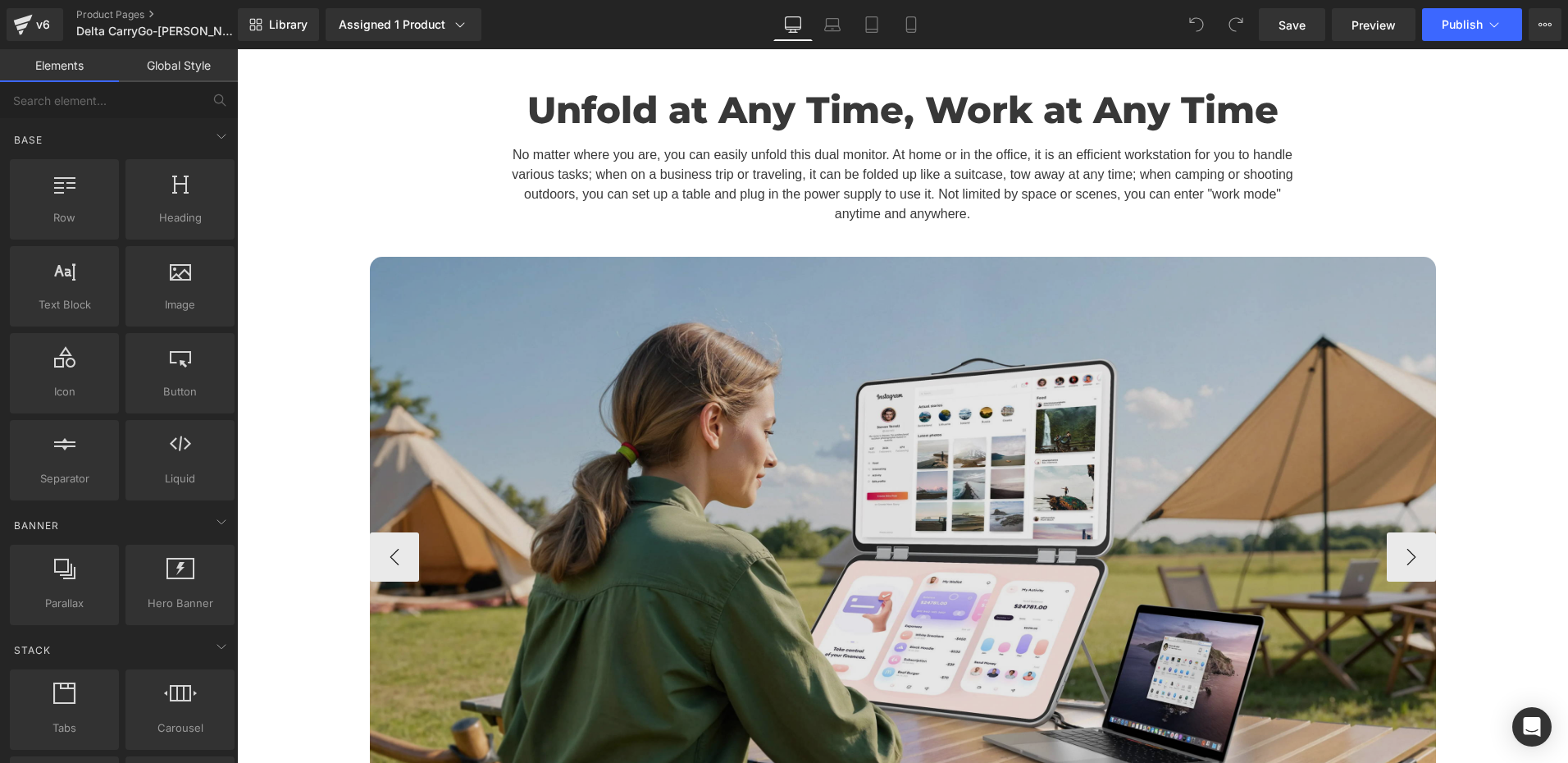
scroll to position [5904, 0]
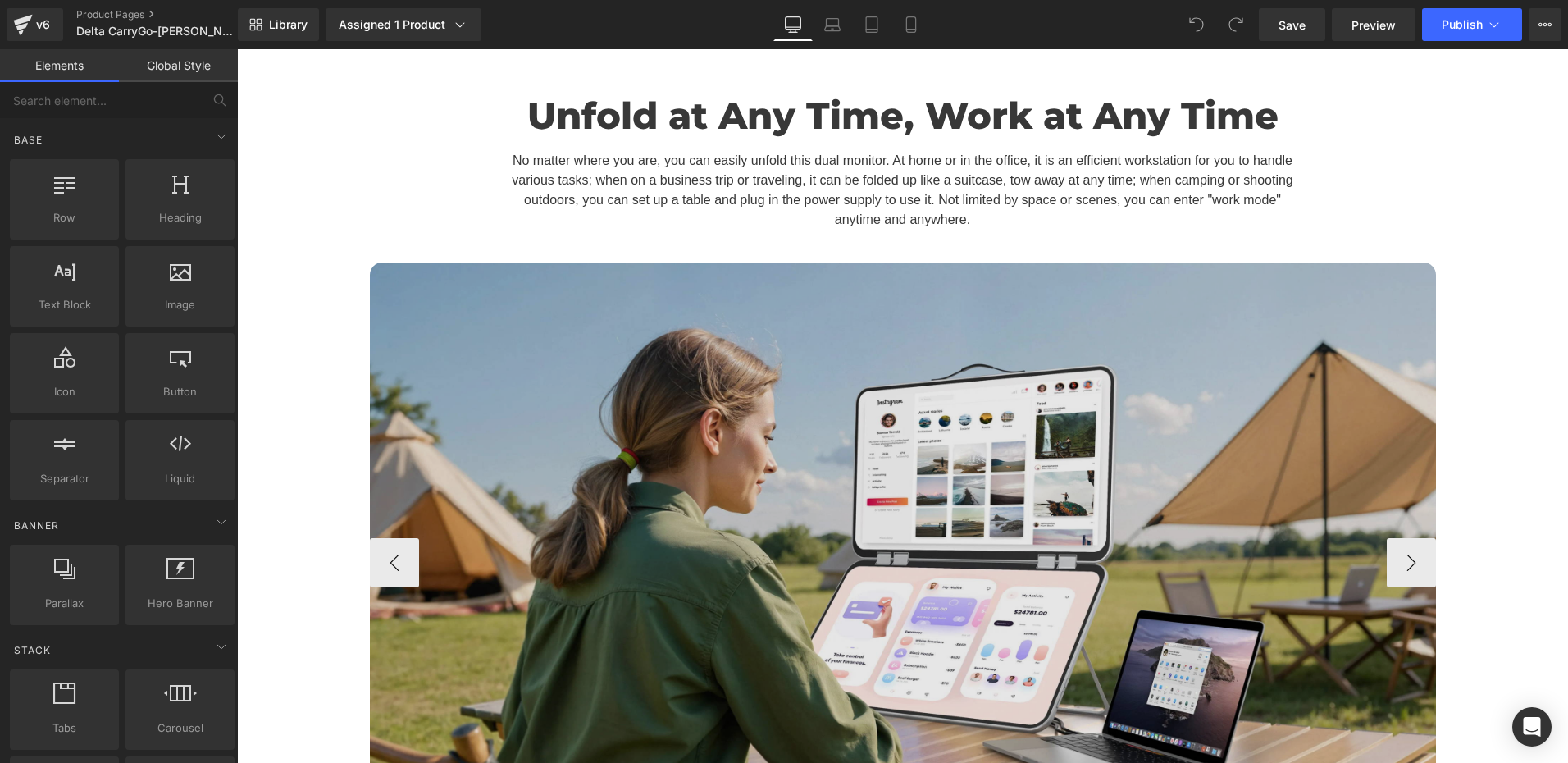
click at [936, 263] on img at bounding box center [902, 562] width 1066 height 600
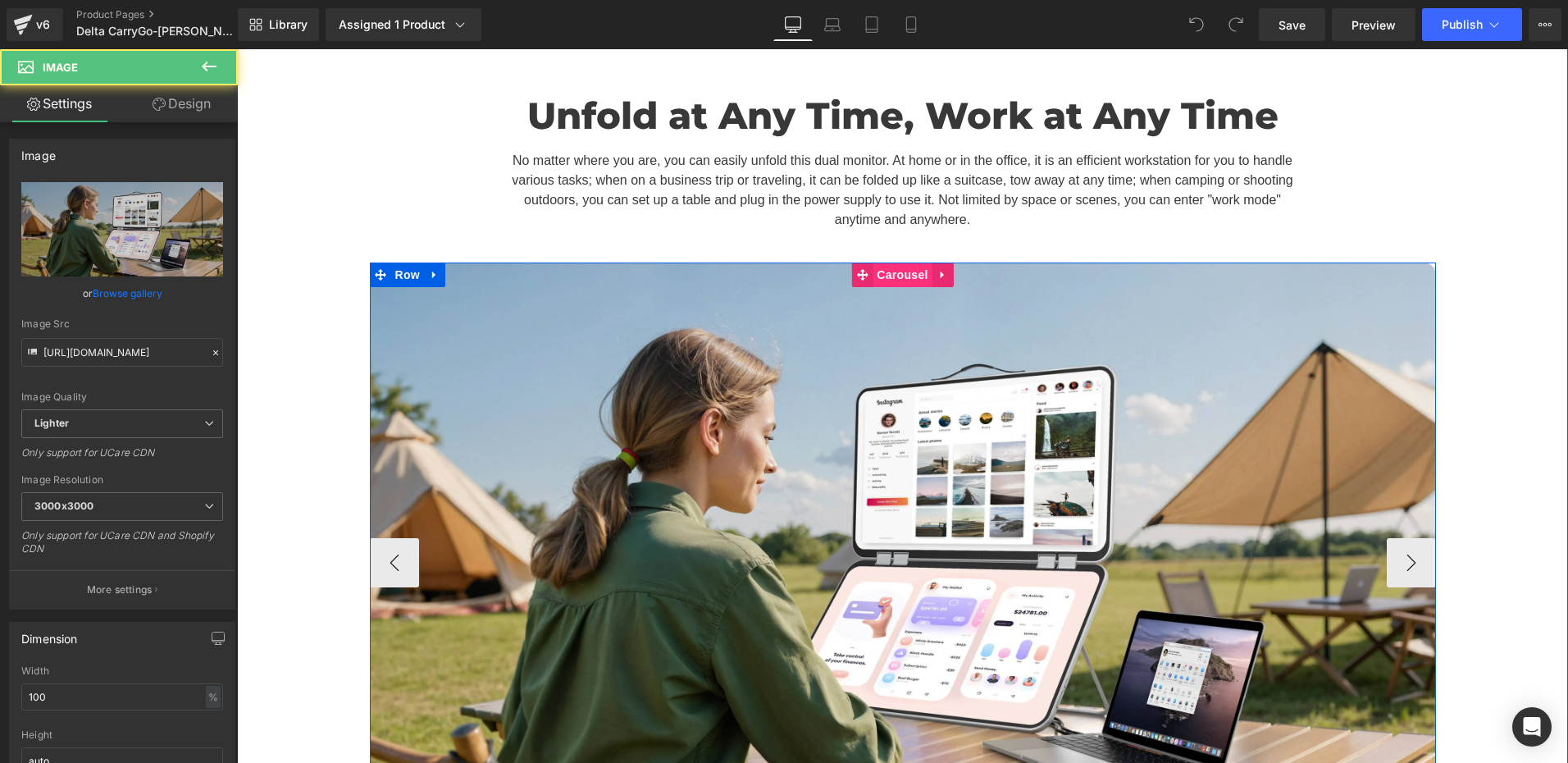
click at [902, 263] on span "Carousel" at bounding box center [901, 275] width 59 height 25
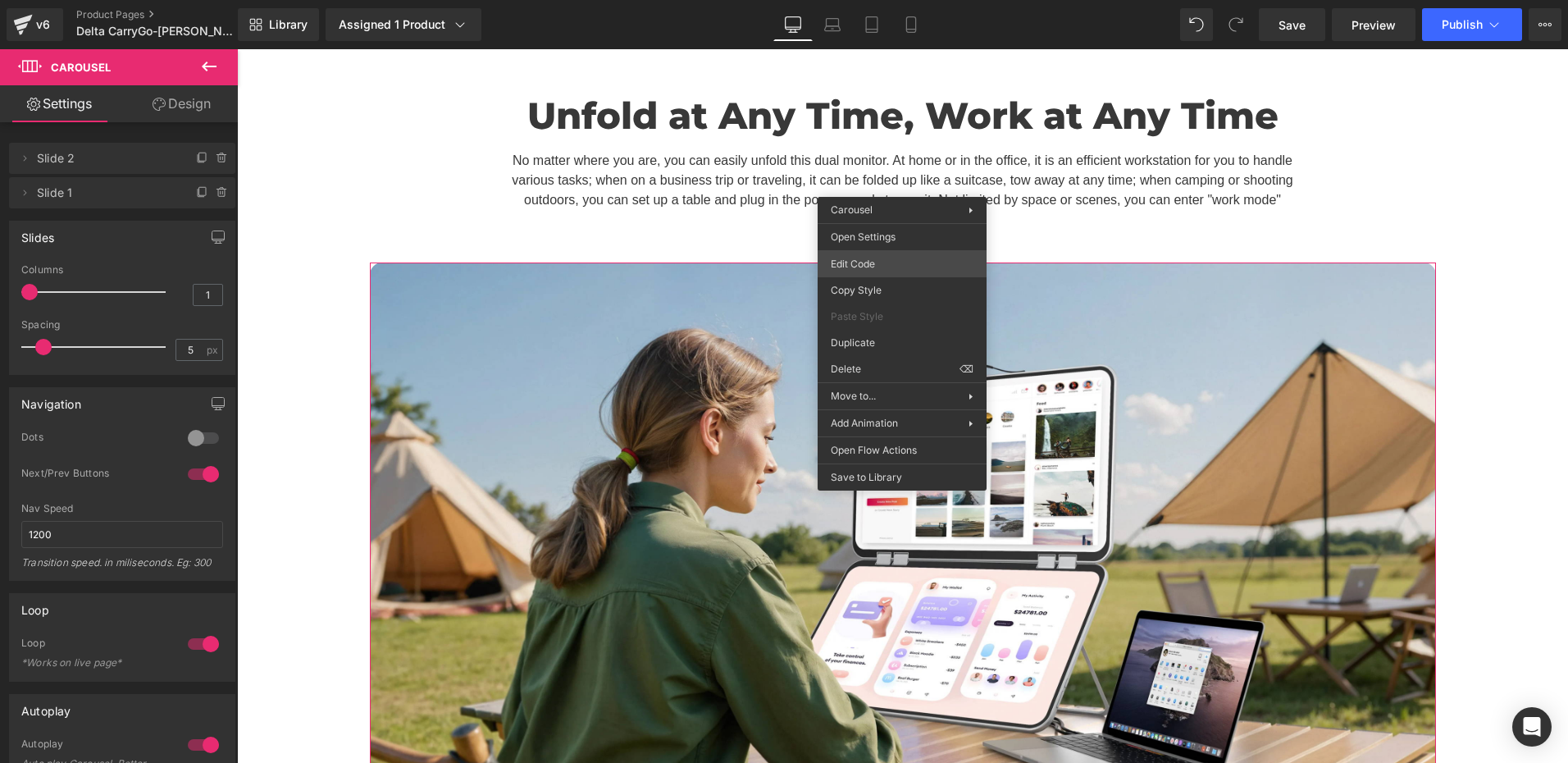
click at [905, 0] on div "Carousel You are previewing how the will restyle your page. You can not edit El…" at bounding box center [784, 0] width 1568 height 0
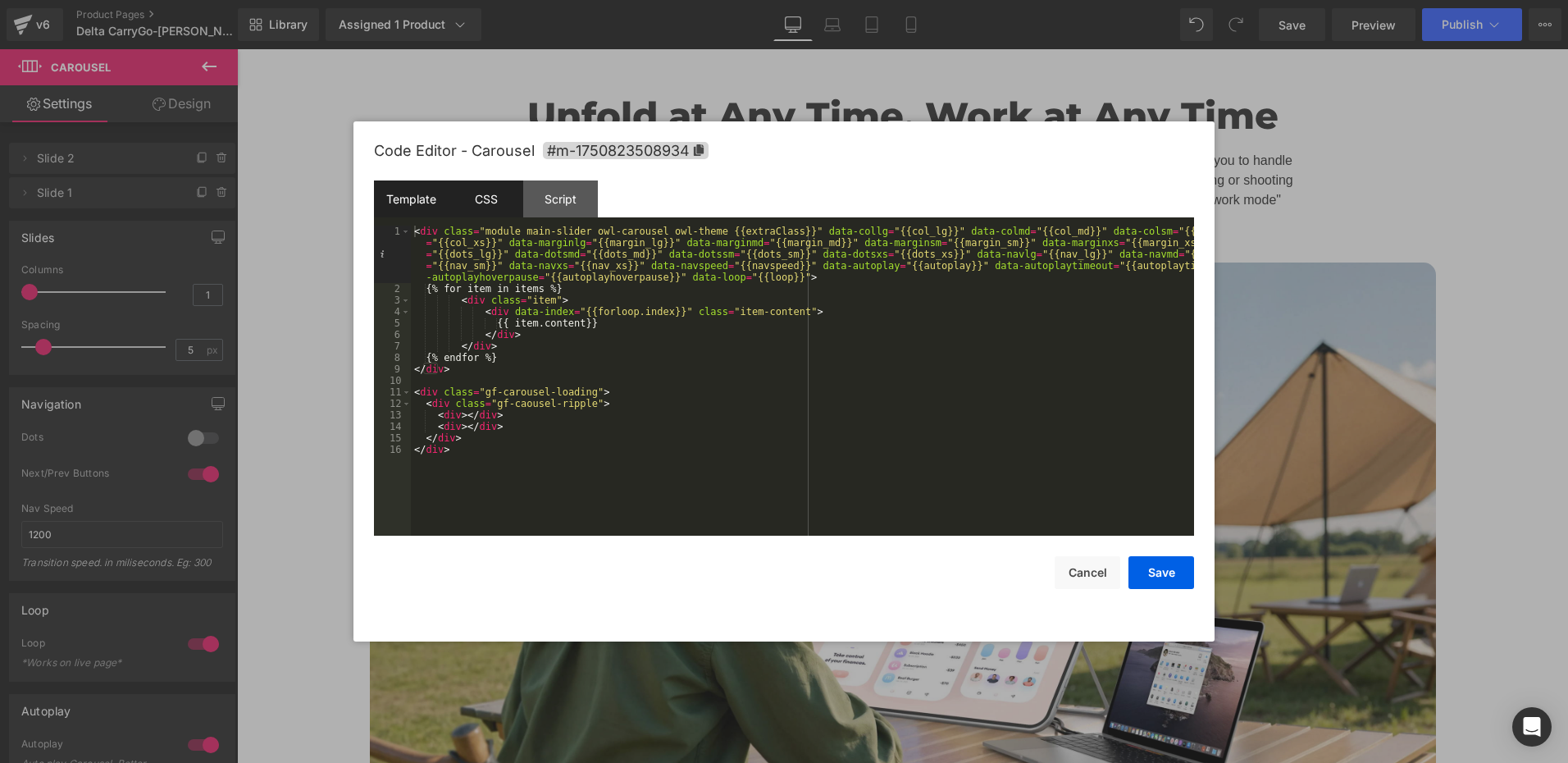
click at [0, 0] on div "CSS" at bounding box center [0, 0] width 0 height 0
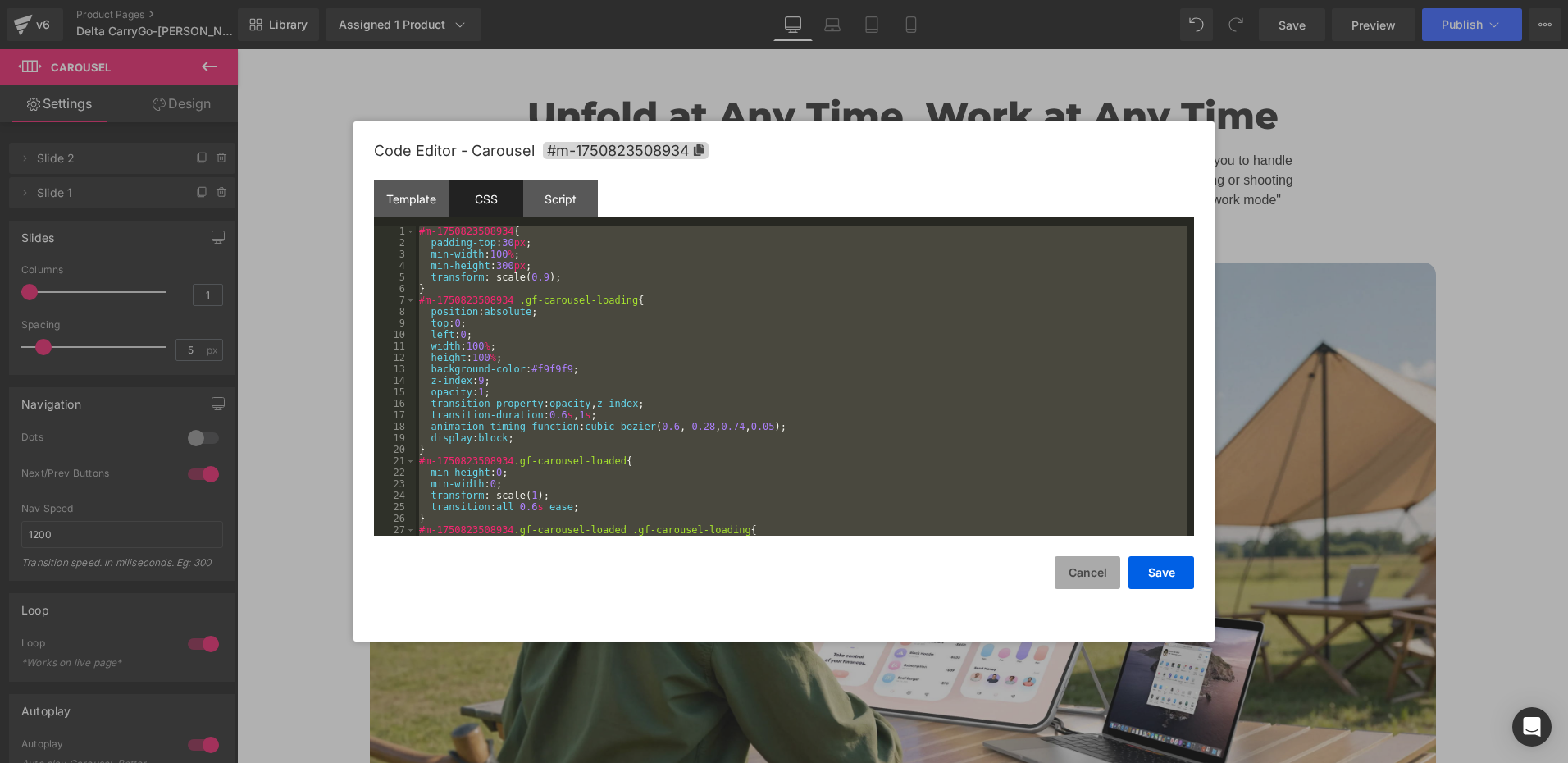
click at [0, 0] on button "Cancel" at bounding box center [0, 0] width 0 height 0
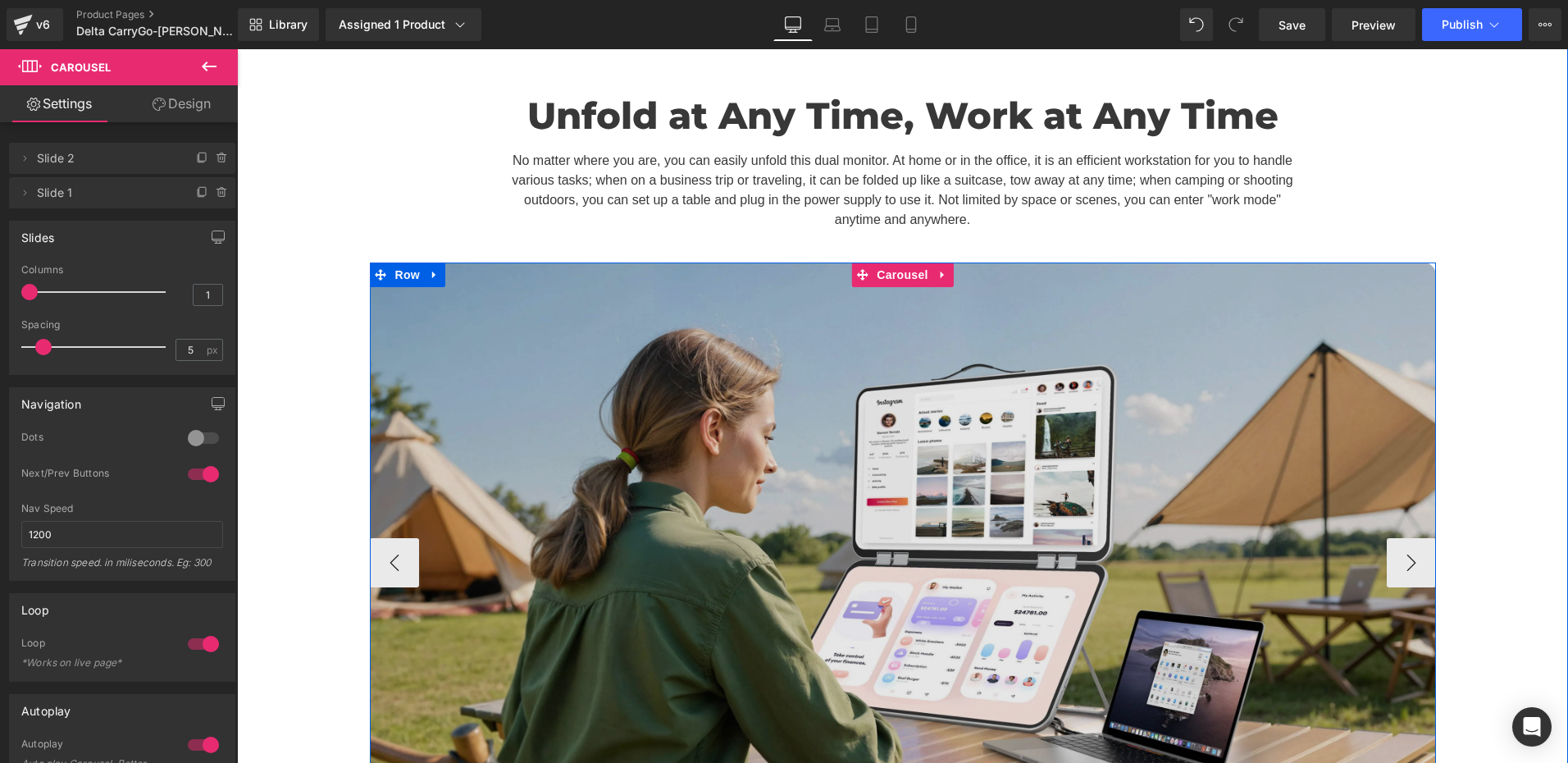
click at [895, 263] on span "Carousel" at bounding box center [901, 275] width 59 height 25
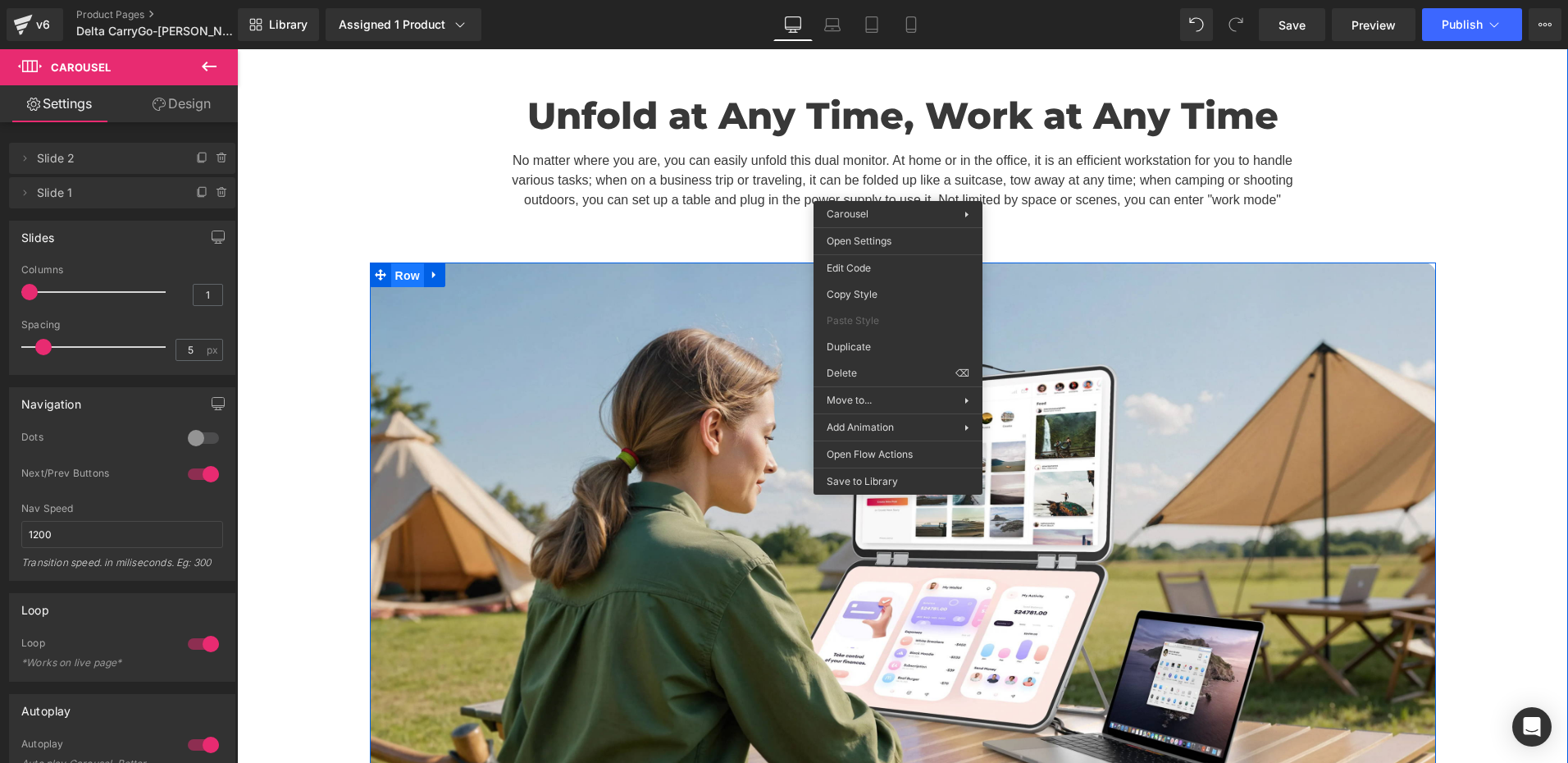
click at [400, 264] on span "Row" at bounding box center [407, 276] width 33 height 25
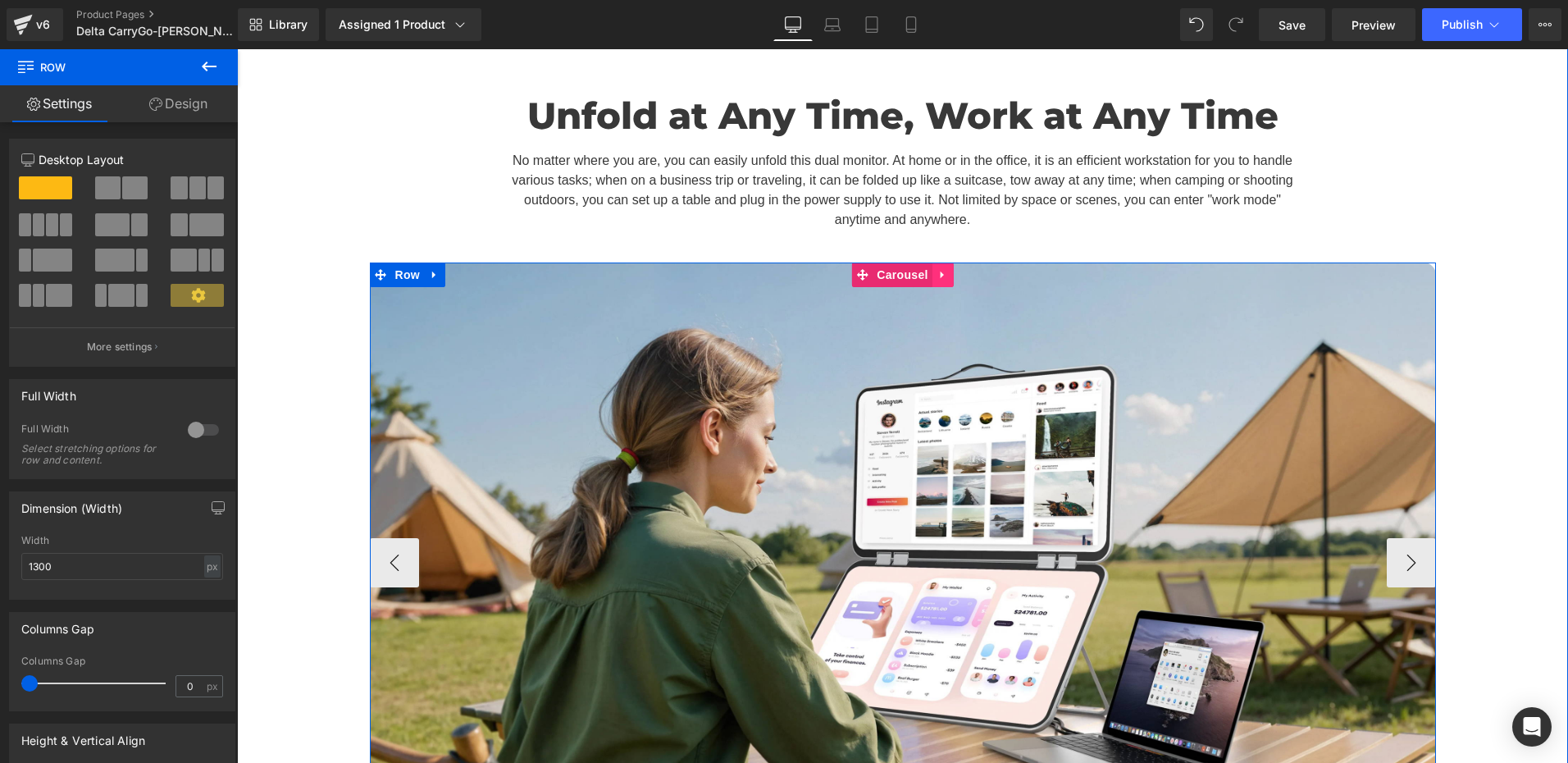
click at [937, 269] on icon at bounding box center [943, 275] width 12 height 13
click at [907, 270] on icon at bounding box center [910, 275] width 12 height 12
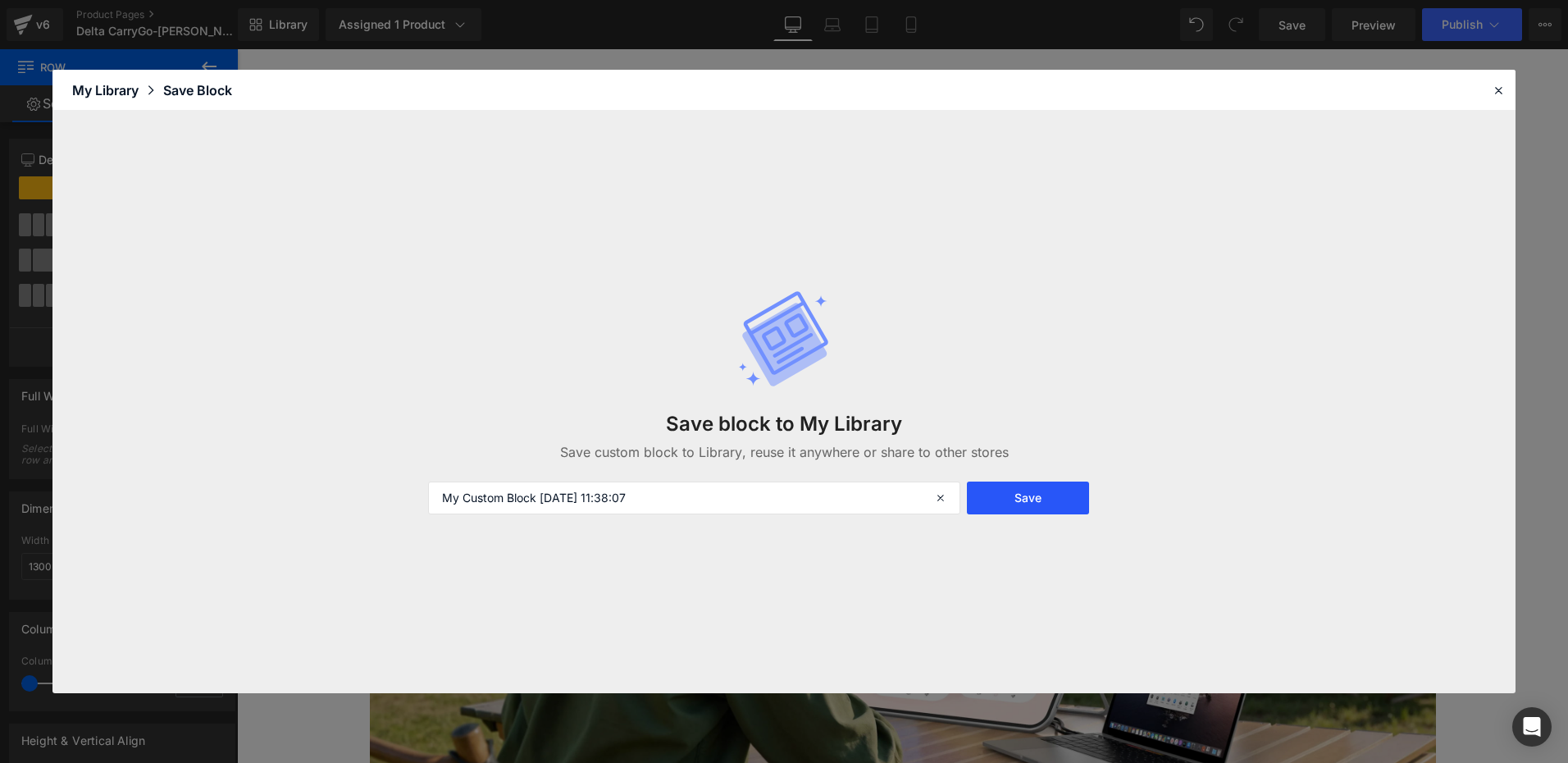
click at [0, 0] on button "Save" at bounding box center [0, 0] width 0 height 0
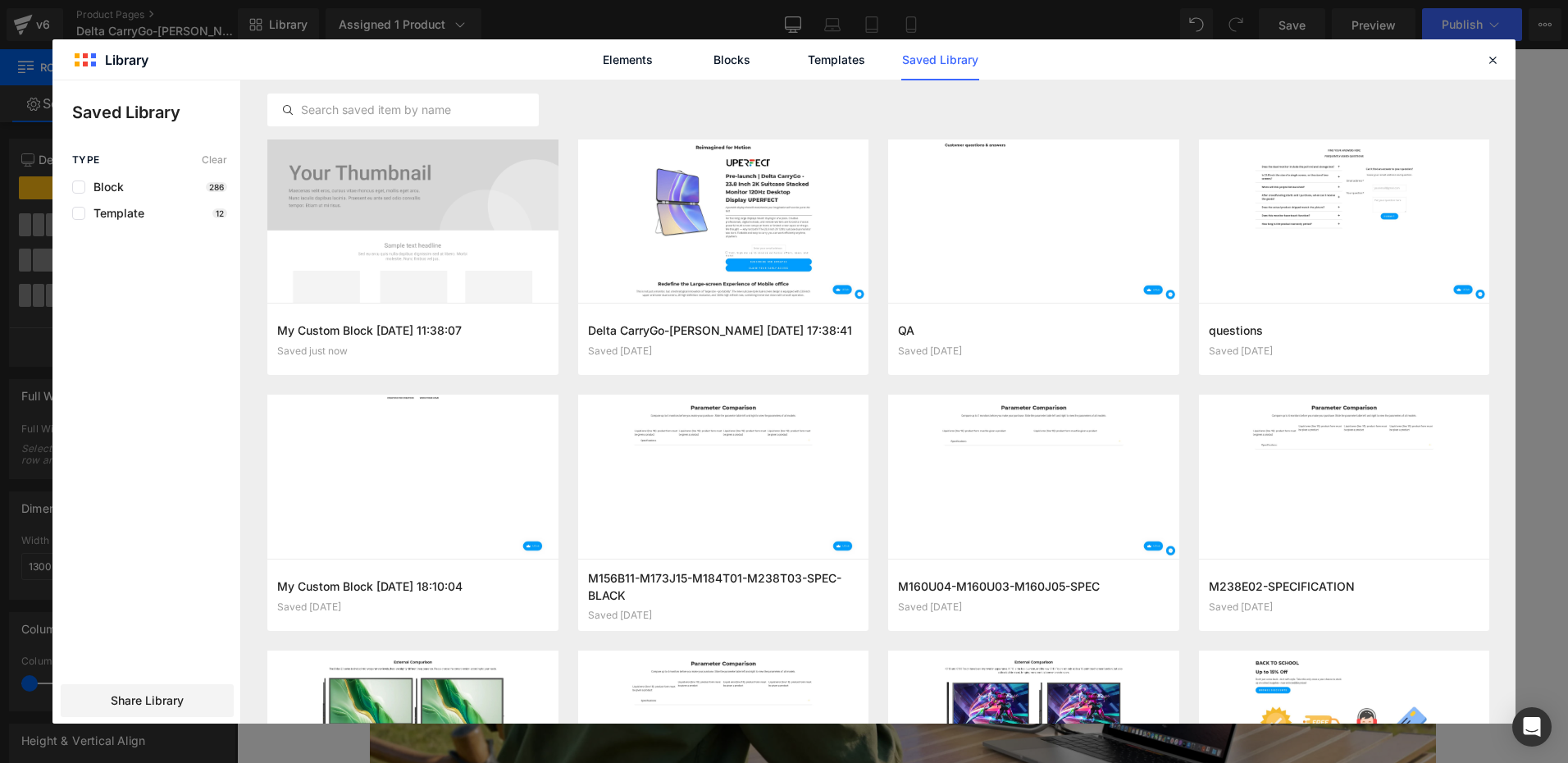
click at [0, 0] on div "Elements Blocks Templates Saved Library" at bounding box center [0, 0] width 0 height 0
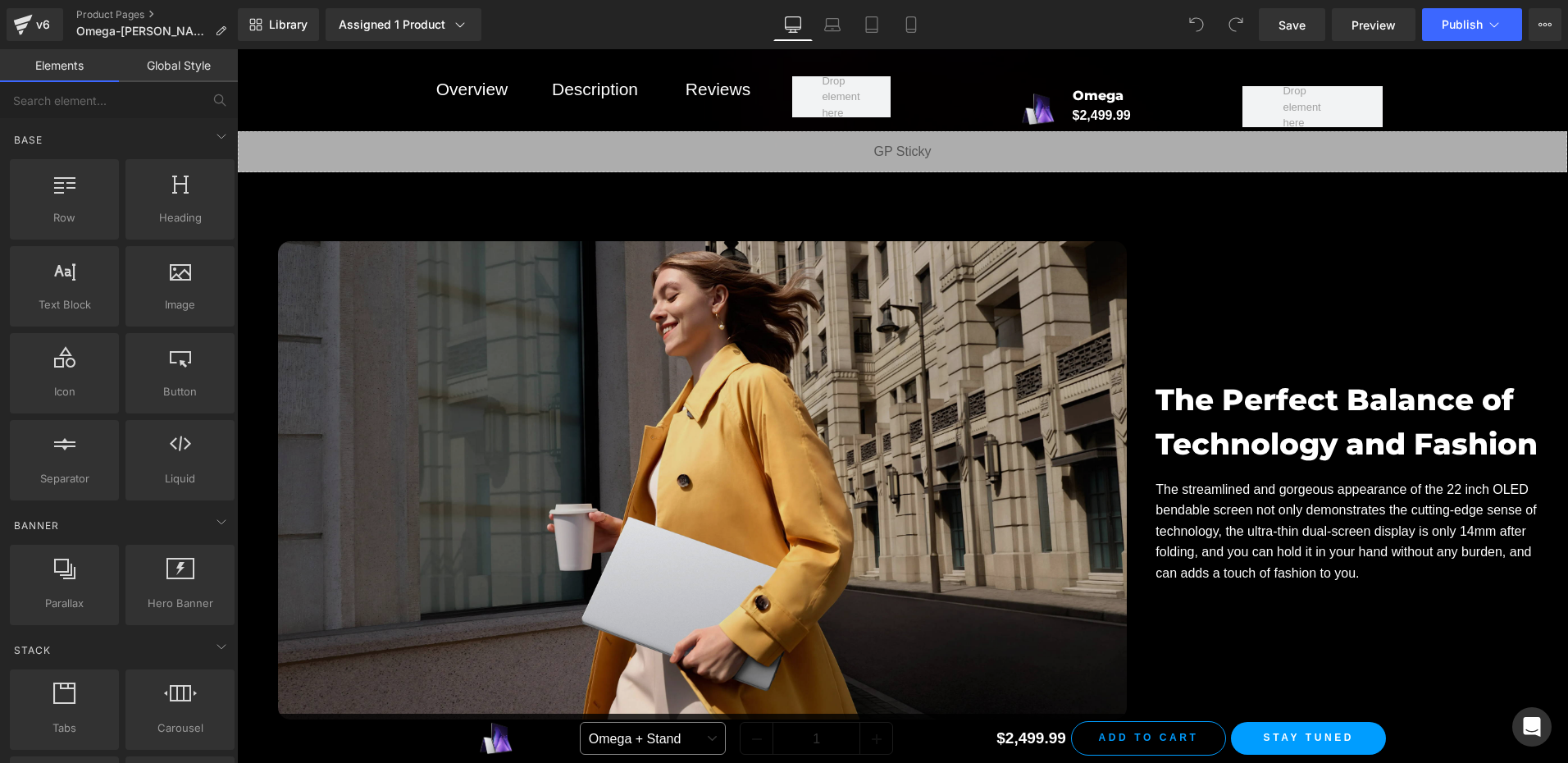
scroll to position [9429, 0]
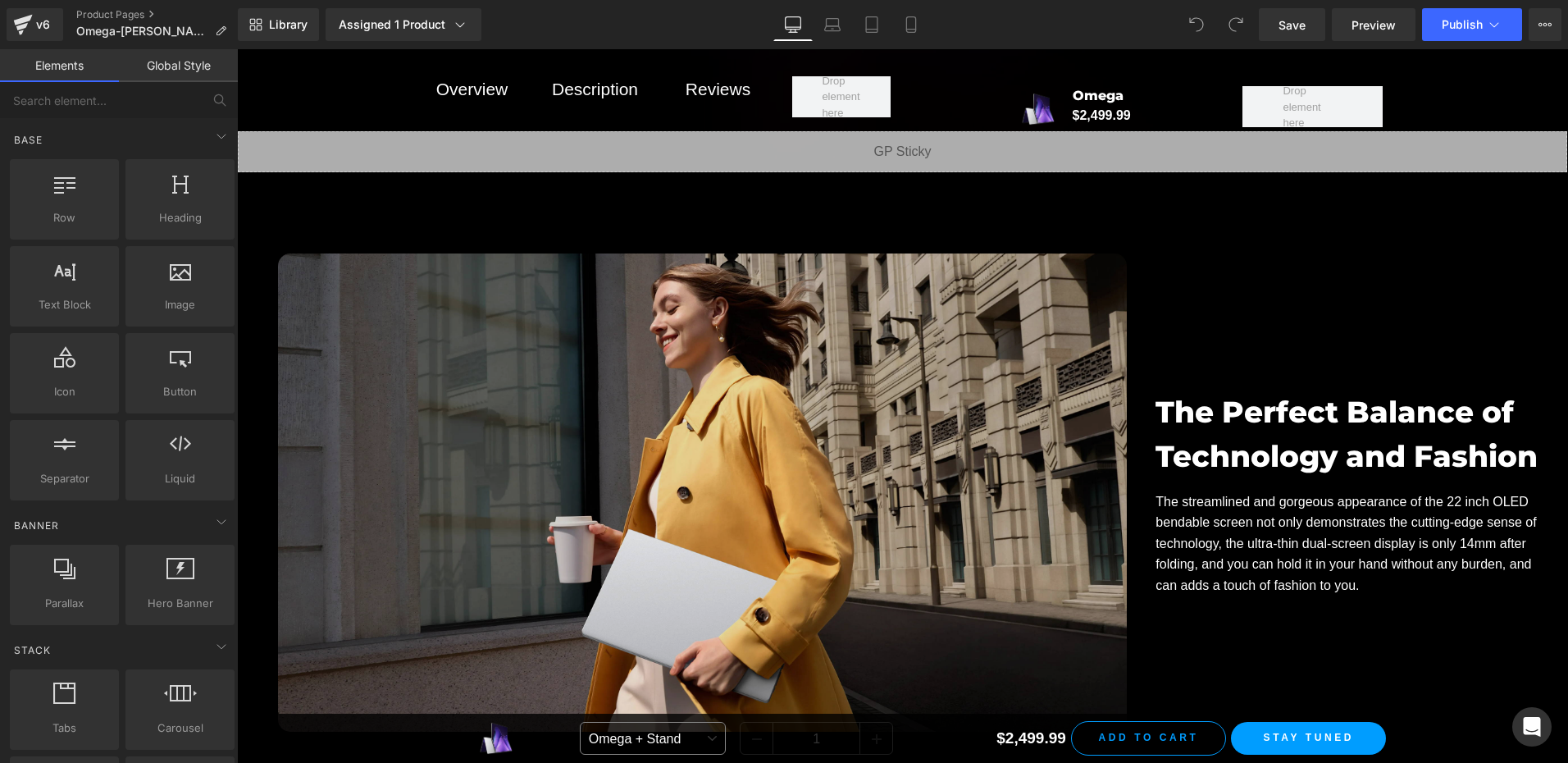
click at [810, 524] on img at bounding box center [702, 492] width 849 height 478
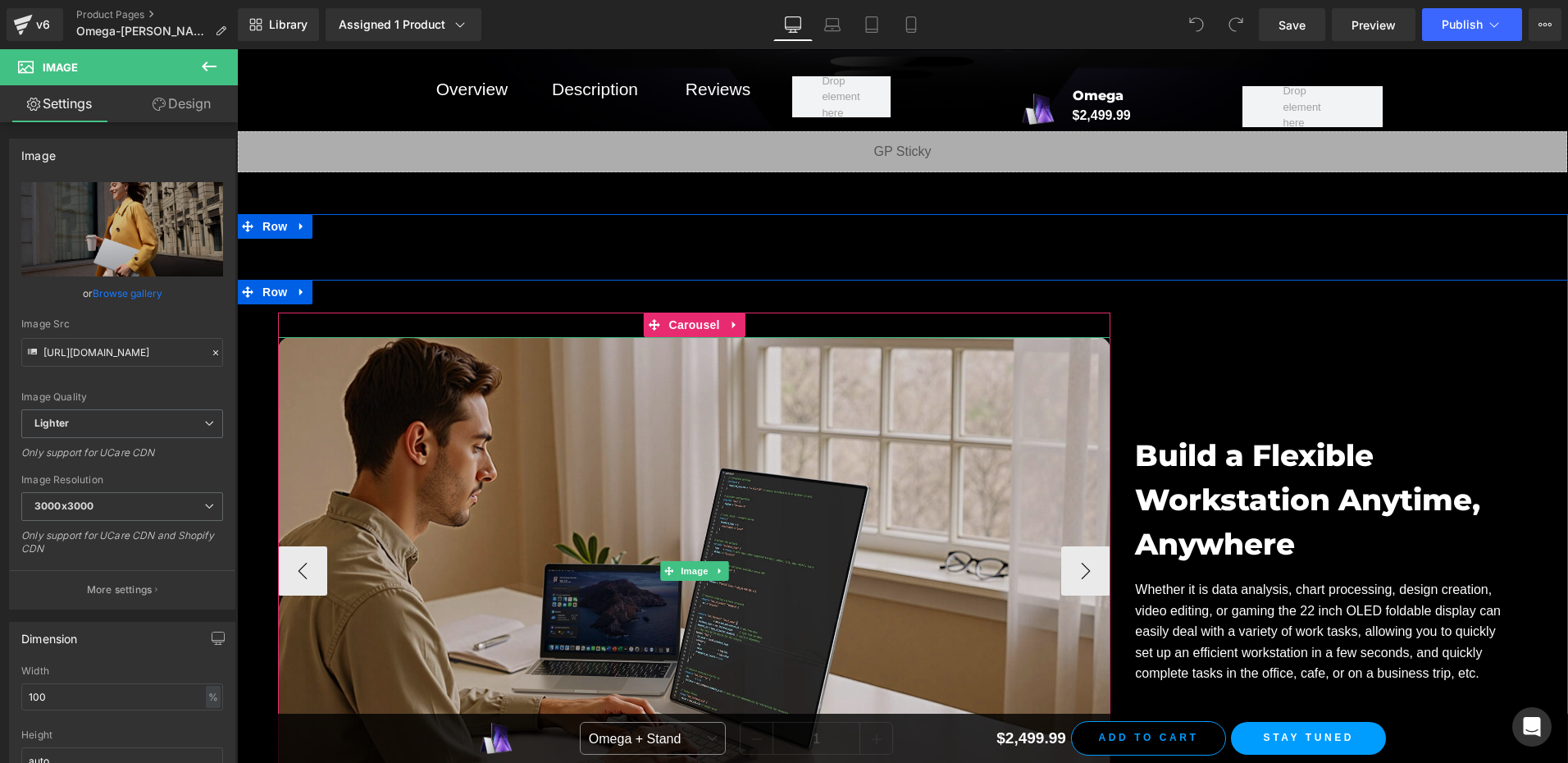
scroll to position [13202, 0]
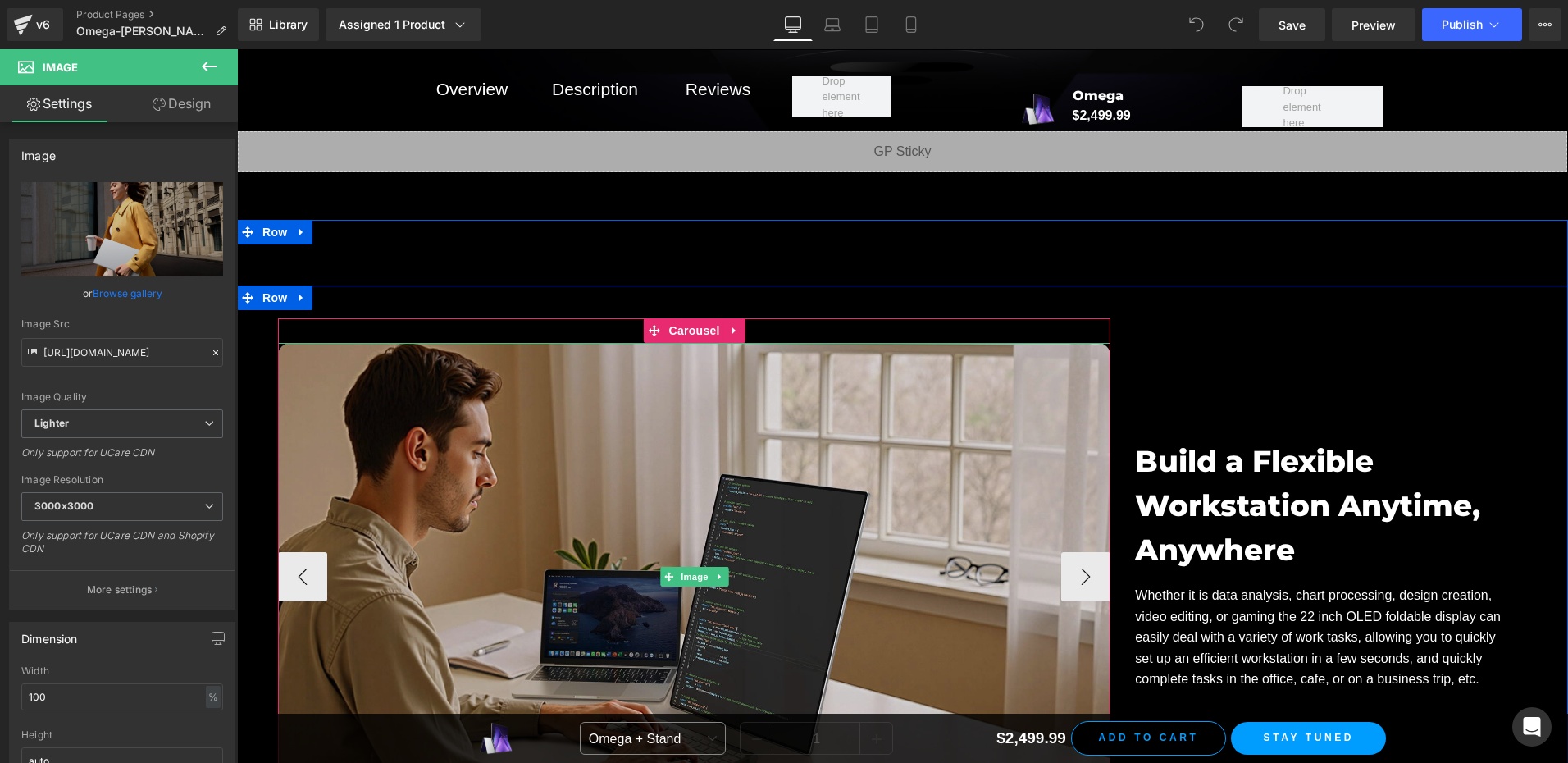
click at [679, 359] on img at bounding box center [694, 577] width 833 height 468
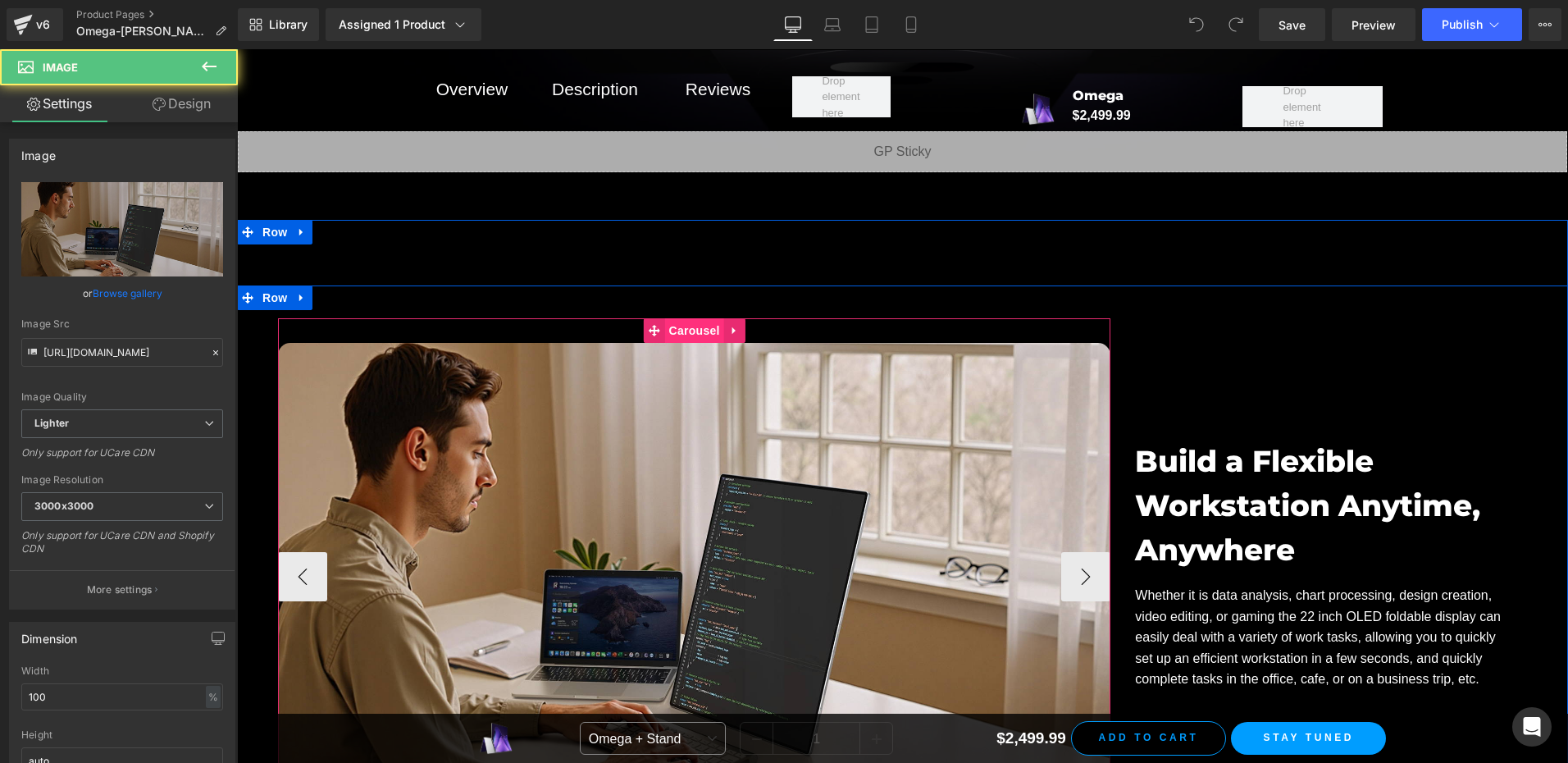
click at [675, 318] on span "Carousel" at bounding box center [694, 331] width 59 height 25
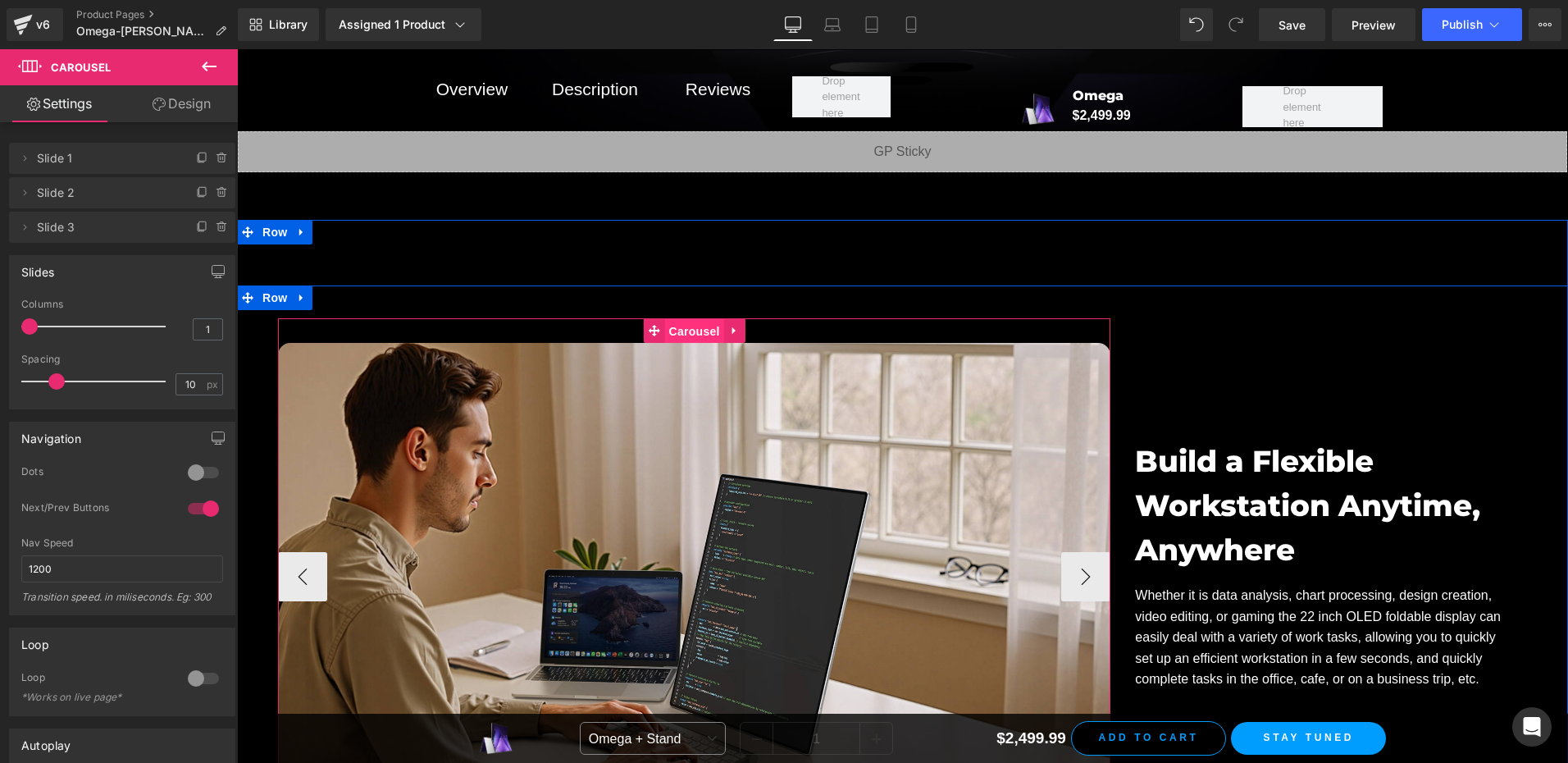
click at [673, 319] on span "Carousel" at bounding box center [694, 331] width 59 height 25
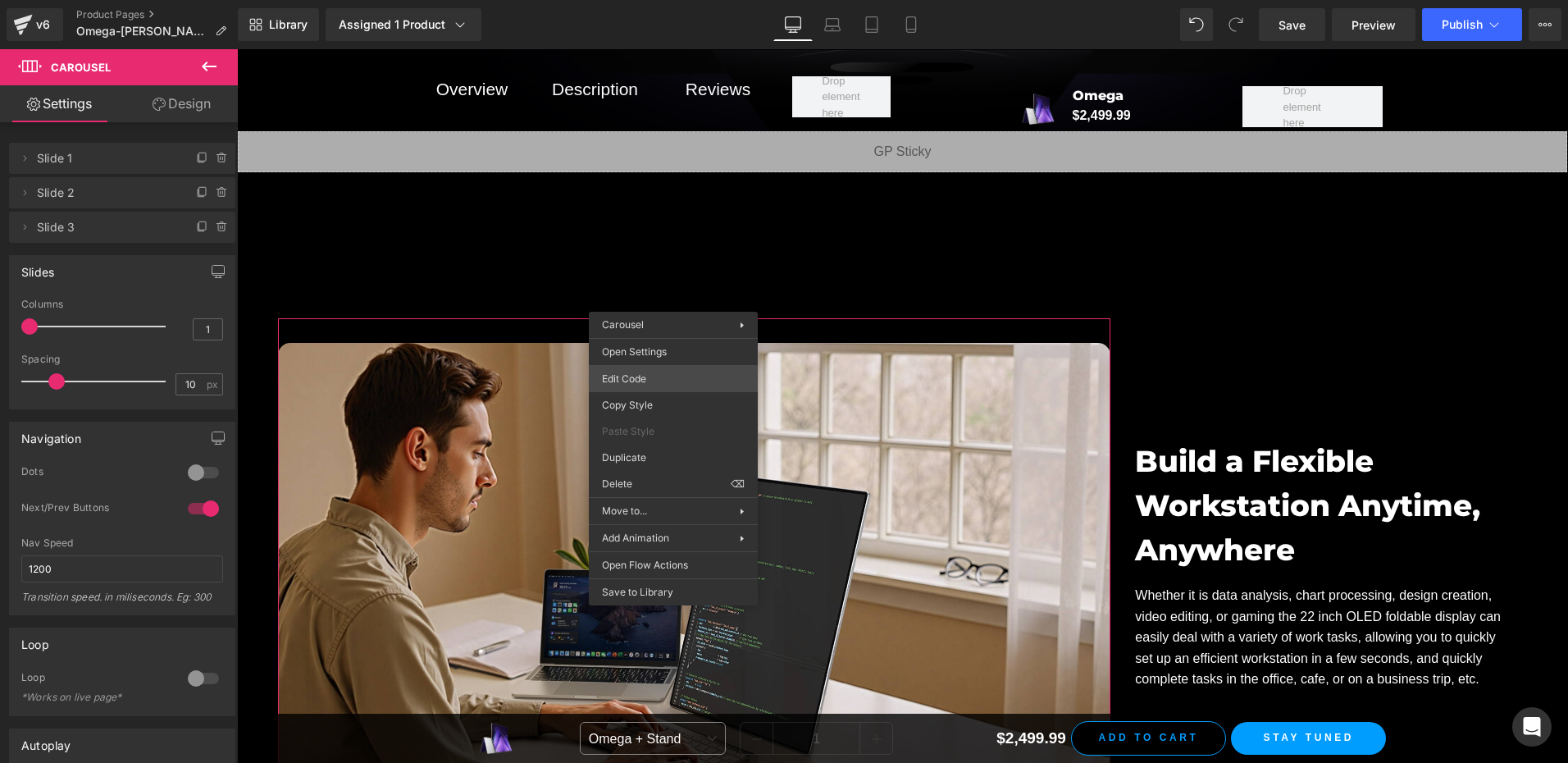
click at [671, 0] on div "Carousel You are previewing how the will restyle your page. You can not edit El…" at bounding box center [784, 0] width 1568 height 0
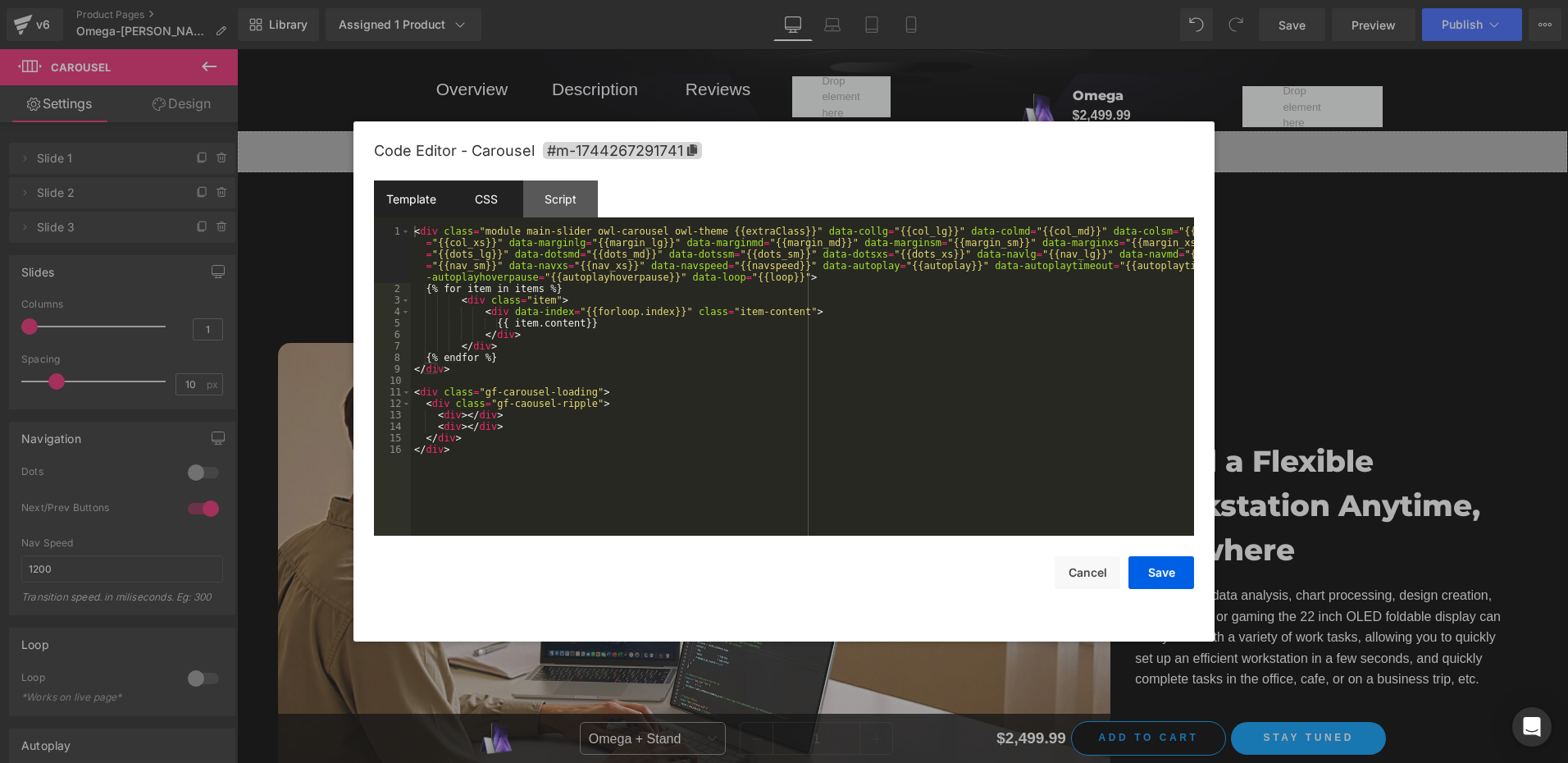
click at [484, 209] on div "CSS" at bounding box center [486, 198] width 75 height 37
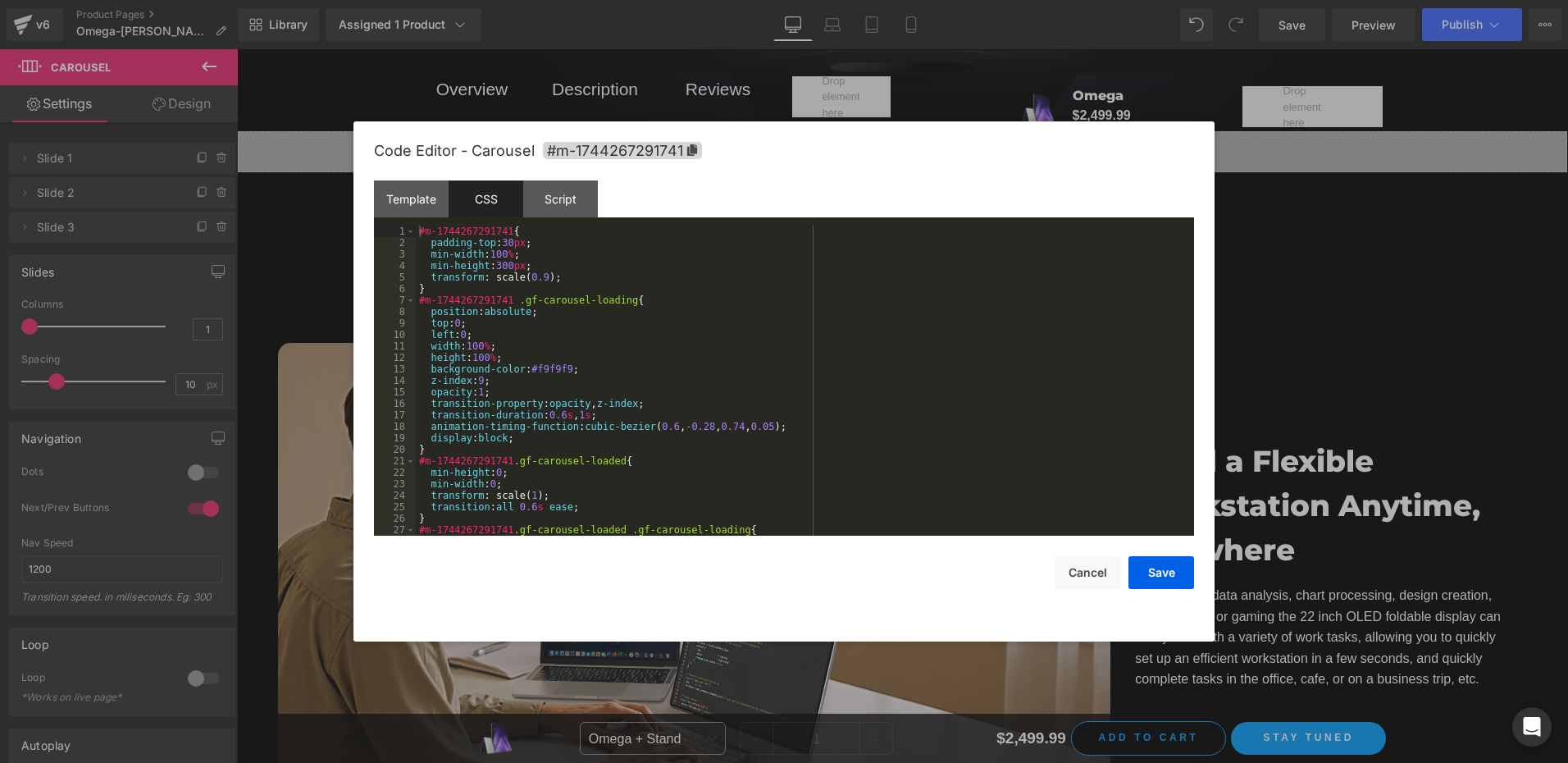
click at [614, 413] on div "#m-1744267291741 { padding-top : 30 px ; min-width : 100 % ; min-height : 300 p…" at bounding box center [801, 391] width 772 height 333
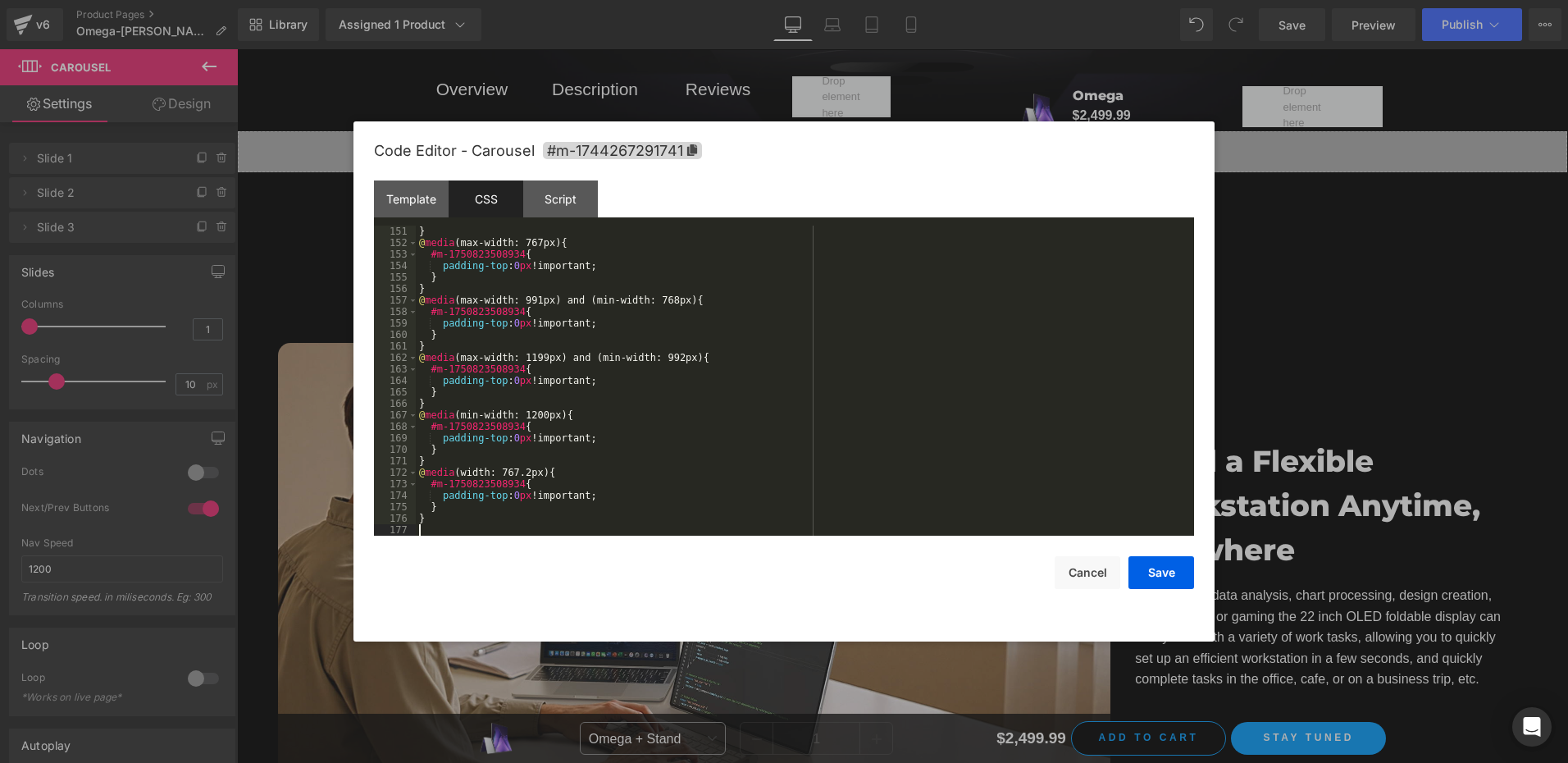
scroll to position [1722, 0]
drag, startPoint x: 1176, startPoint y: 578, endPoint x: 896, endPoint y: 317, distance: 382.8
click at [1176, 578] on button "Save" at bounding box center [1161, 572] width 65 height 33
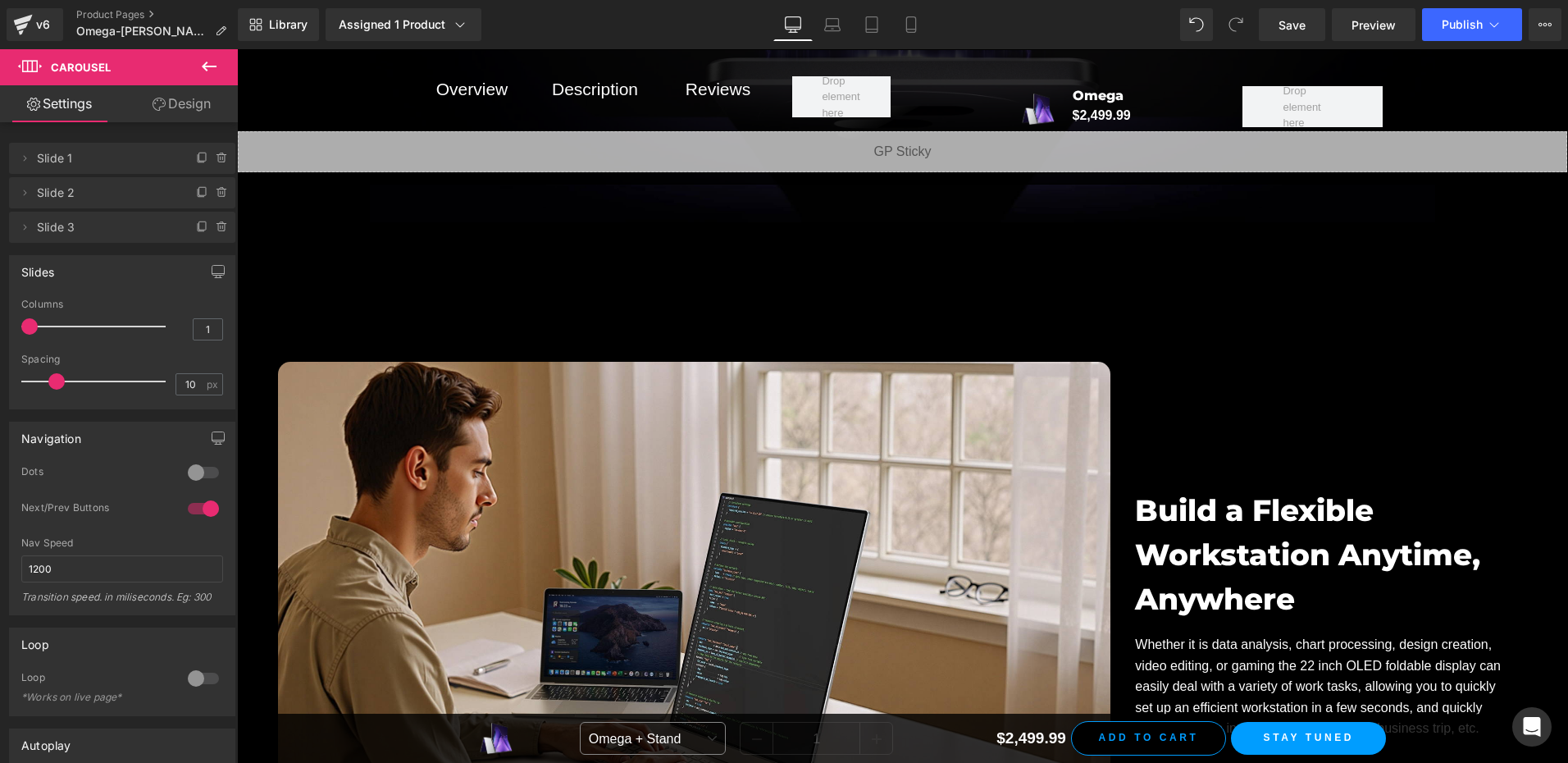
scroll to position [13119, 0]
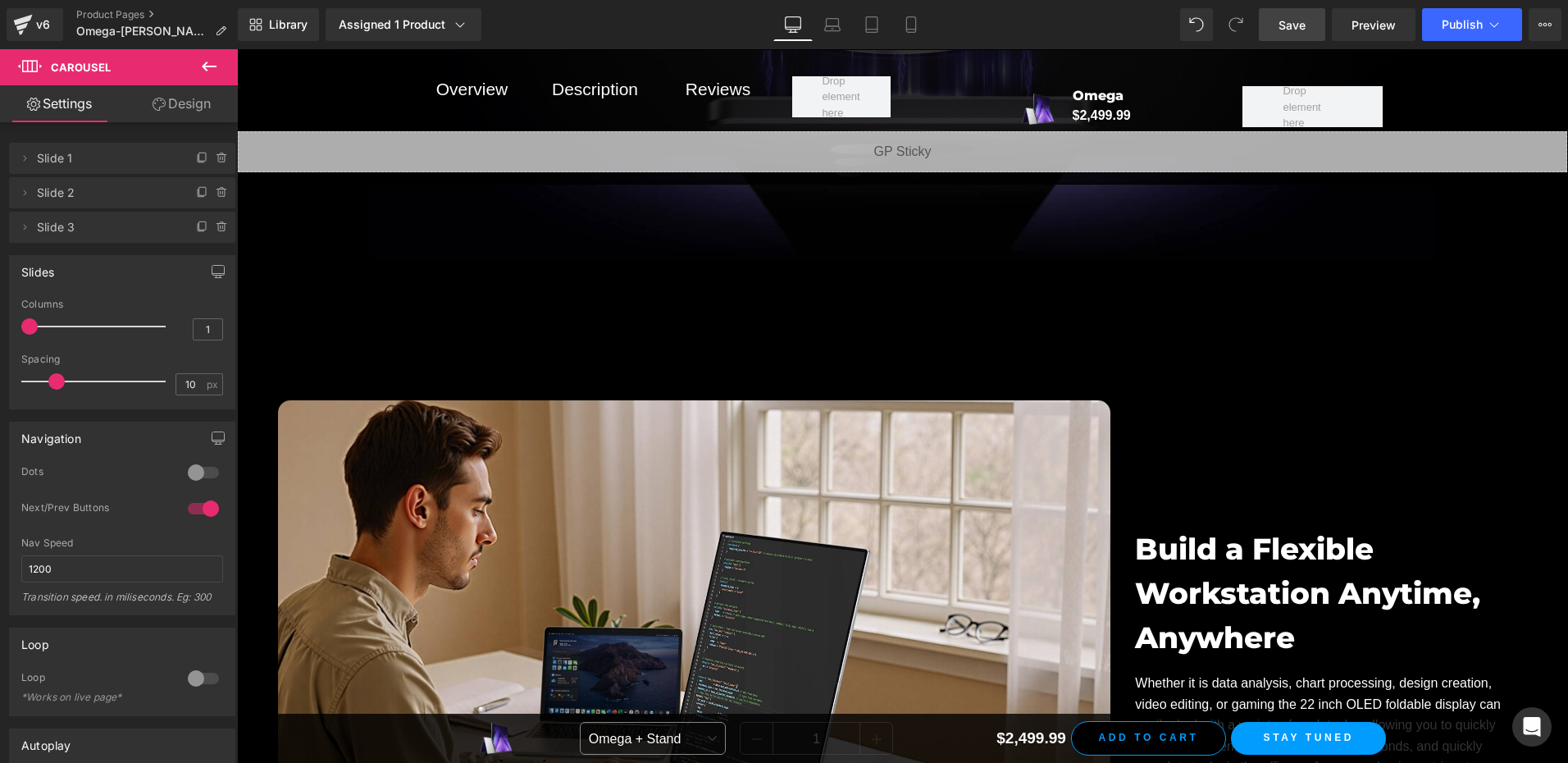
click at [1286, 24] on span "Save" at bounding box center [1292, 24] width 27 height 17
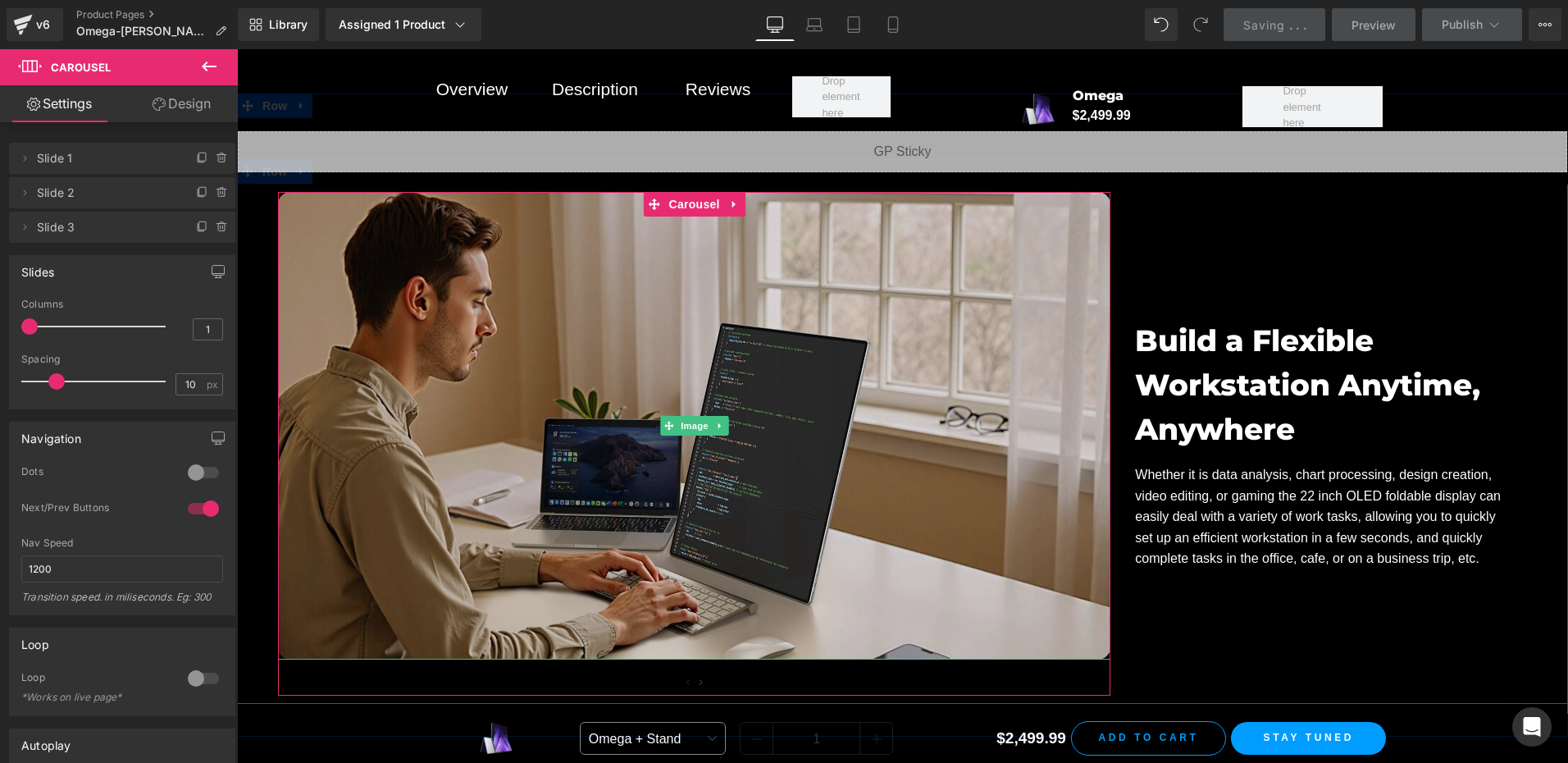
scroll to position [13365, 0]
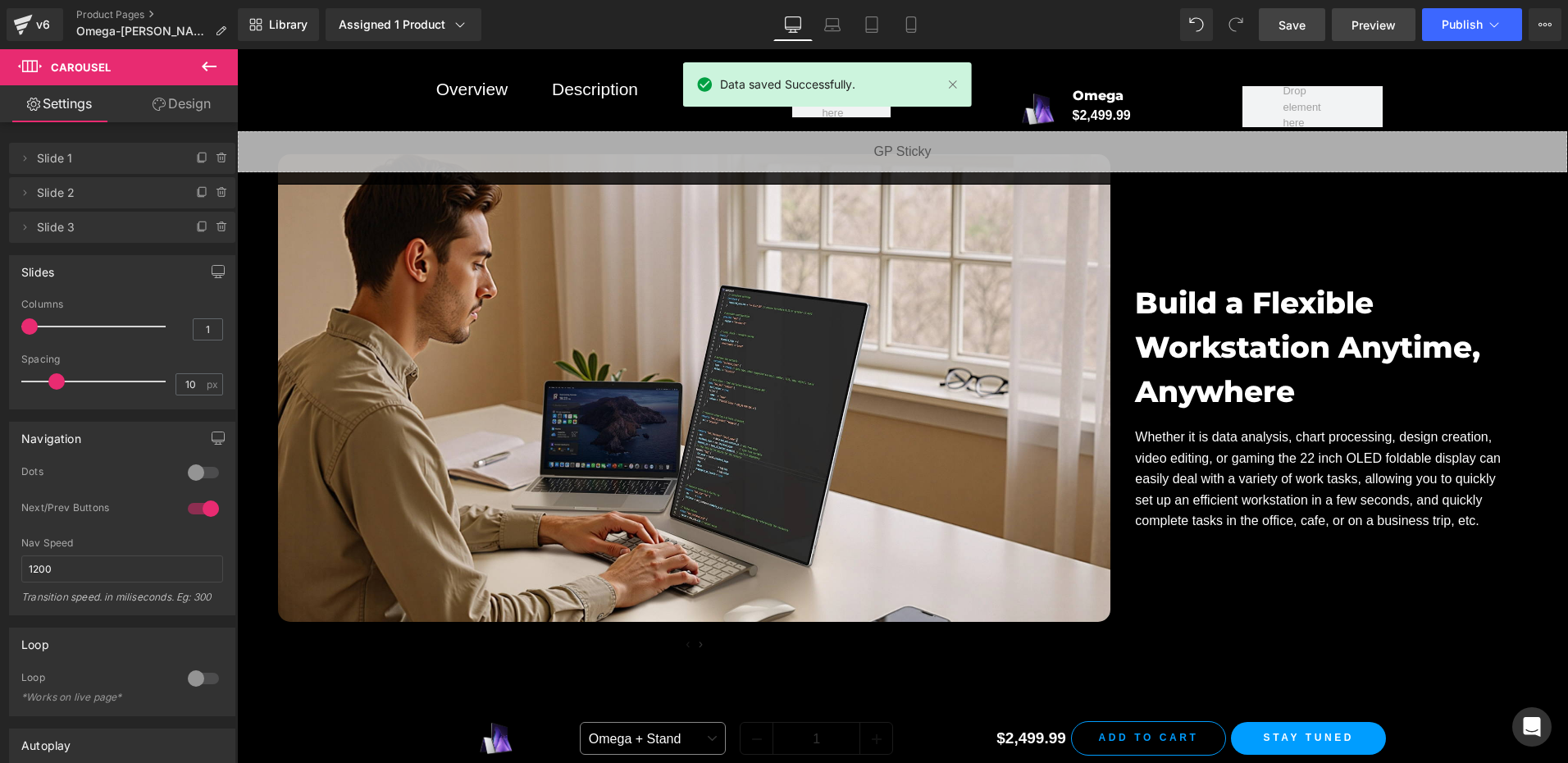
click at [1391, 24] on span "Preview" at bounding box center [1373, 24] width 45 height 17
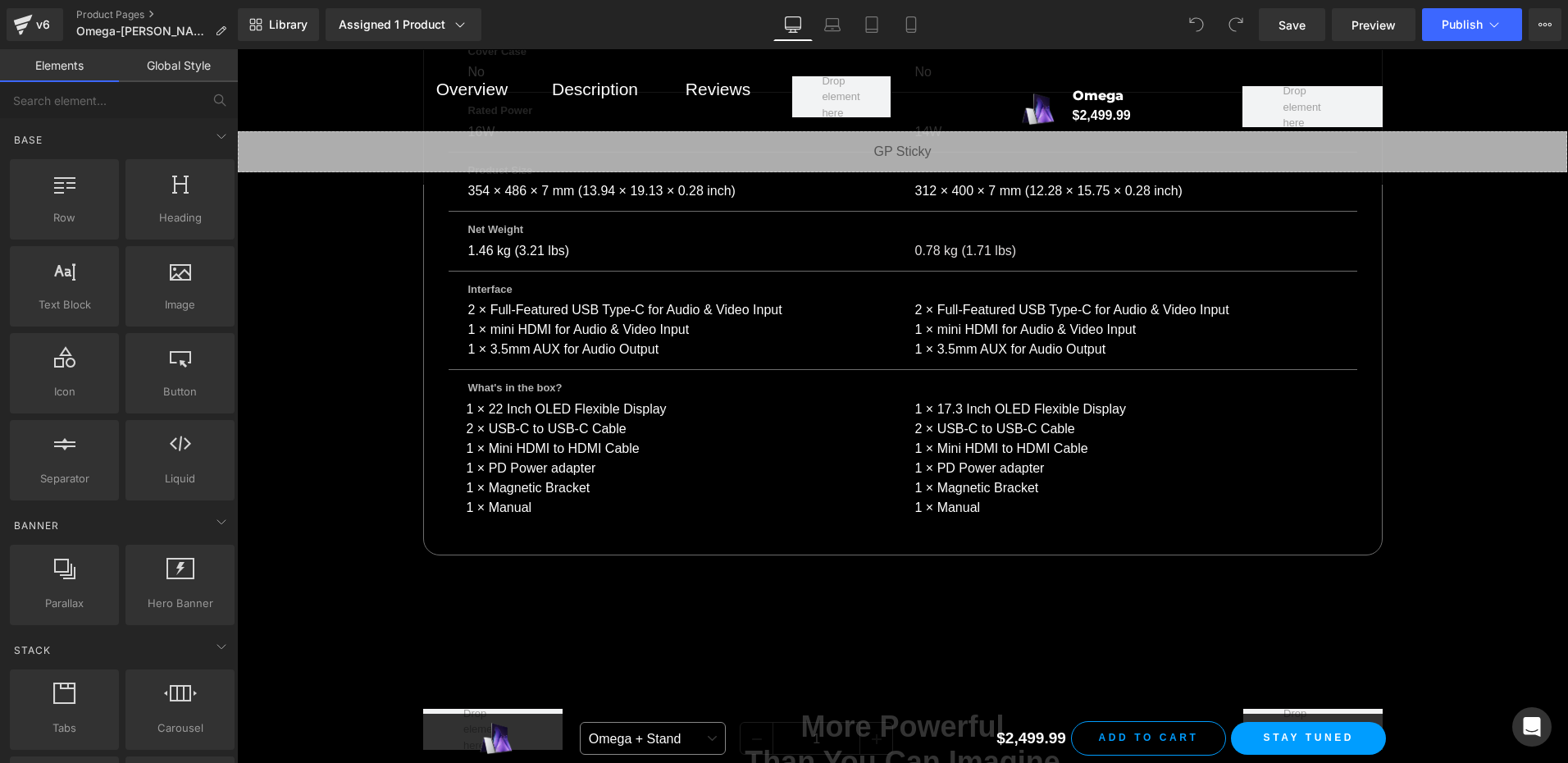
scroll to position [18437, 0]
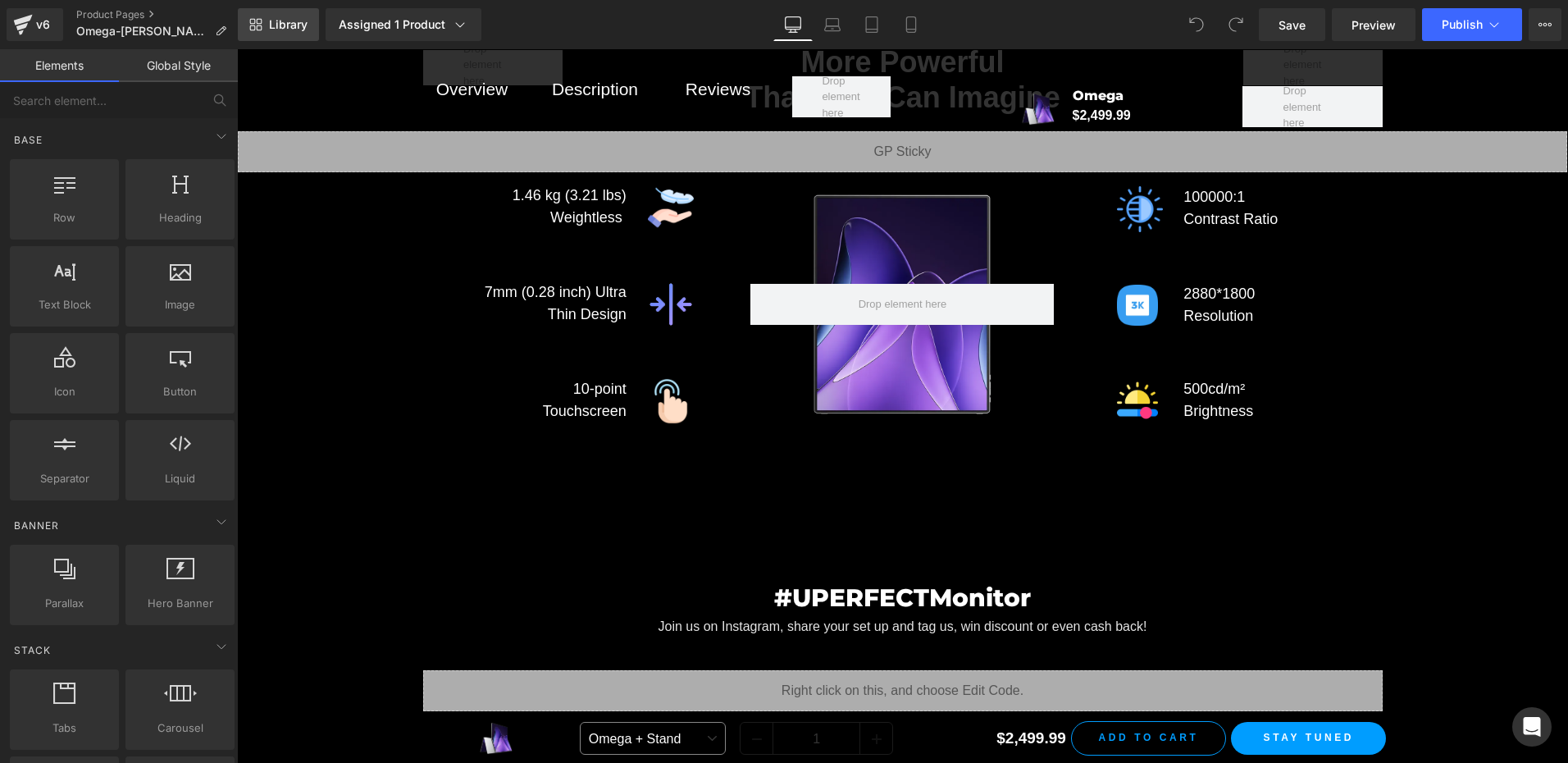
click at [286, 24] on span "Library" at bounding box center [288, 24] width 38 height 15
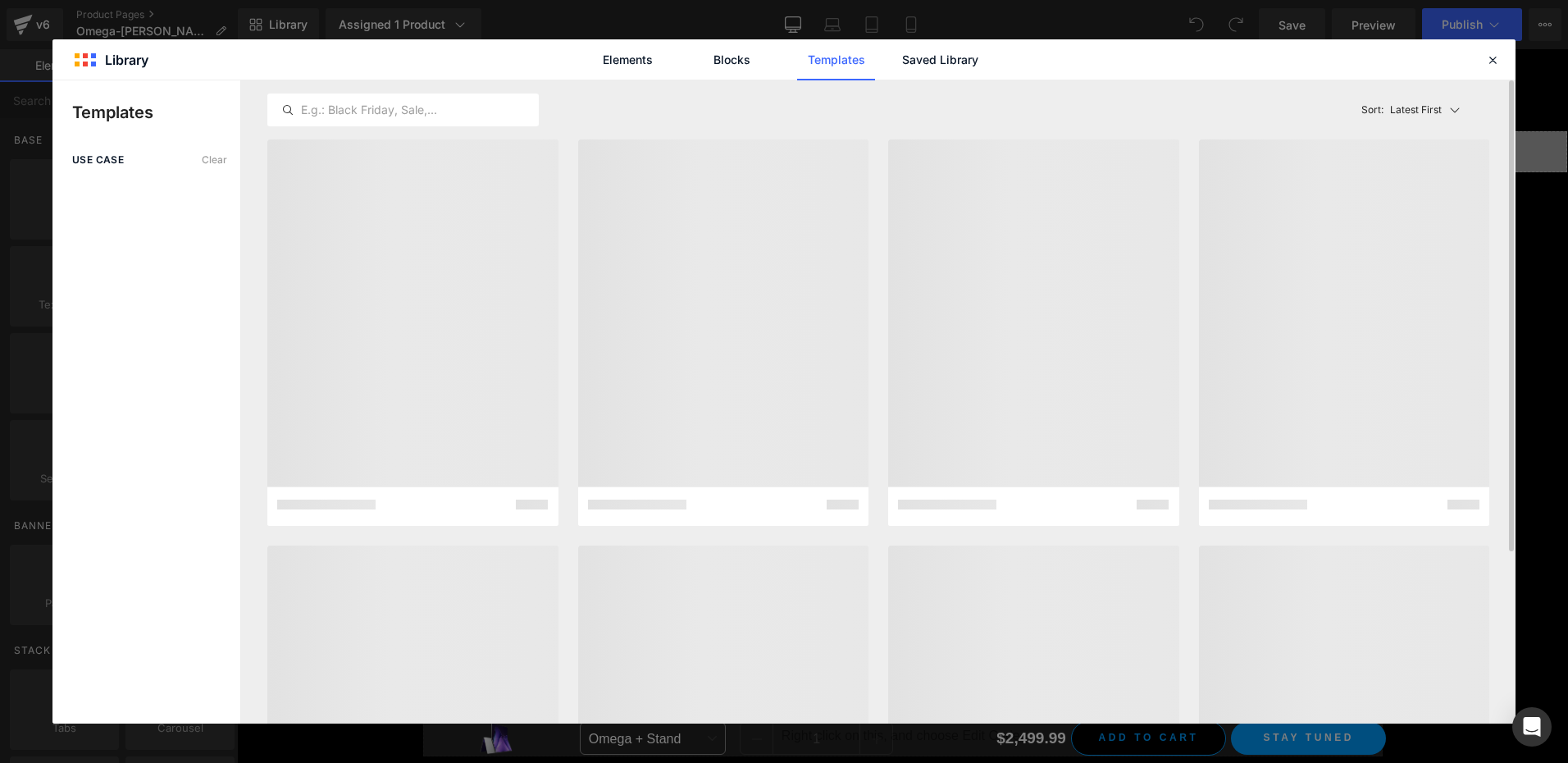
scroll to position [18355, 0]
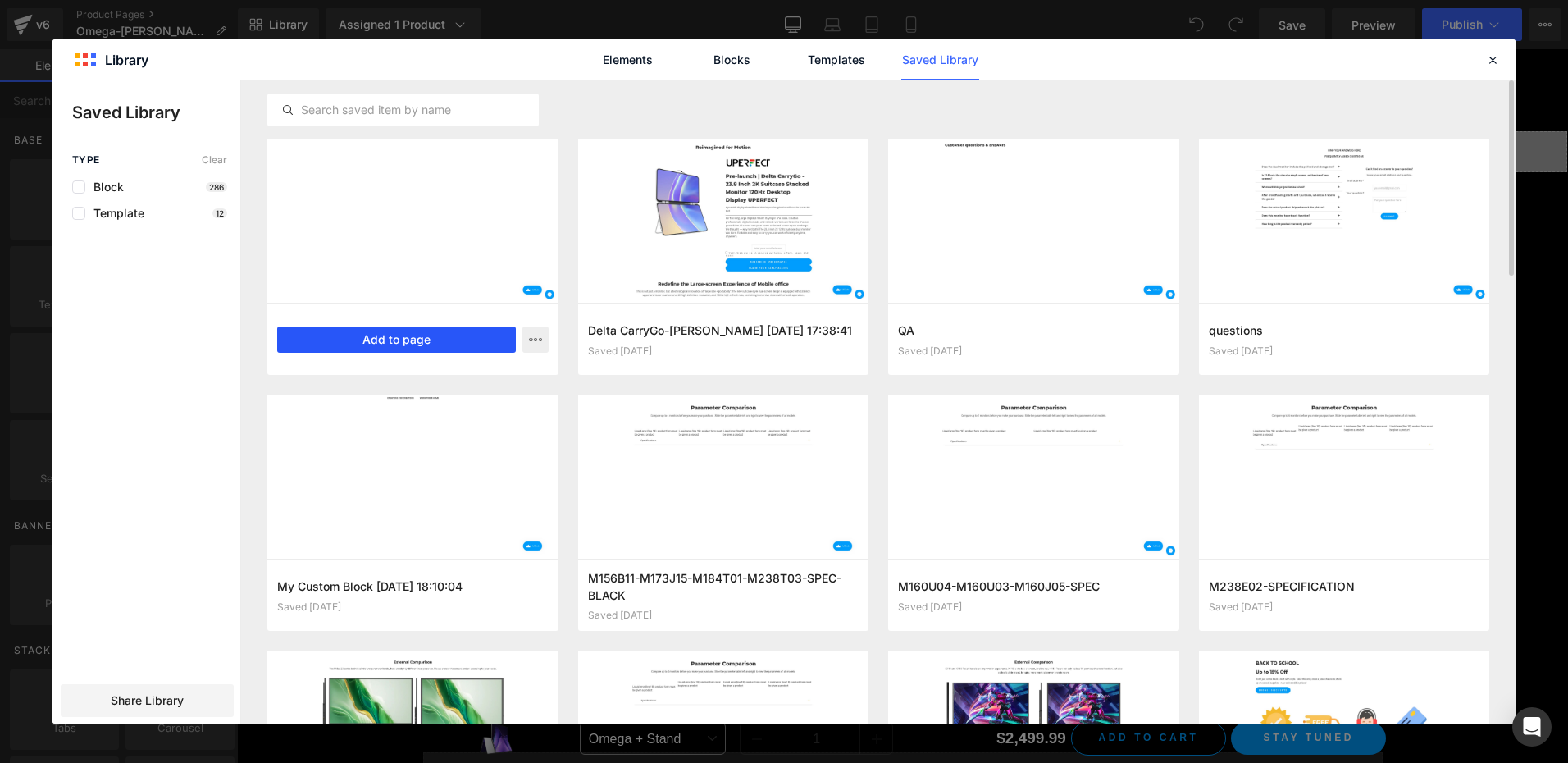
drag, startPoint x: 393, startPoint y: 337, endPoint x: 680, endPoint y: 422, distance: 299.3
click at [393, 337] on button "Add to page" at bounding box center [396, 339] width 239 height 26
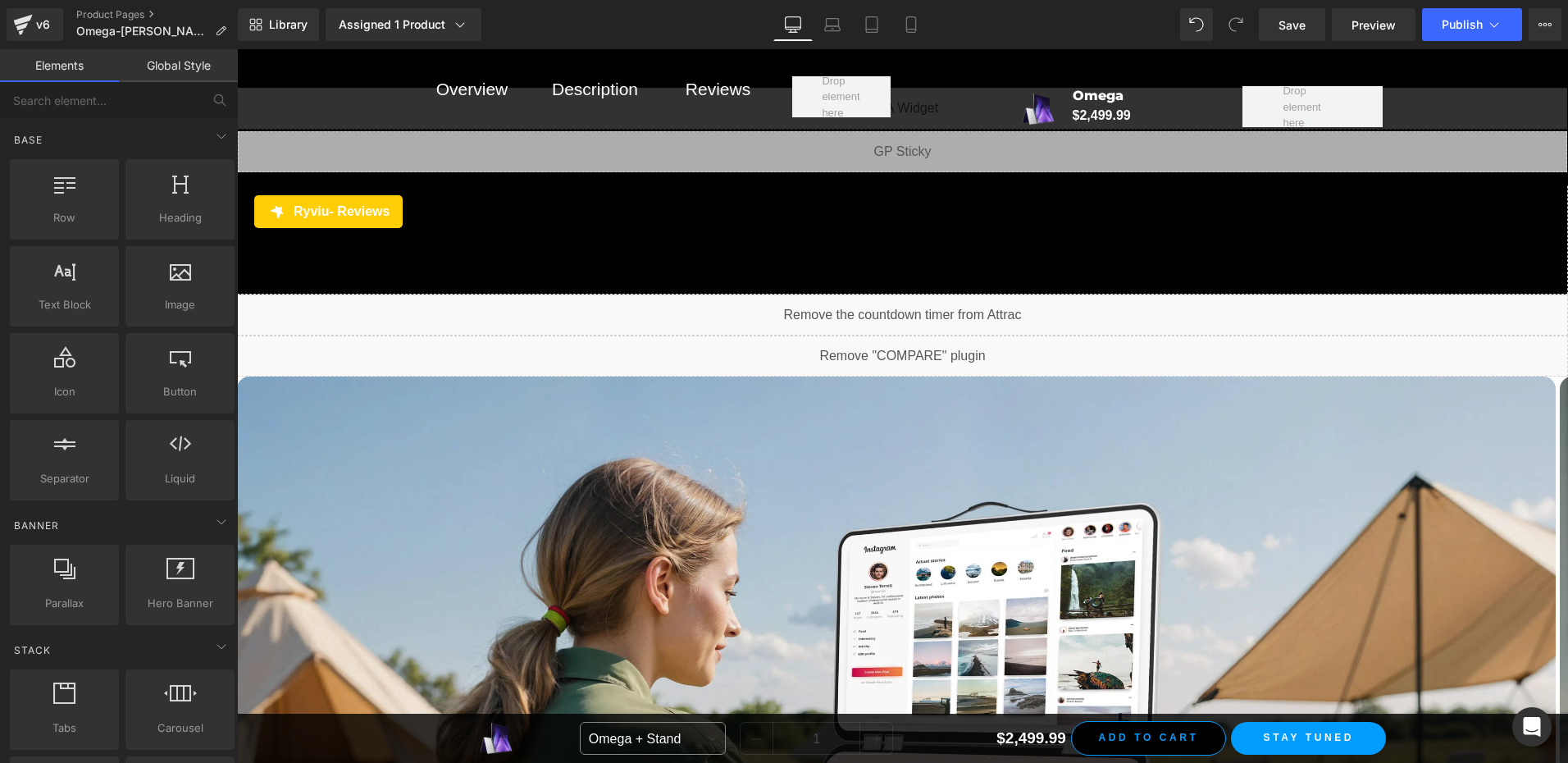
scroll to position [19126, 0]
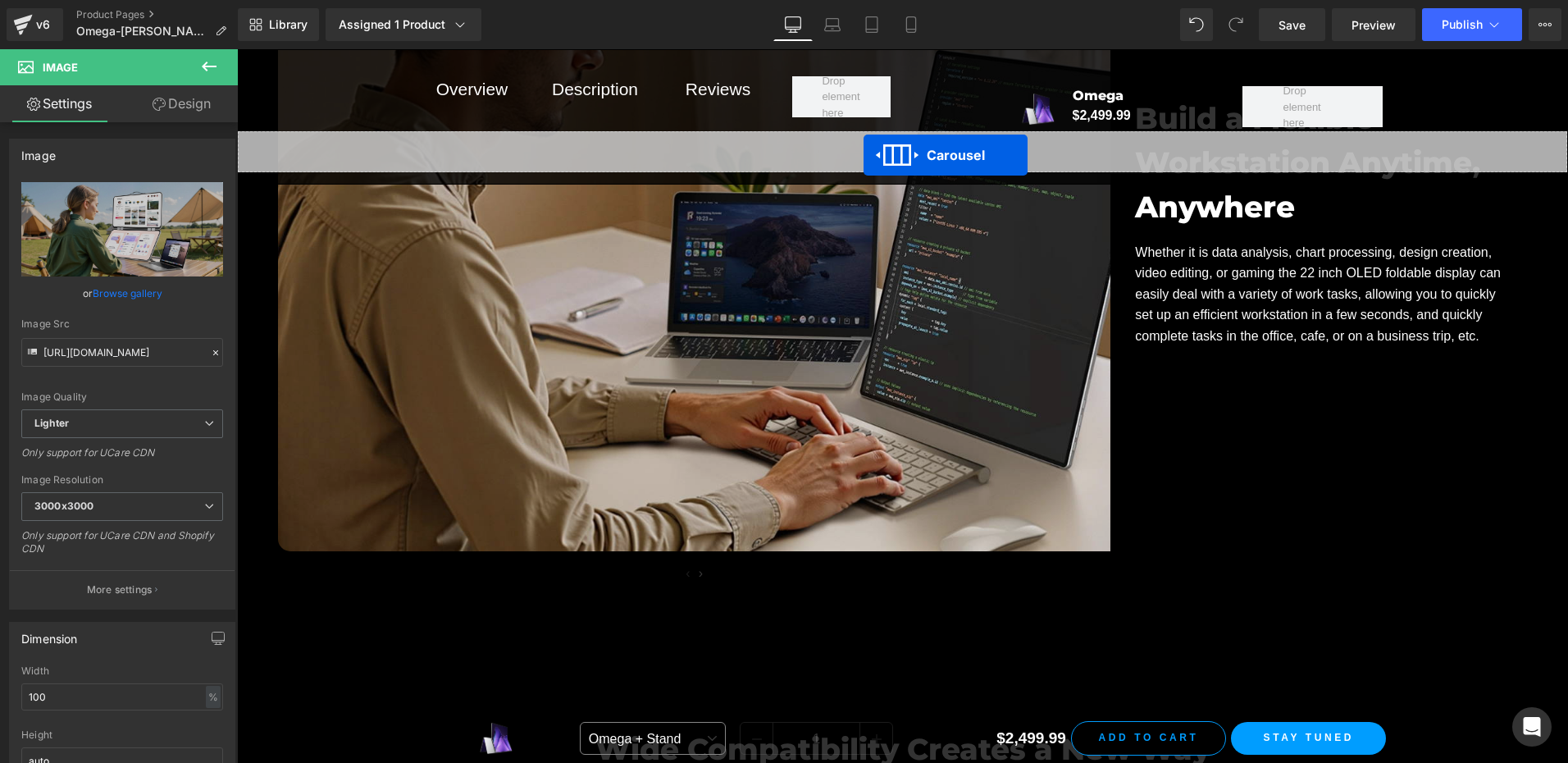
scroll to position [13713, 0]
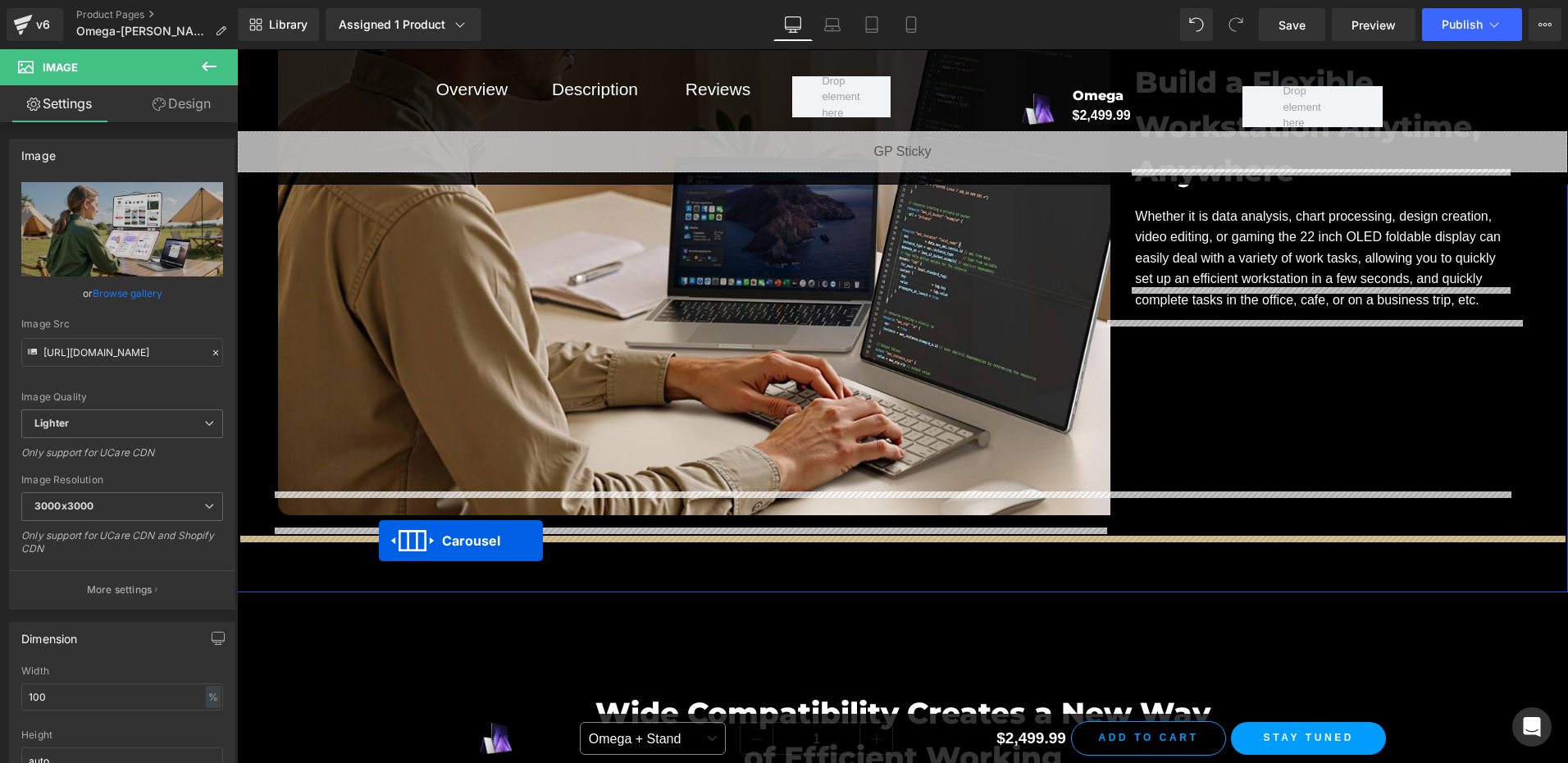
drag, startPoint x: 858, startPoint y: 474, endPoint x: 379, endPoint y: 541, distance: 483.7
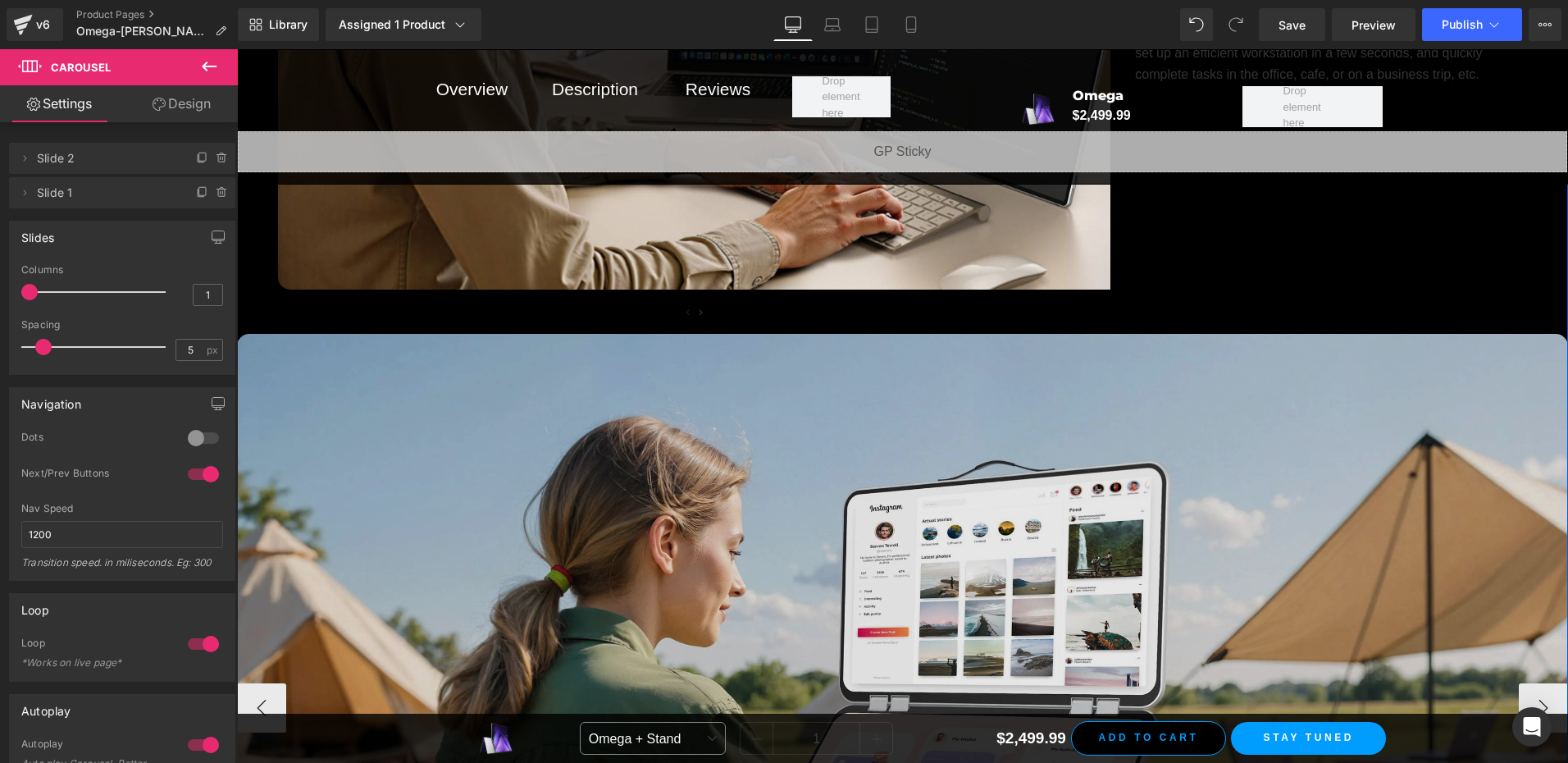
scroll to position [13960, 0]
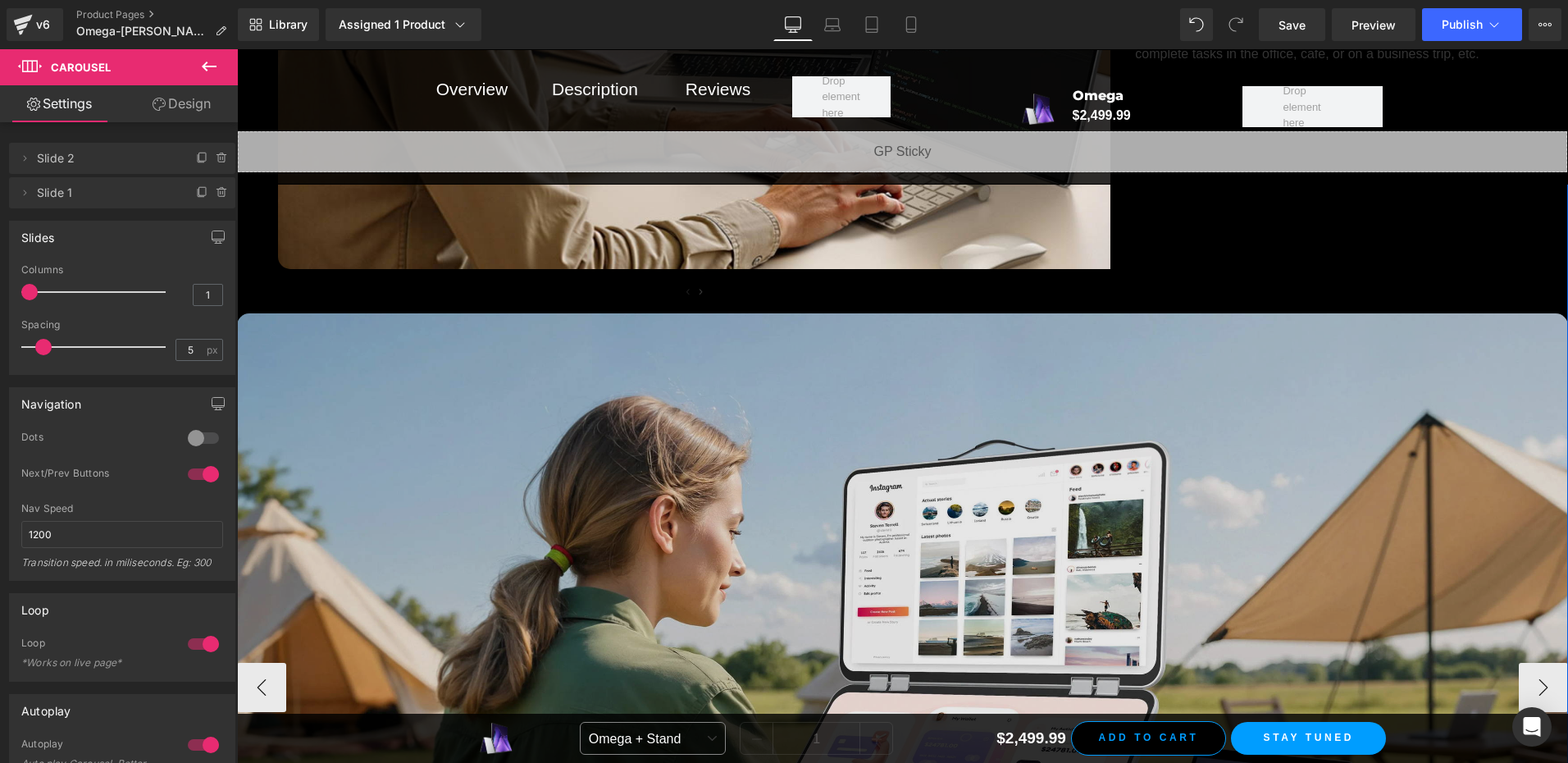
click at [690, 476] on img at bounding box center [902, 688] width 1331 height 749
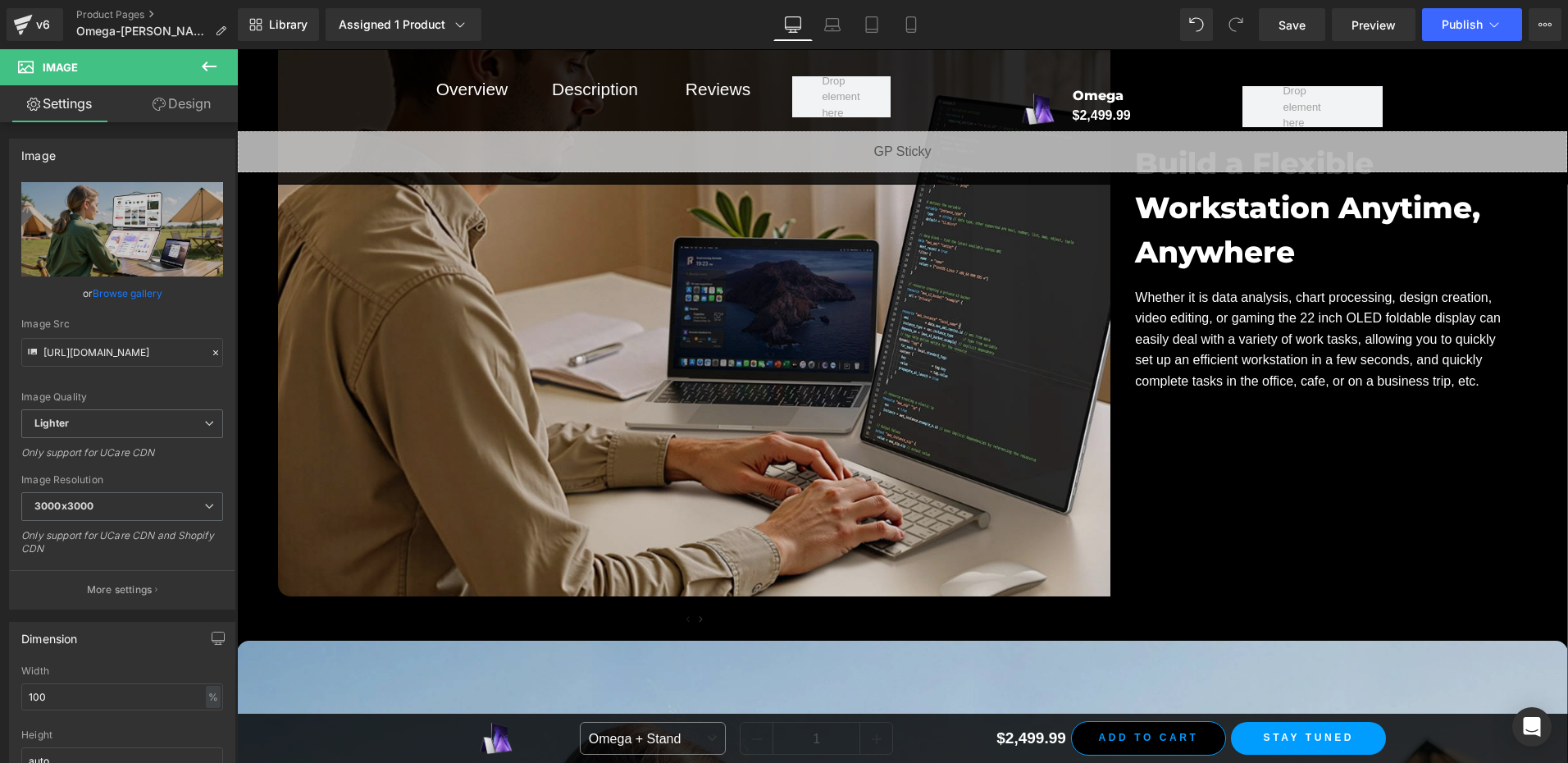
scroll to position [13550, 0]
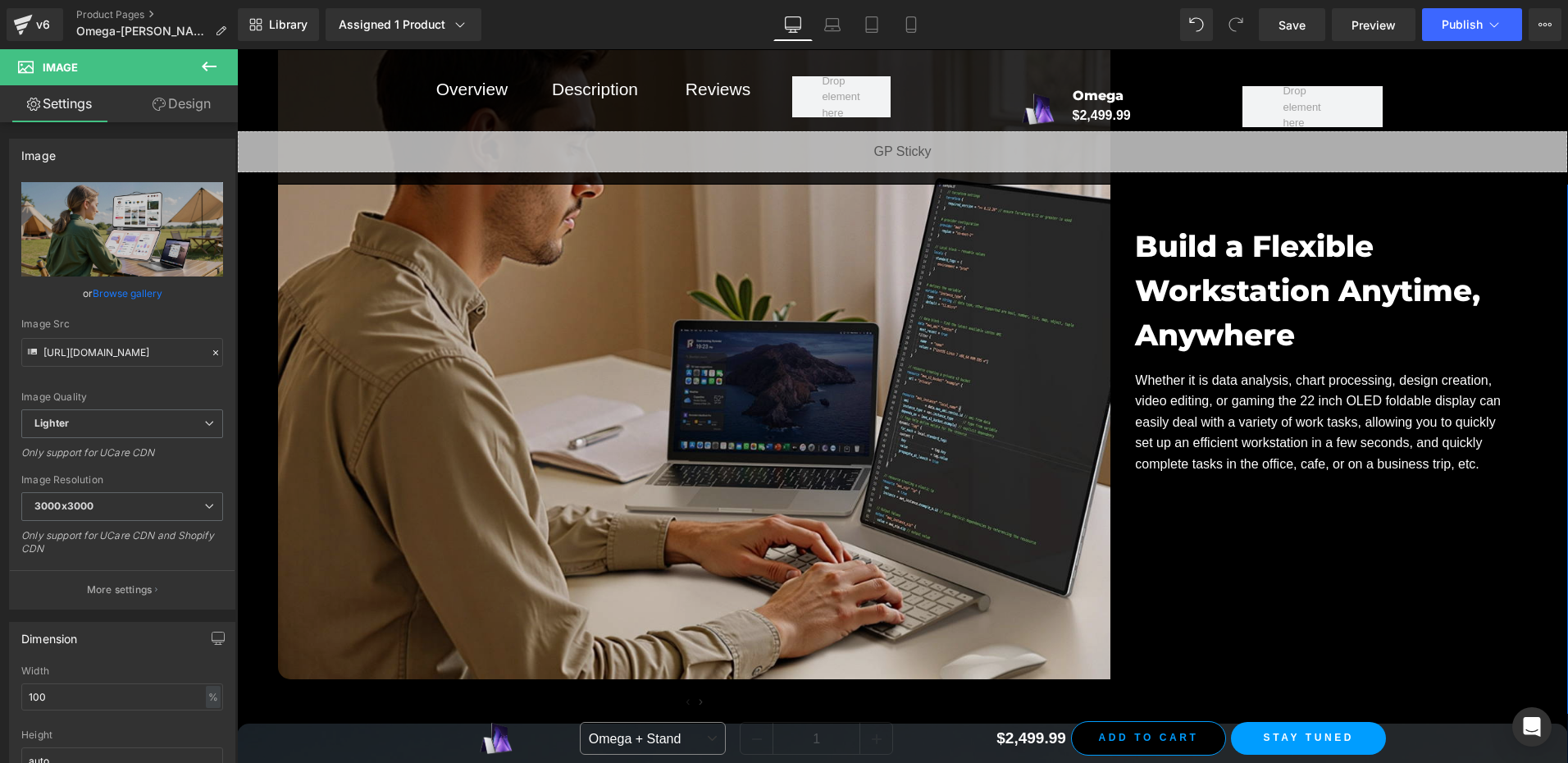
click at [698, 348] on img at bounding box center [896, 331] width 1237 height 695
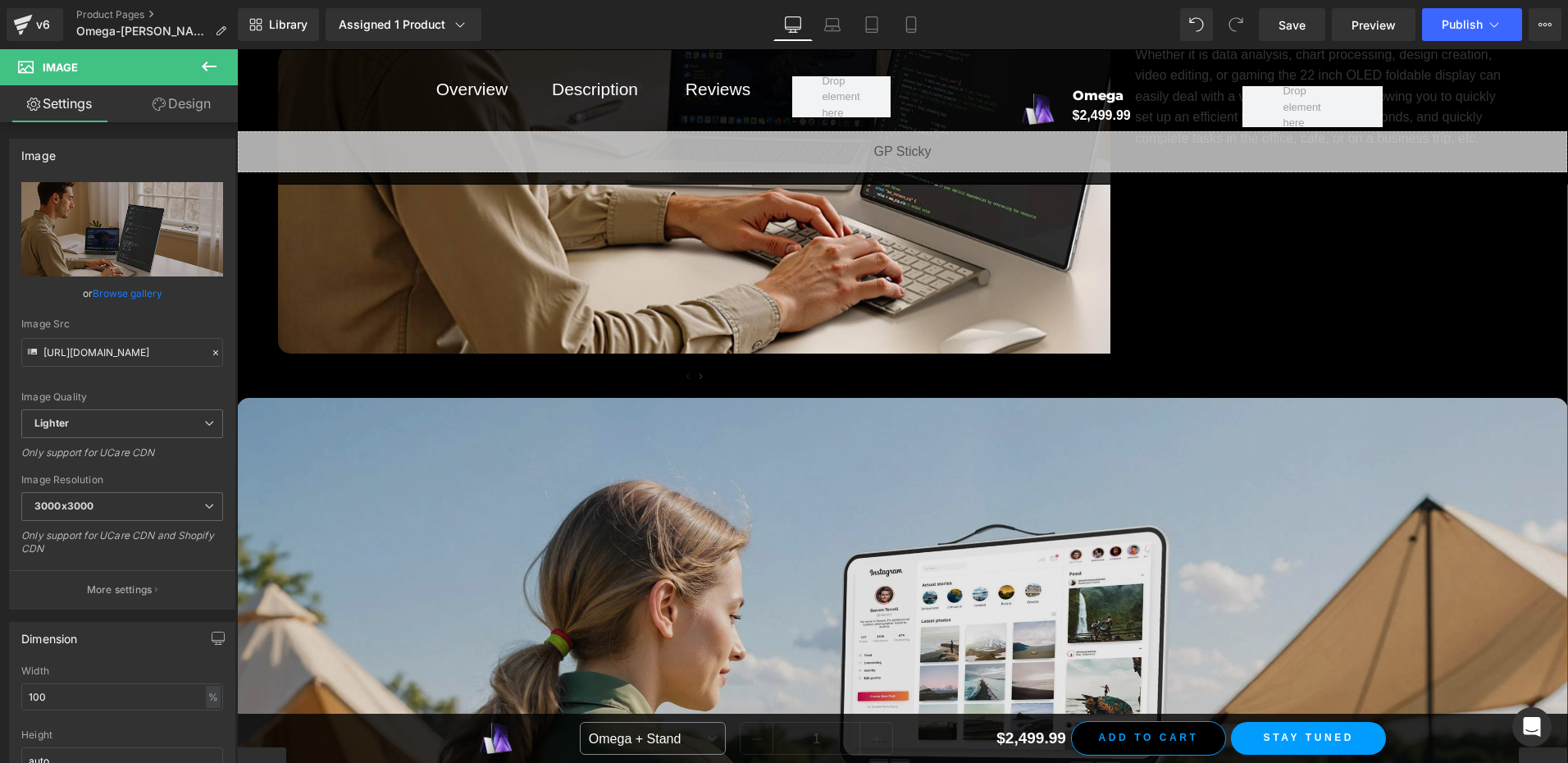
scroll to position [13878, 0]
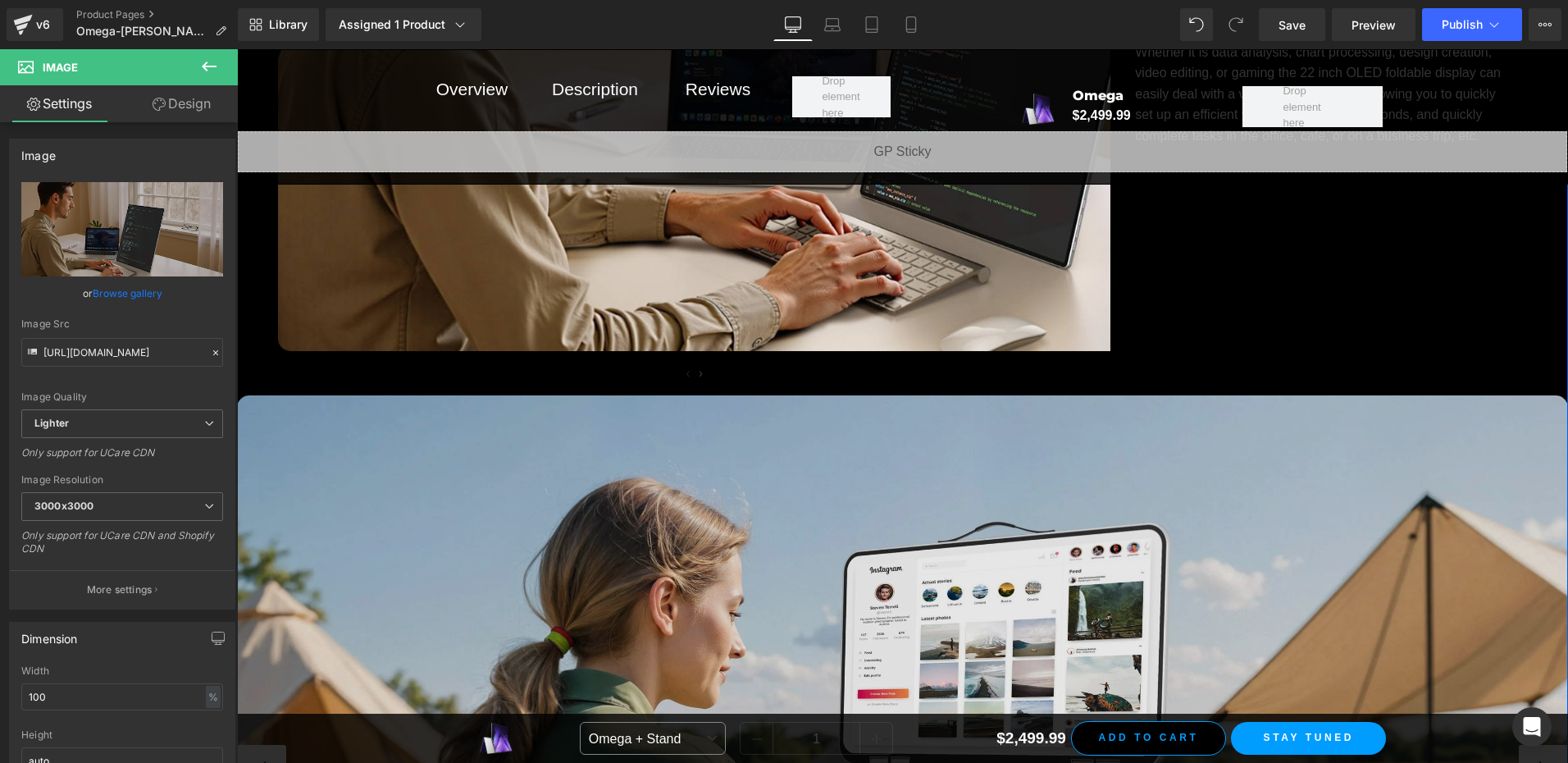
click at [826, 486] on img at bounding box center [902, 769] width 1331 height 749
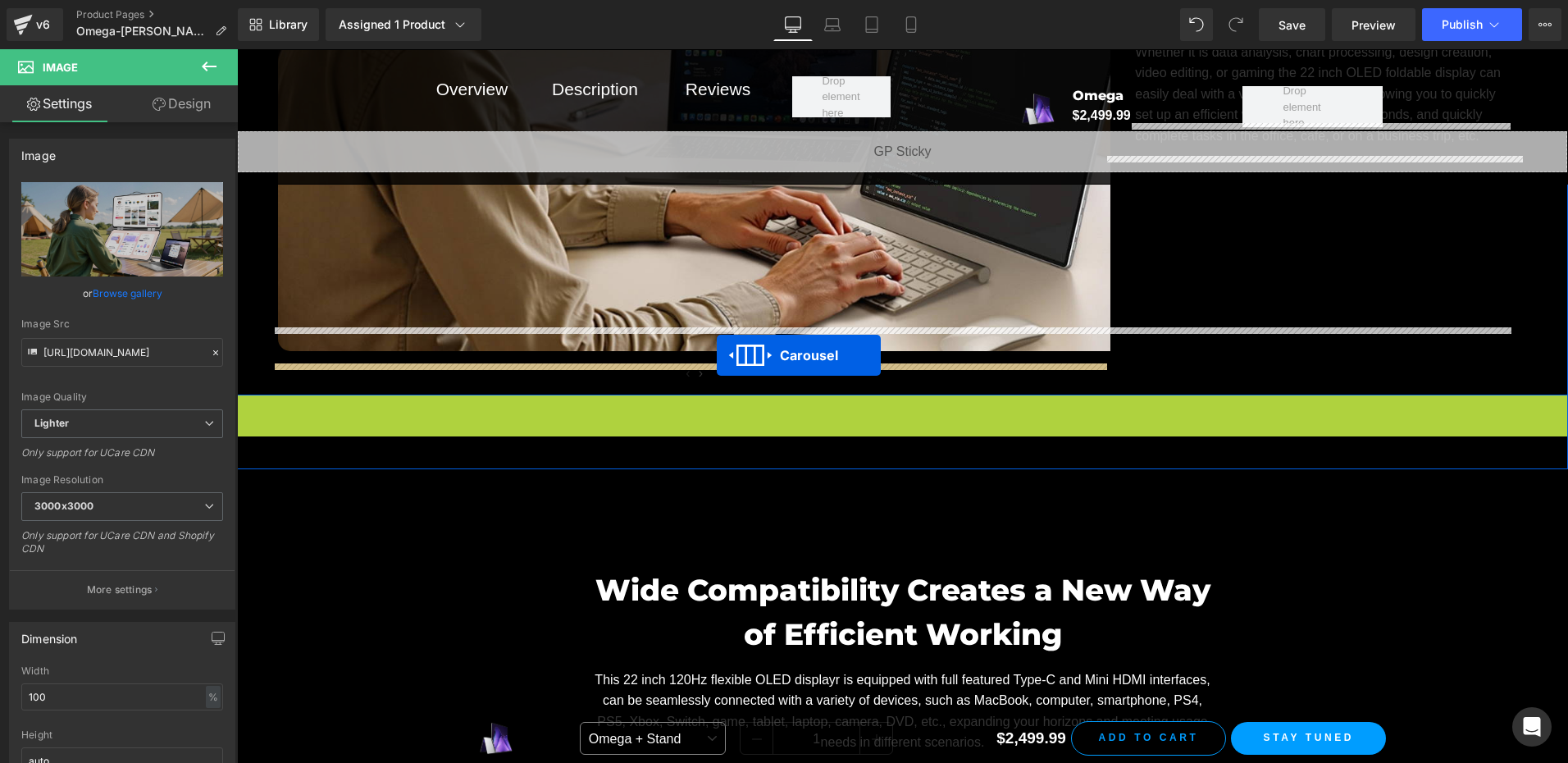
drag, startPoint x: 857, startPoint y: 382, endPoint x: 717, endPoint y: 355, distance: 142.6
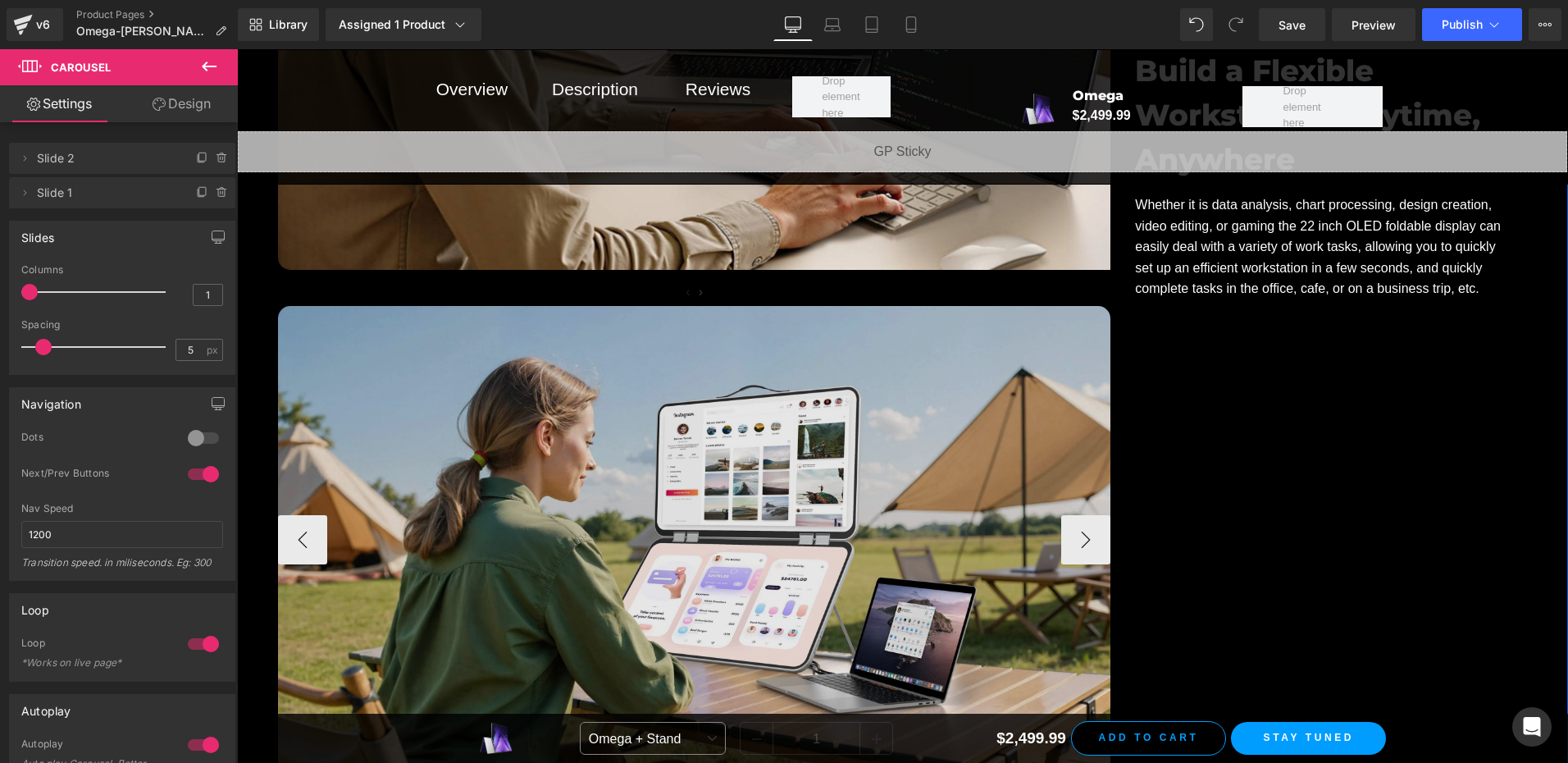
scroll to position [13960, 0]
click at [704, 480] on img at bounding box center [694, 539] width 833 height 468
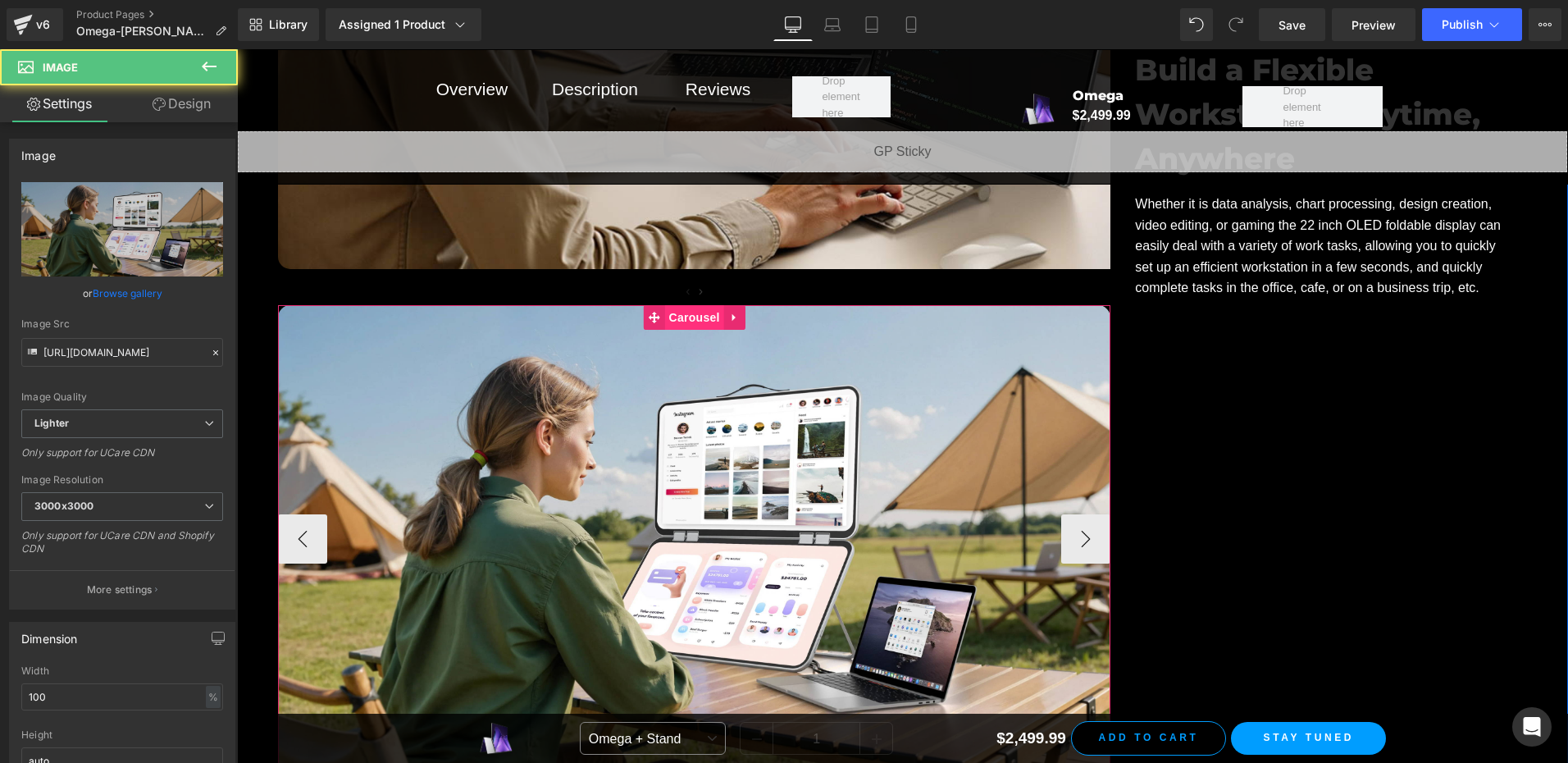
click at [689, 305] on span "Carousel" at bounding box center [694, 317] width 59 height 25
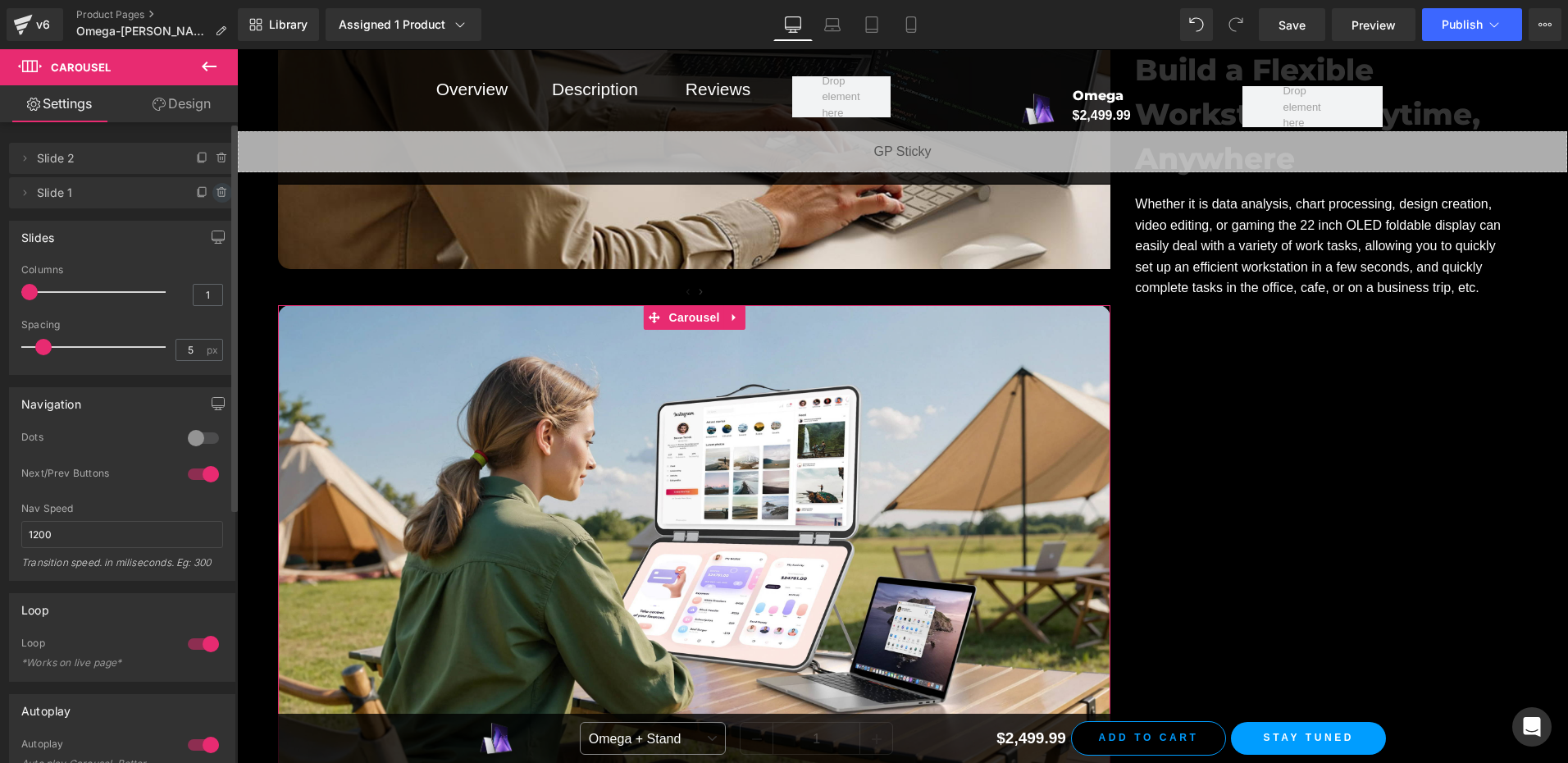
click at [215, 194] on icon at bounding box center [222, 192] width 13 height 13
click at [216, 194] on button "Delete" at bounding box center [205, 194] width 52 height 21
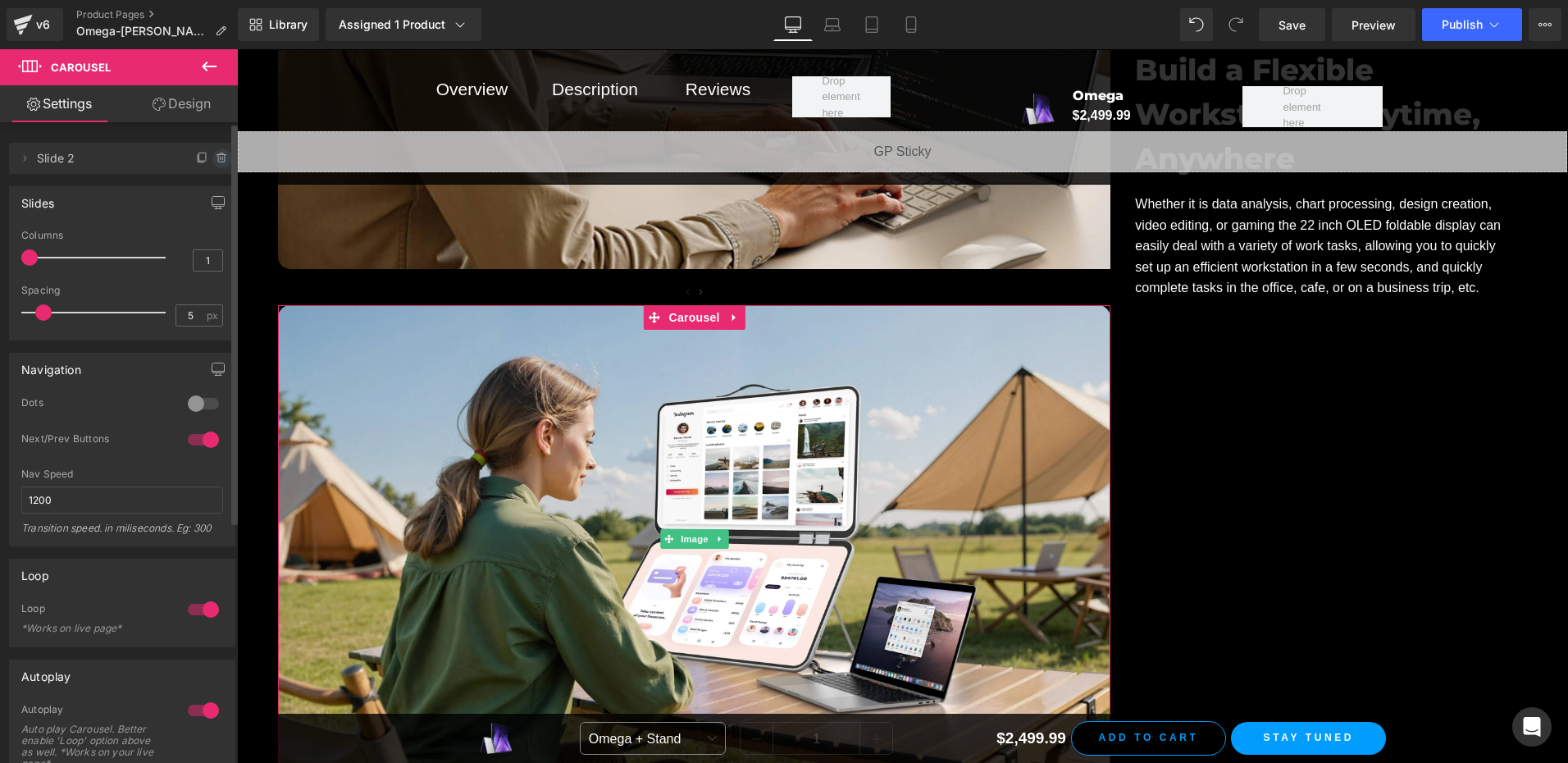
click at [221, 159] on icon at bounding box center [221, 158] width 0 height 4
click at [204, 164] on button "Delete" at bounding box center [205, 159] width 52 height 21
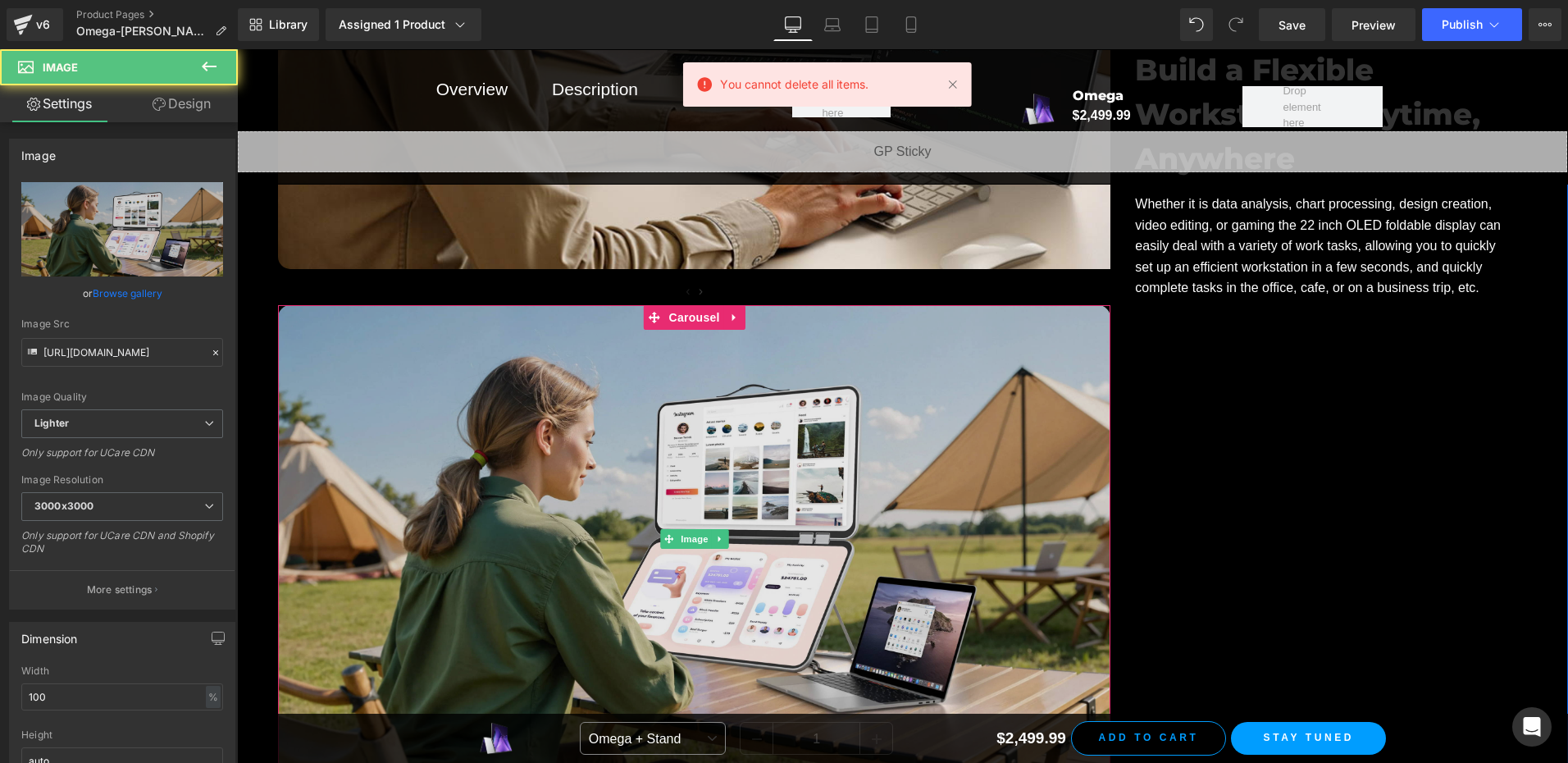
click at [752, 390] on img at bounding box center [694, 539] width 833 height 468
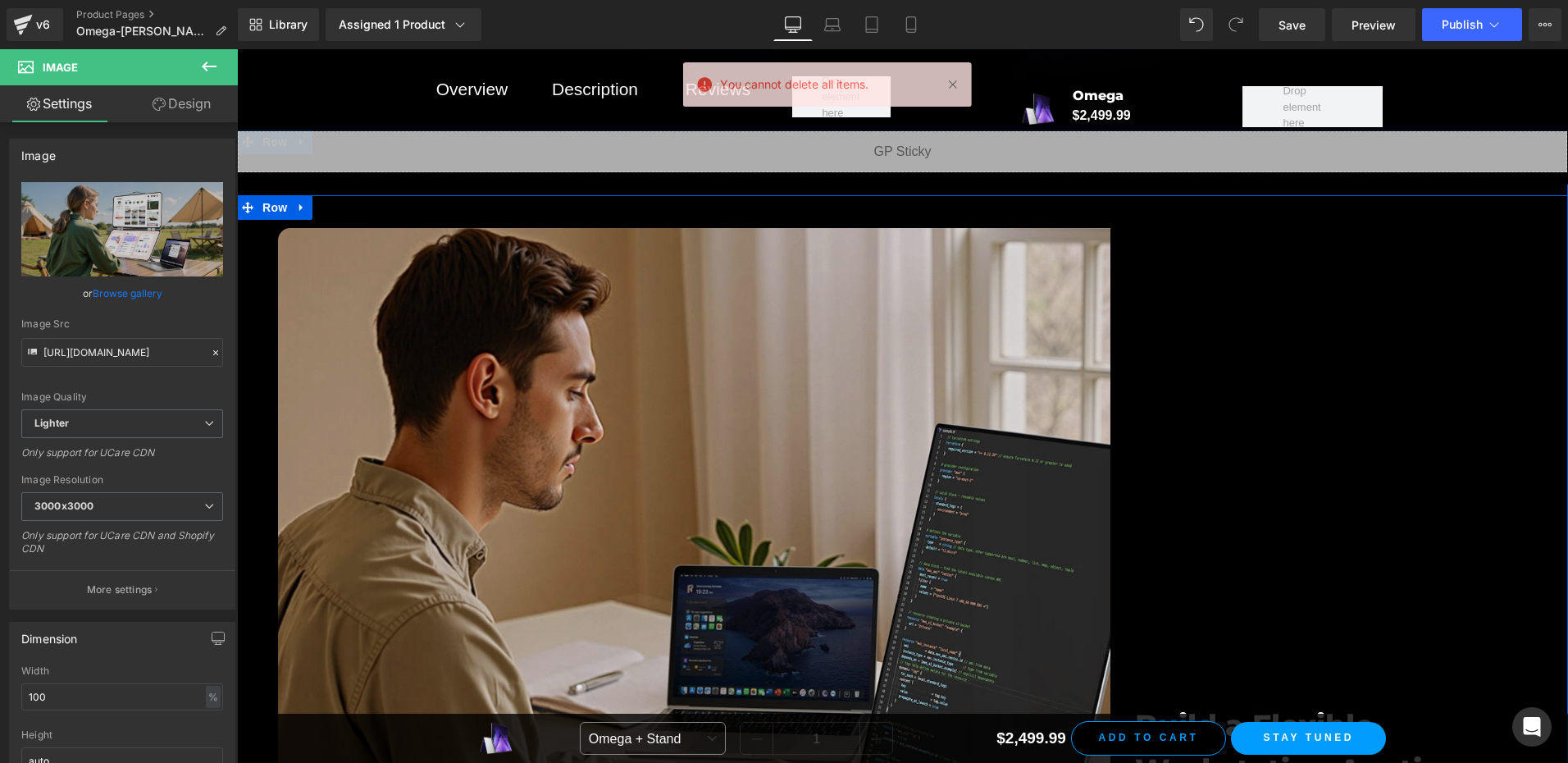
click at [657, 407] on img at bounding box center [896, 575] width 1237 height 695
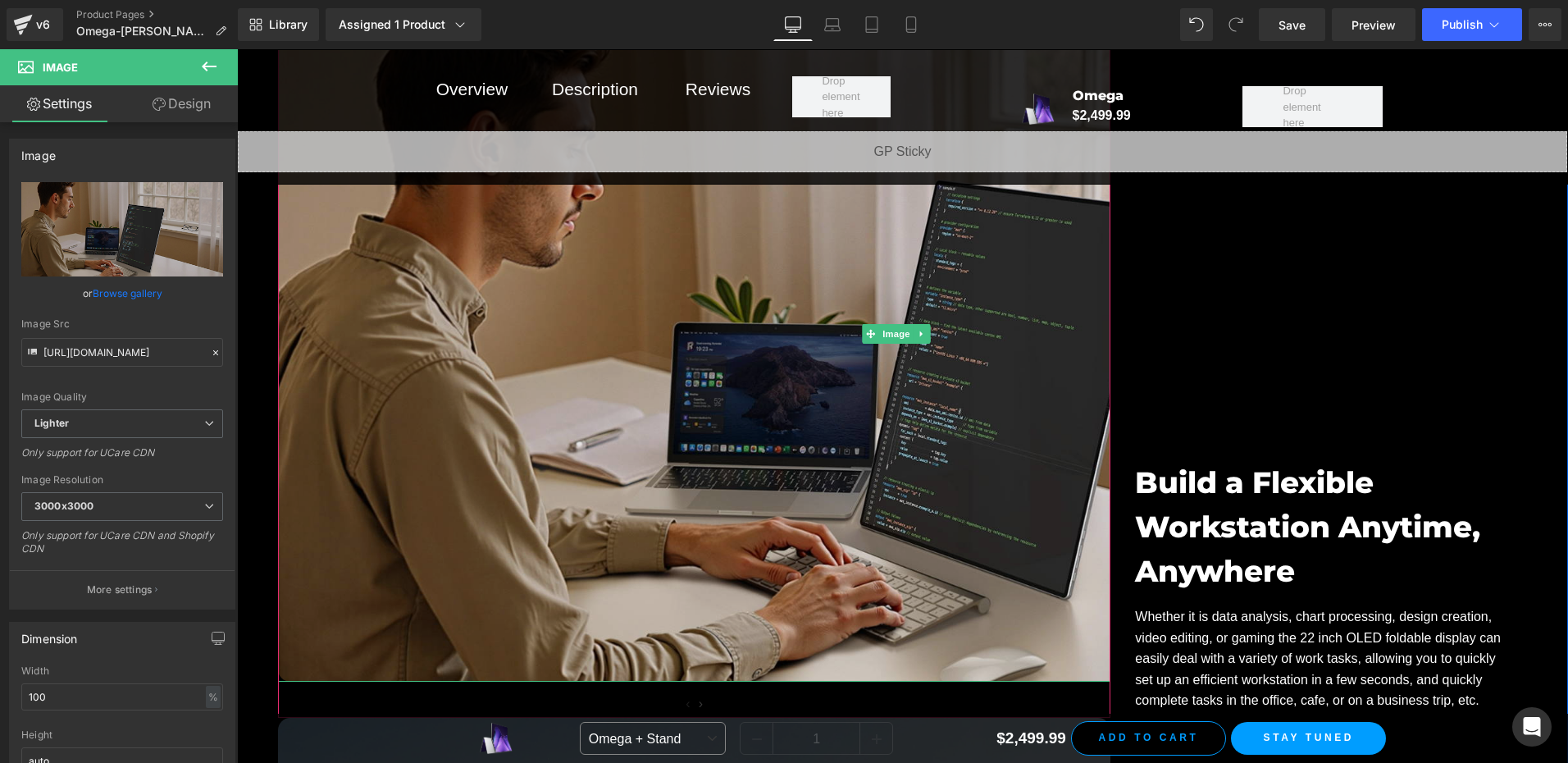
scroll to position [13550, 0]
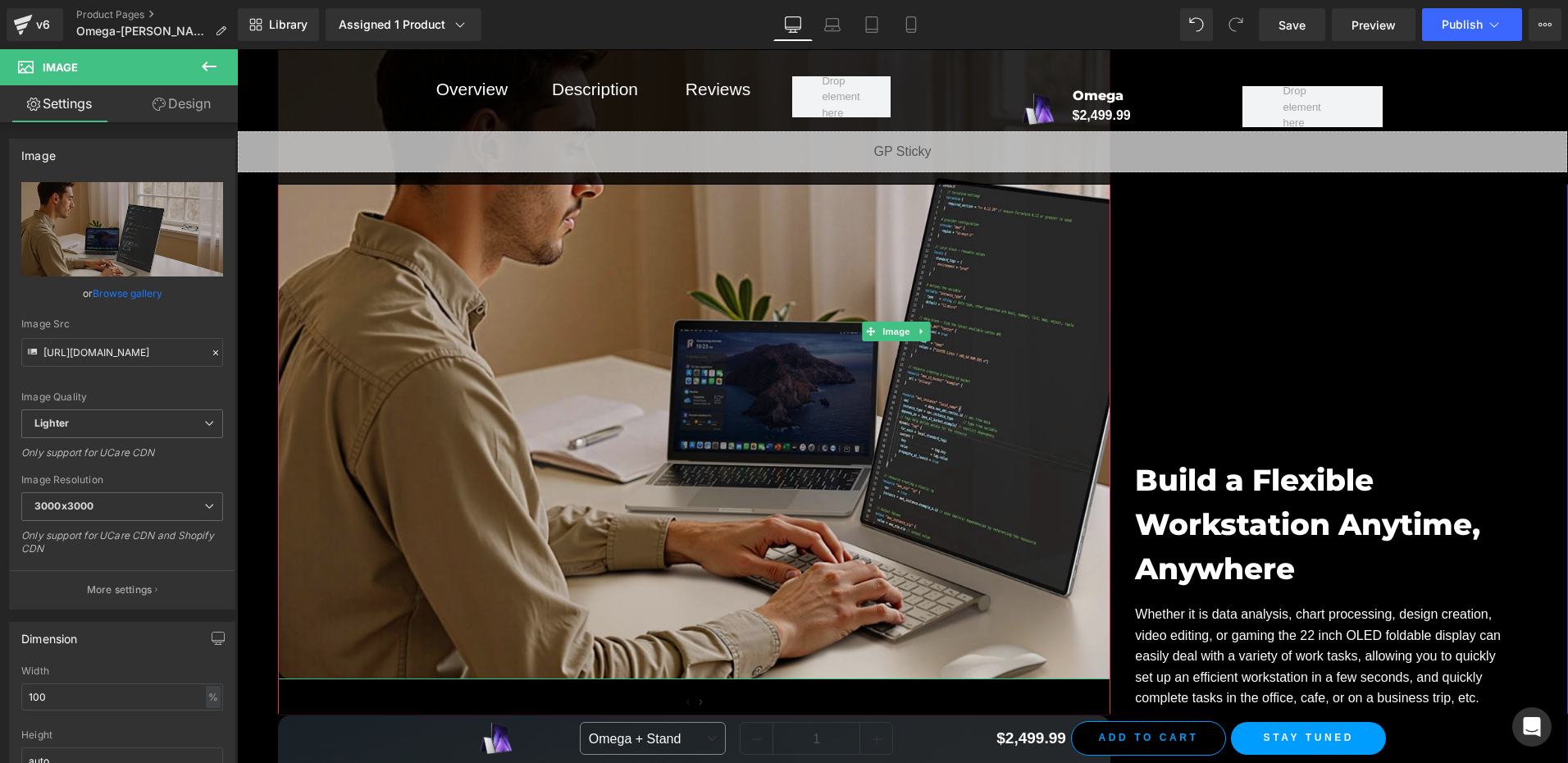
click at [846, 344] on img at bounding box center [896, 331] width 1237 height 695
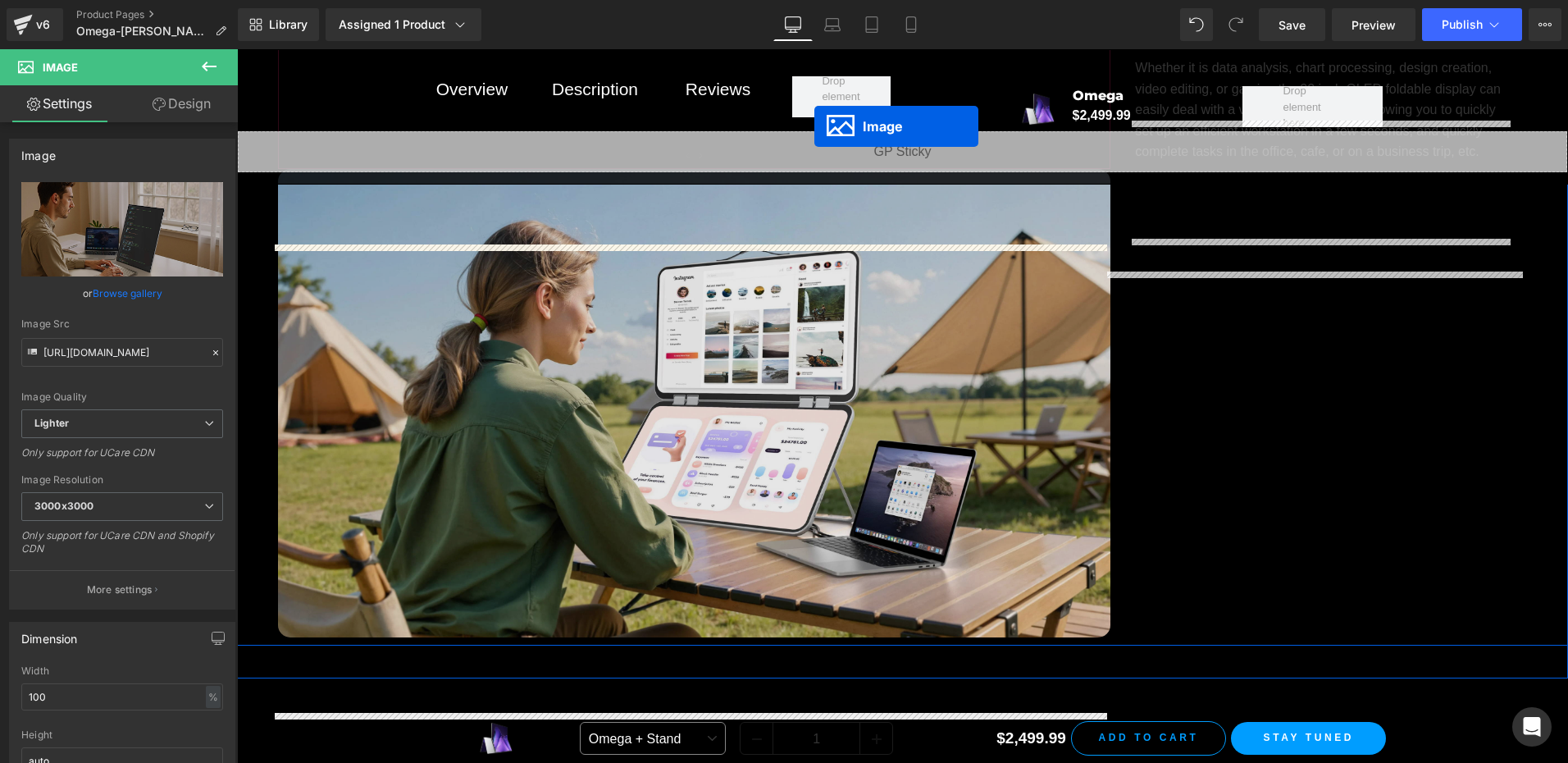
scroll to position [14124, 0]
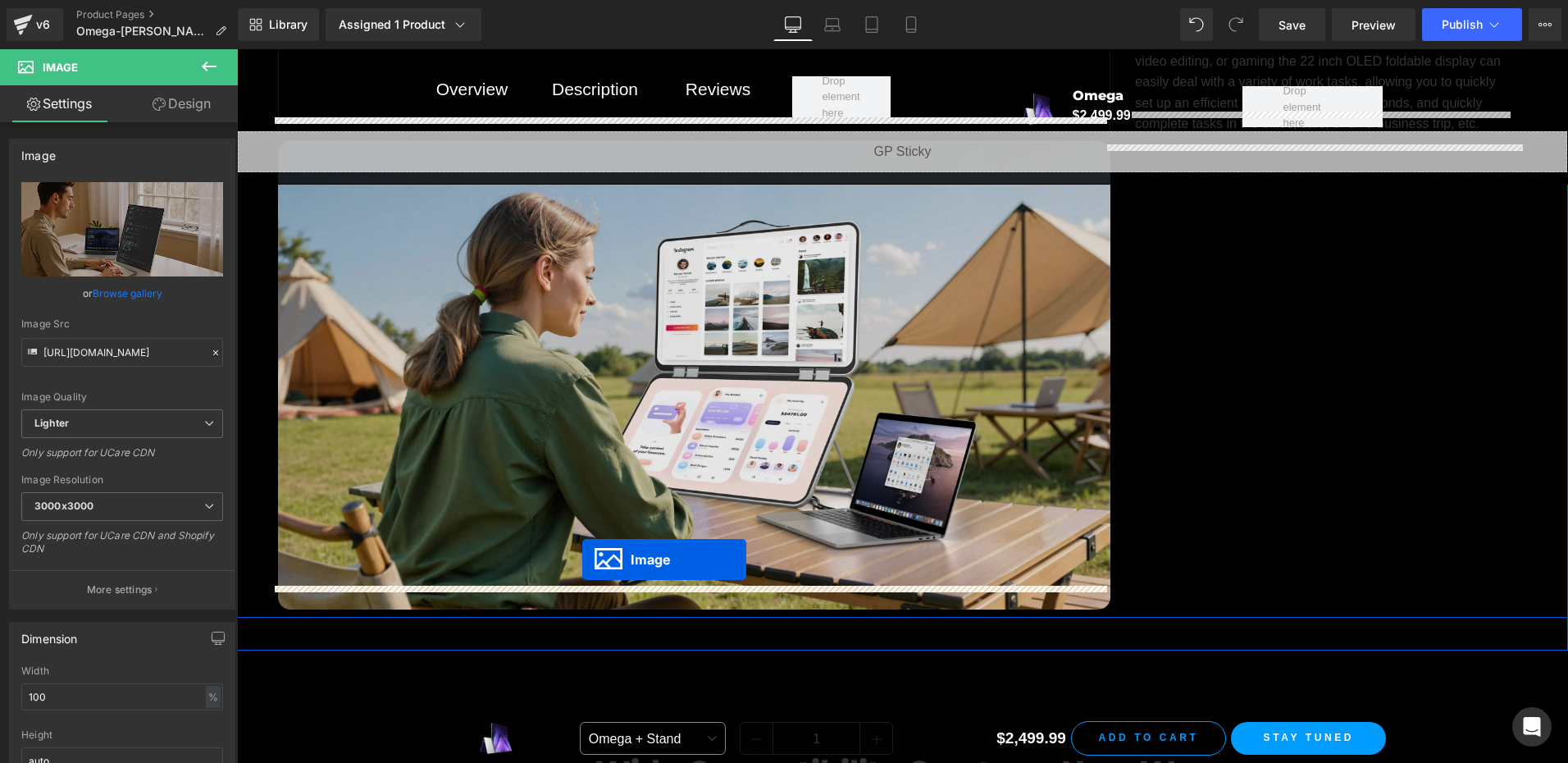
drag, startPoint x: 866, startPoint y: 310, endPoint x: 583, endPoint y: 559, distance: 376.9
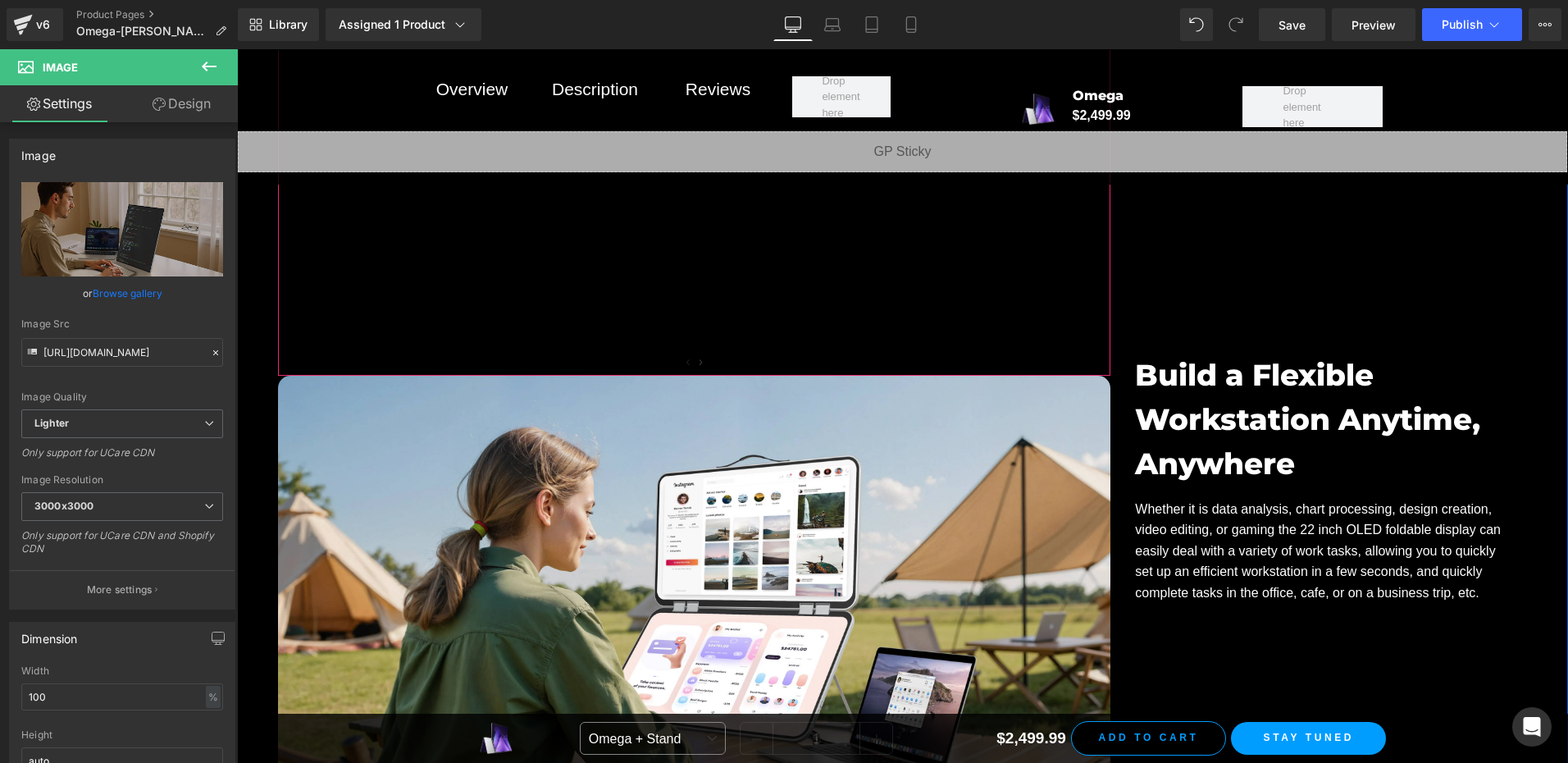
scroll to position [13713, 0]
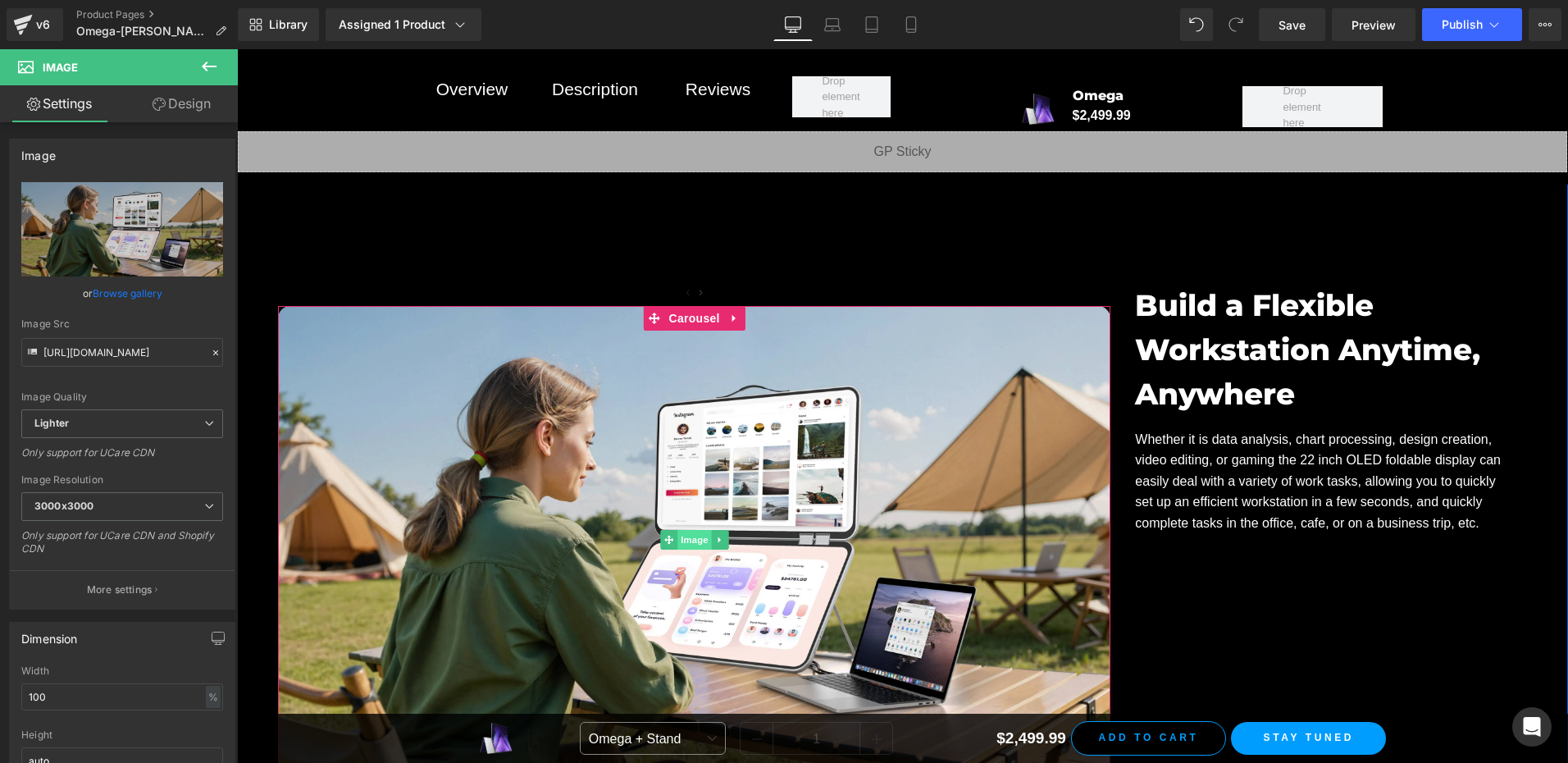
scroll to position [13960, 0]
click at [702, 530] on span "Image" at bounding box center [694, 540] width 35 height 20
click at [713, 529] on link at bounding box center [719, 539] width 17 height 20
click at [723, 534] on icon at bounding box center [727, 539] width 9 height 9
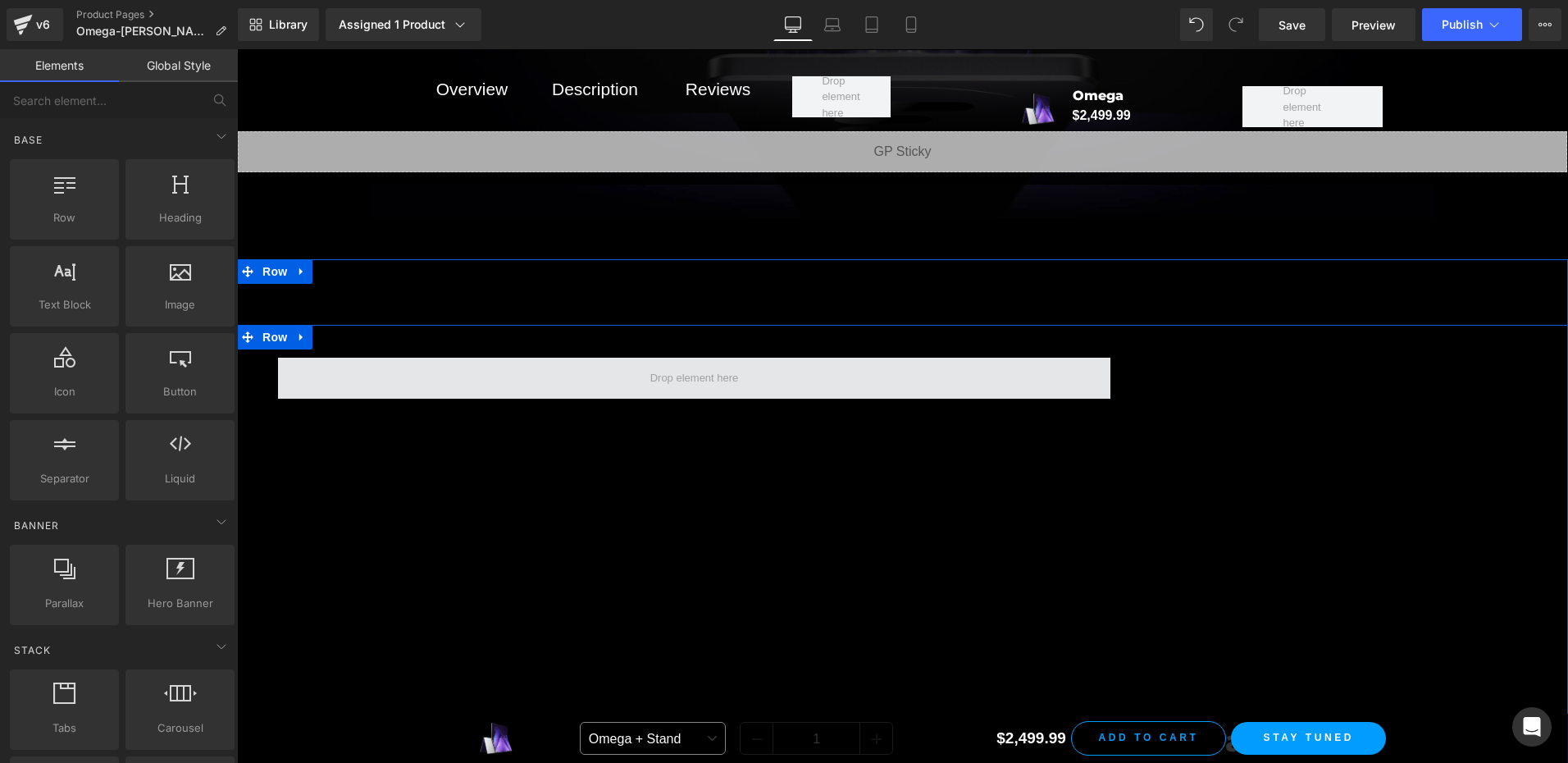
scroll to position [13108, 0]
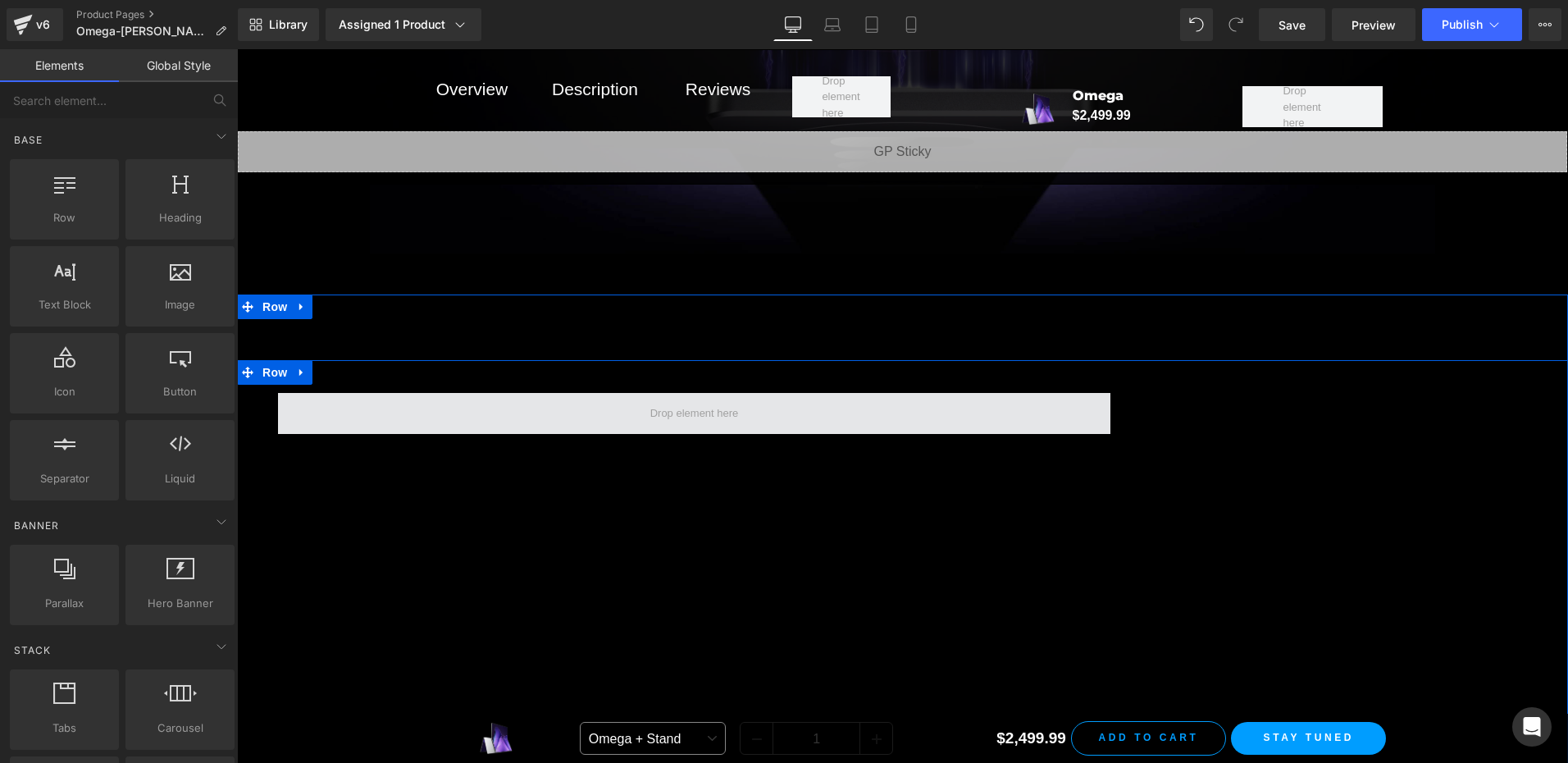
click at [665, 401] on span at bounding box center [694, 414] width 100 height 25
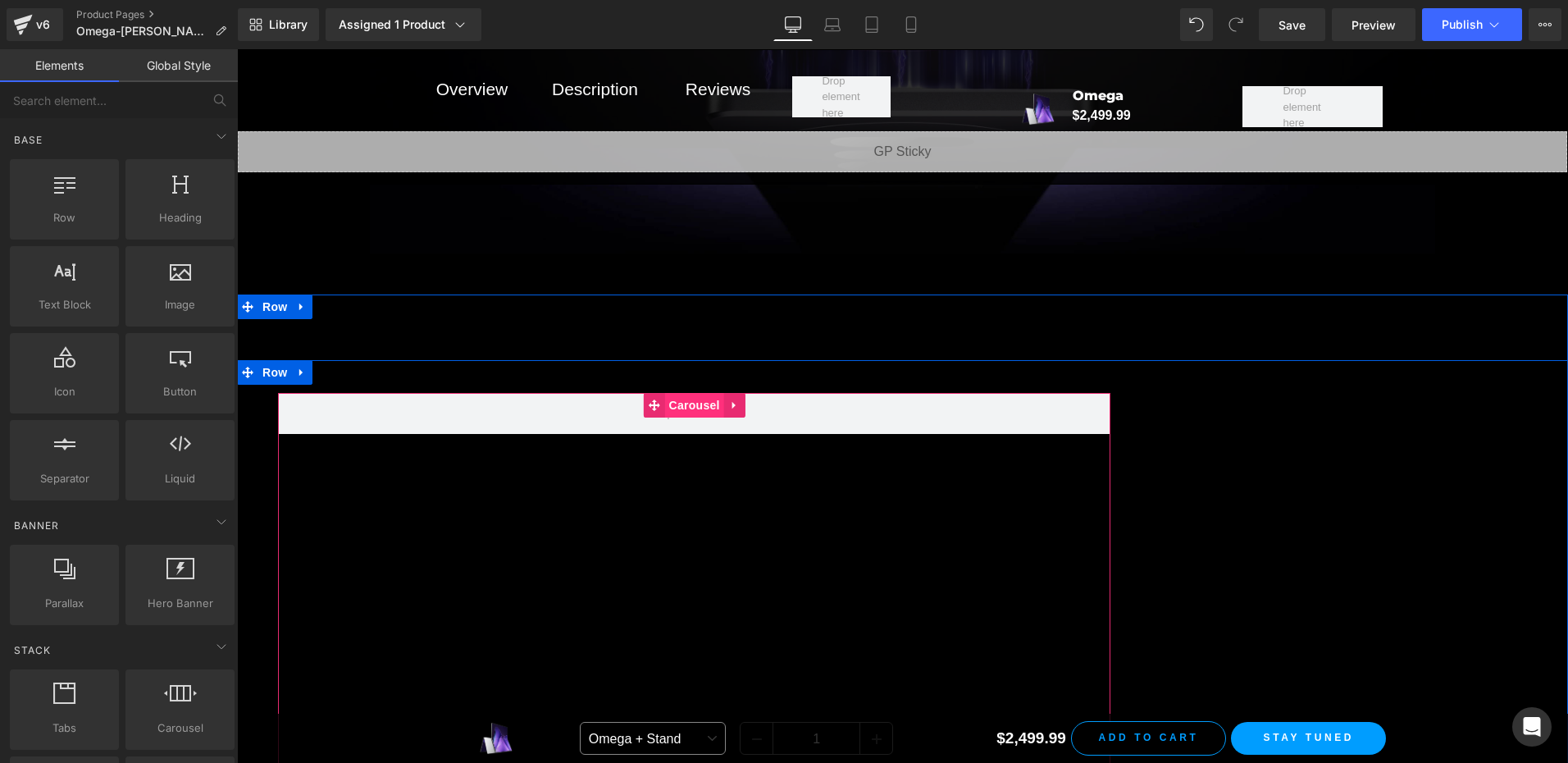
click at [680, 393] on span "Carousel" at bounding box center [694, 406] width 59 height 25
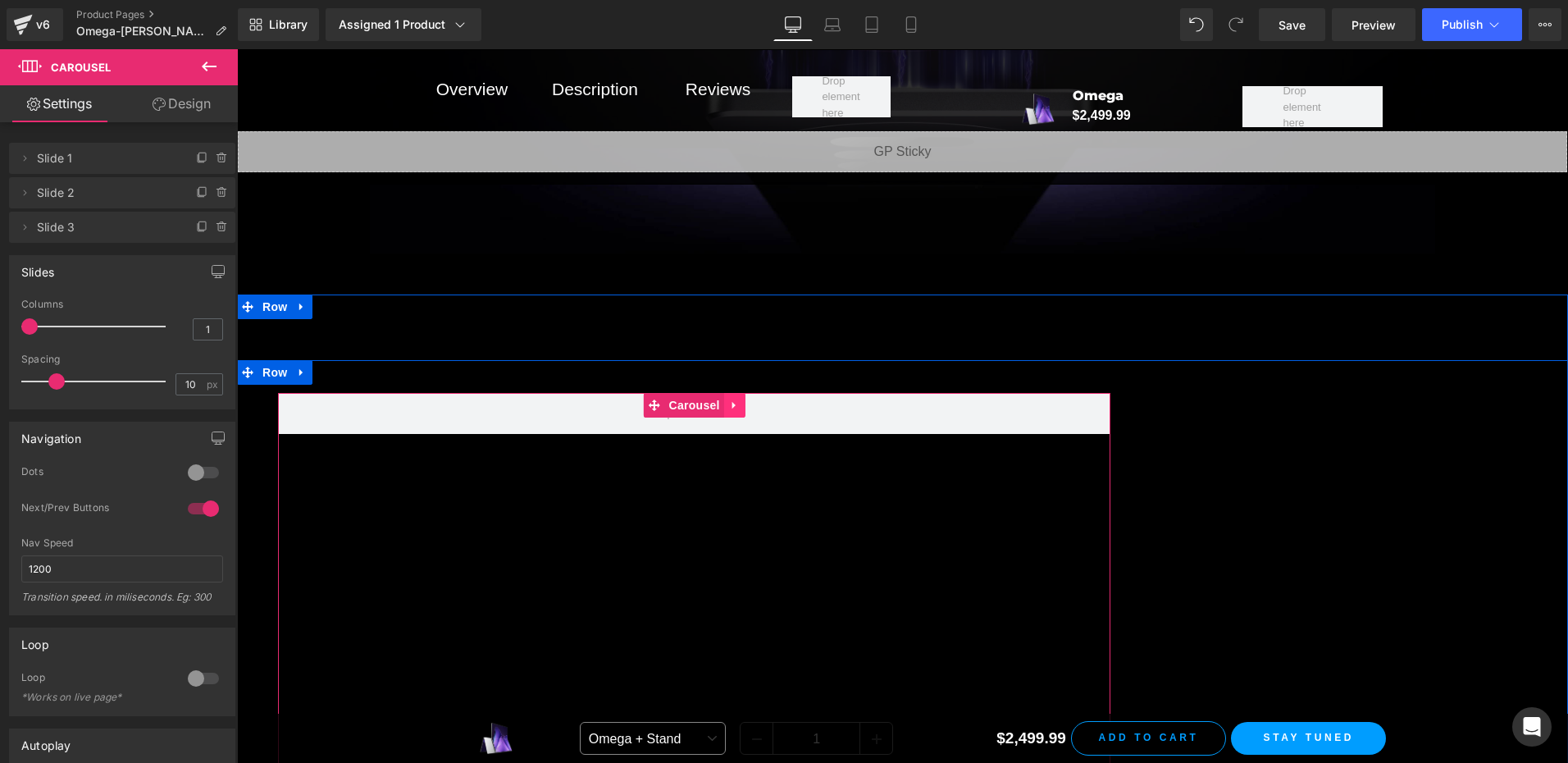
click at [732, 398] on icon at bounding box center [734, 405] width 12 height 13
click at [740, 399] on icon at bounding box center [745, 405] width 12 height 12
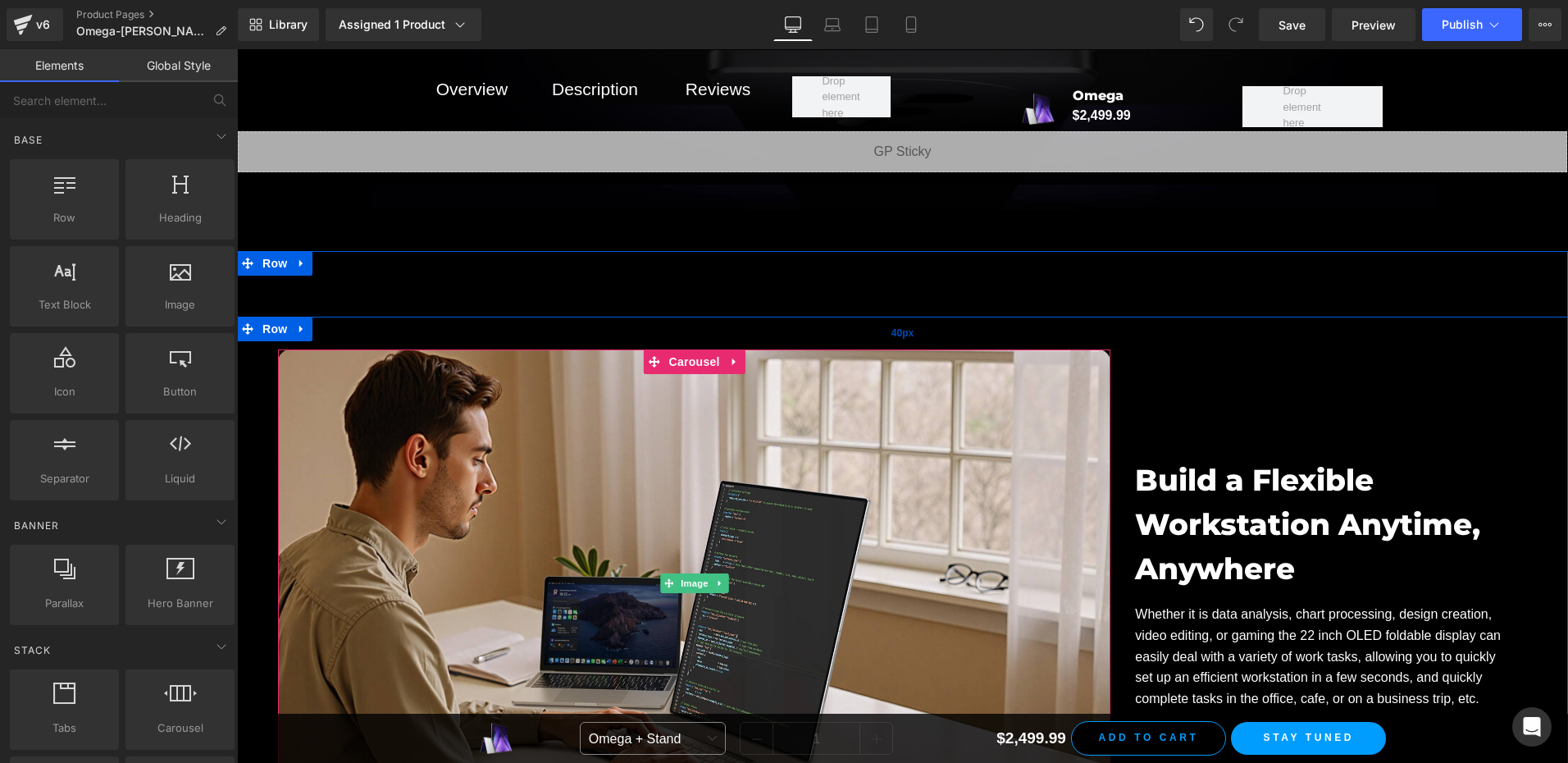
scroll to position [13190, 0]
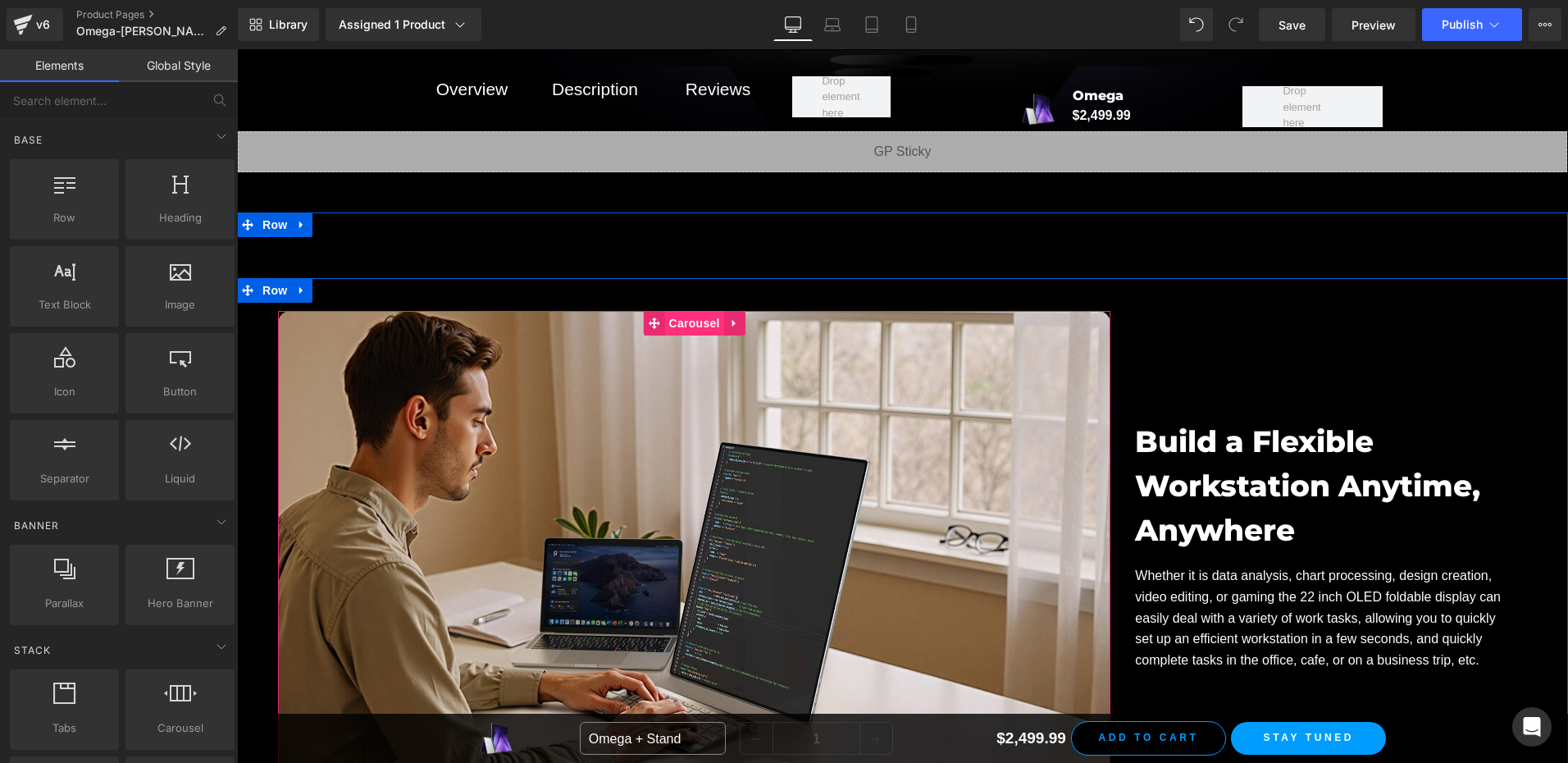
click at [692, 311] on span "Carousel" at bounding box center [694, 323] width 59 height 25
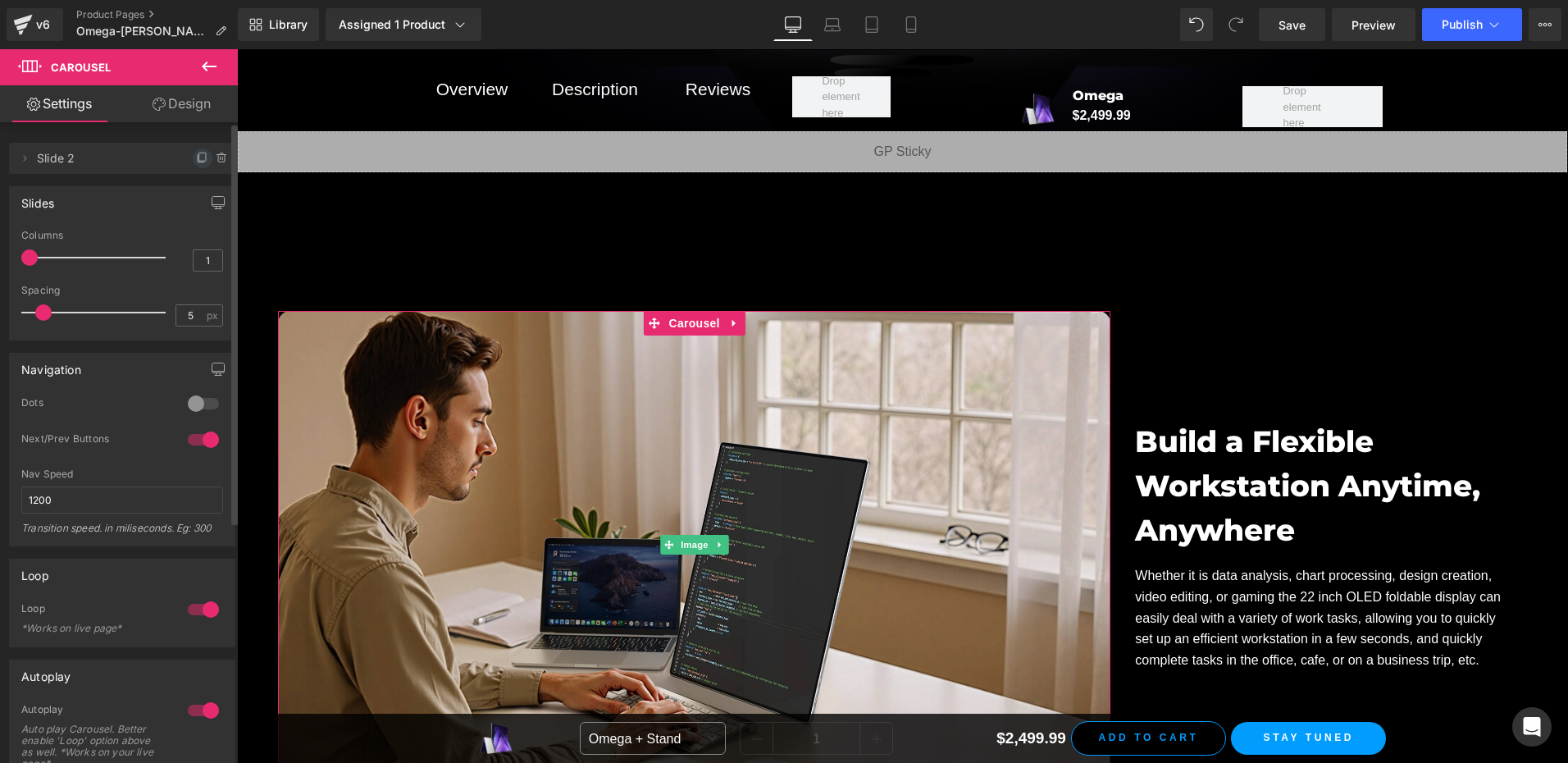
click at [197, 163] on icon at bounding box center [200, 158] width 6 height 7
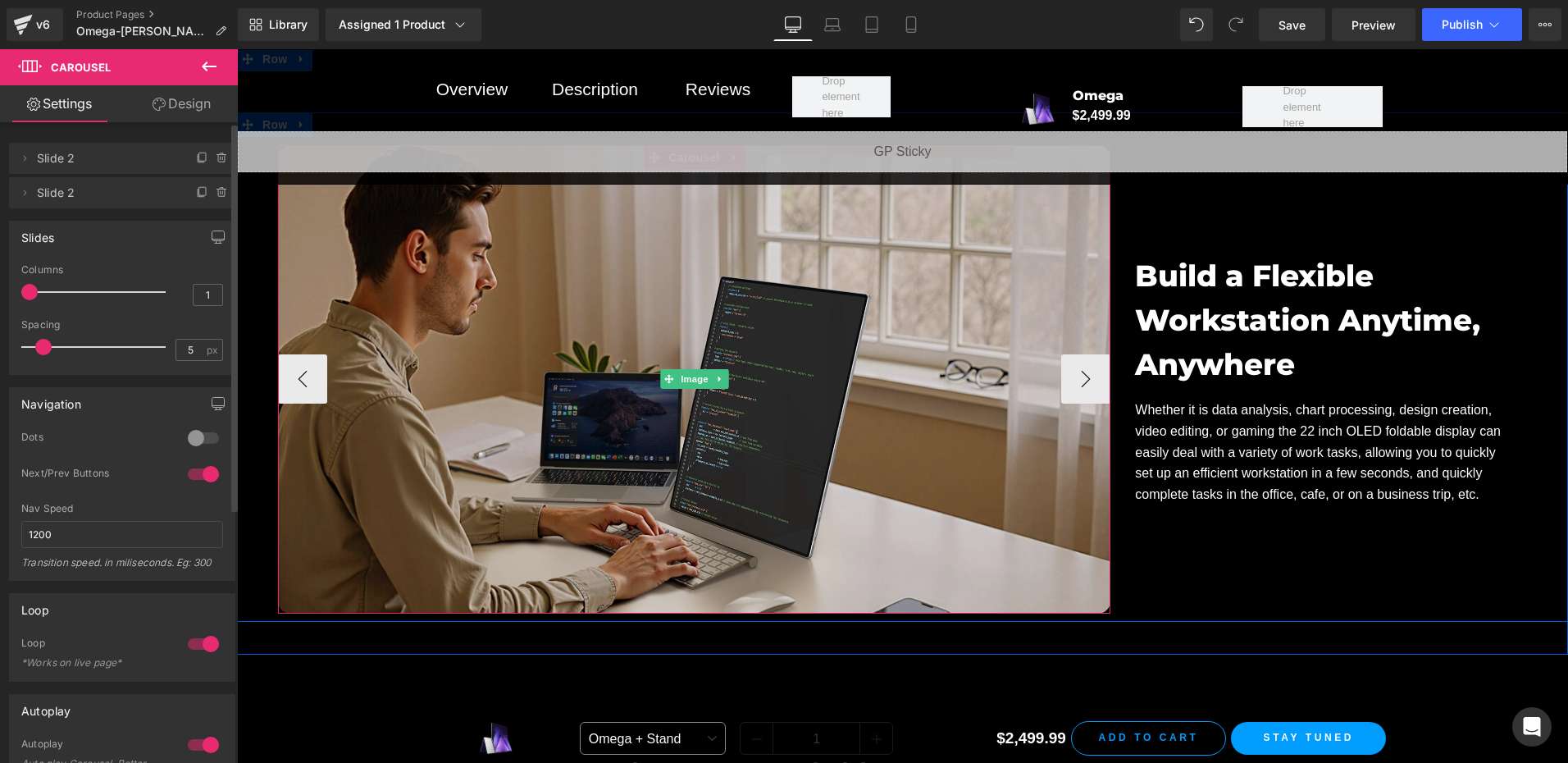
scroll to position [13354, 0]
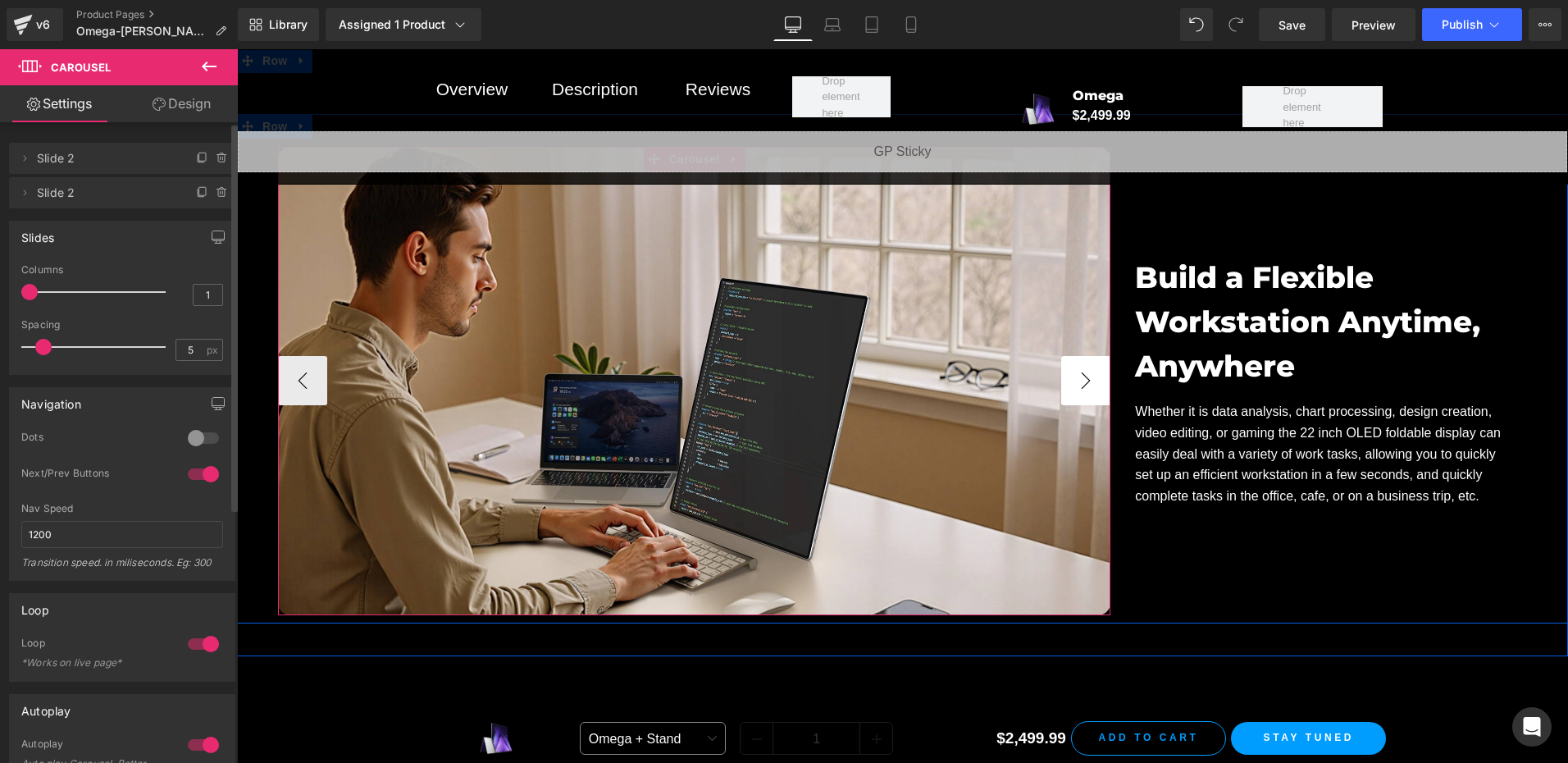
click at [1081, 365] on button "›" at bounding box center [1086, 380] width 49 height 49
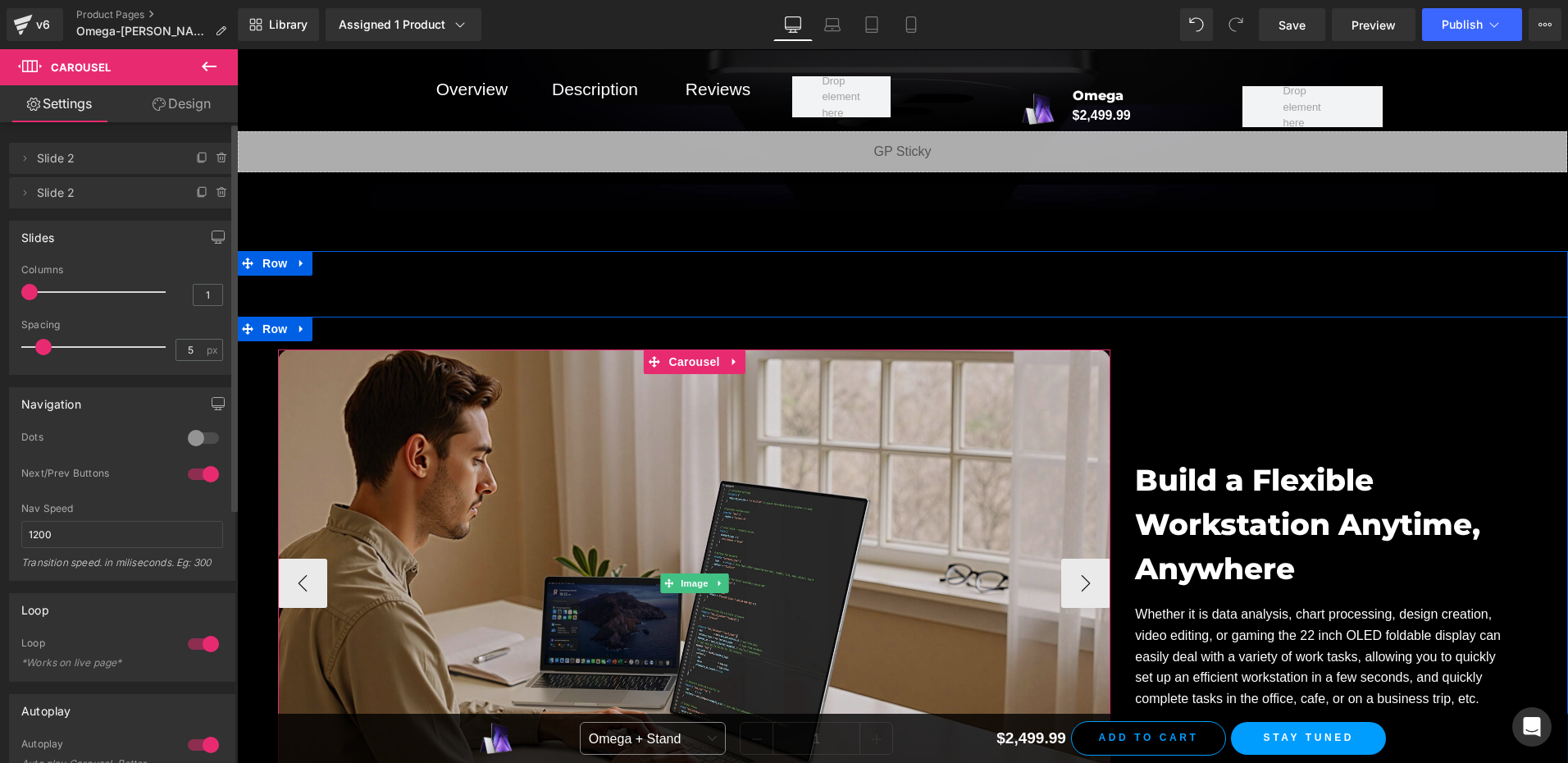
scroll to position [13190, 0]
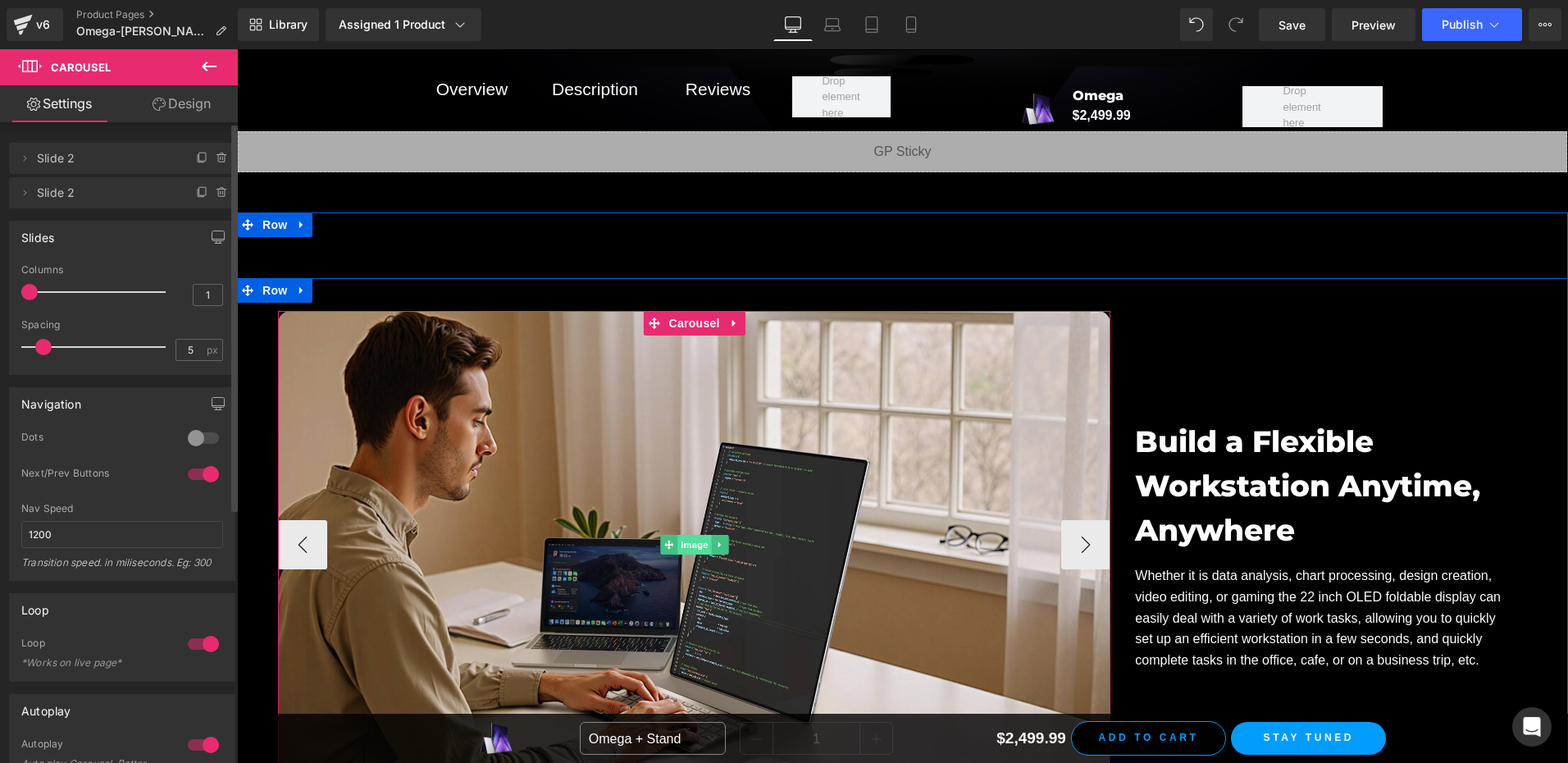
click at [681, 534] on span "Image" at bounding box center [694, 544] width 35 height 20
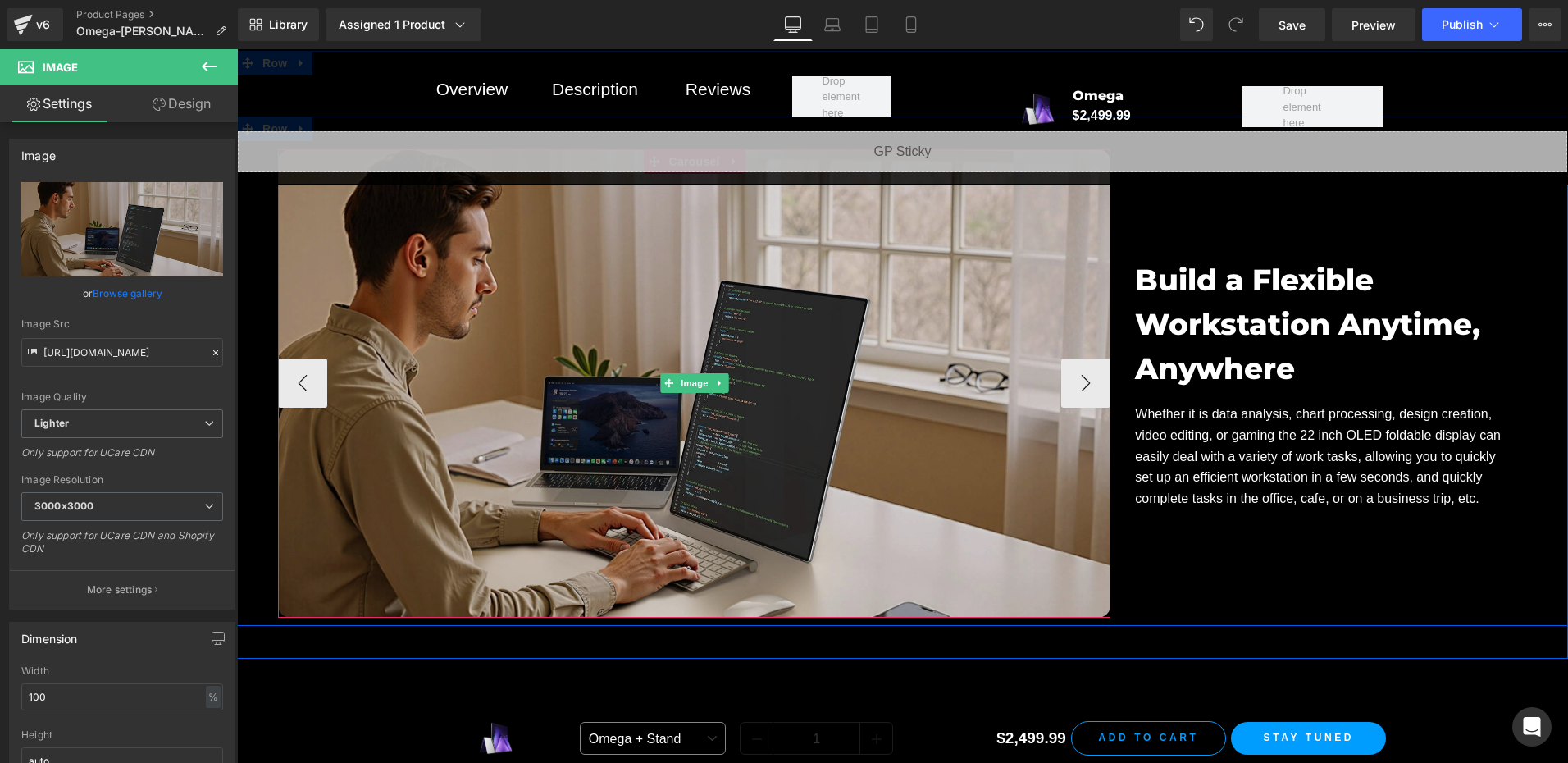
scroll to position [13354, 0]
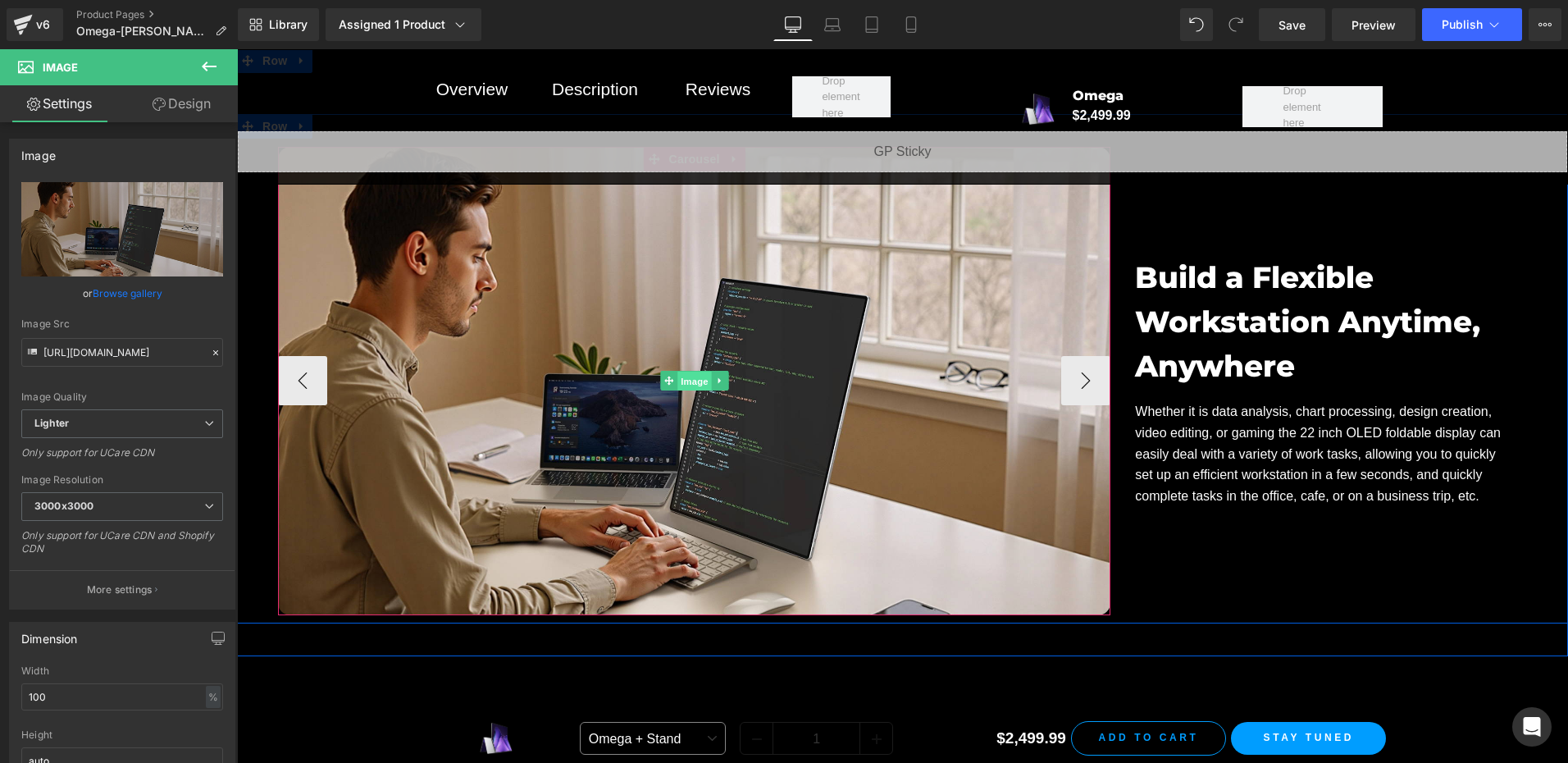
click at [683, 372] on span "Image" at bounding box center [694, 382] width 35 height 20
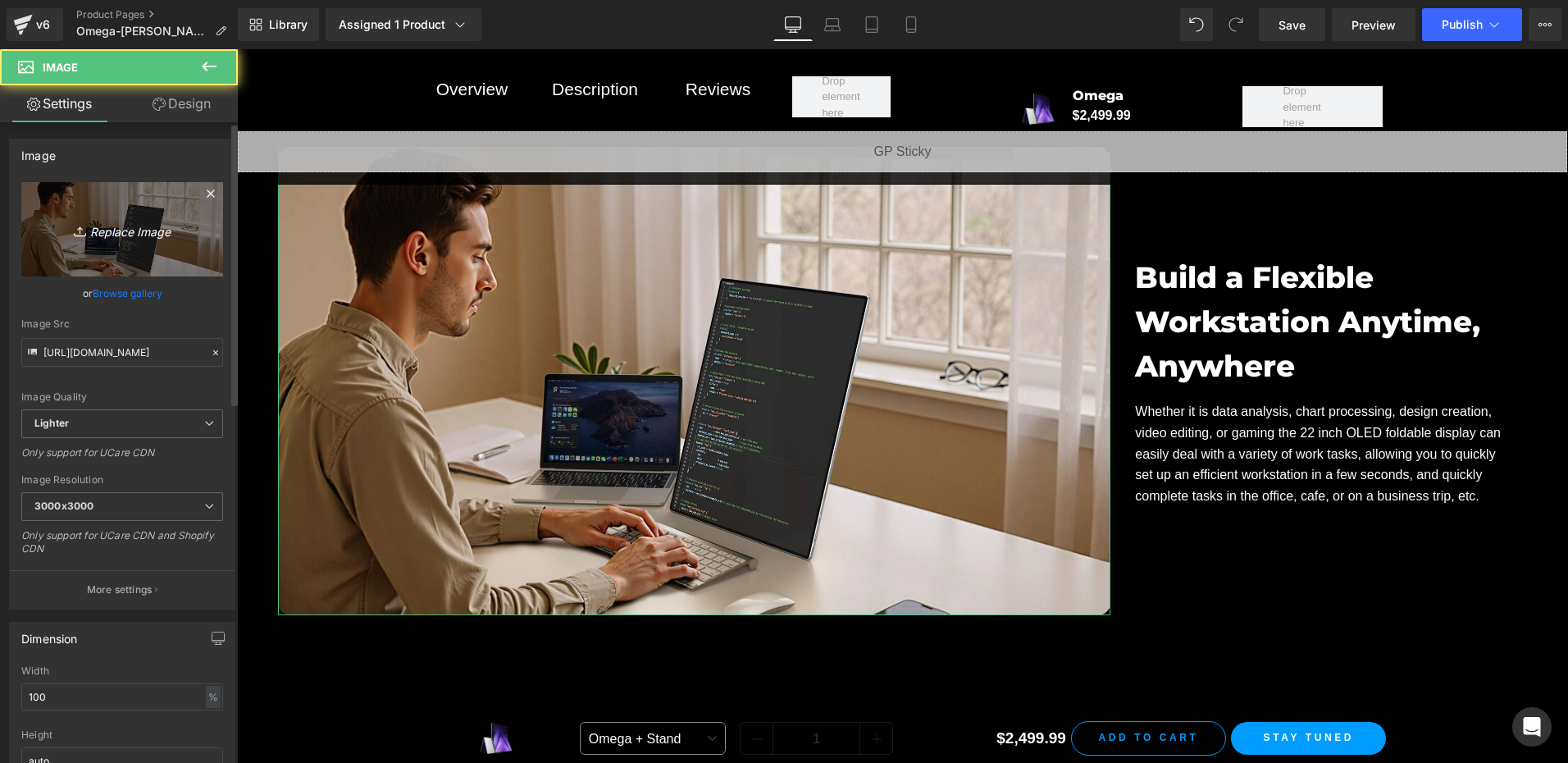
click at [99, 255] on link "Replace Image" at bounding box center [122, 230] width 202 height 95
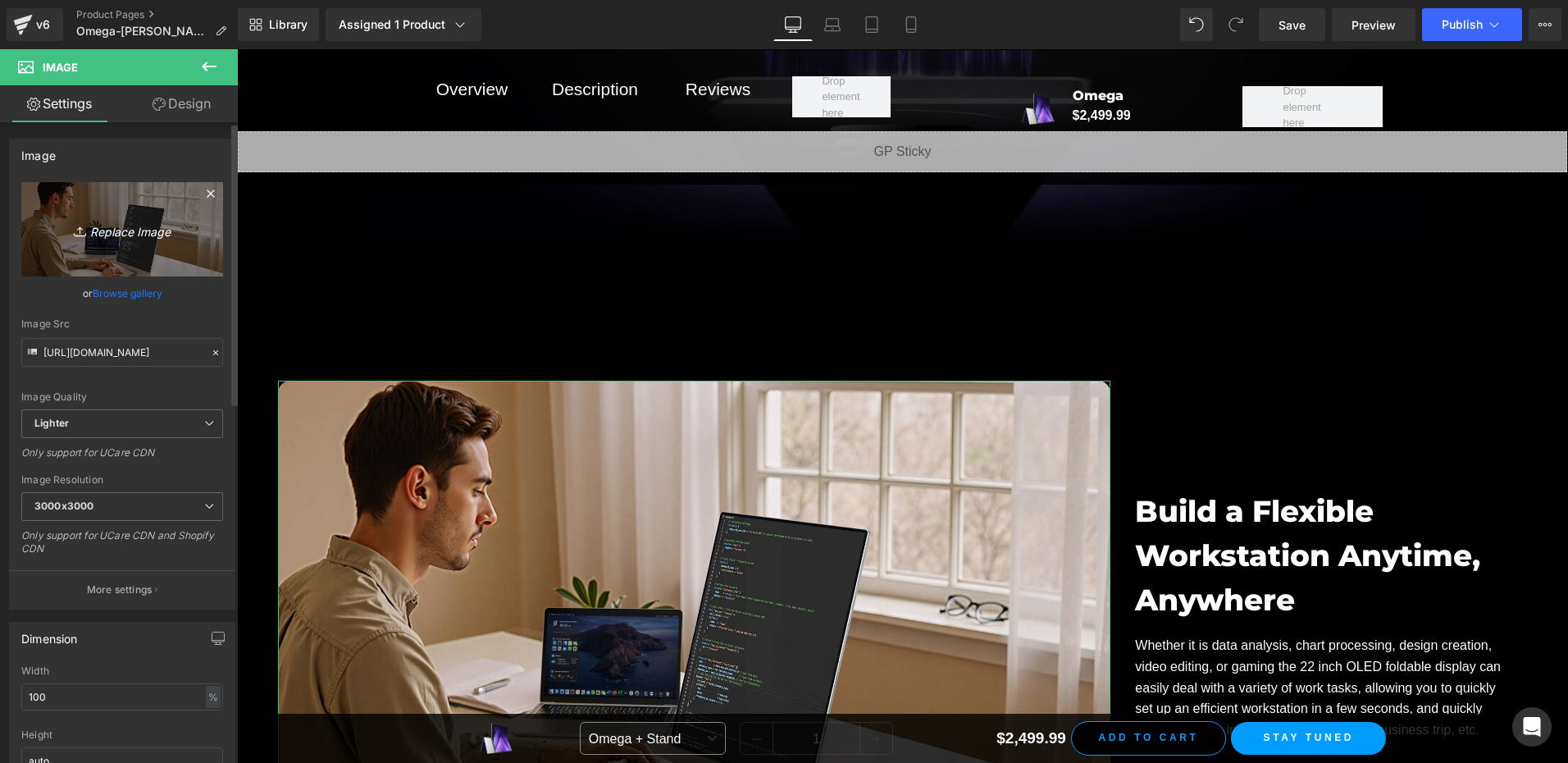
scroll to position [13108, 0]
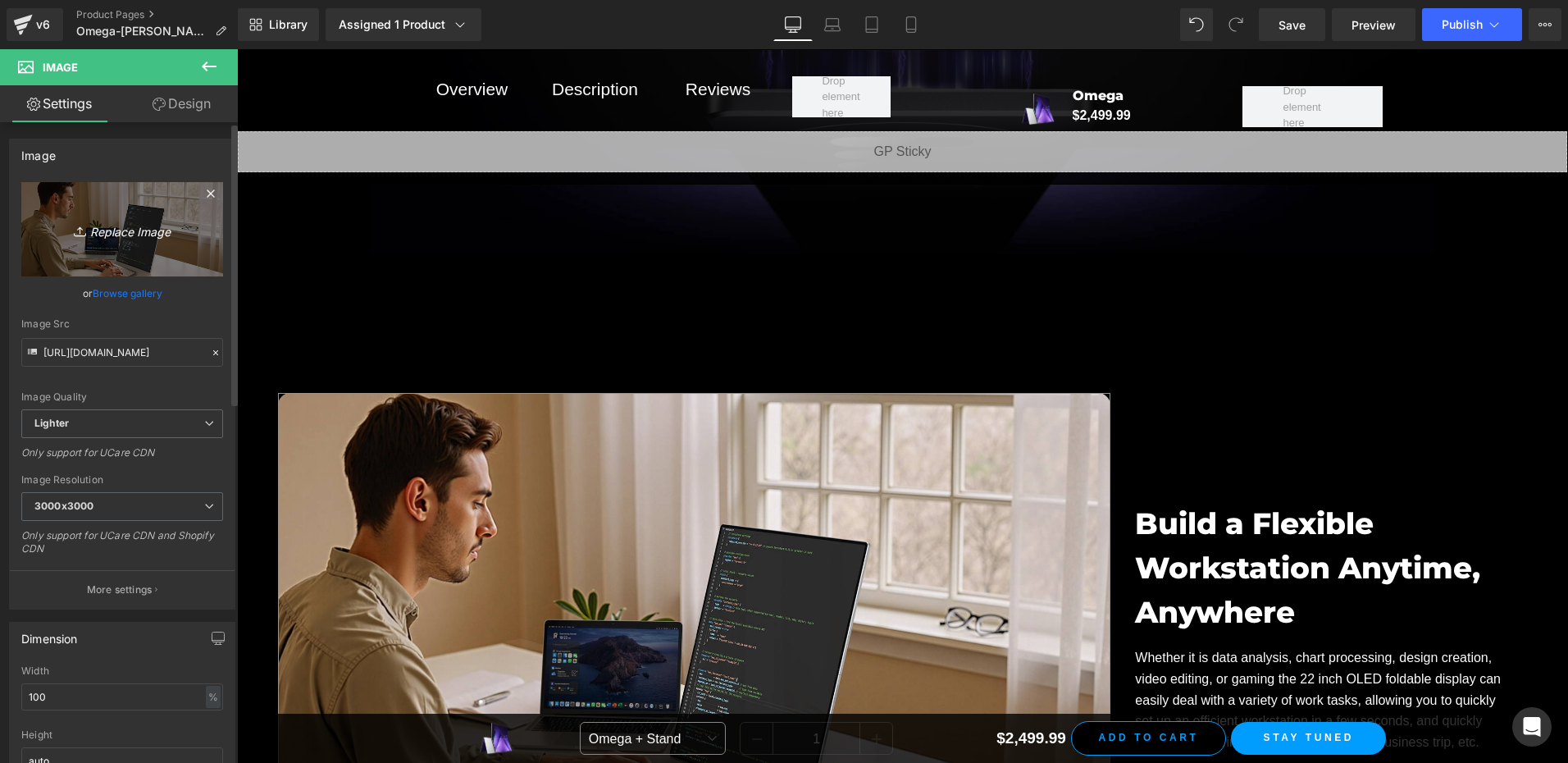
type input "C:\fakepath\02.webp"
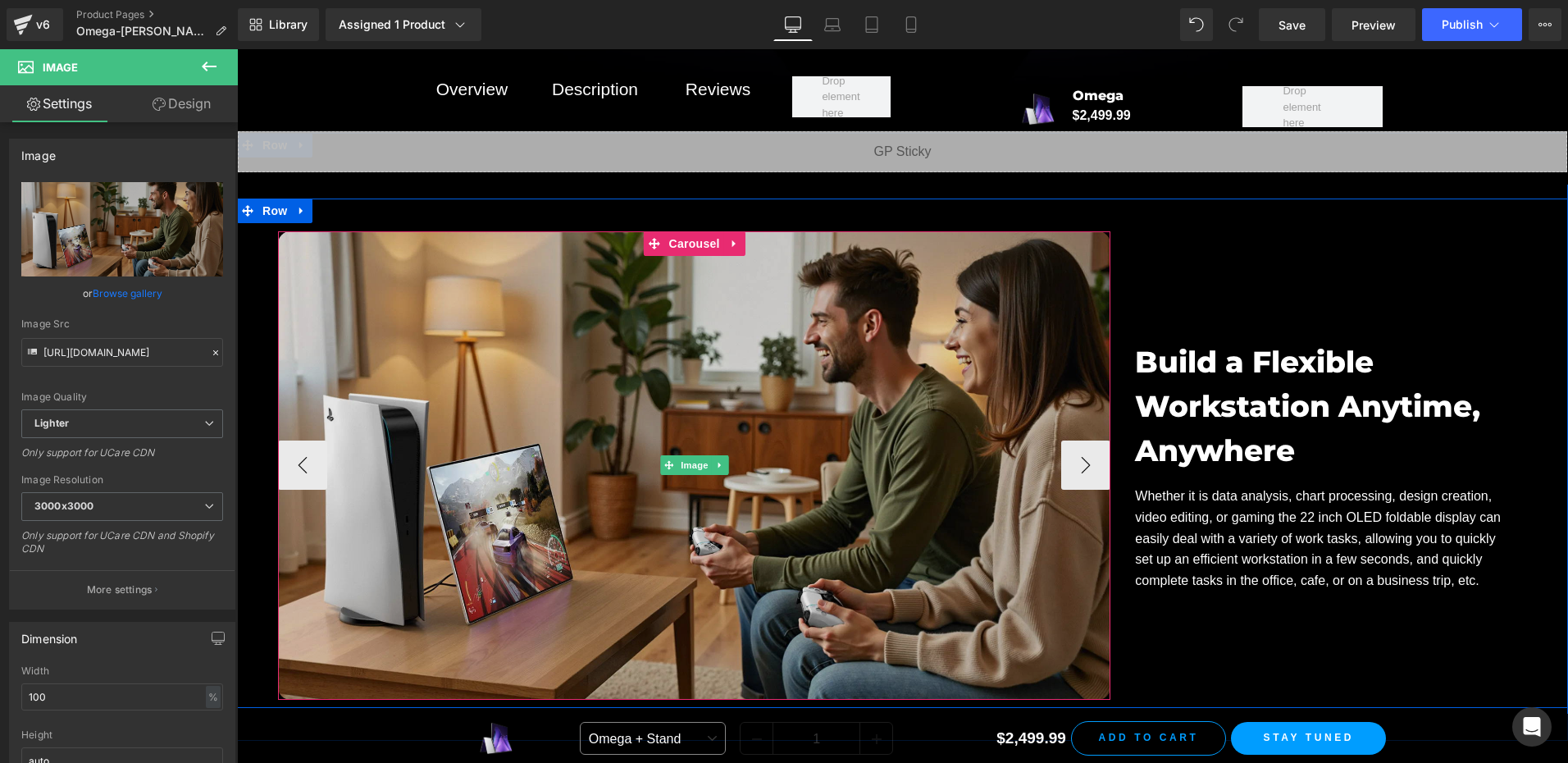
scroll to position [13190, 0]
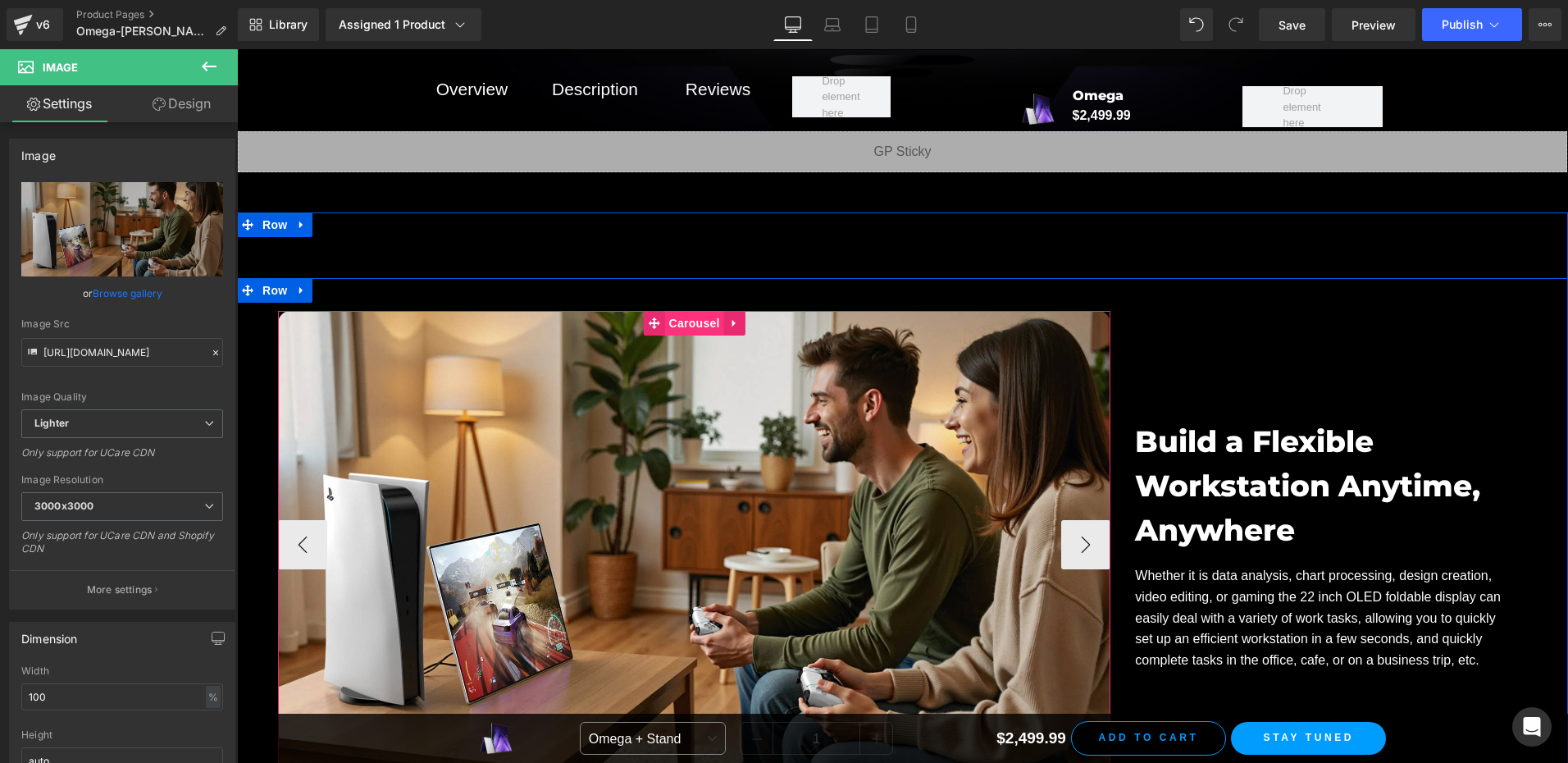
click at [679, 311] on span "Carousel" at bounding box center [694, 323] width 59 height 25
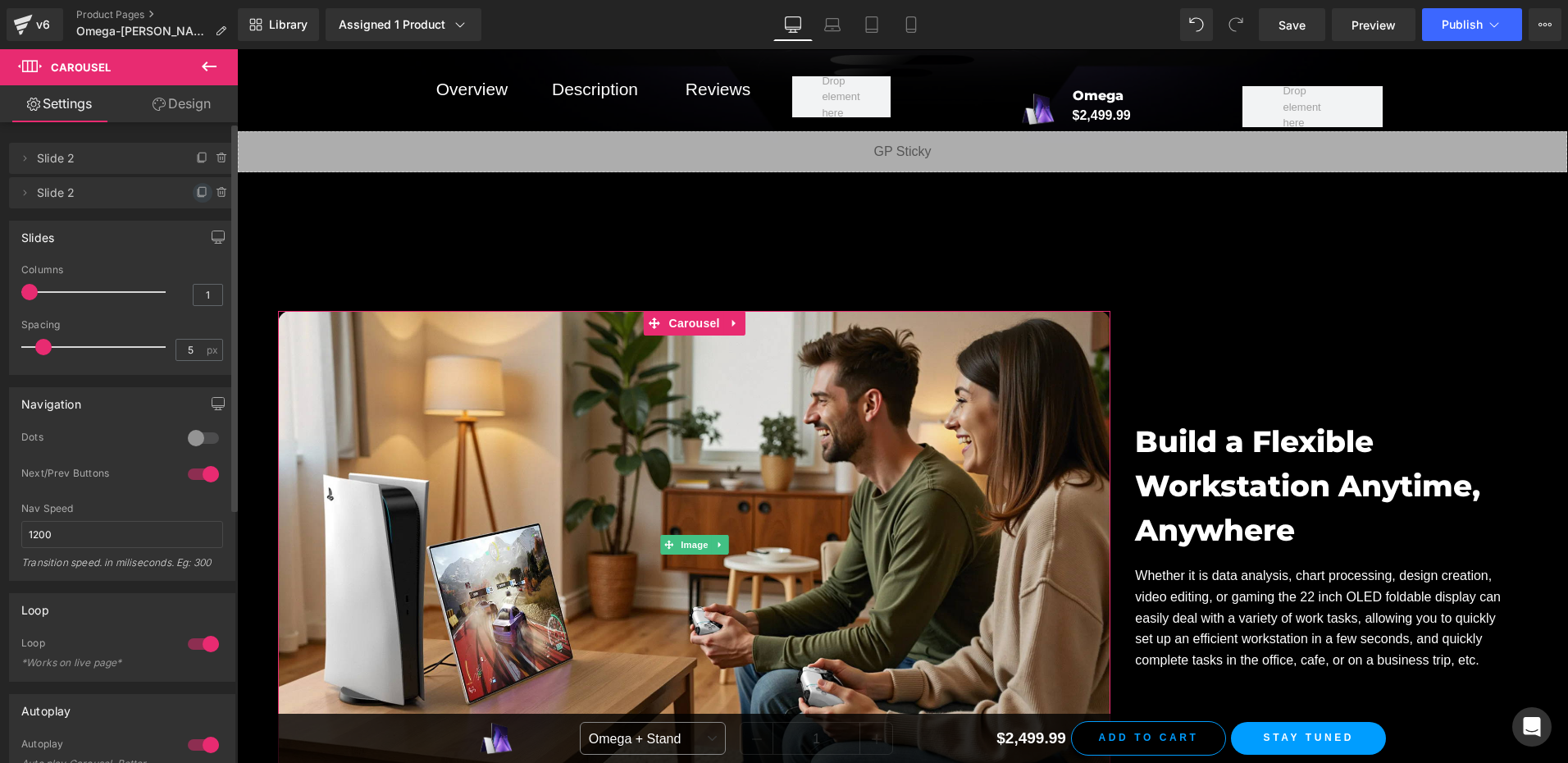
click at [205, 194] on span at bounding box center [203, 193] width 20 height 20
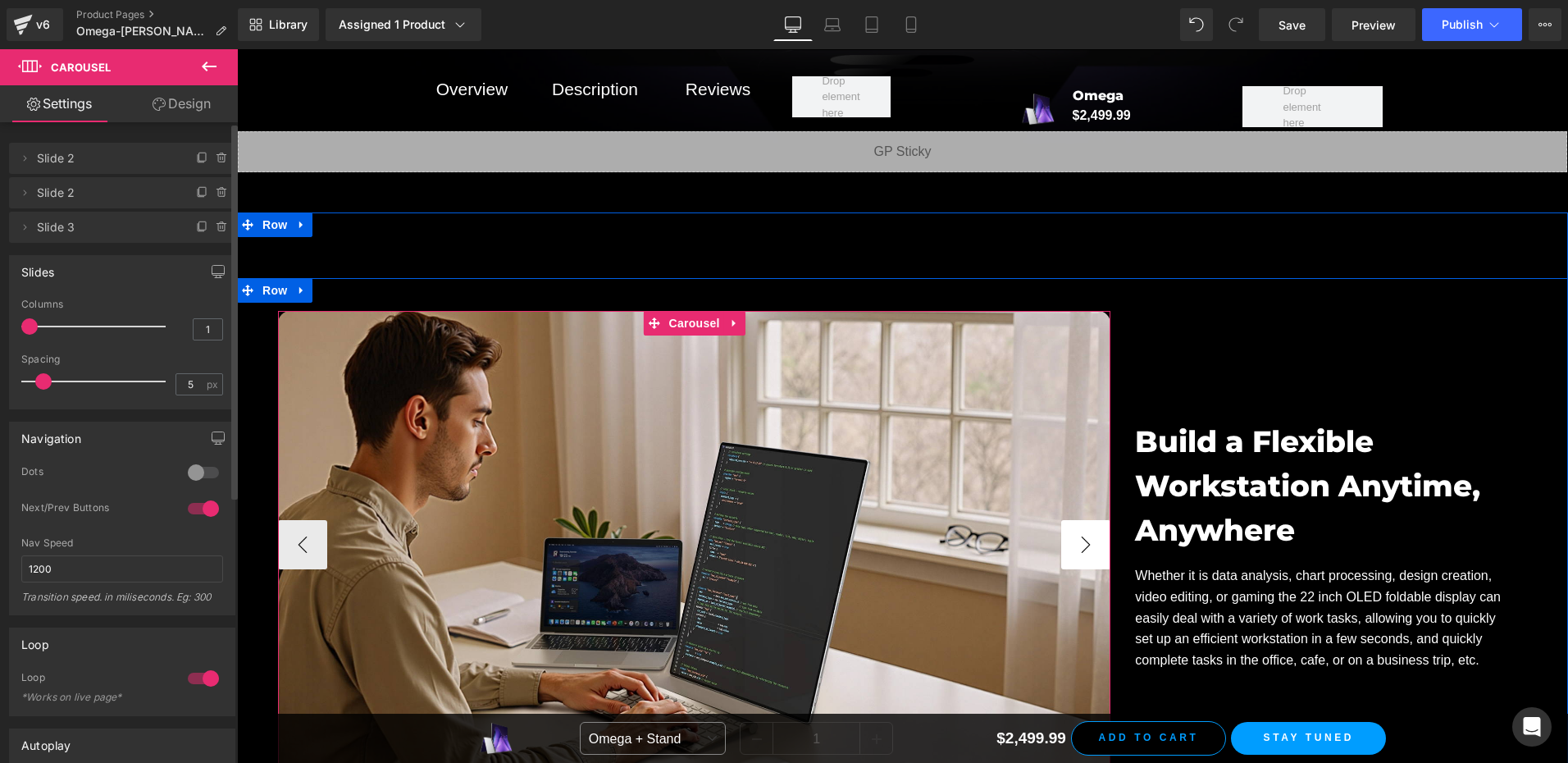
click at [1085, 525] on button "›" at bounding box center [1086, 544] width 49 height 49
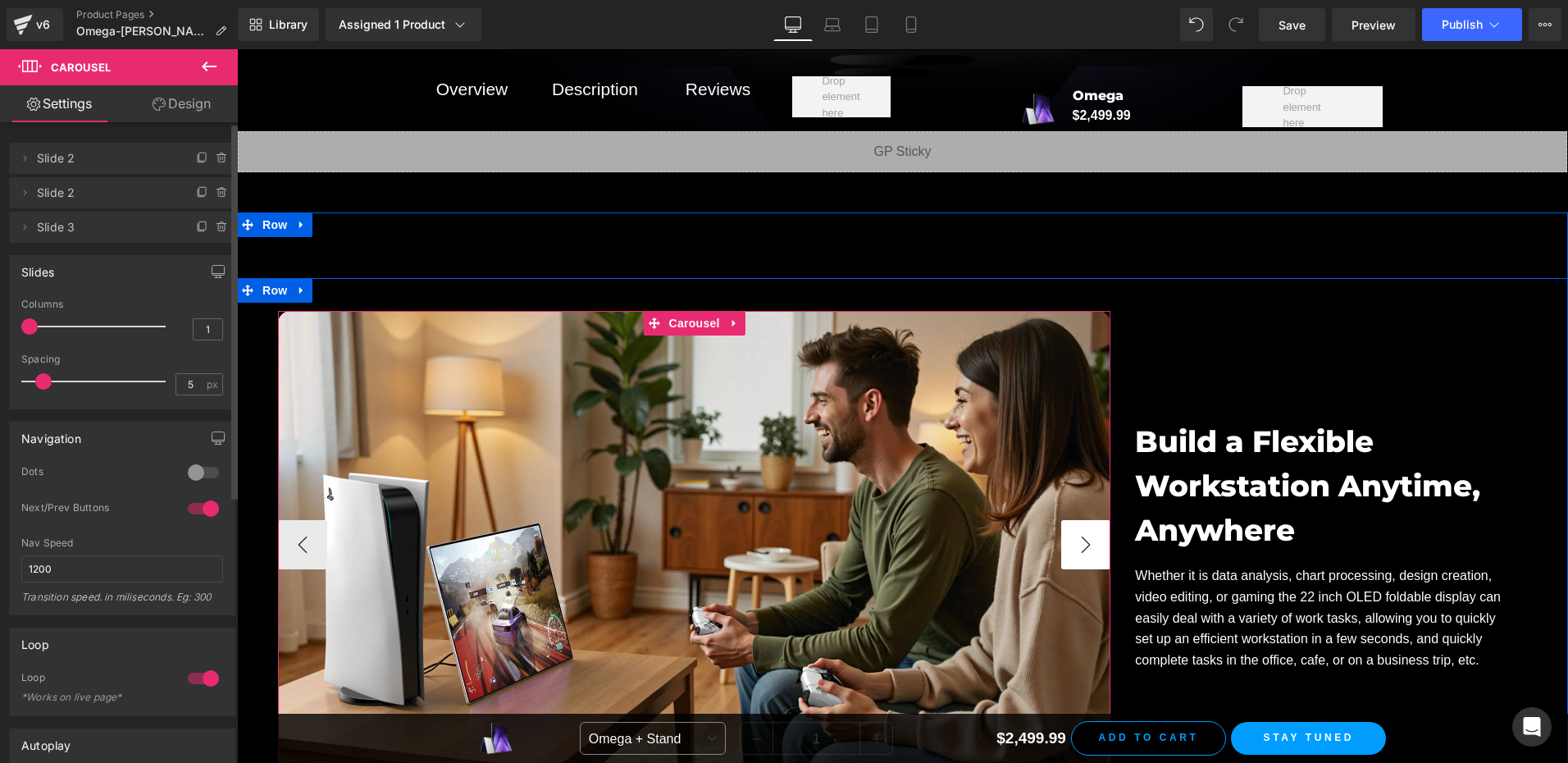
click at [1085, 525] on button "›" at bounding box center [1086, 544] width 49 height 49
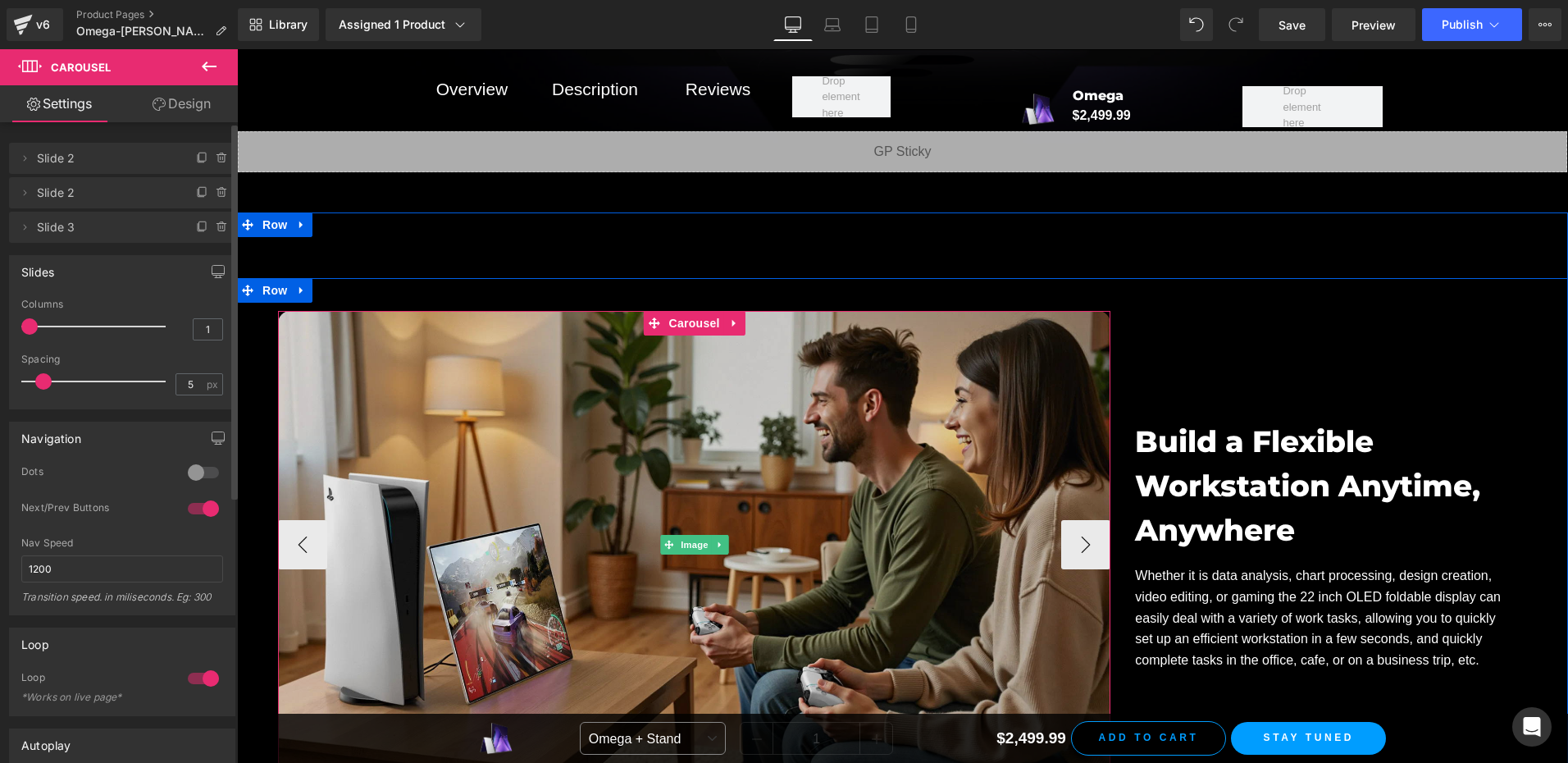
drag, startPoint x: 673, startPoint y: 521, endPoint x: 694, endPoint y: 503, distance: 27.7
click at [677, 534] on span "Image" at bounding box center [694, 544] width 35 height 20
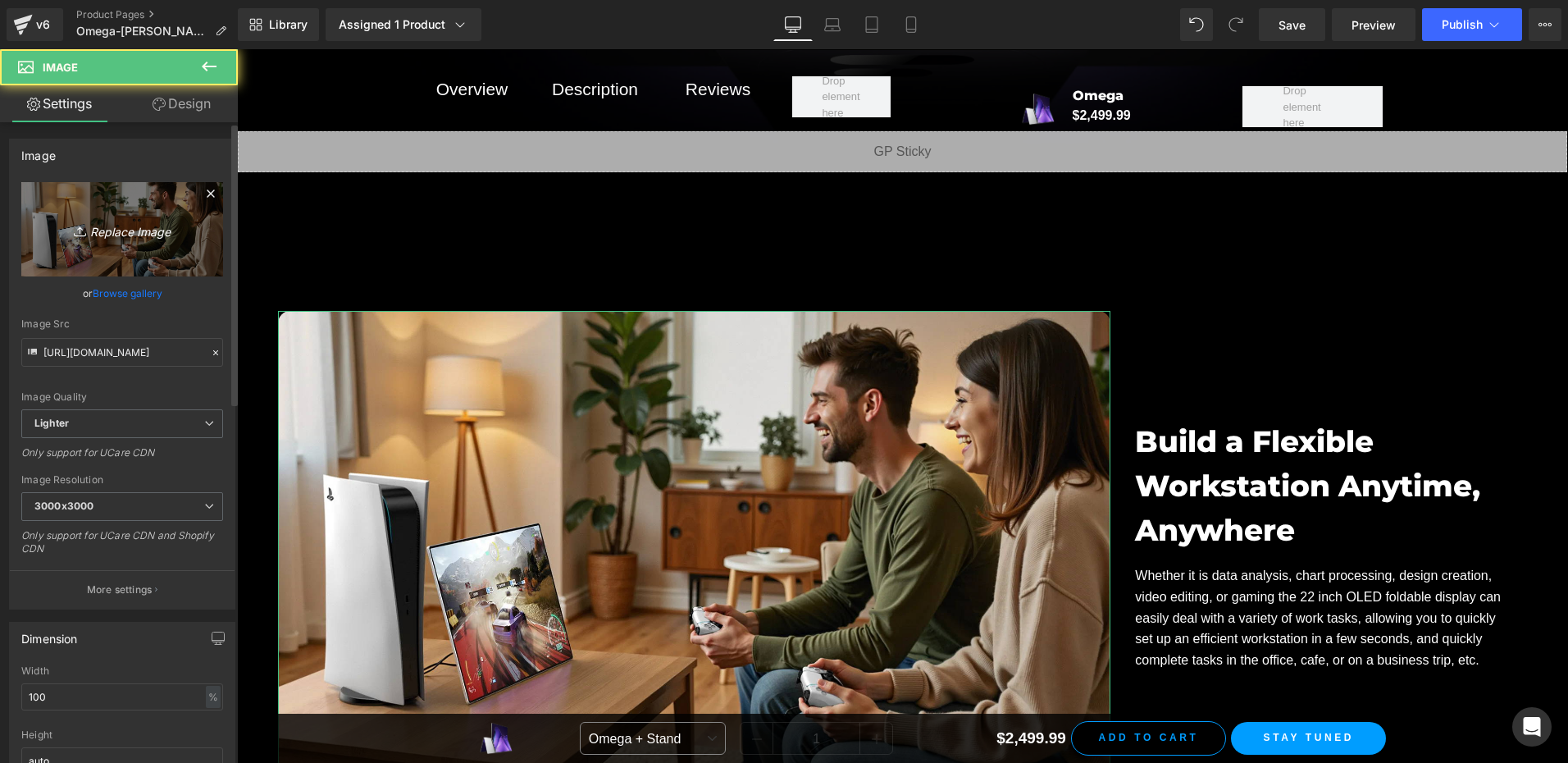
click at [125, 242] on link "Replace Image" at bounding box center [122, 230] width 202 height 95
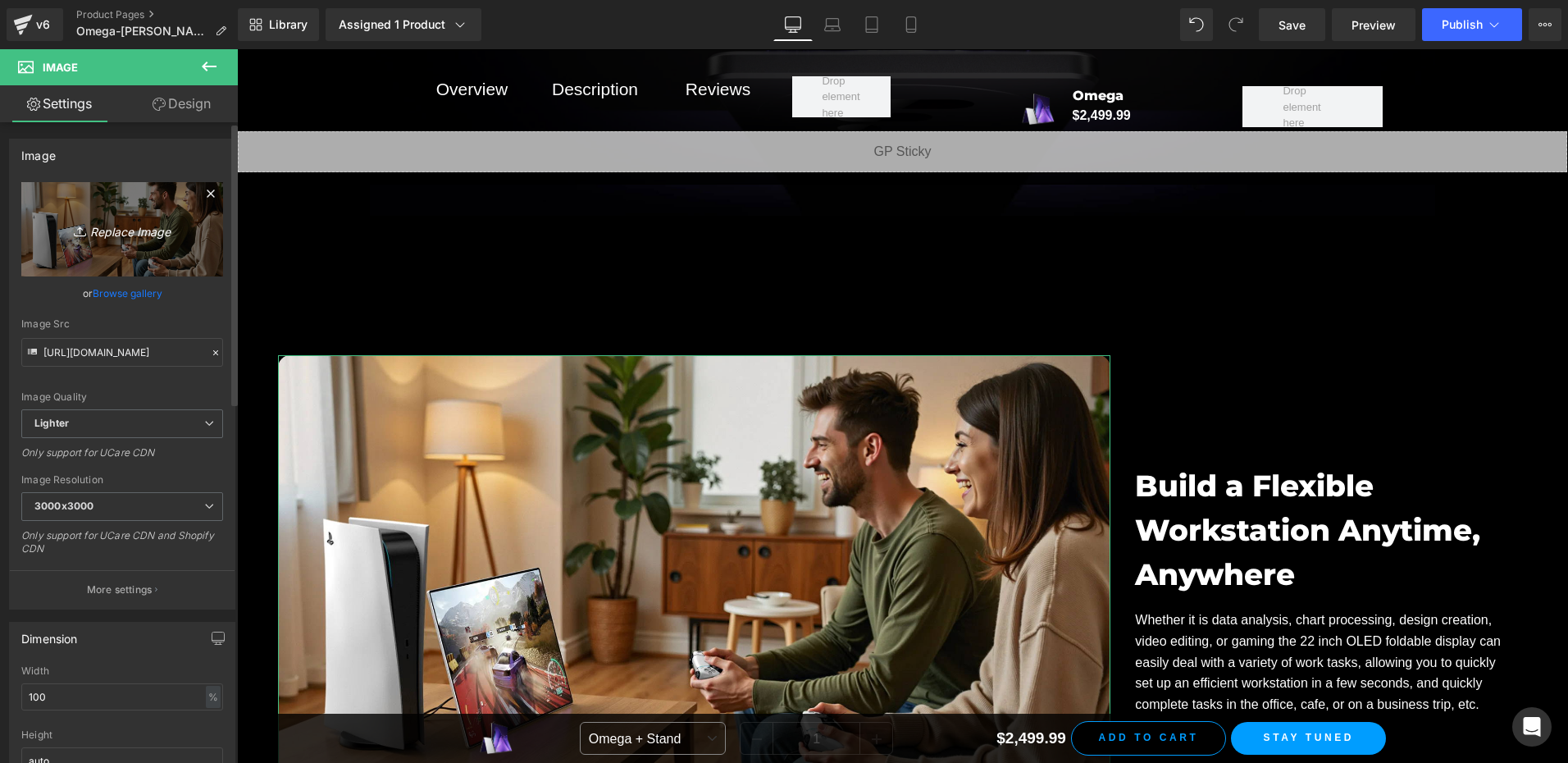
scroll to position [13108, 0]
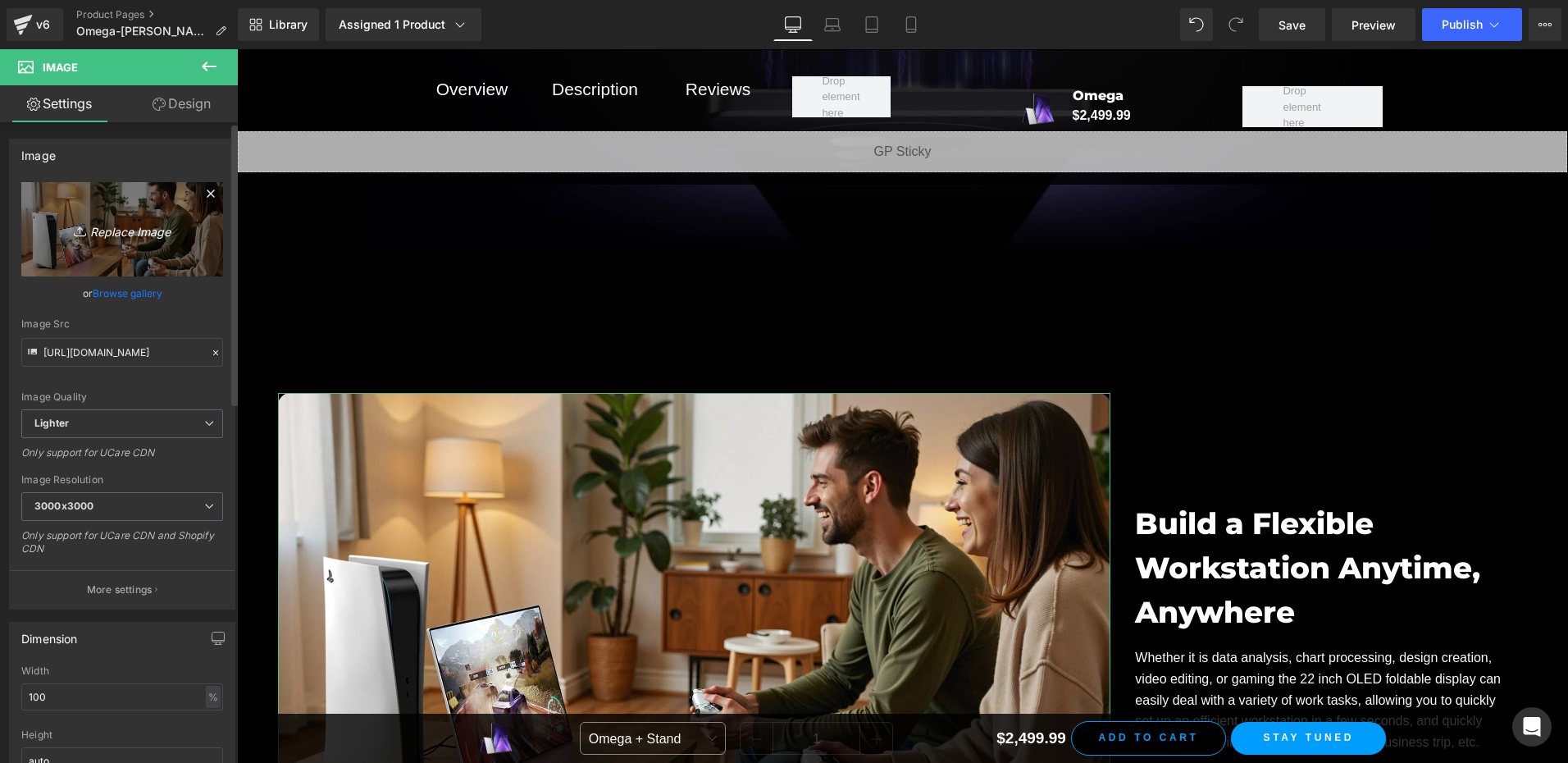
type input "C:\fakepath\01.webp"
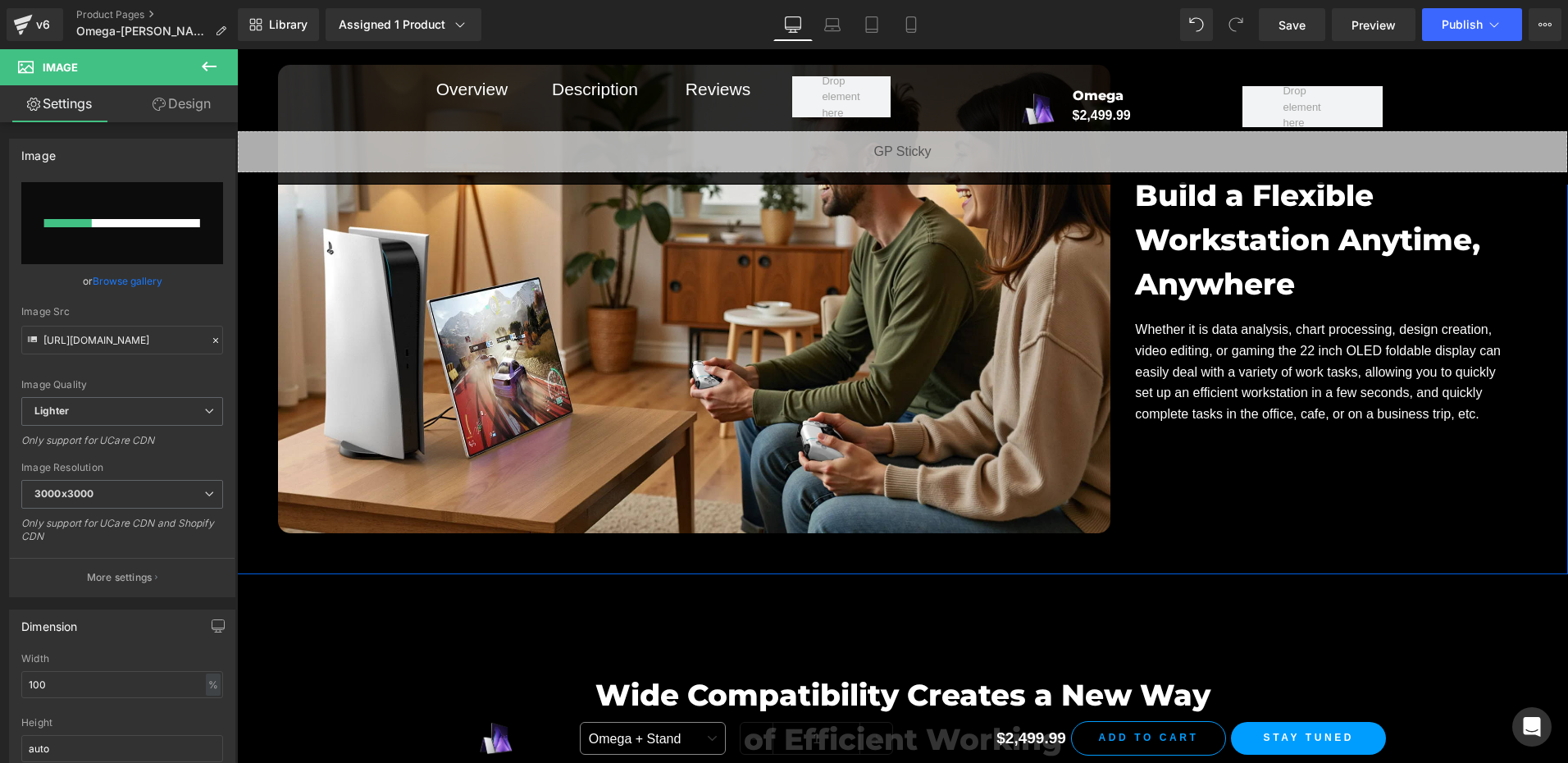
scroll to position [13354, 0]
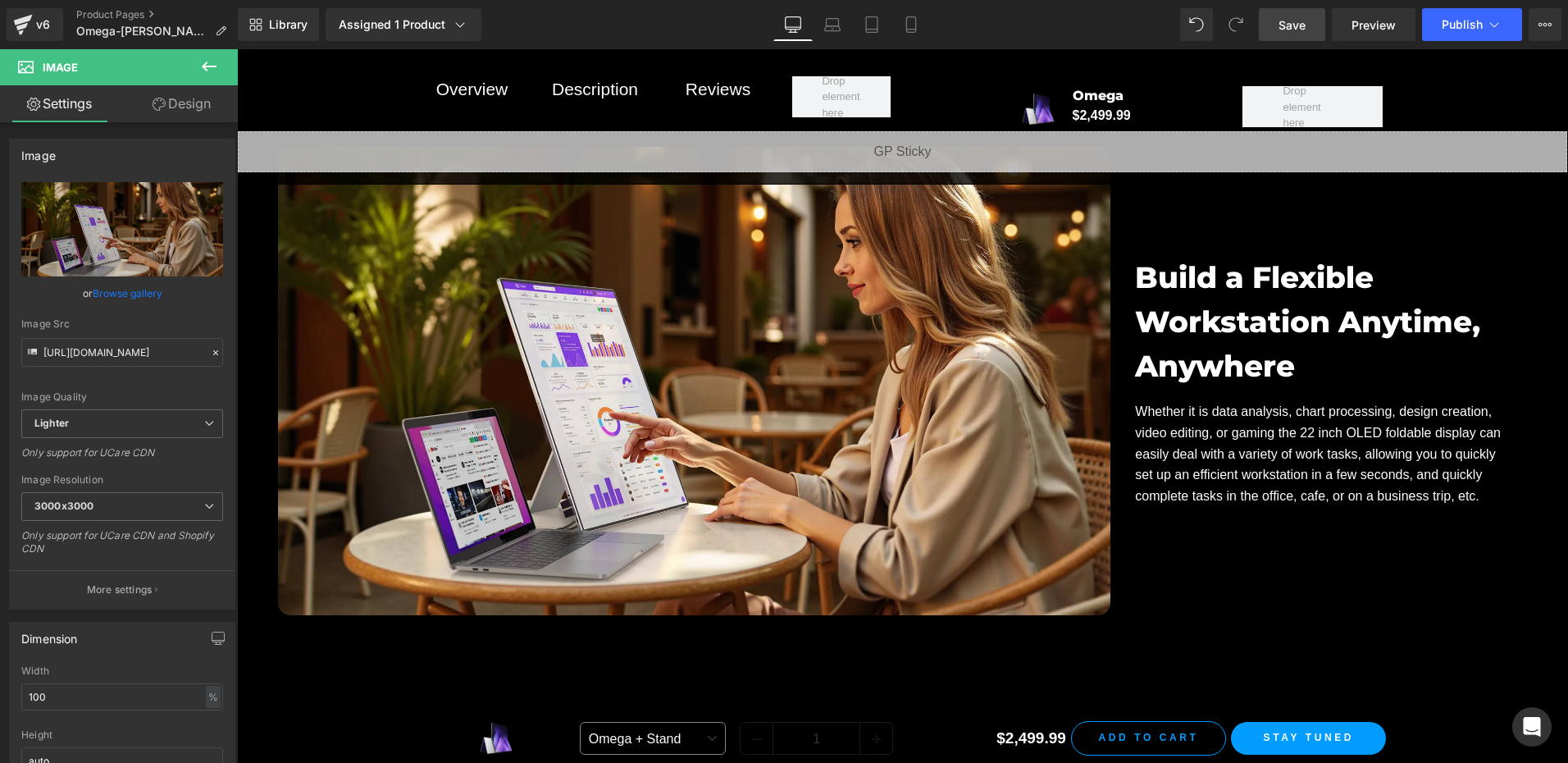
click at [1298, 27] on span "Save" at bounding box center [1292, 24] width 27 height 17
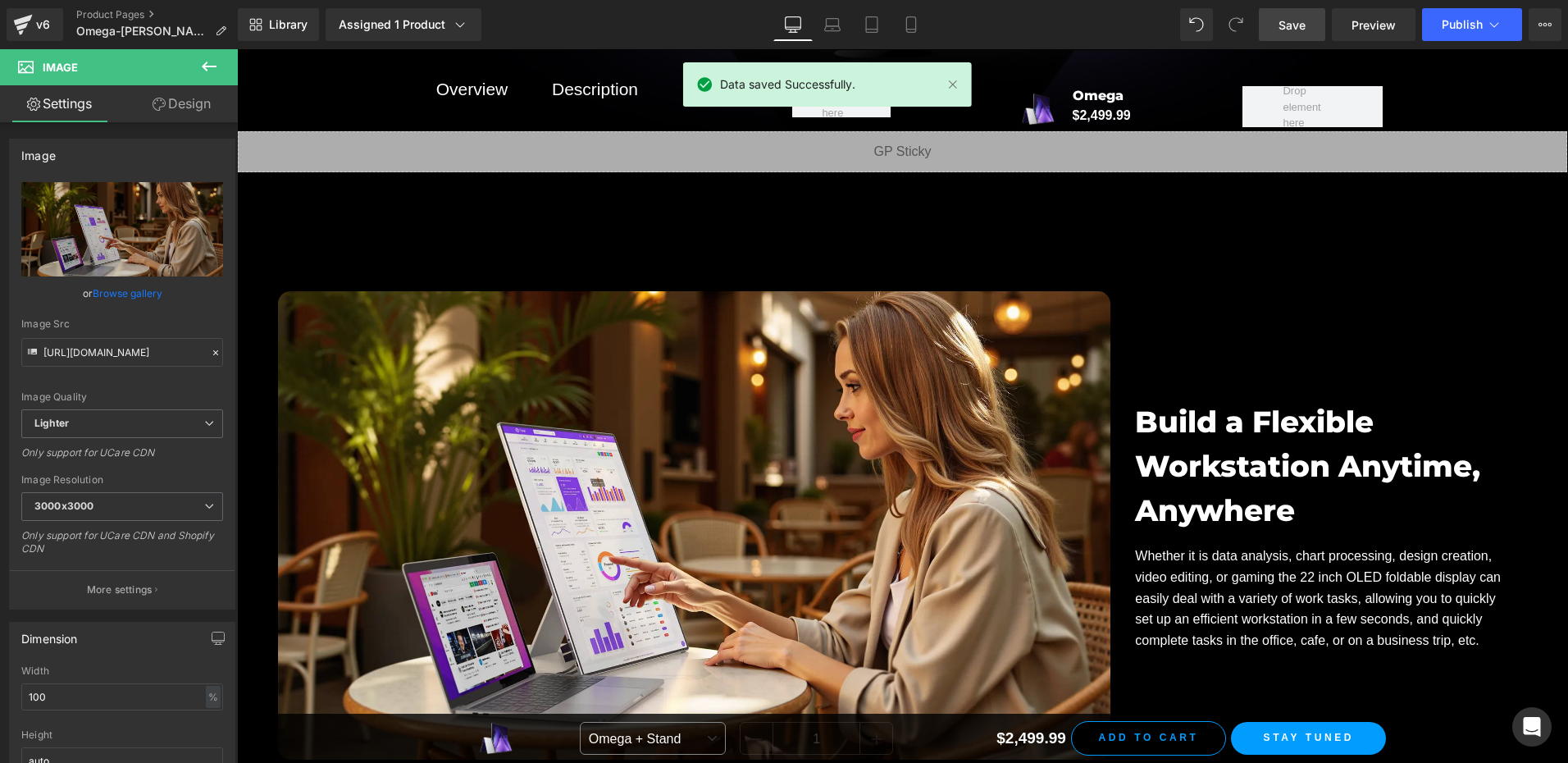
scroll to position [13190, 0]
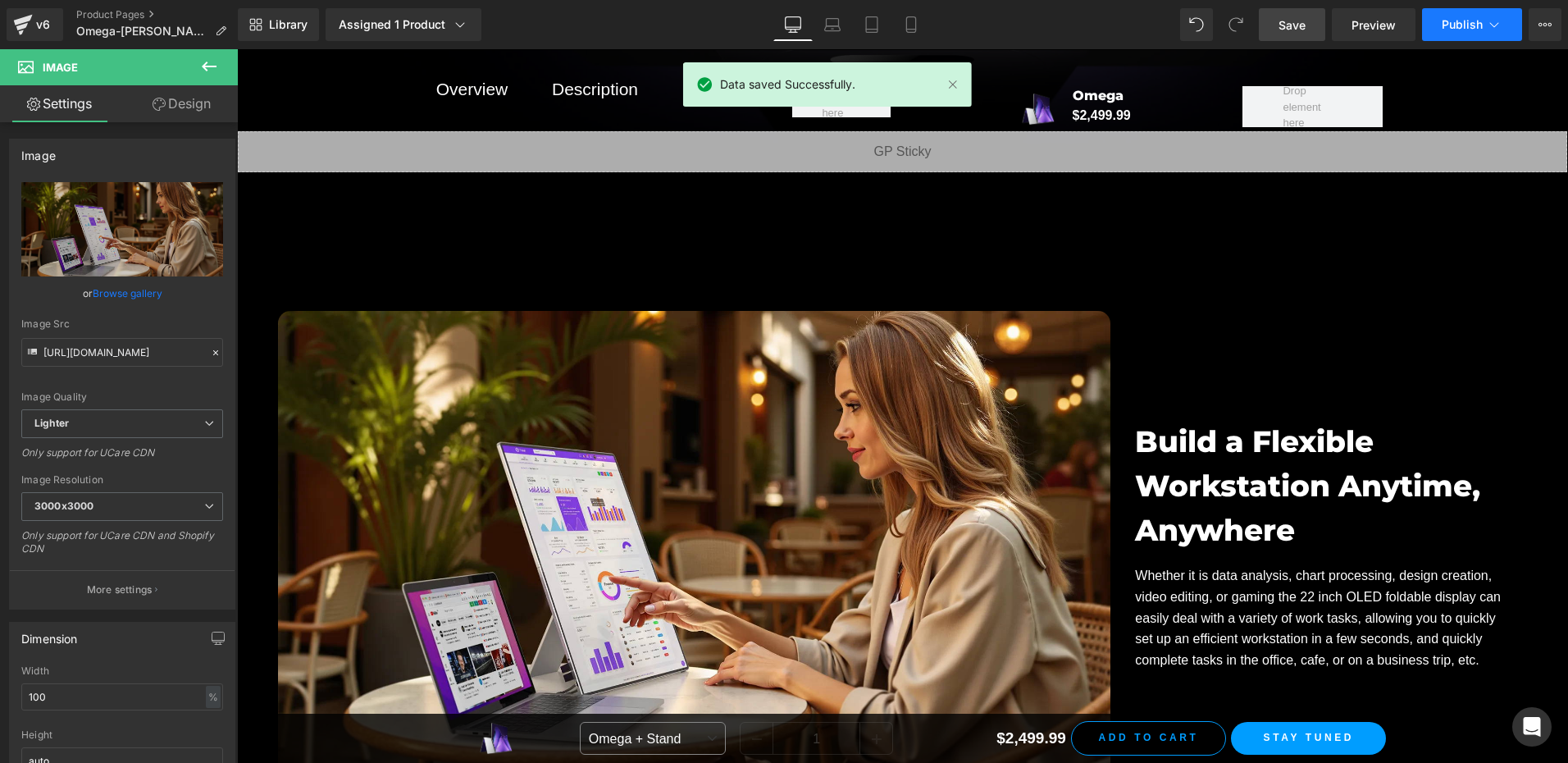
click at [1453, 26] on span "Publish" at bounding box center [1462, 24] width 41 height 13
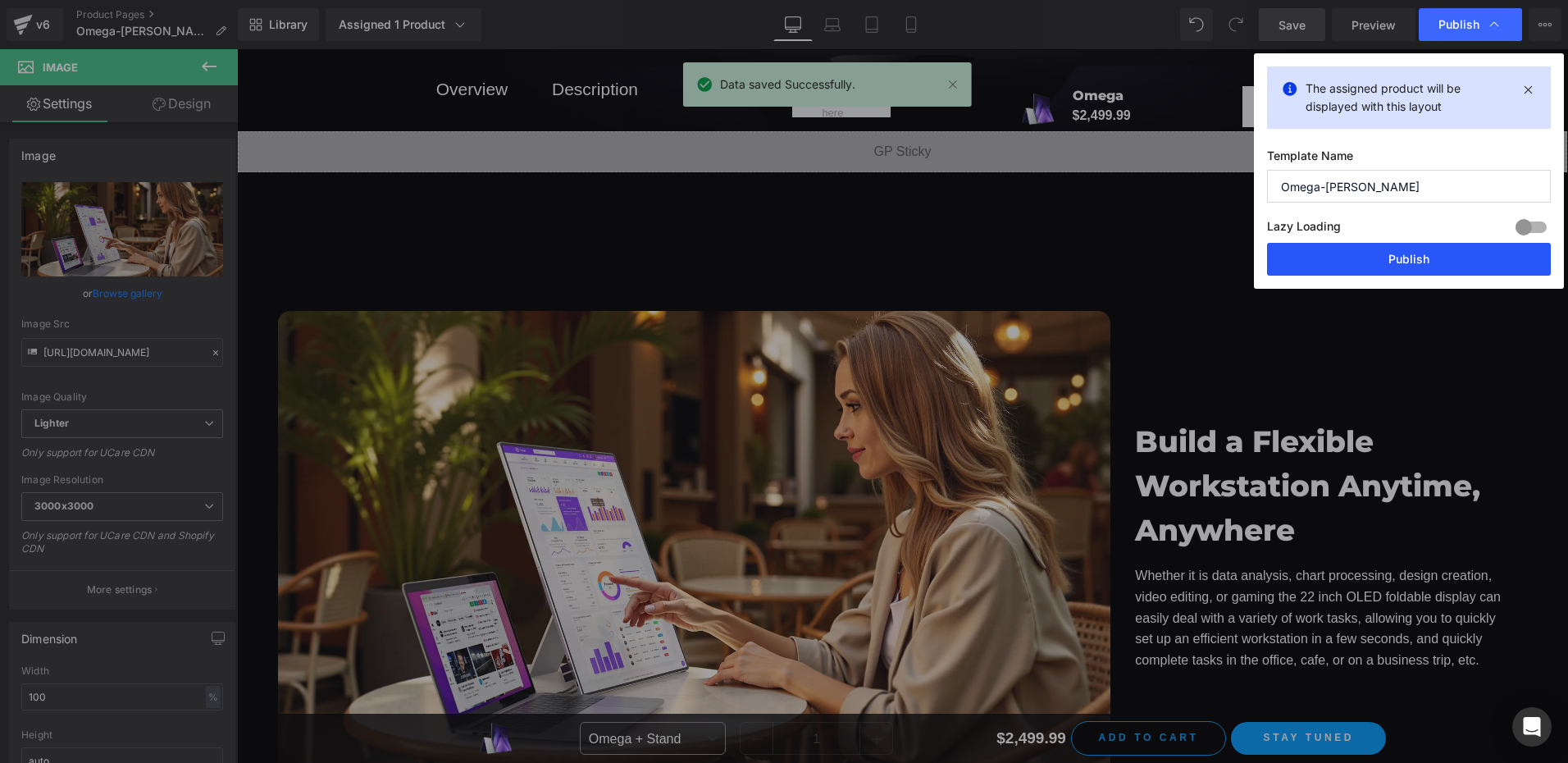
drag, startPoint x: 1413, startPoint y: 267, endPoint x: 902, endPoint y: 304, distance: 512.3
click at [0, 0] on button "Publish" at bounding box center [0, 0] width 0 height 0
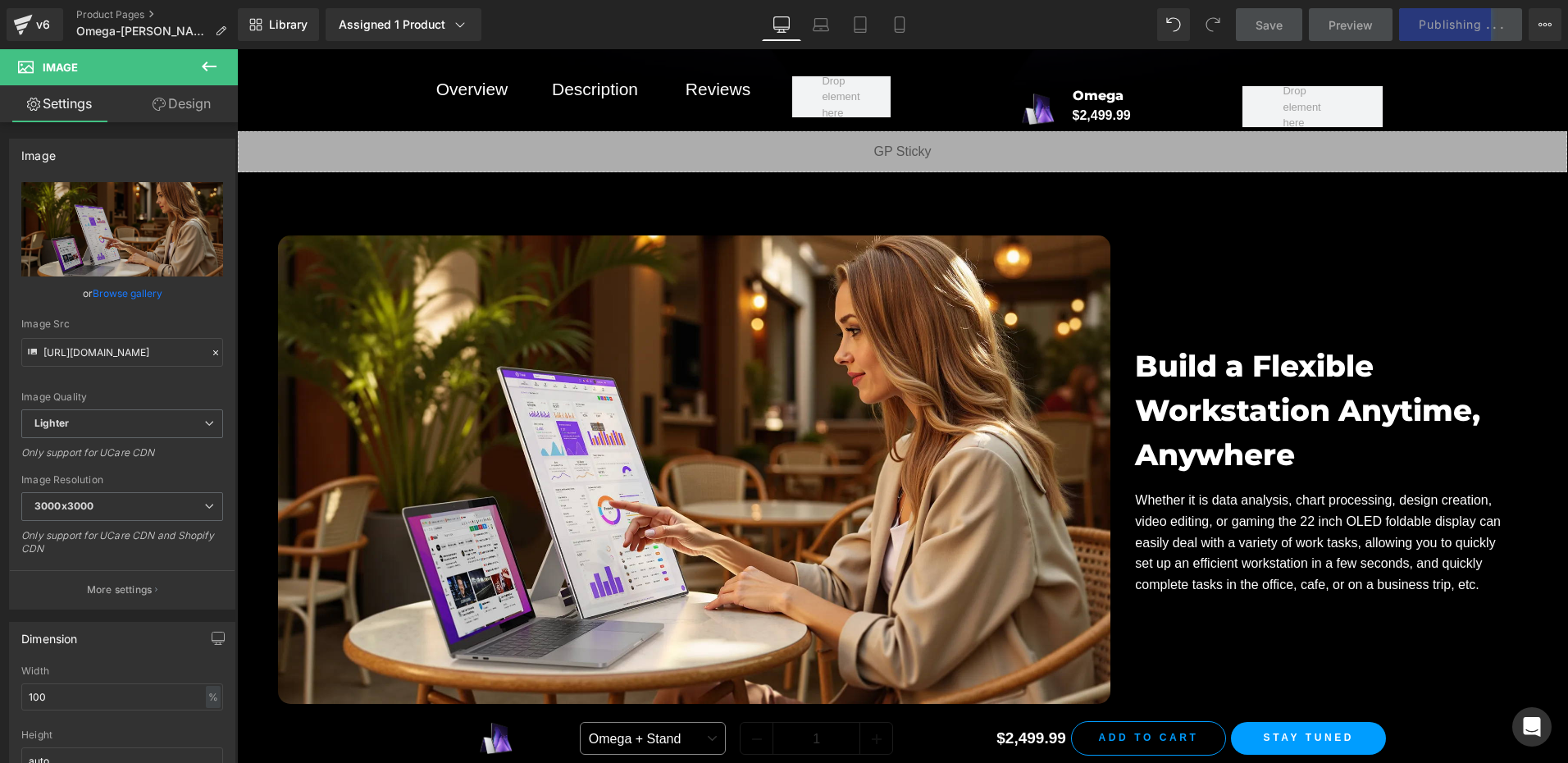
scroll to position [13272, 0]
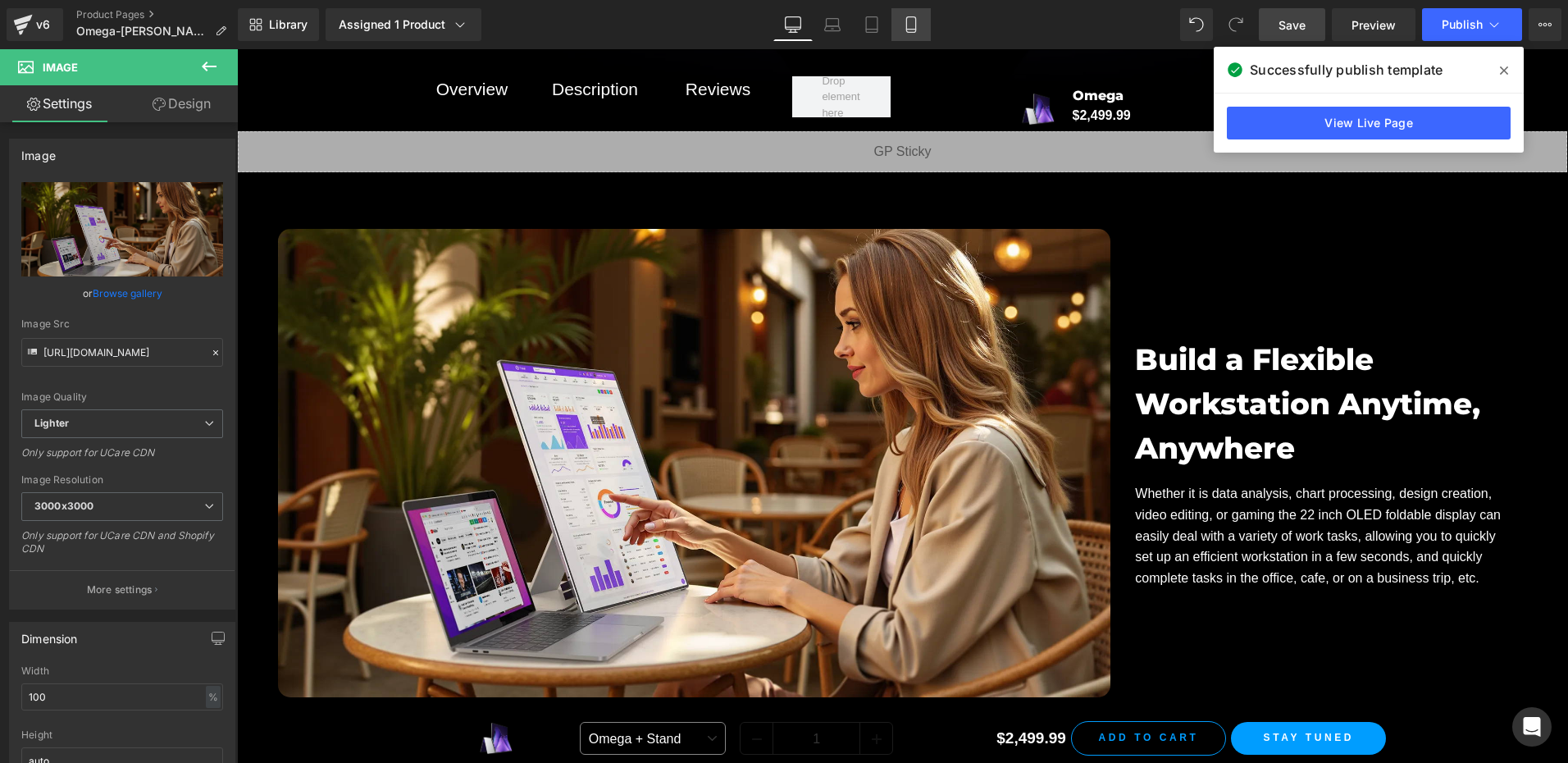
click at [909, 22] on icon at bounding box center [910, 24] width 16 height 16
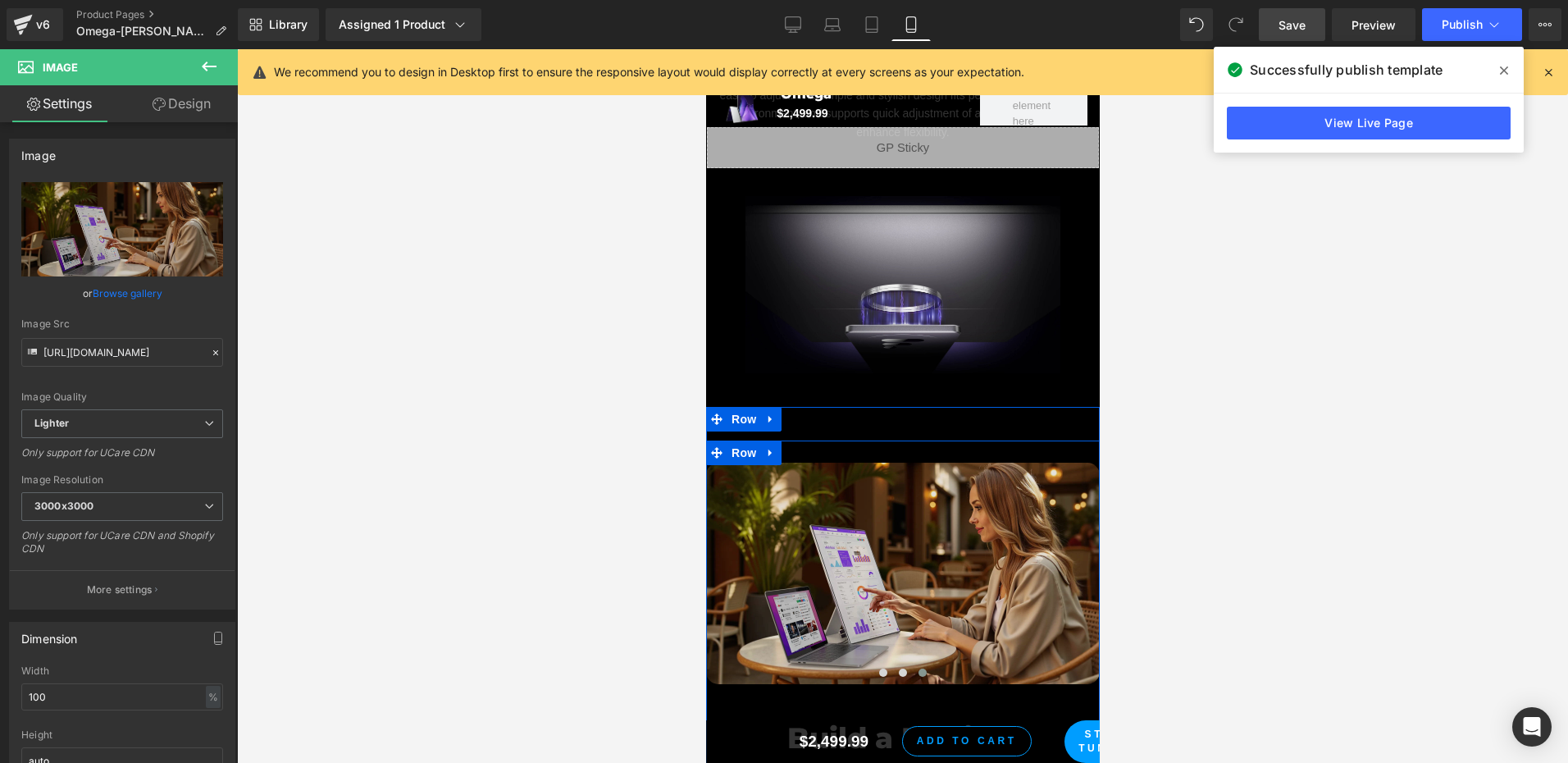
scroll to position [10112, 0]
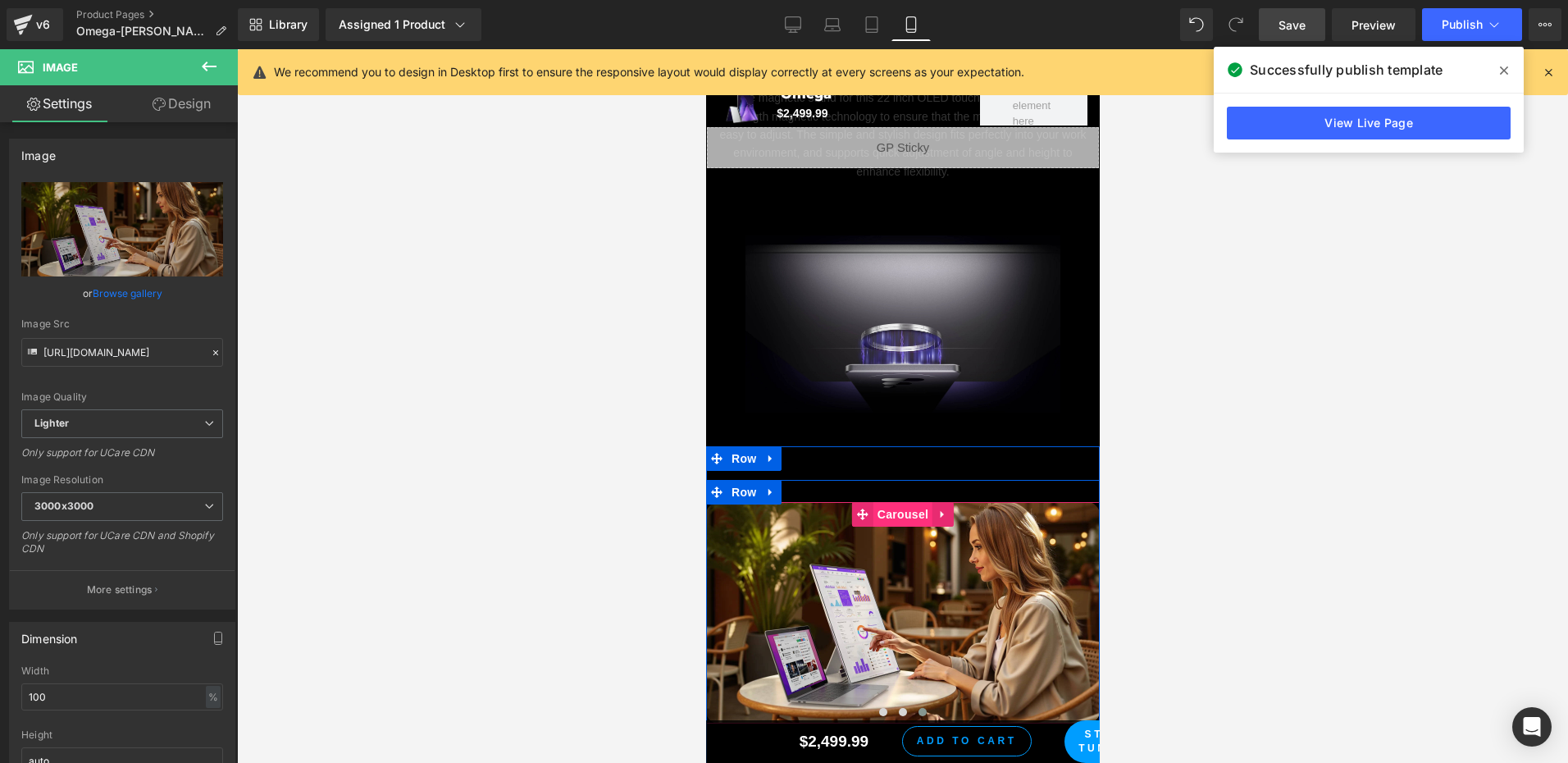
click at [897, 502] on span "Carousel" at bounding box center [901, 515] width 59 height 25
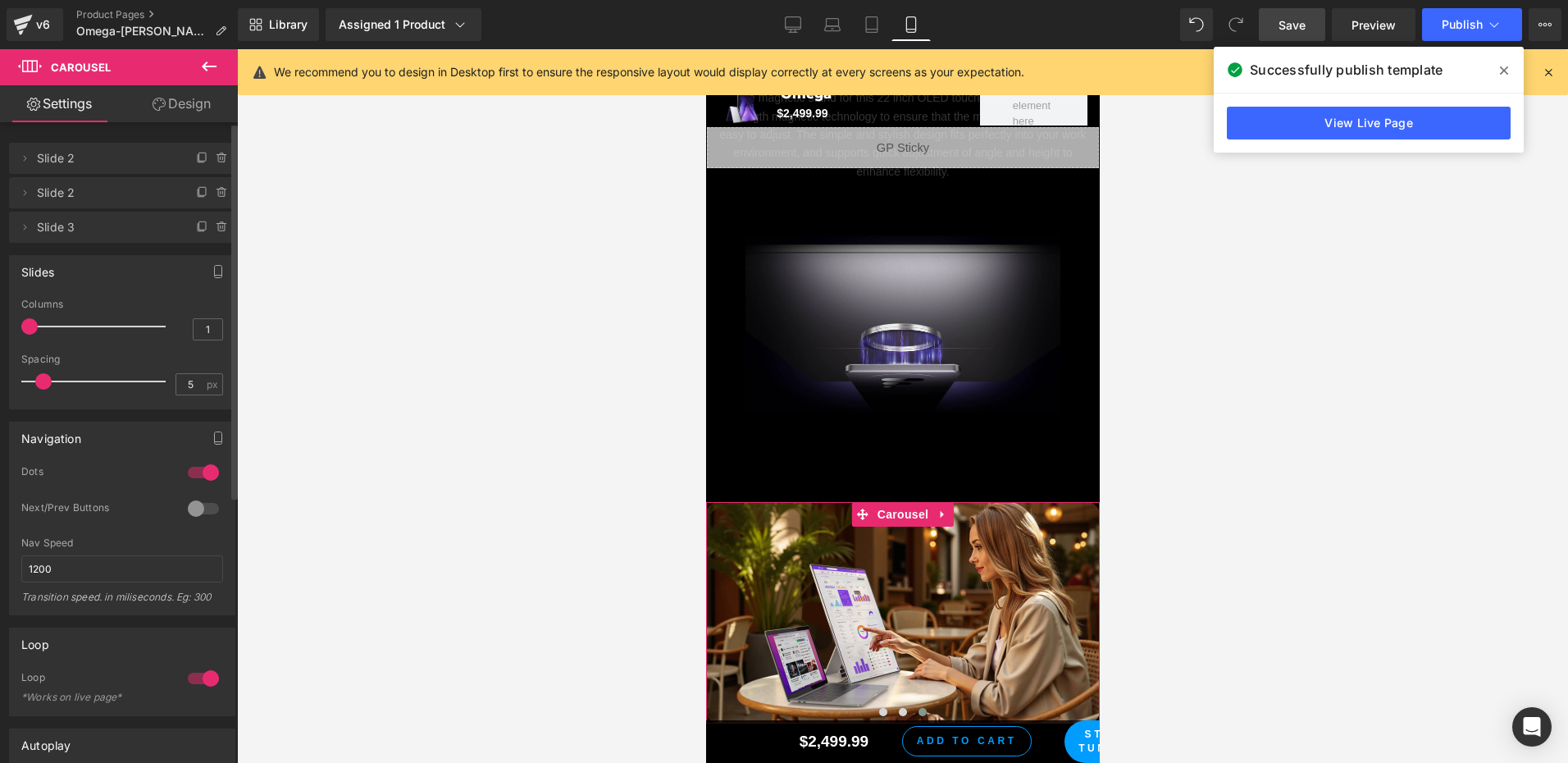
click at [200, 511] on div at bounding box center [204, 507] width 39 height 26
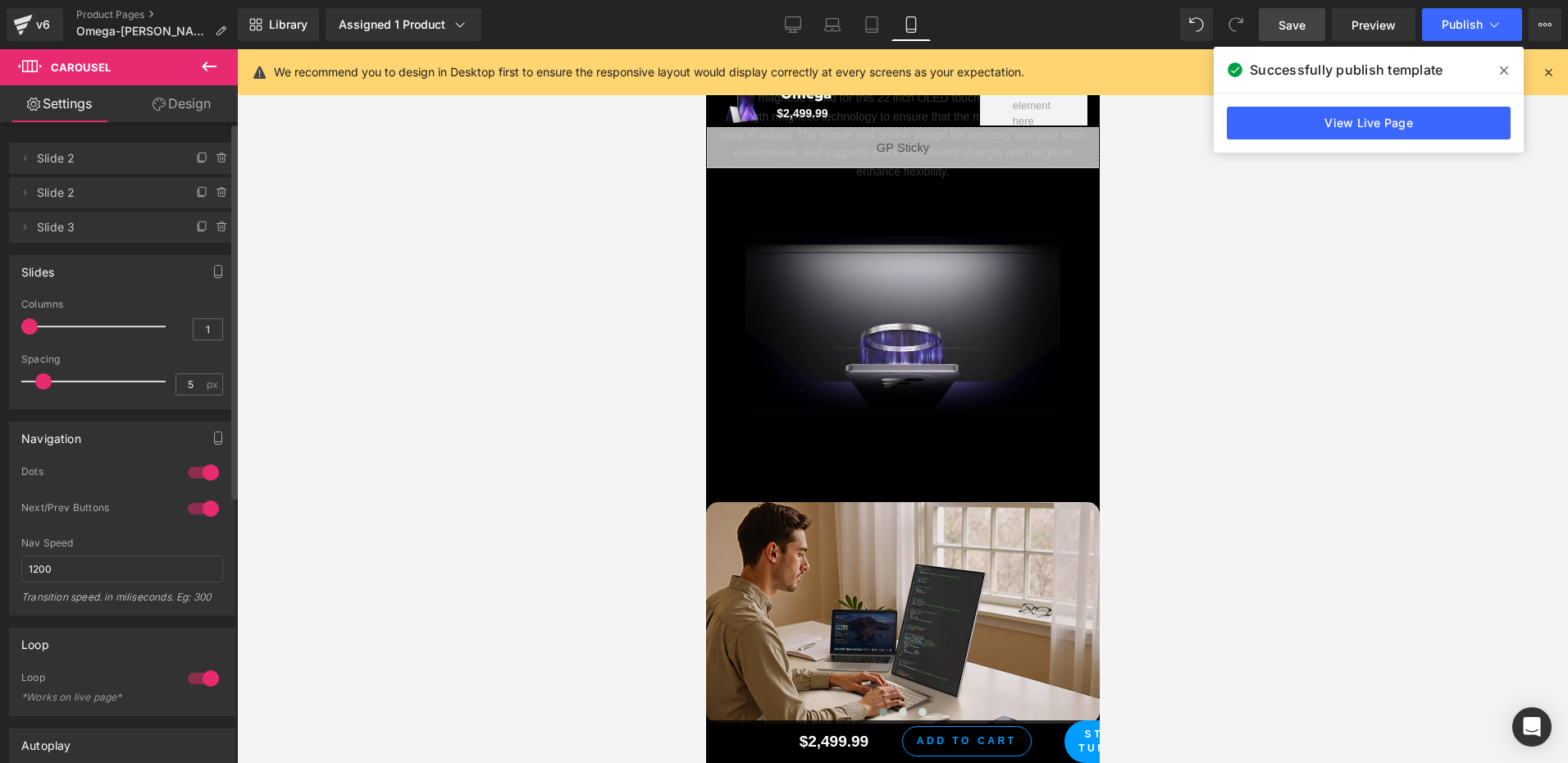
click at [205, 474] on div at bounding box center [204, 472] width 39 height 26
click at [868, 34] on link "Tablet" at bounding box center [872, 24] width 39 height 33
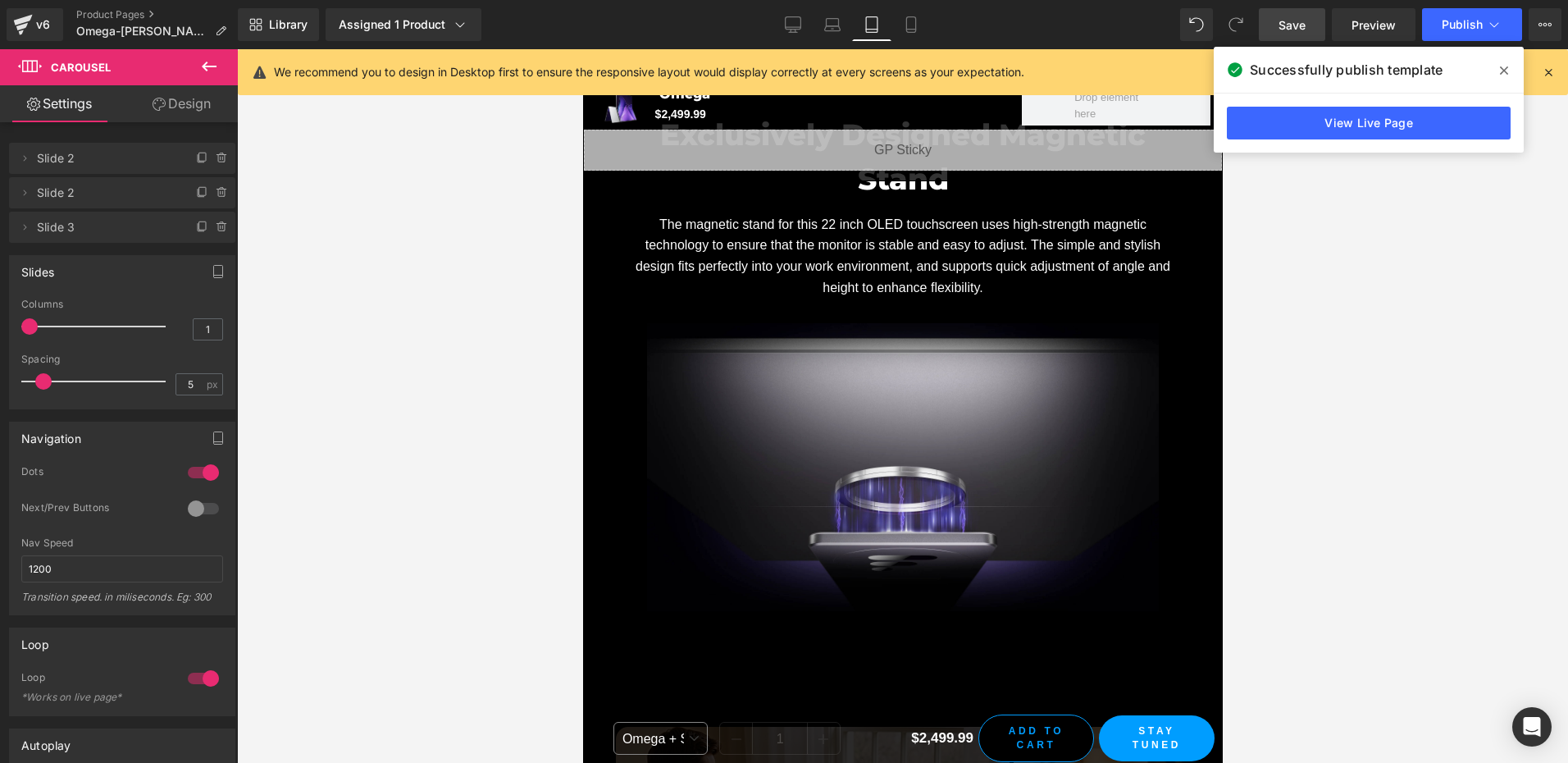
scroll to position [11716, 0]
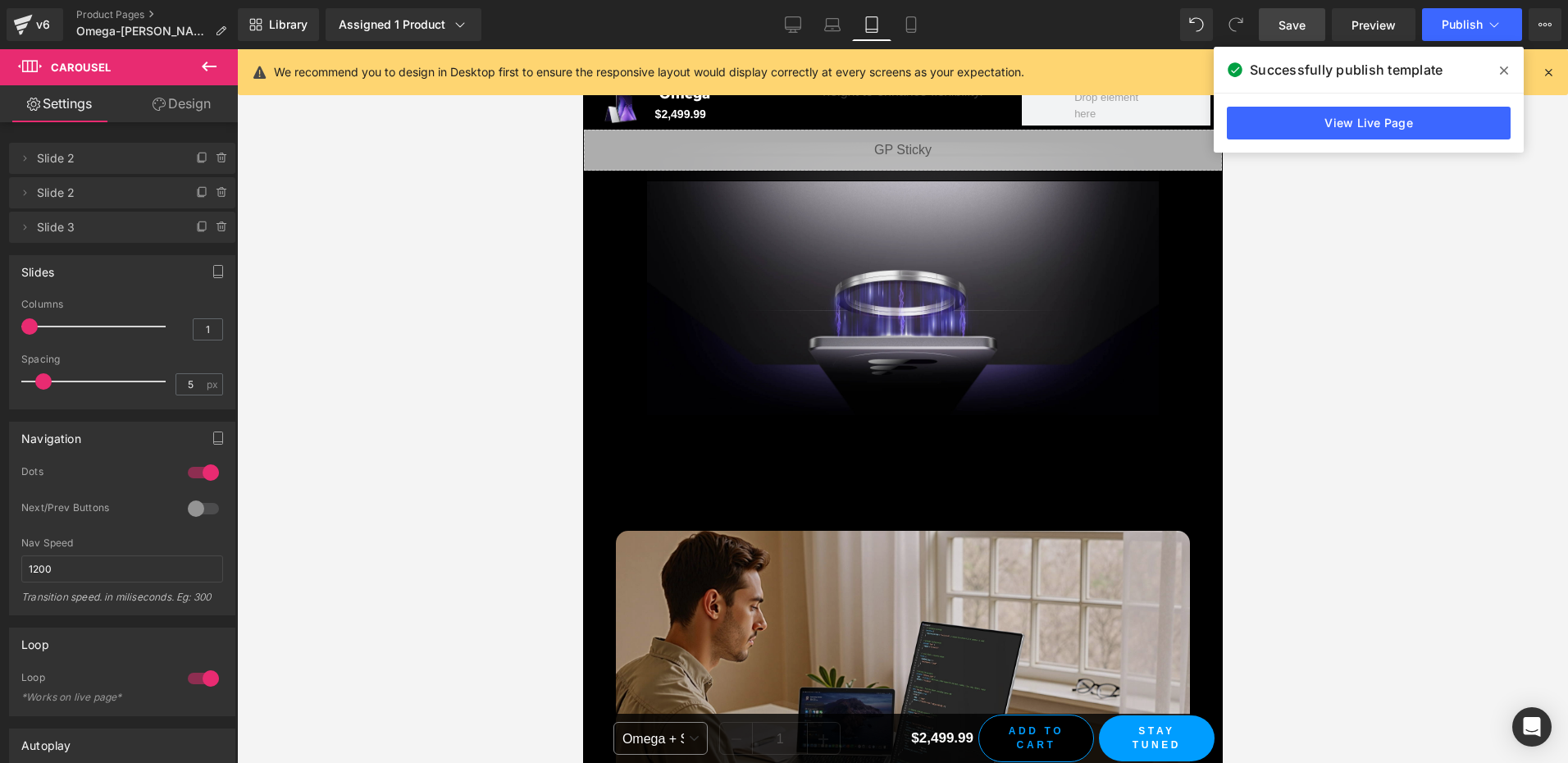
click at [901, 531] on div "Image Image Image ‹ › Carousel" at bounding box center [901, 692] width 574 height 323
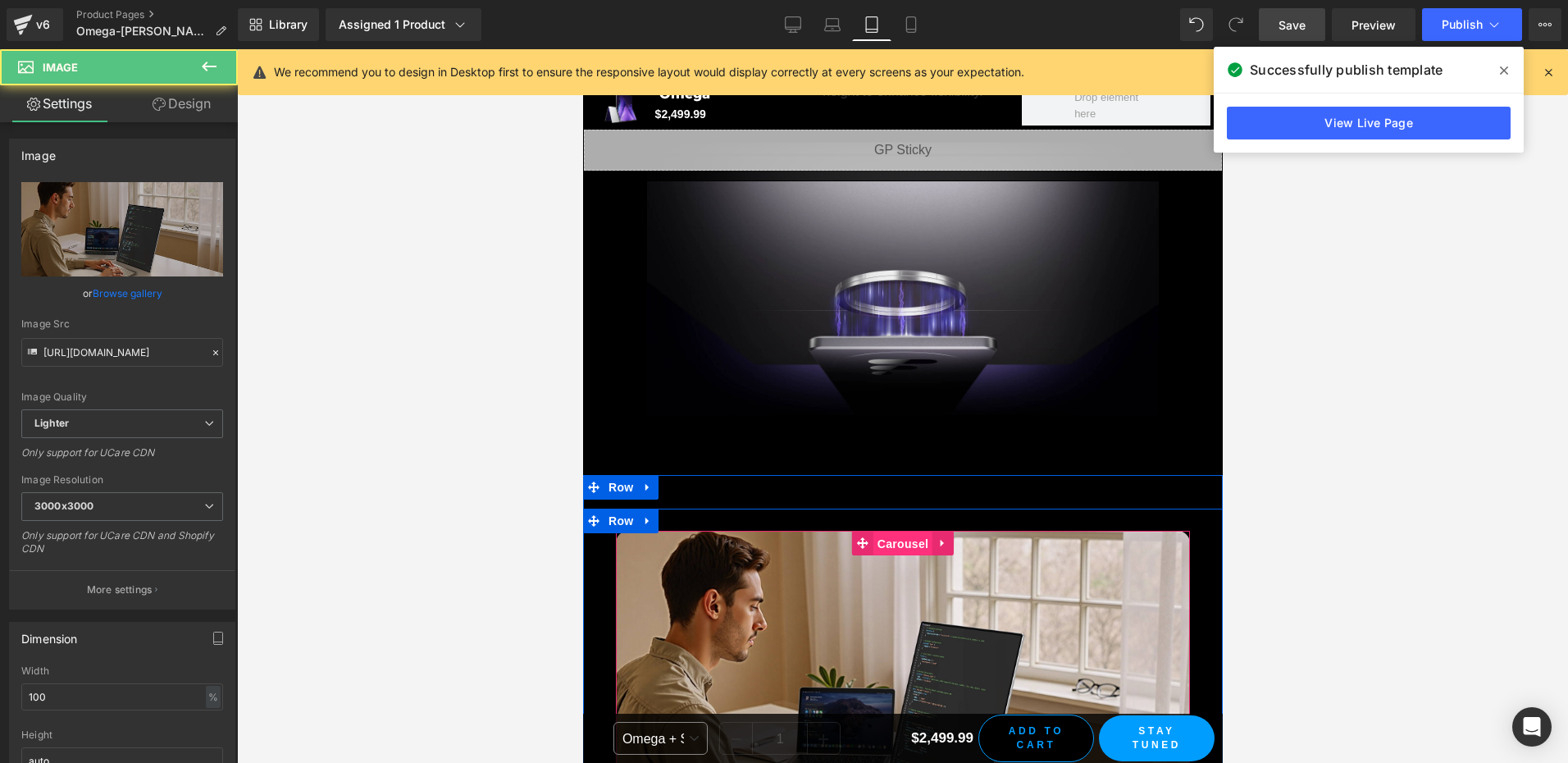
click at [899, 532] on span "Carousel" at bounding box center [901, 544] width 59 height 25
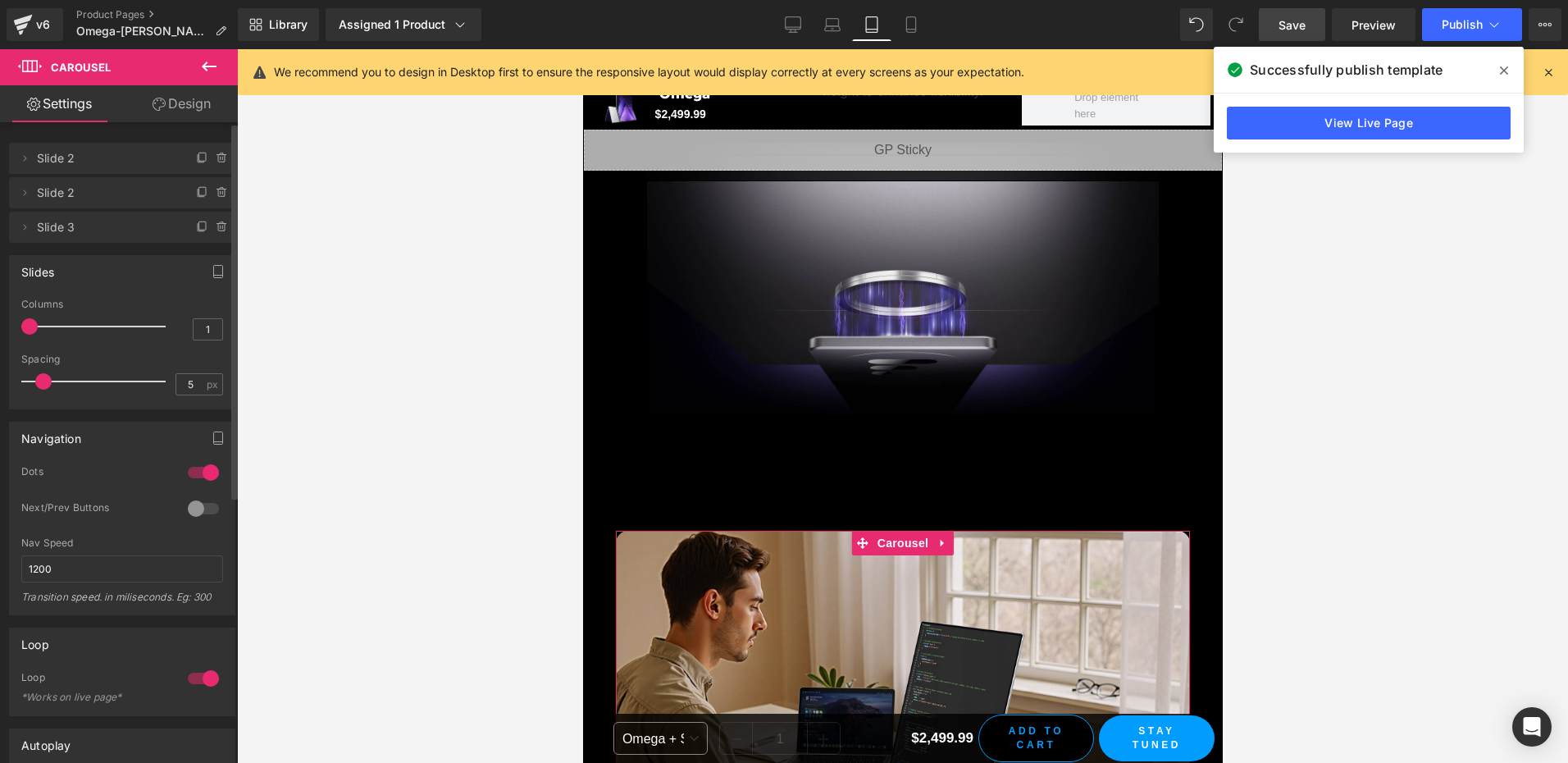
click at [207, 472] on div at bounding box center [204, 472] width 39 height 26
click at [184, 506] on div at bounding box center [204, 507] width 39 height 26
click at [843, 26] on link "Laptop" at bounding box center [832, 24] width 39 height 33
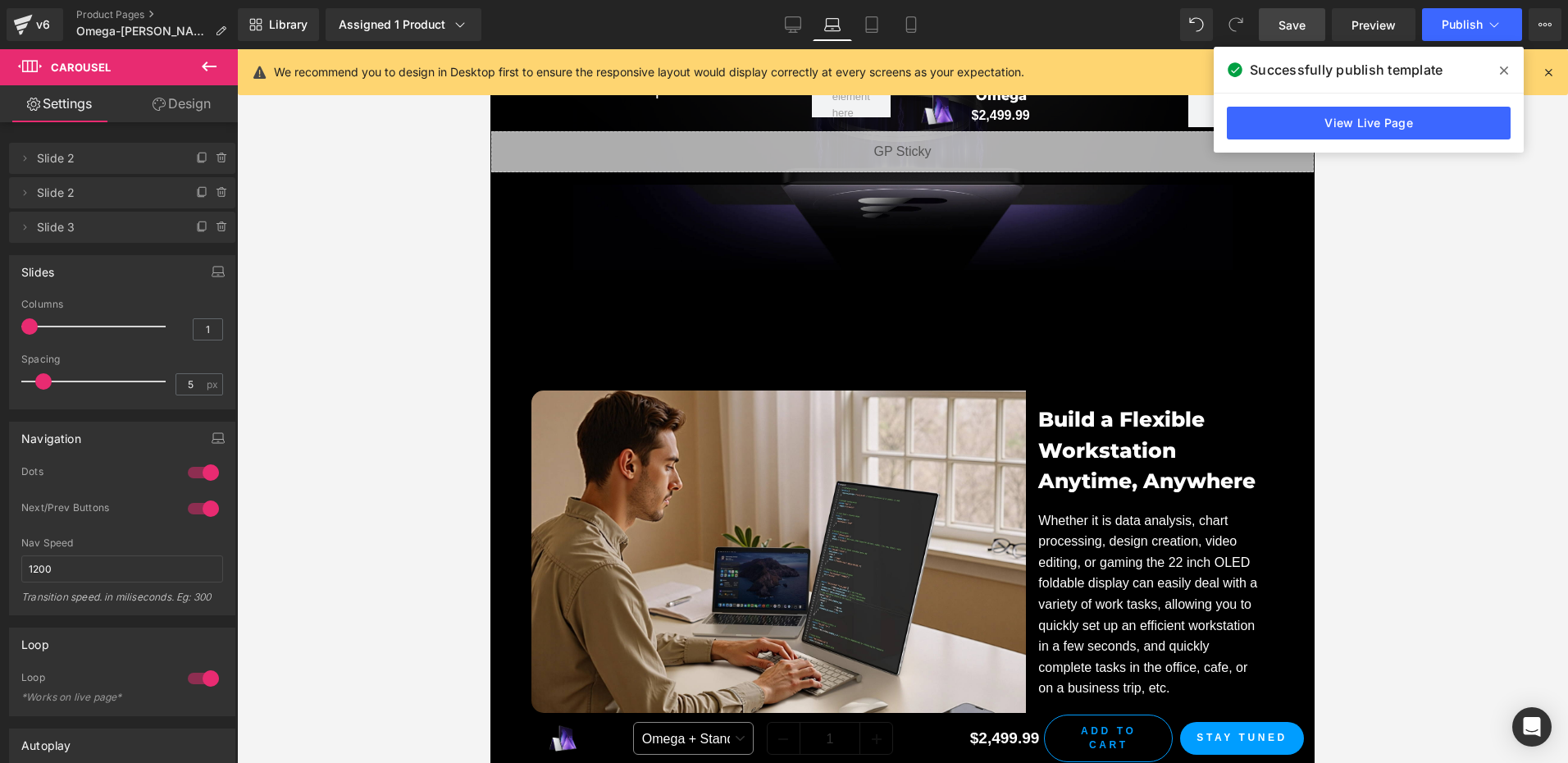
scroll to position [9422, 0]
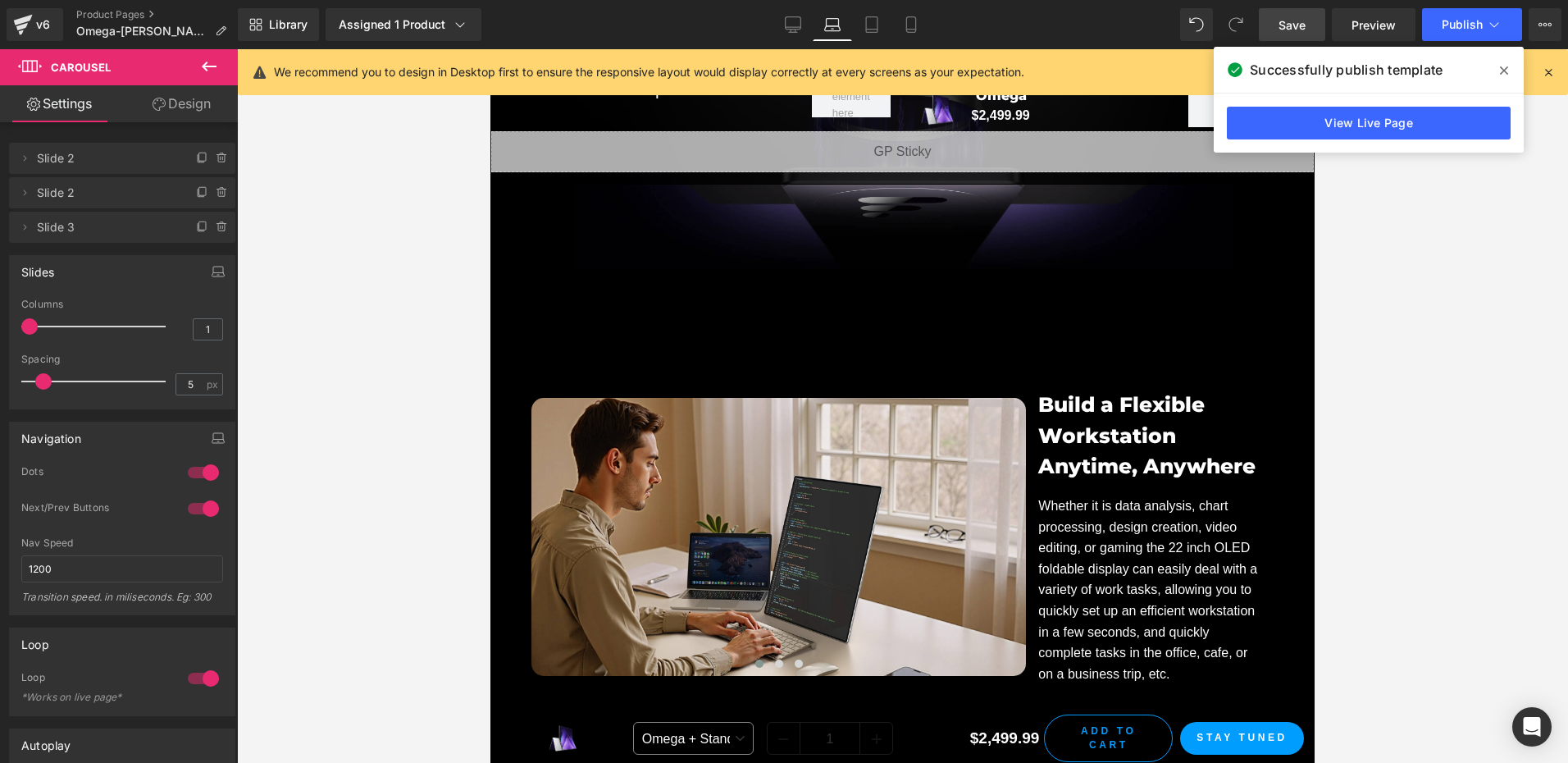
click at [725, 352] on div "Image Image Image ‹ › Carousel Build a Flexible Workstation Anytime, Anywhere H…" at bounding box center [902, 521] width 824 height 390
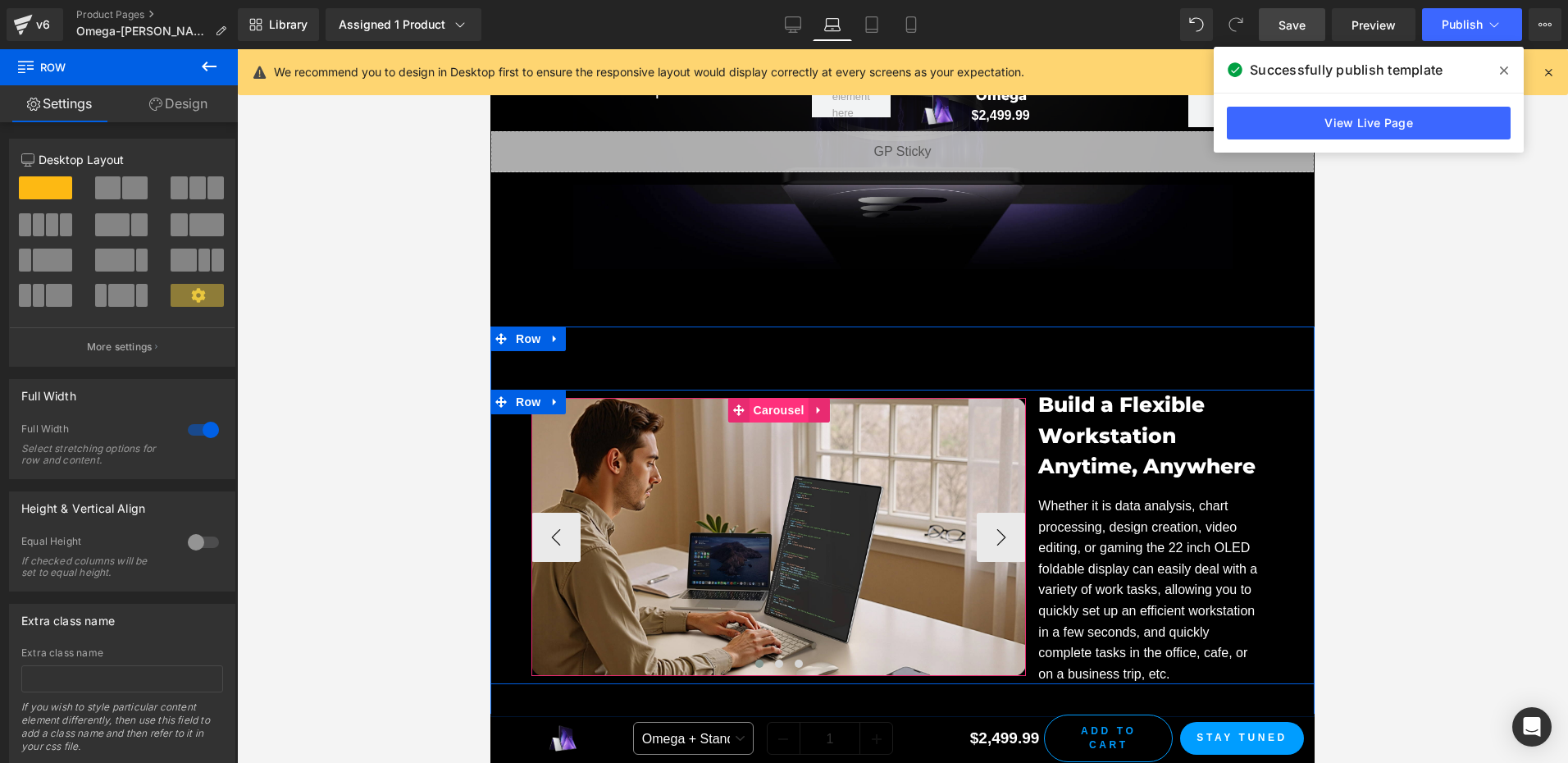
click at [758, 398] on span "Carousel" at bounding box center [779, 410] width 59 height 25
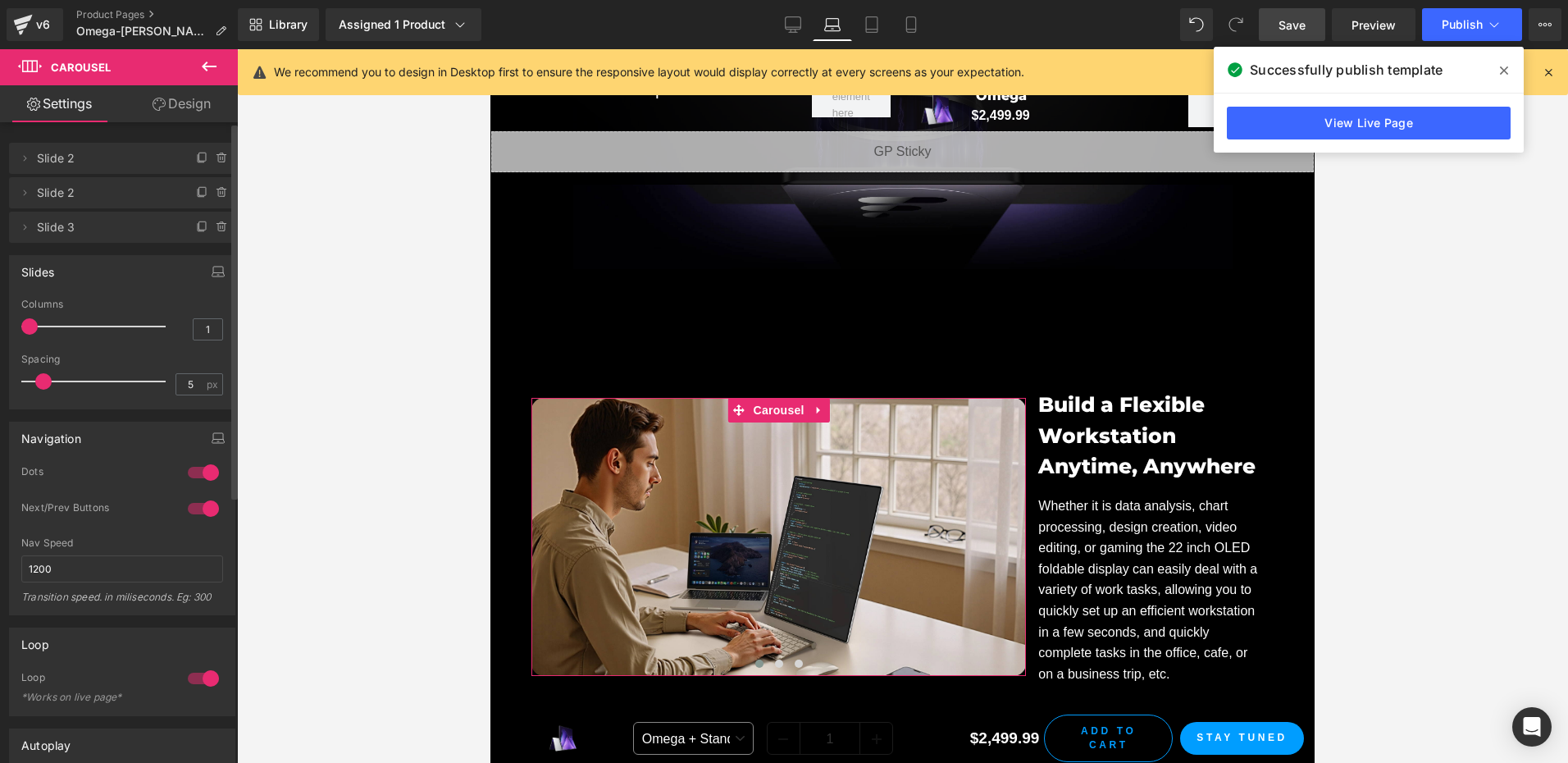
click at [205, 471] on div at bounding box center [204, 472] width 39 height 26
click at [198, 508] on div at bounding box center [204, 507] width 39 height 26
click at [193, 508] on div at bounding box center [204, 507] width 39 height 26
click at [1297, 20] on span "Save" at bounding box center [1292, 24] width 27 height 17
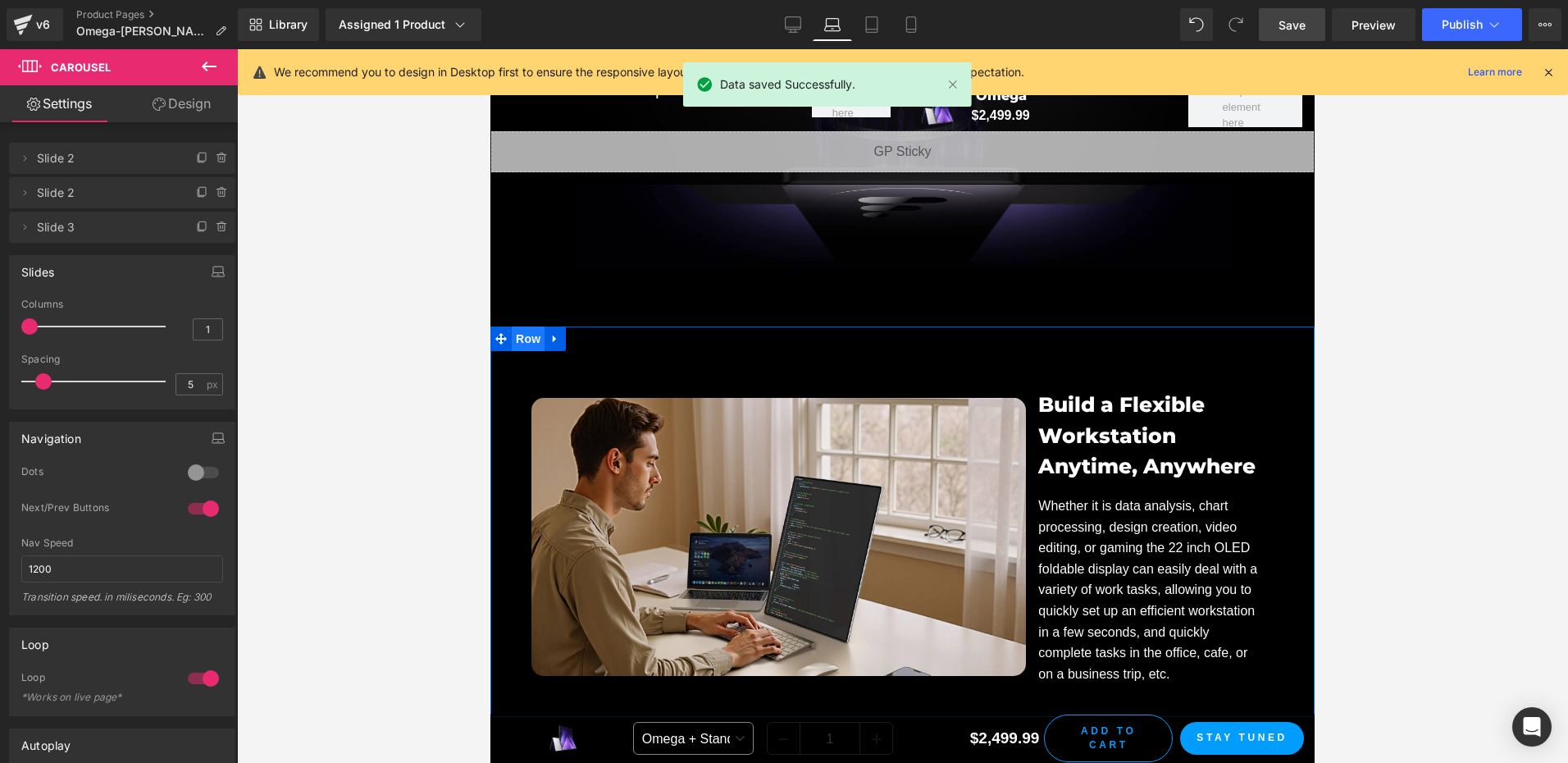
click at [516, 326] on span "Row" at bounding box center [528, 339] width 33 height 25
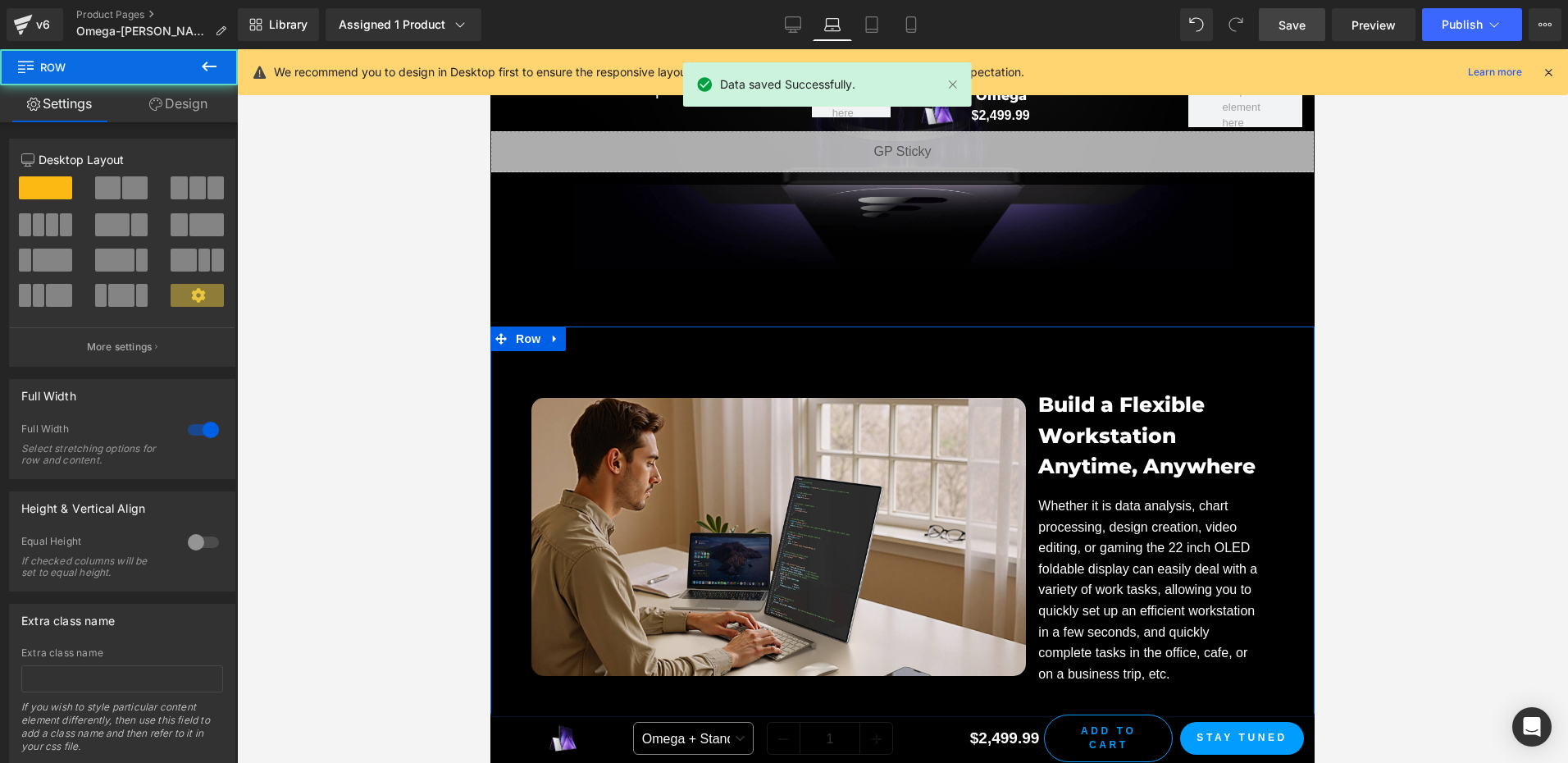
click at [197, 111] on link "Design" at bounding box center [178, 103] width 119 height 37
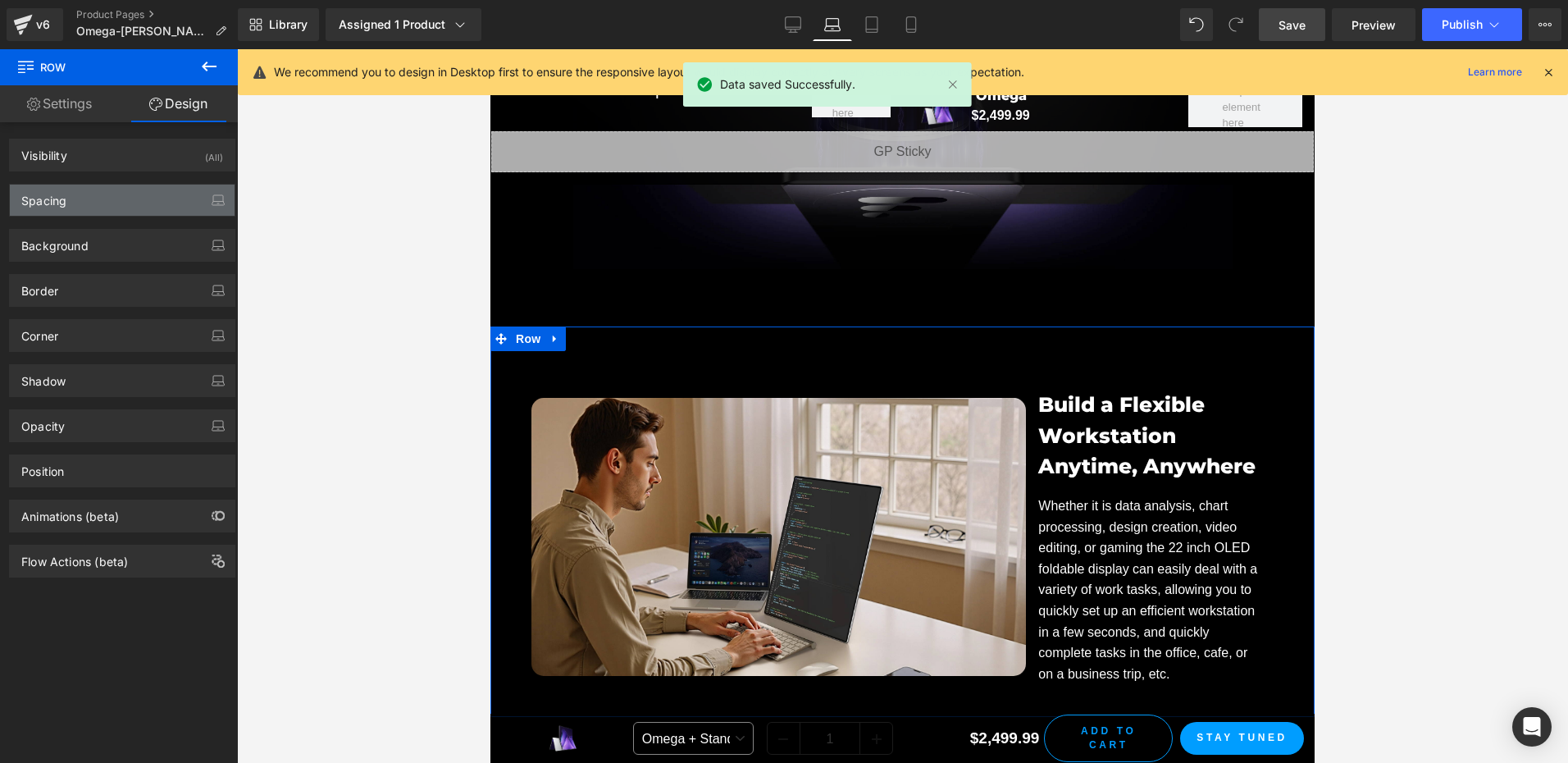
click at [57, 205] on div "Spacing" at bounding box center [44, 196] width 45 height 23
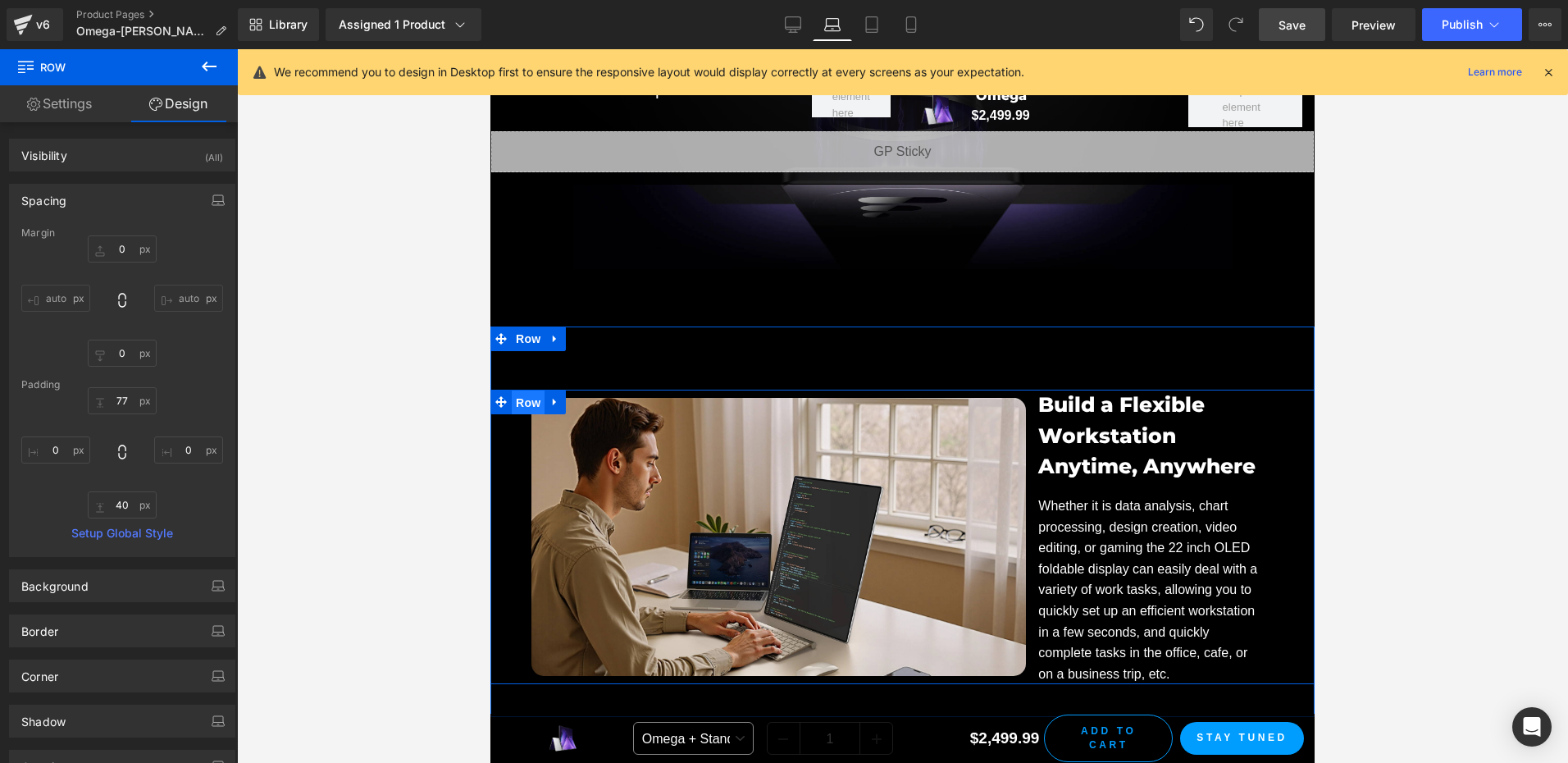
click at [514, 390] on span "Row" at bounding box center [528, 403] width 33 height 25
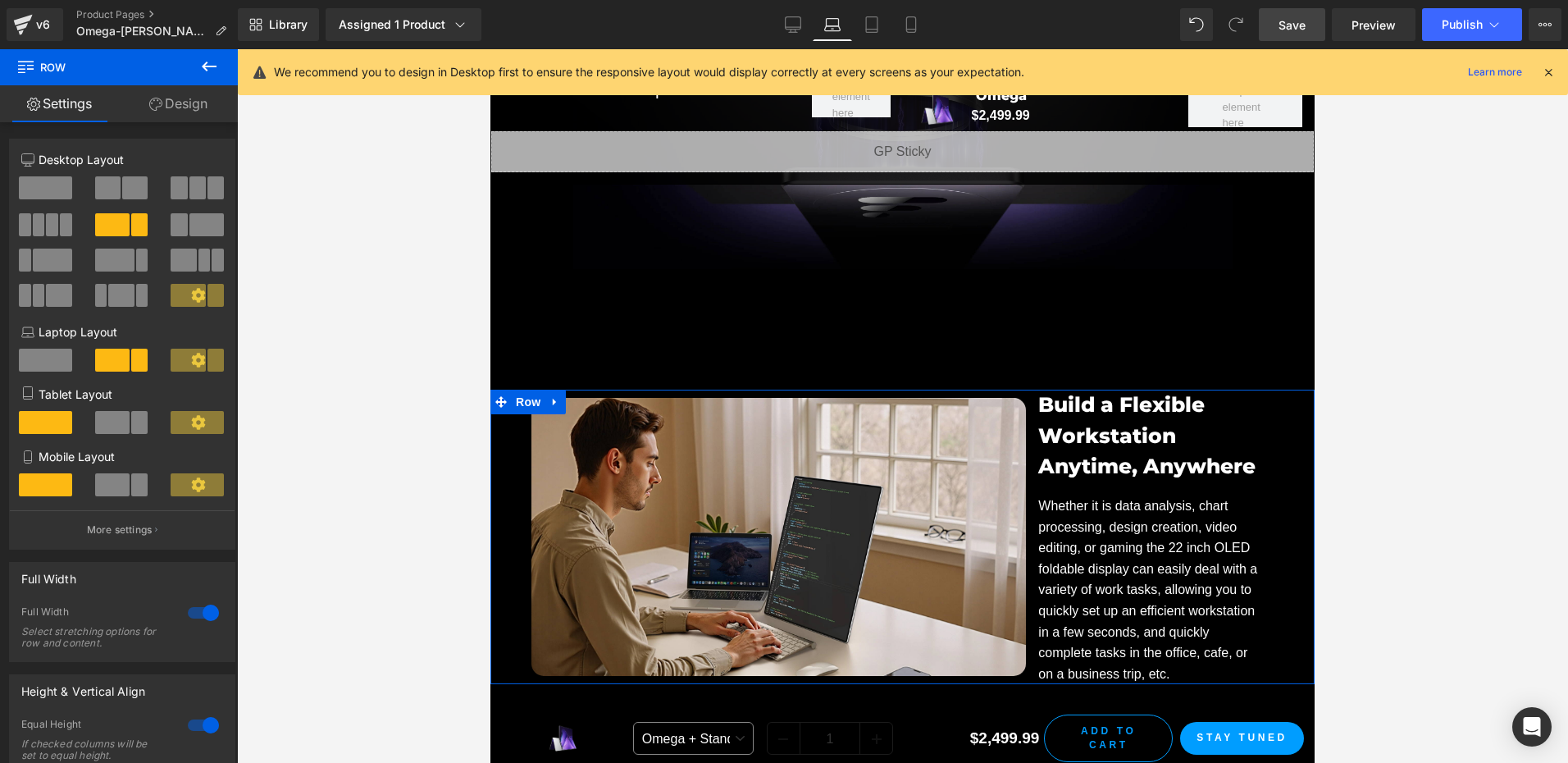
click at [178, 100] on link "Design" at bounding box center [178, 103] width 119 height 37
click at [0, 0] on div "Spacing" at bounding box center [0, 0] width 0 height 0
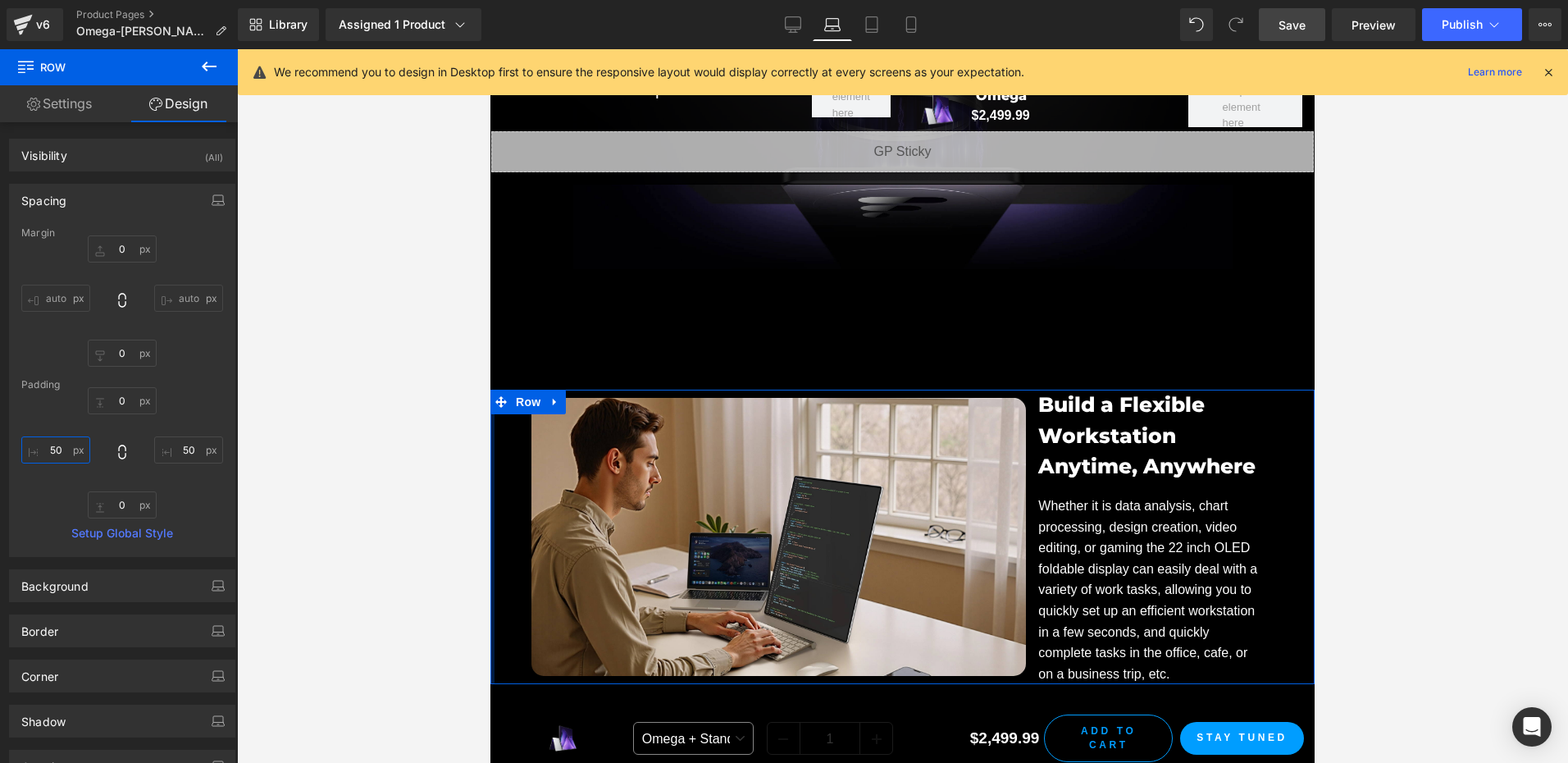
click at [69, 442] on input "50" at bounding box center [55, 449] width 69 height 27
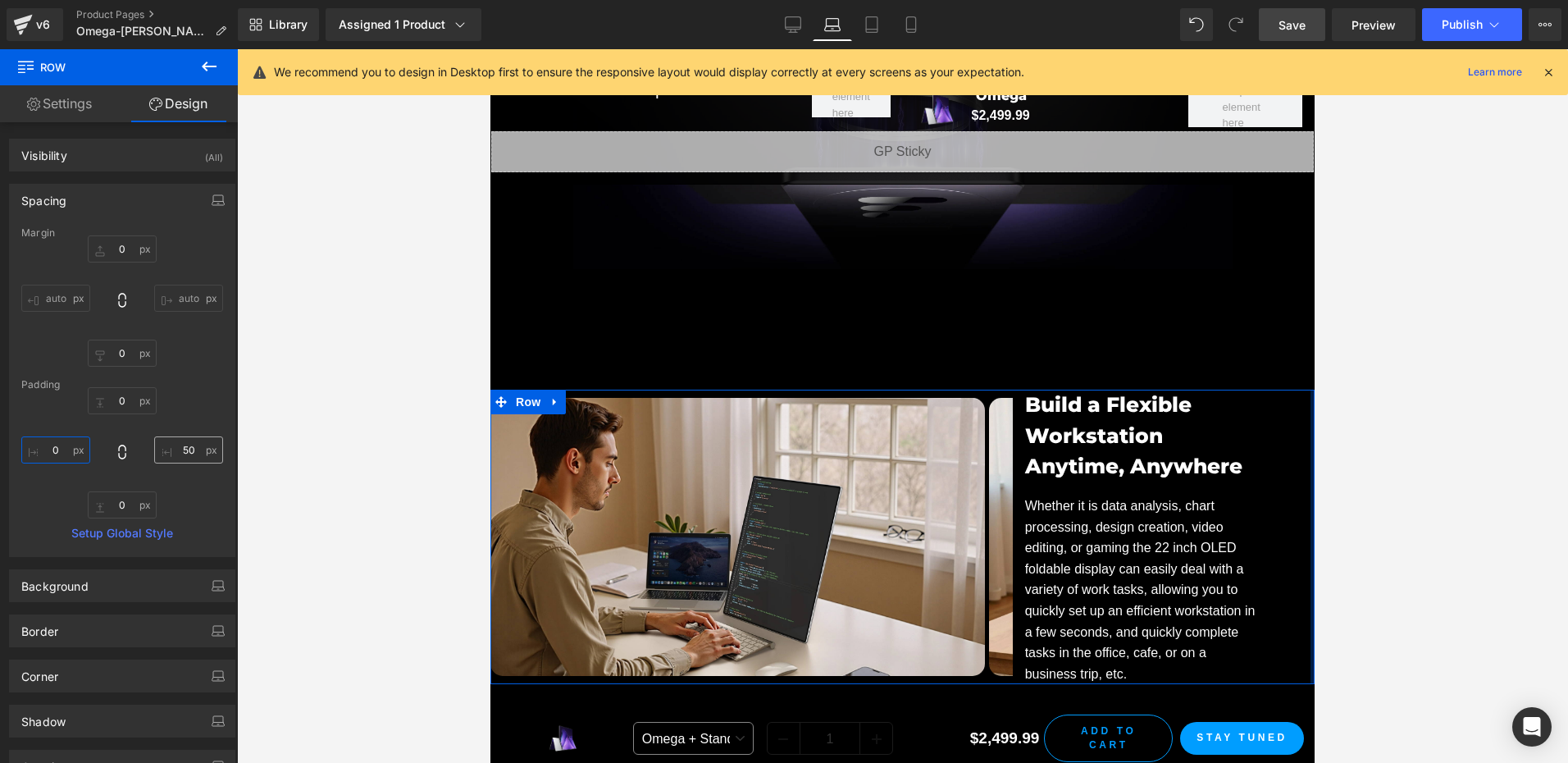
type input "0"
click at [191, 451] on input "50" at bounding box center [189, 449] width 69 height 27
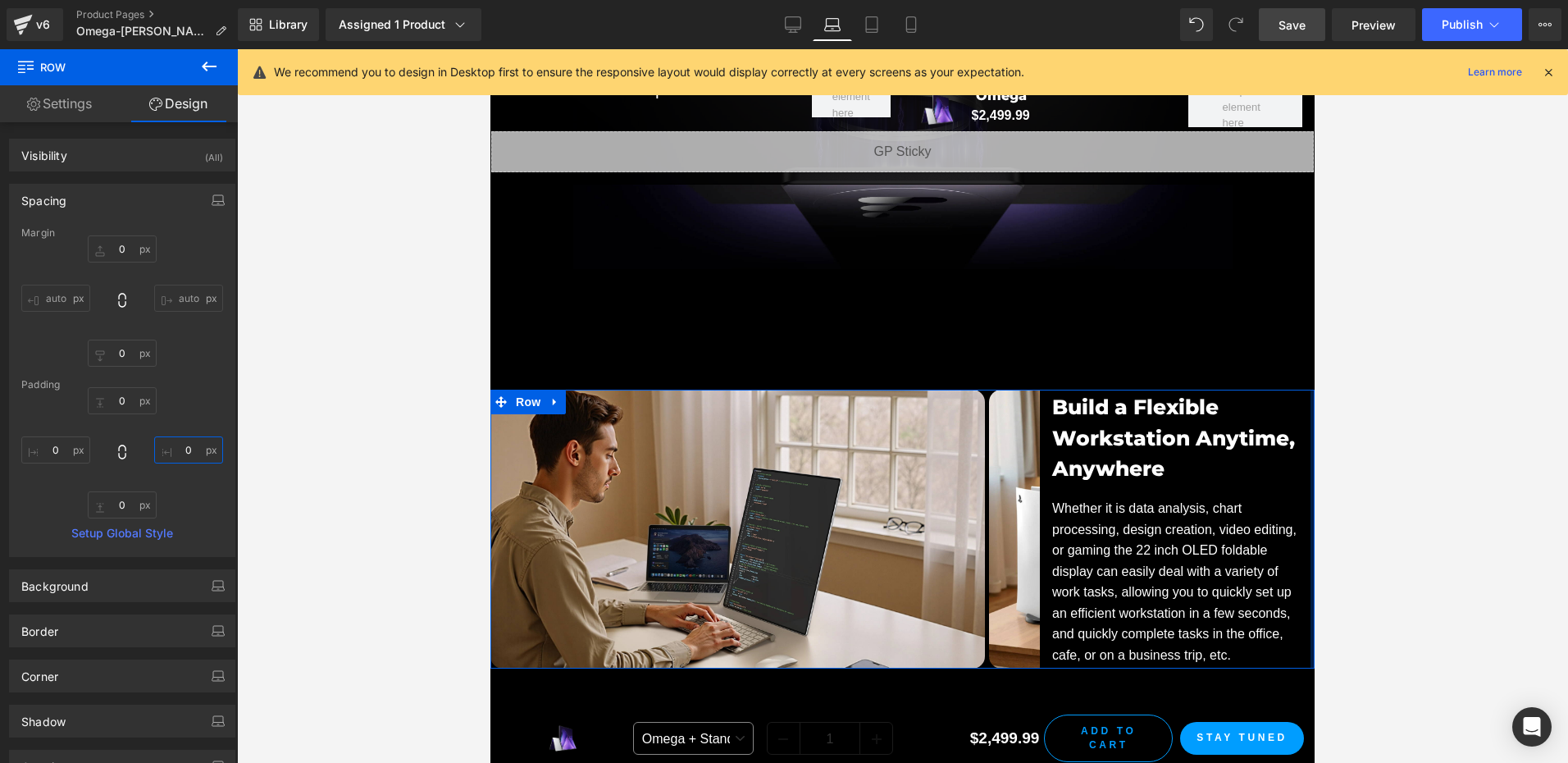
type input "0"
click at [189, 423] on div "0 0 0 0" at bounding box center [122, 452] width 202 height 131
click at [65, 447] on input "0" at bounding box center [55, 449] width 69 height 27
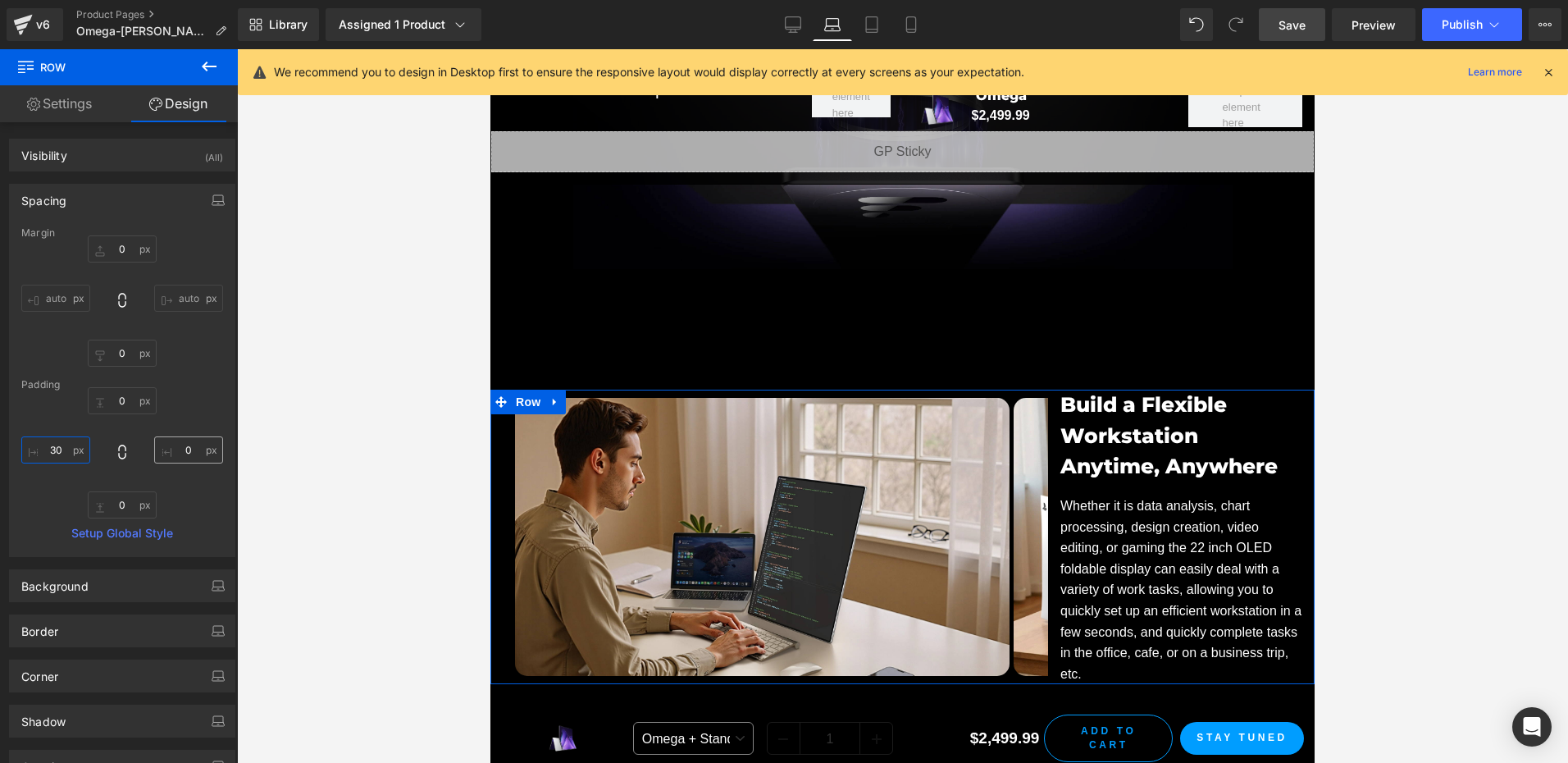
type input "30"
click at [186, 449] on input "0" at bounding box center [189, 449] width 69 height 27
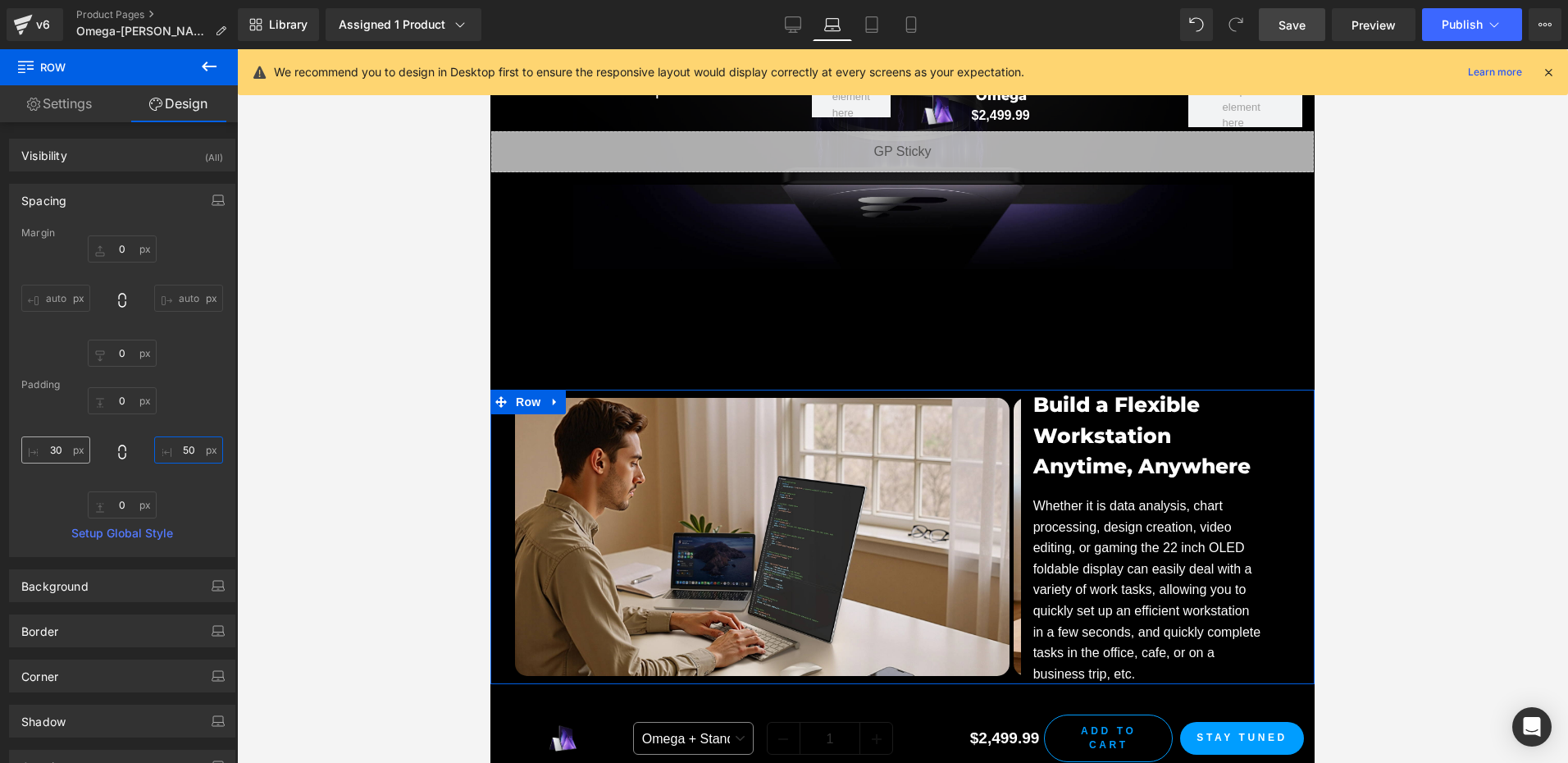
type input "50"
click at [75, 452] on input "30" at bounding box center [55, 449] width 69 height 27
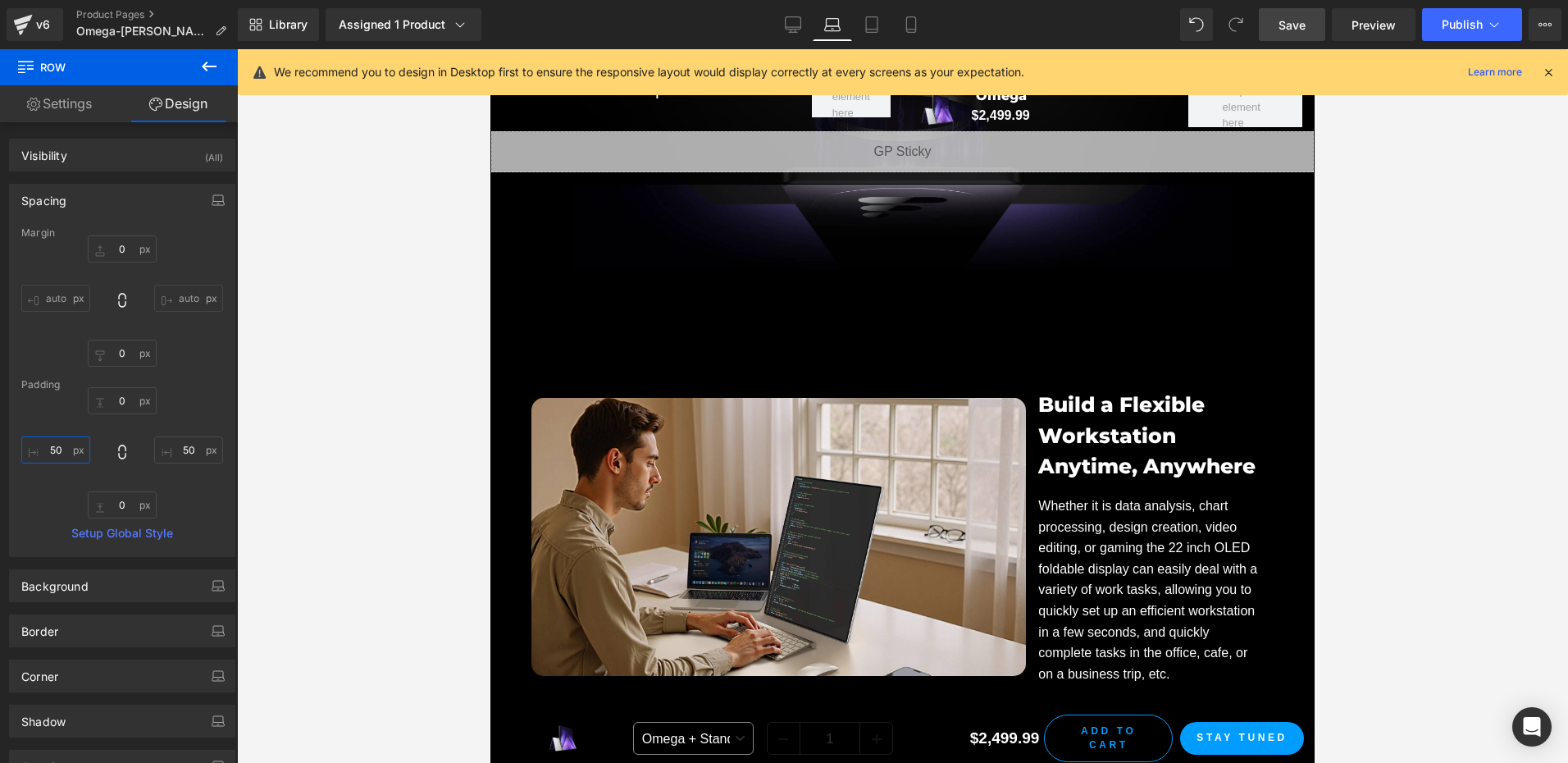
type input "50"
click at [1281, 34] on link "Save" at bounding box center [1292, 24] width 66 height 33
click at [1547, 74] on icon at bounding box center [1547, 72] width 15 height 15
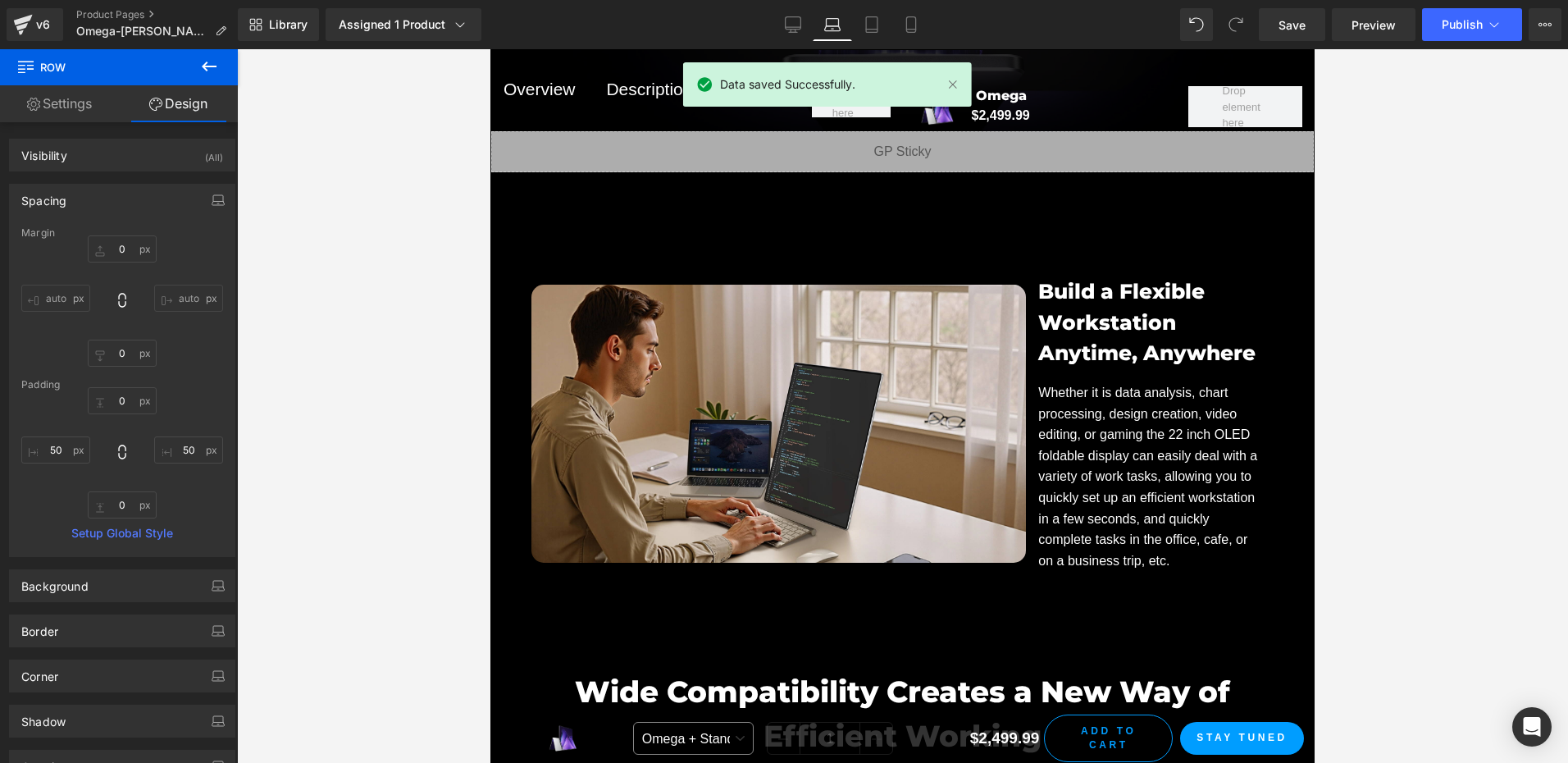
scroll to position [9504, 0]
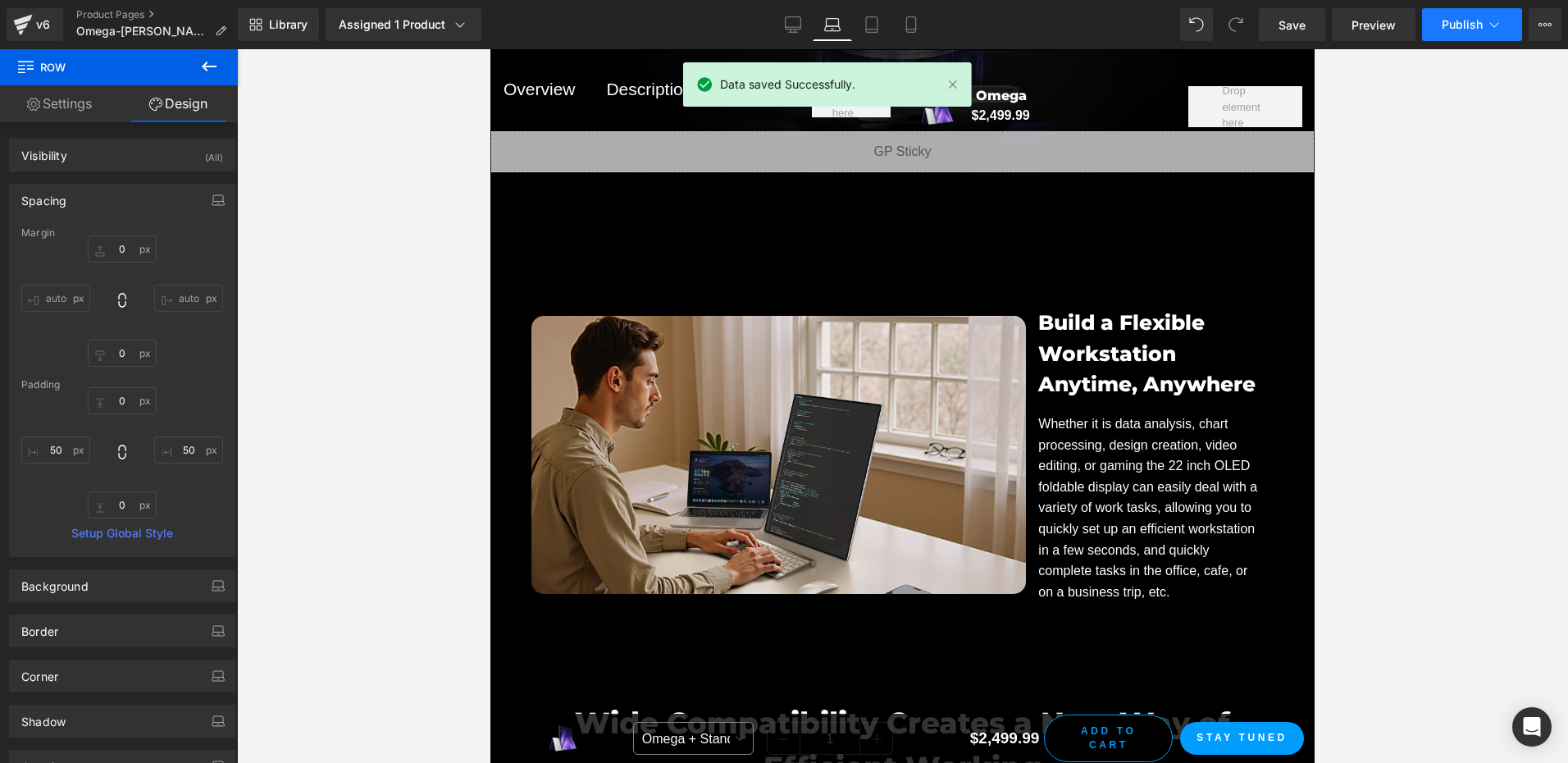
click at [1457, 16] on button "Publish" at bounding box center [1472, 24] width 100 height 33
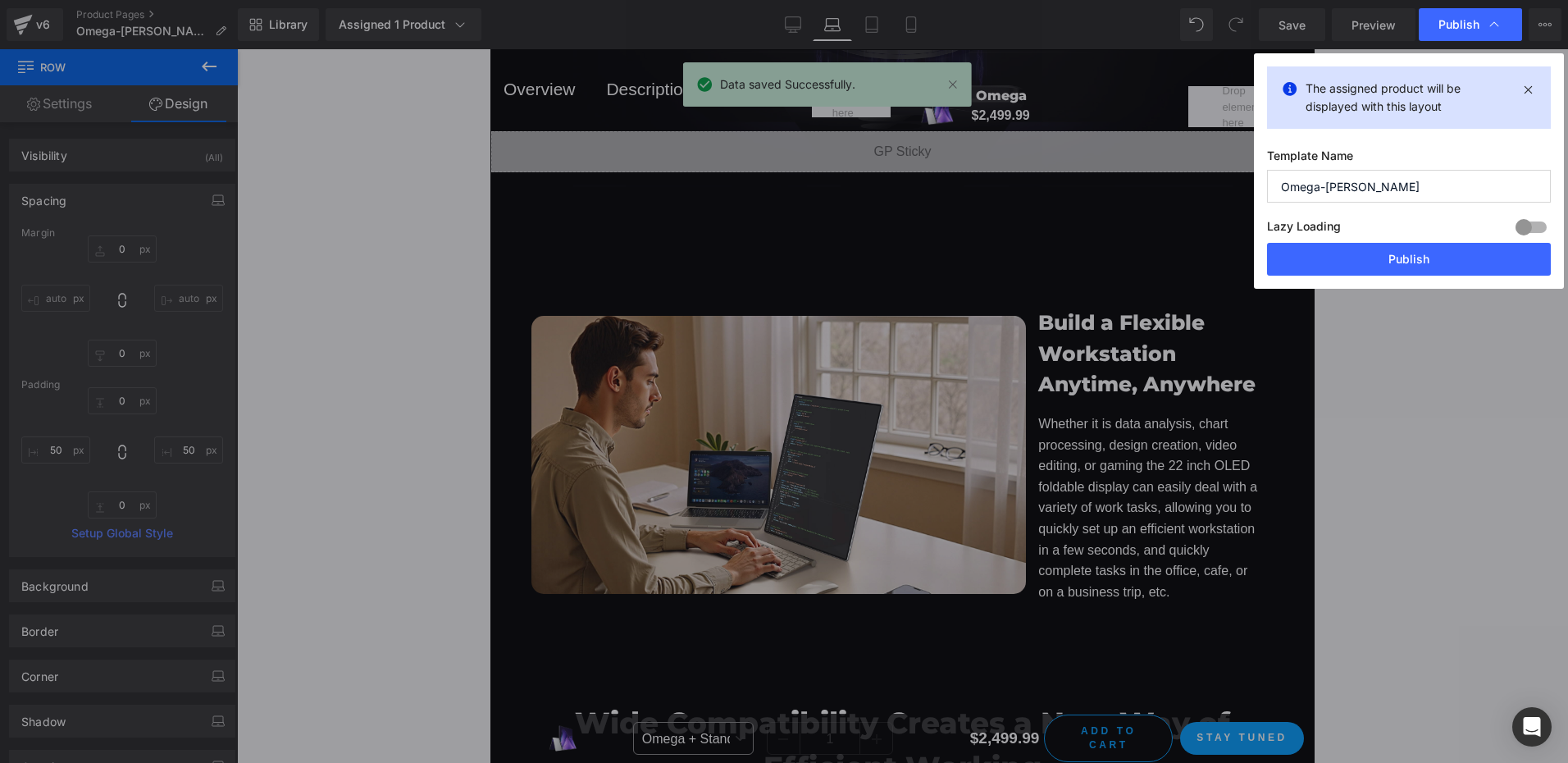
click at [1400, 242] on div "Lazy Loading Build Upgrade plan to unlock" at bounding box center [1409, 229] width 284 height 27
click at [1395, 272] on button "Publish" at bounding box center [1409, 259] width 284 height 33
click at [1381, 259] on div at bounding box center [902, 406] width 1331 height 713
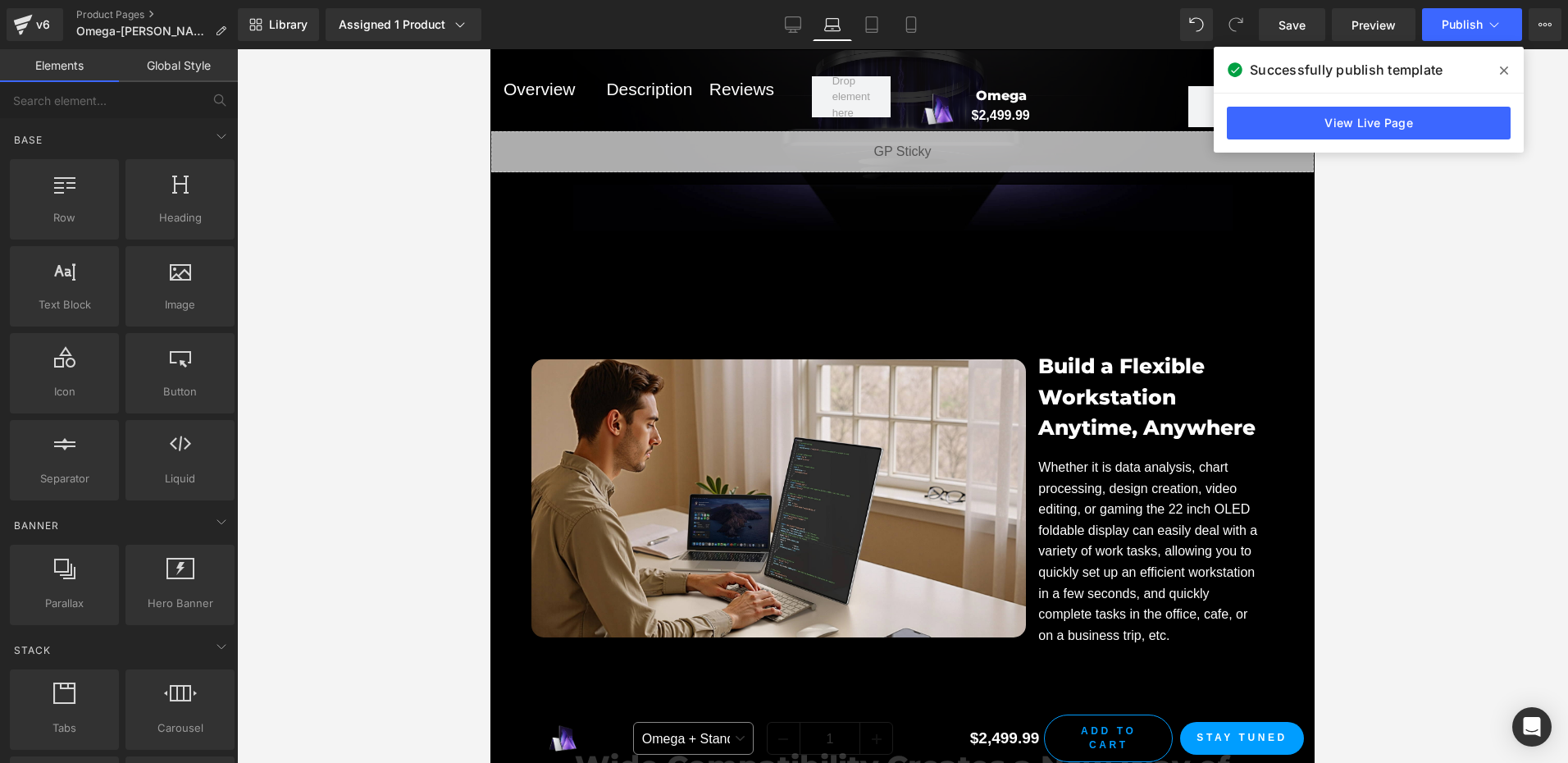
scroll to position [9422, 0]
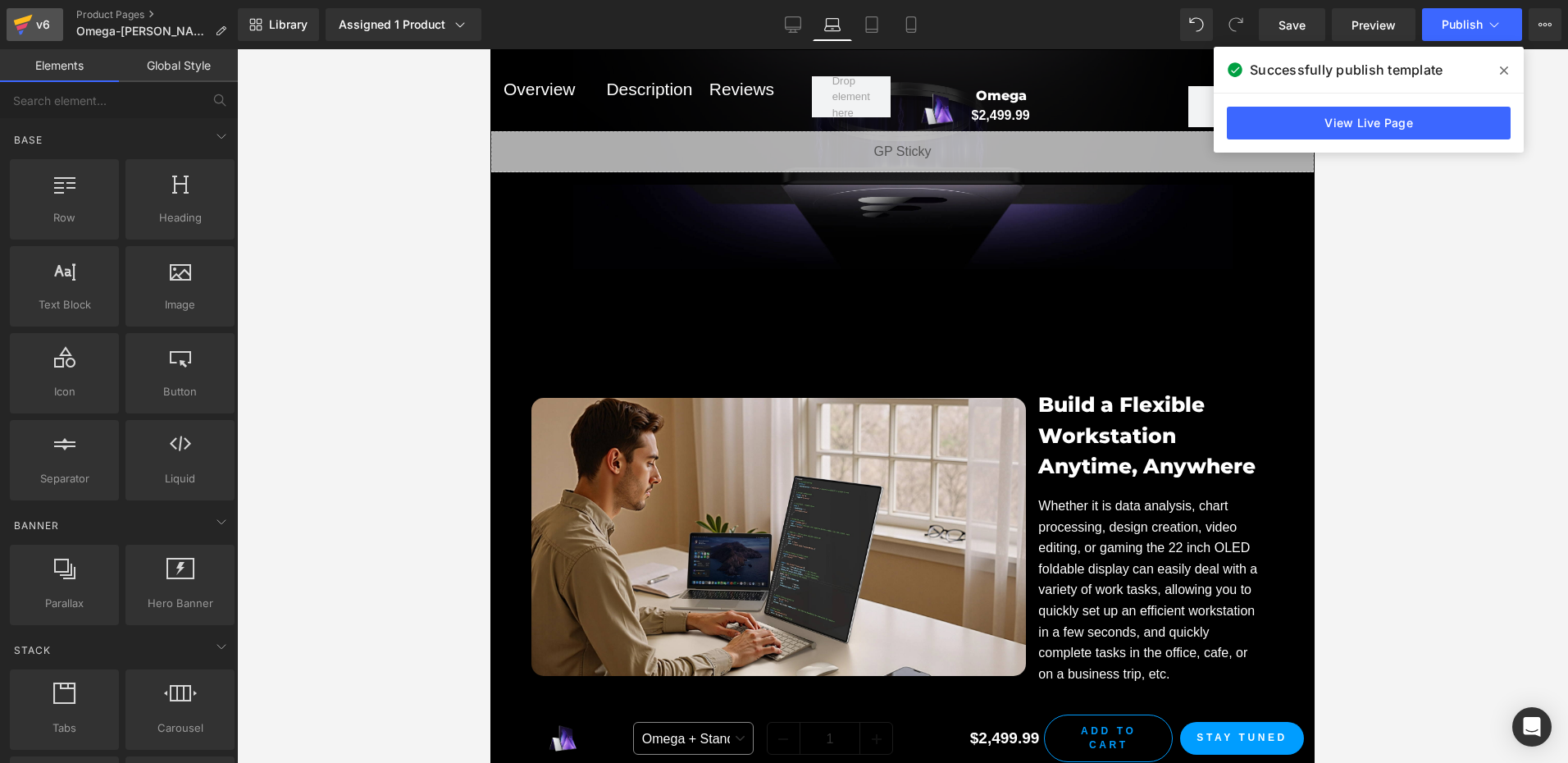
click at [37, 25] on div "v6" at bounding box center [43, 25] width 21 height 21
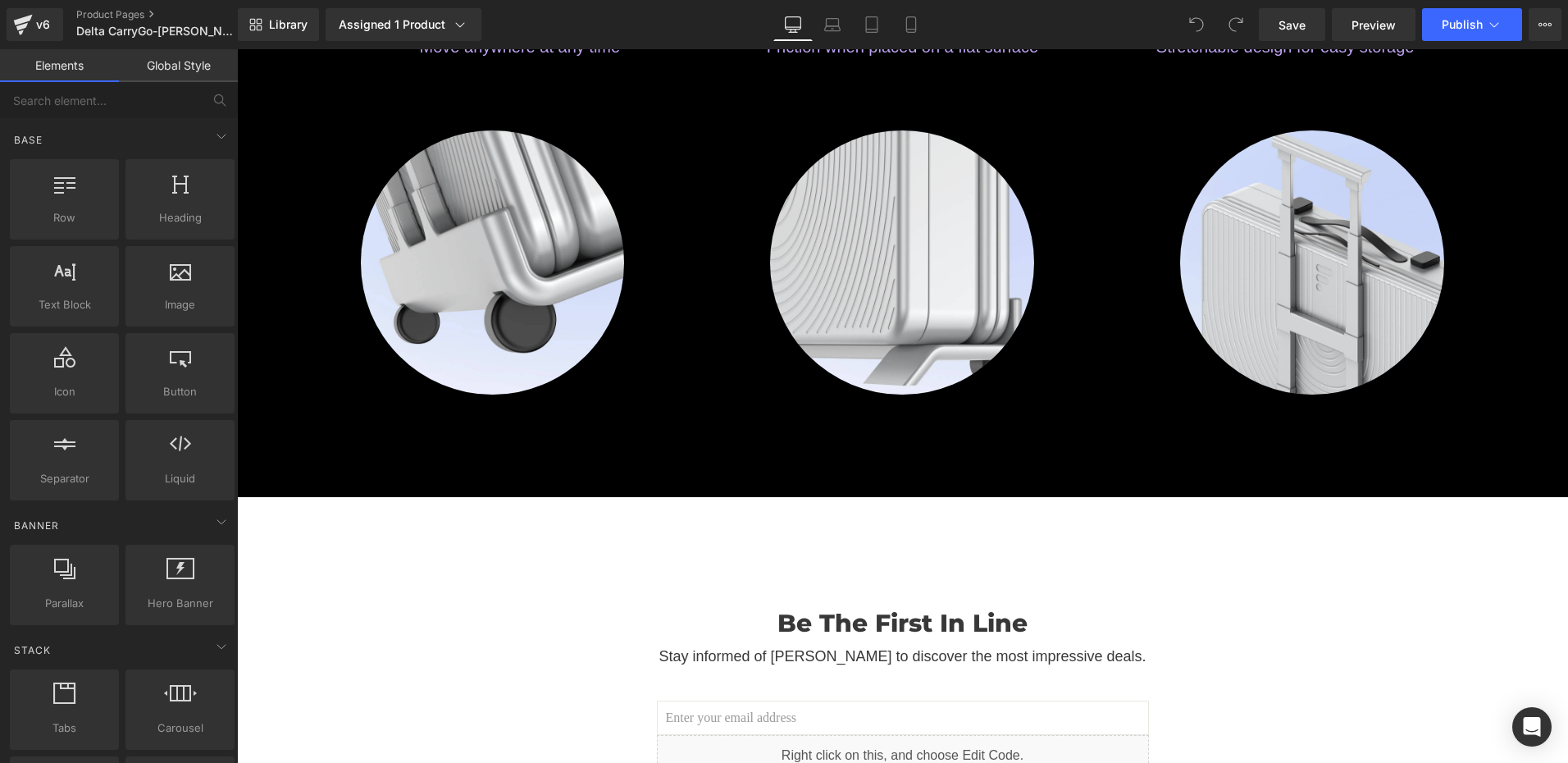
scroll to position [2460, 0]
